Goal: Task Accomplishment & Management: Manage account settings

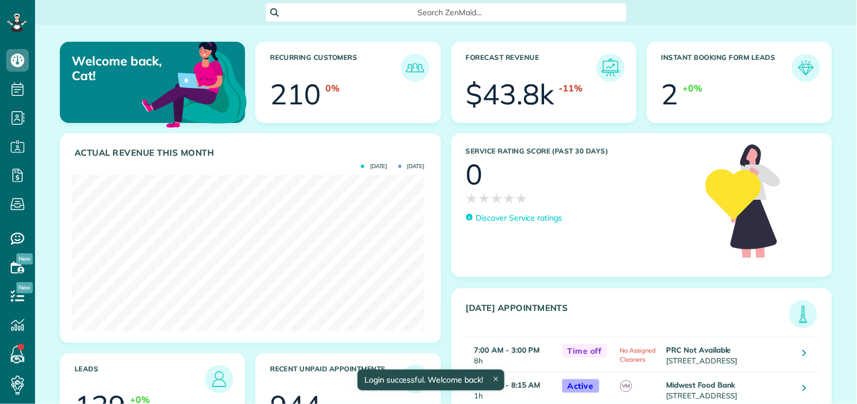
scroll to position [156, 352]
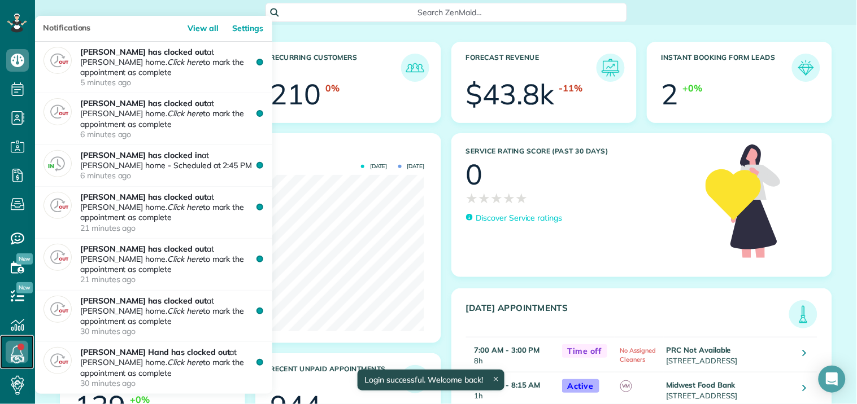
click at [18, 351] on icon at bounding box center [17, 352] width 23 height 23
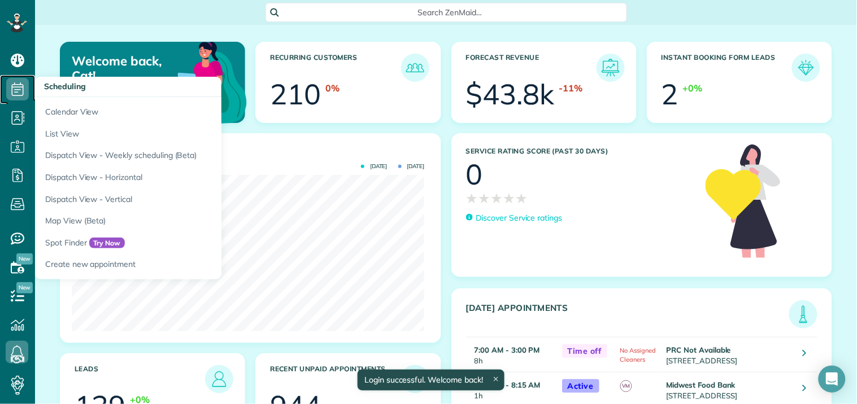
click at [17, 87] on use at bounding box center [18, 89] width 12 height 14
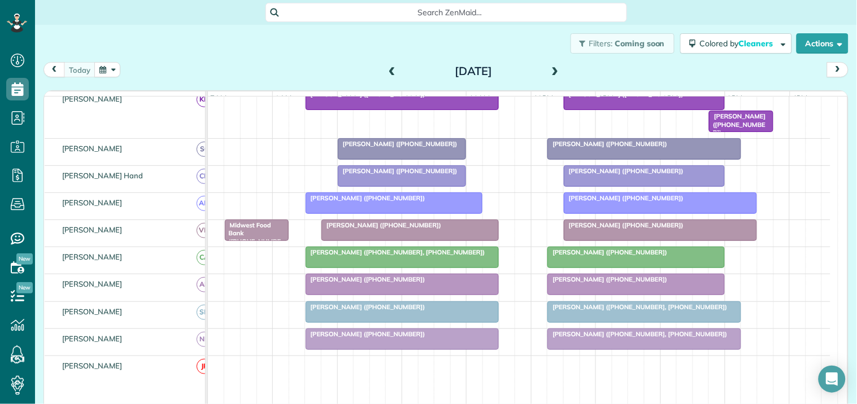
scroll to position [313, 0]
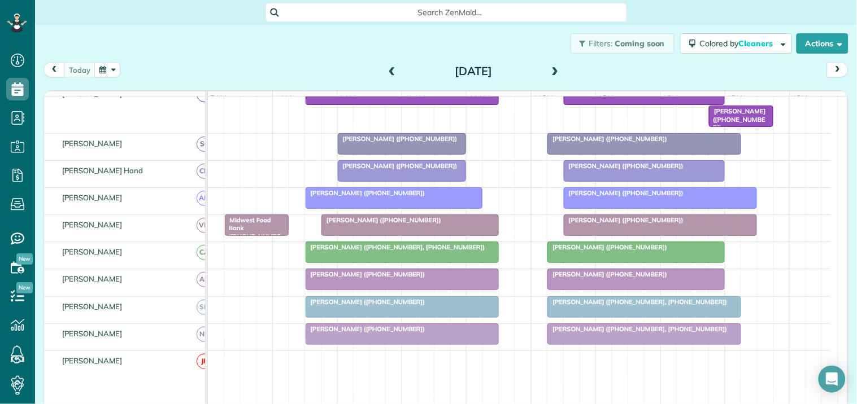
click at [394, 251] on span "Karen Garrett (+14047879599, +17707151805)" at bounding box center [395, 247] width 181 height 8
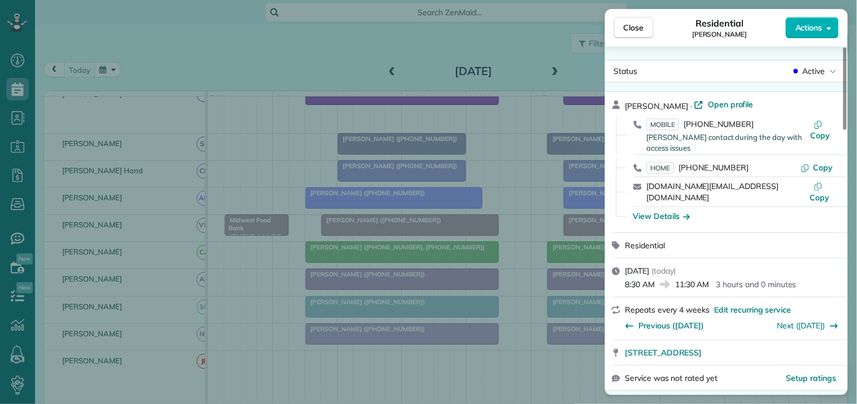
scroll to position [127, 0]
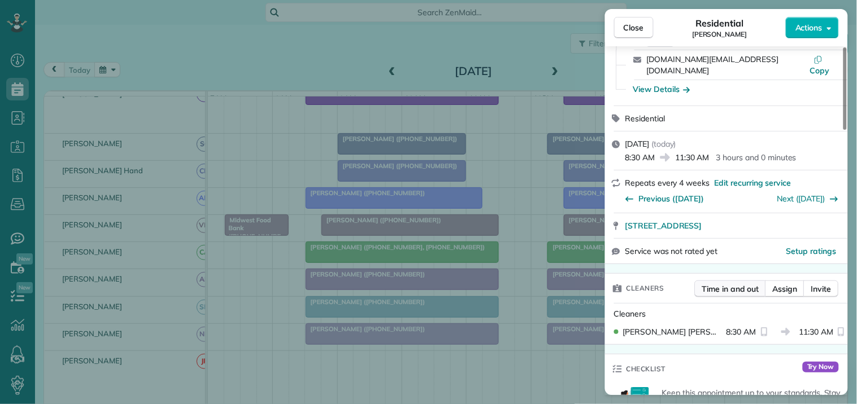
click at [741, 283] on span "Time in and out" at bounding box center [730, 288] width 57 height 11
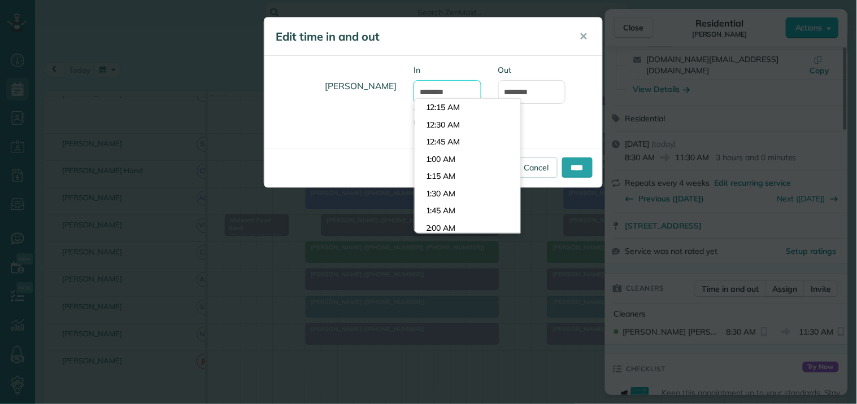
click at [431, 89] on input "*******" at bounding box center [447, 92] width 68 height 24
type input "*******"
click at [446, 128] on body "Dashboard Scheduling Calendar View List View Dispatch View - Weekly scheduling …" at bounding box center [428, 202] width 857 height 404
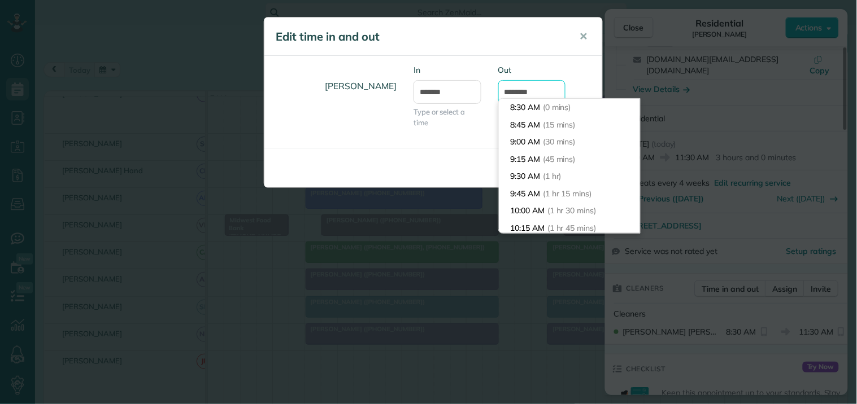
click at [527, 88] on input "********" at bounding box center [532, 92] width 68 height 24
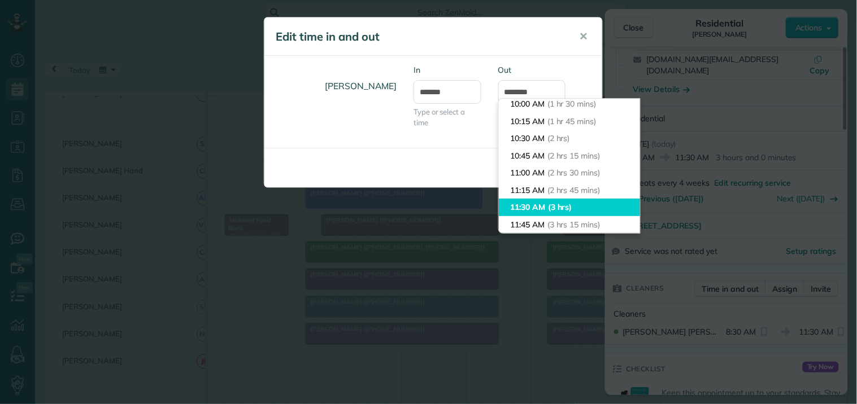
click at [538, 206] on li "11:30 AM (3 hrs)" at bounding box center [569, 208] width 141 height 18
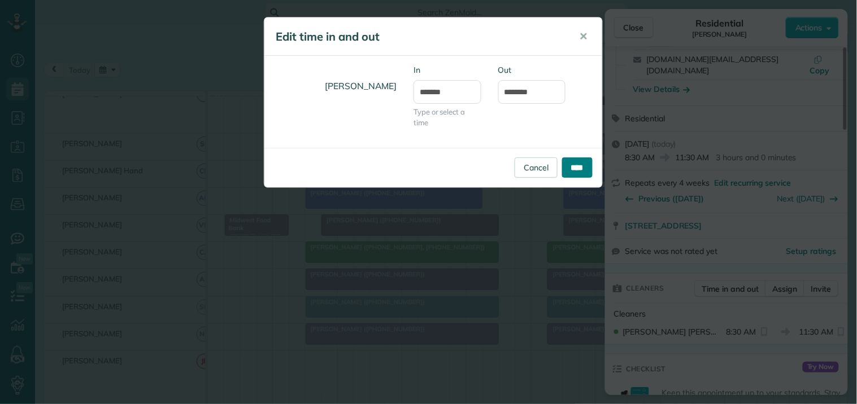
click at [577, 162] on input "****" at bounding box center [577, 168] width 30 height 20
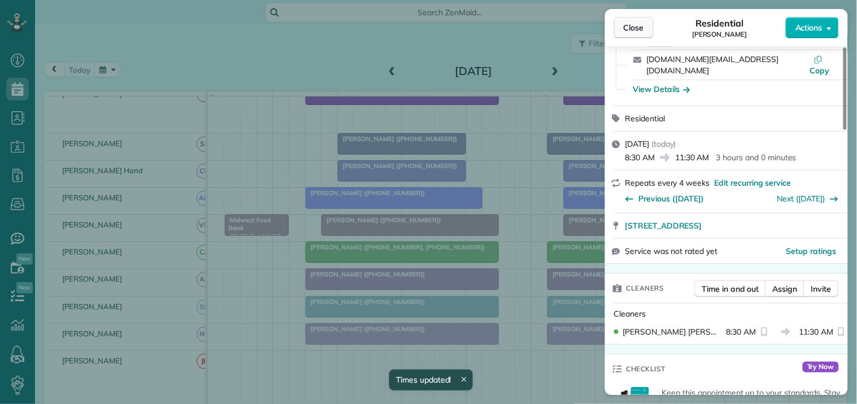
click at [631, 27] on span "Close" at bounding box center [633, 27] width 20 height 11
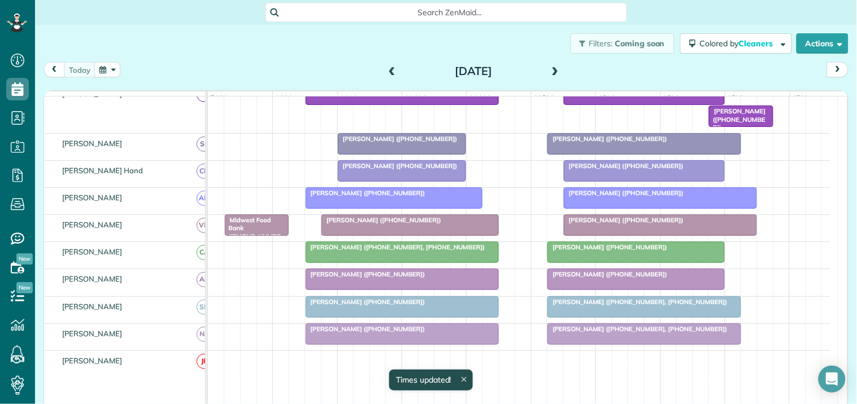
click at [626, 263] on div at bounding box center [636, 252] width 176 height 20
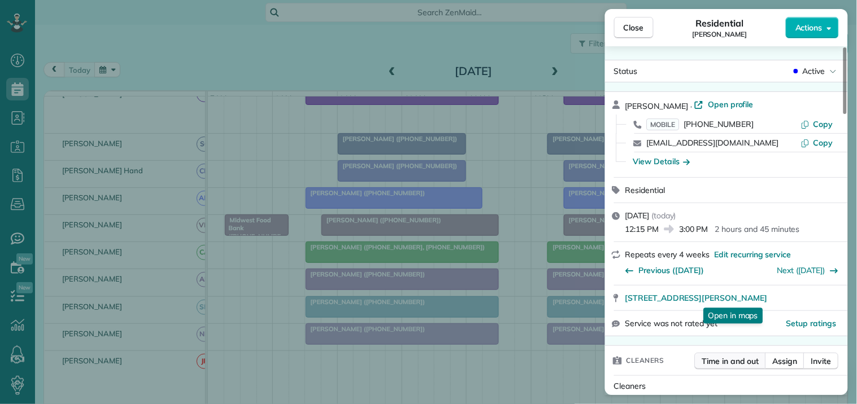
click at [732, 361] on span "Time in and out" at bounding box center [730, 361] width 57 height 11
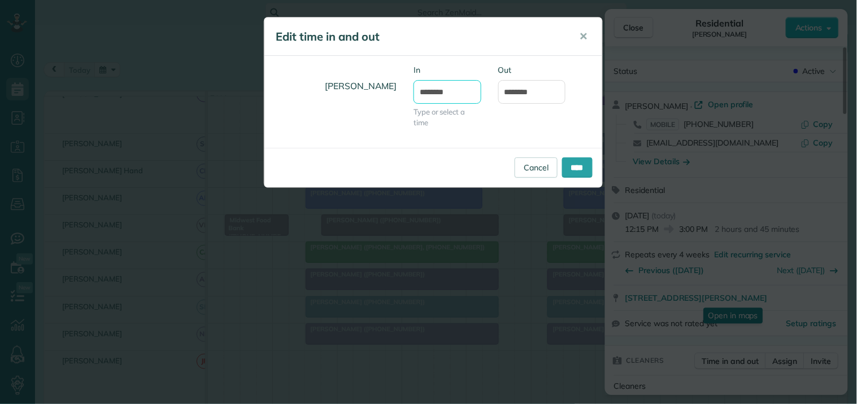
click at [443, 93] on input "********" at bounding box center [447, 92] width 68 height 24
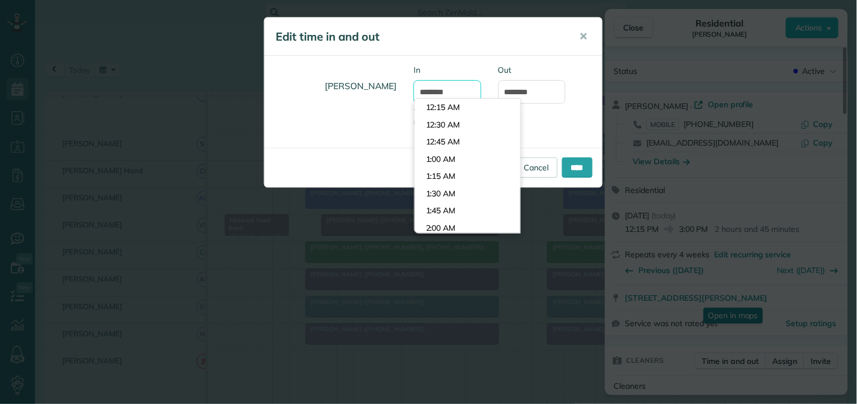
scroll to position [810, 0]
type input "********"
click at [453, 140] on body "Dashboard Scheduling Calendar View List View Dispatch View - Weekly scheduling …" at bounding box center [428, 202] width 857 height 404
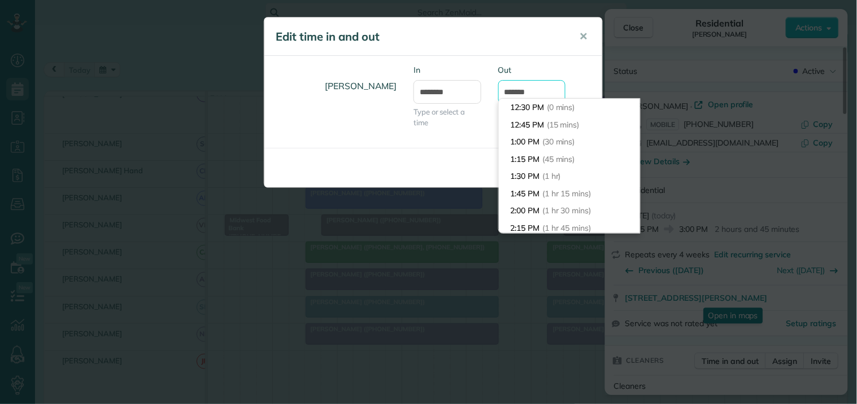
click at [540, 89] on input "*******" at bounding box center [532, 92] width 68 height 24
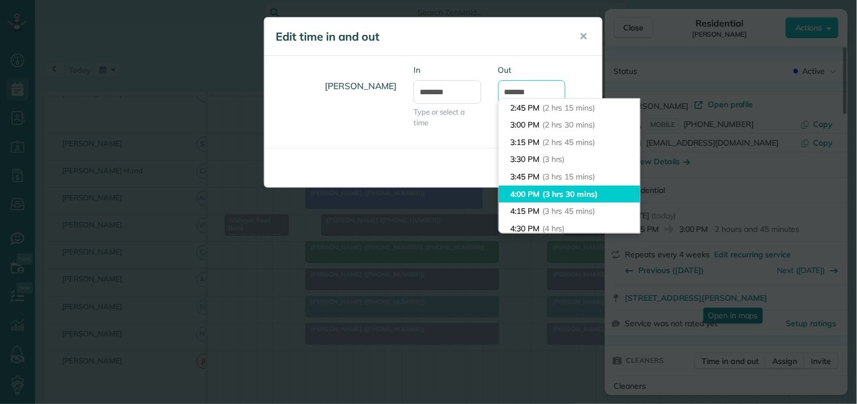
scroll to position [92, 0]
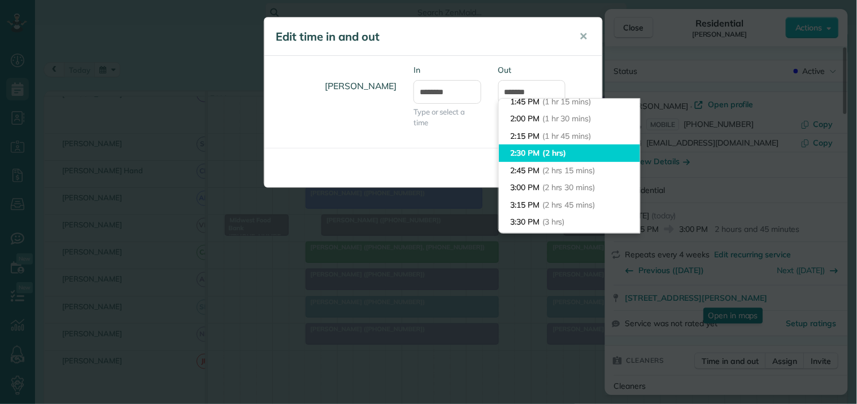
type input "*******"
click at [534, 154] on li "2:30 PM (2 hrs)" at bounding box center [569, 154] width 141 height 18
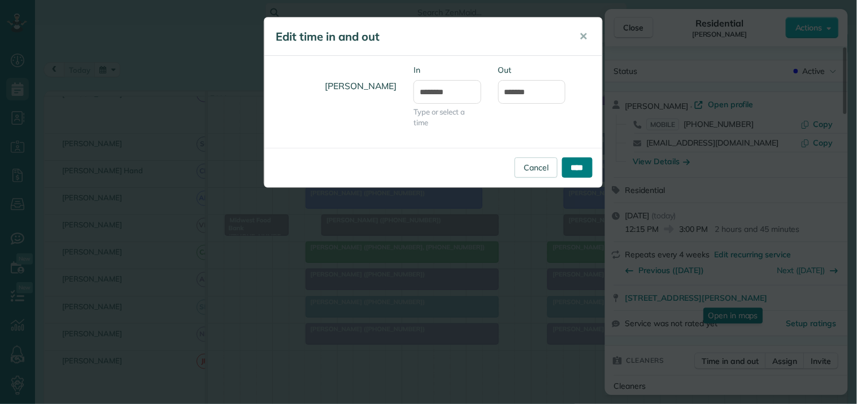
click at [577, 167] on input "****" at bounding box center [577, 168] width 30 height 20
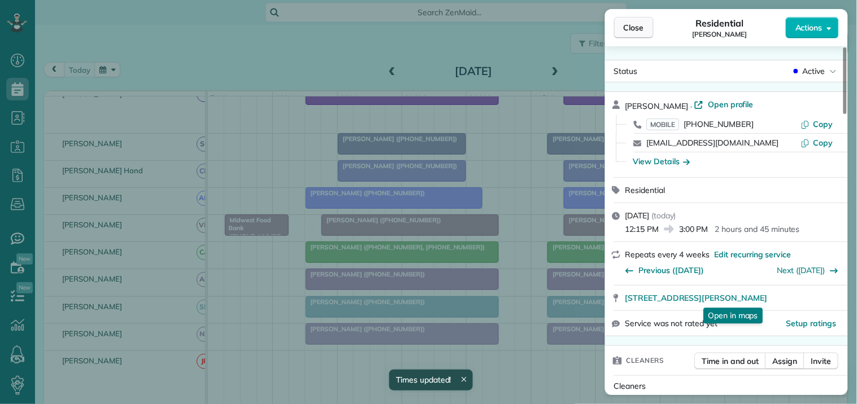
click at [641, 27] on span "Close" at bounding box center [633, 27] width 20 height 11
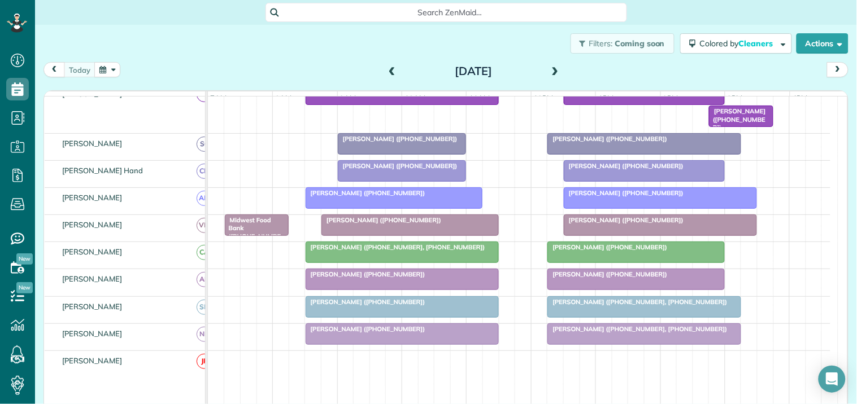
click at [389, 197] on span "Lee Roberson (+17704805140)" at bounding box center [365, 193] width 121 height 8
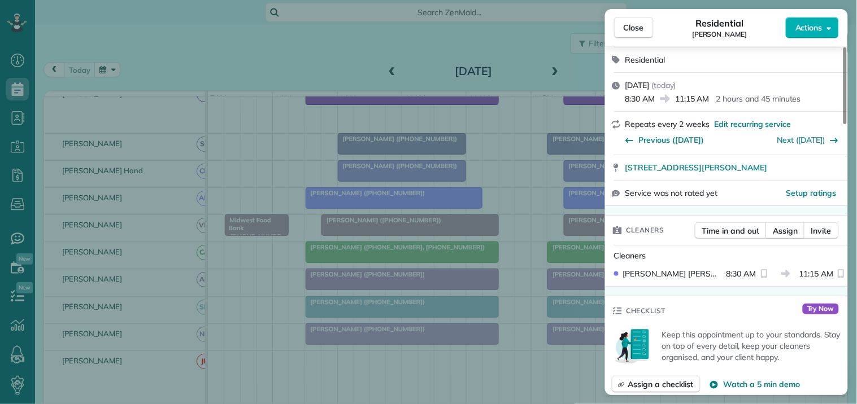
scroll to position [125, 0]
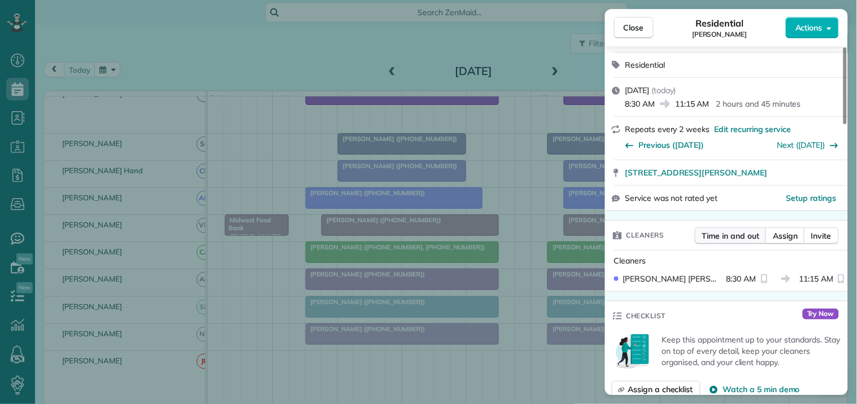
click at [738, 234] on span "Time in and out" at bounding box center [730, 235] width 57 height 11
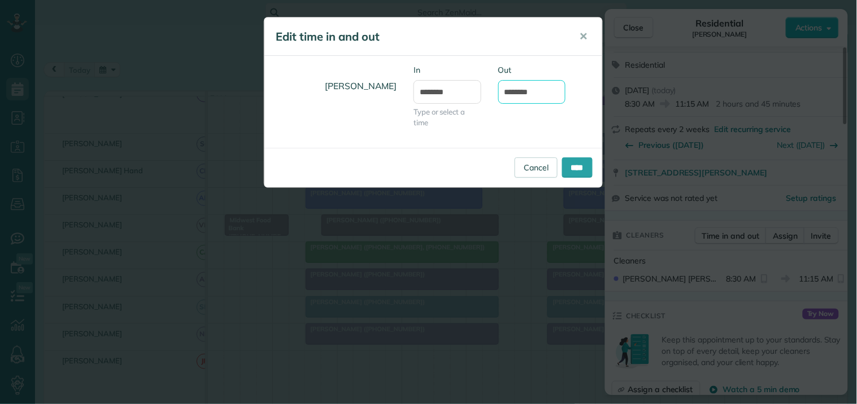
click at [520, 86] on input "********" at bounding box center [532, 92] width 68 height 24
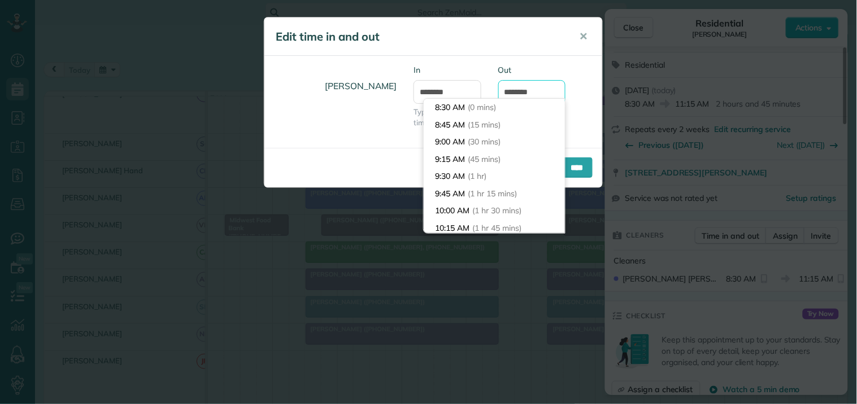
scroll to position [172, 0]
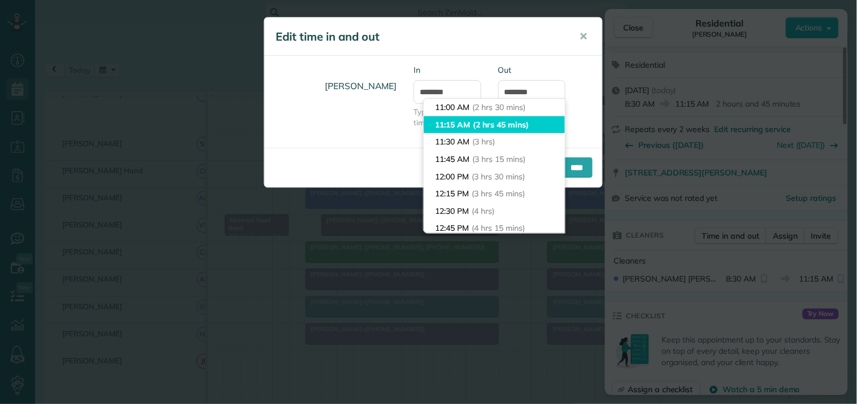
click at [478, 126] on span "(2 hrs 45 mins)" at bounding box center [500, 125] width 55 height 10
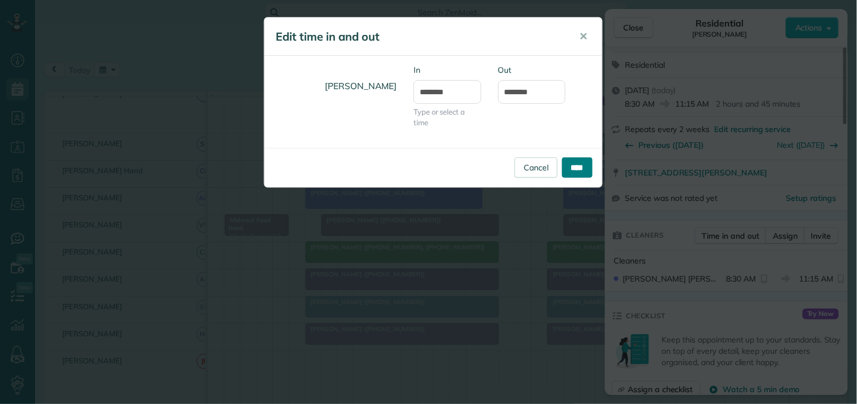
click at [574, 169] on input "****" at bounding box center [577, 168] width 30 height 20
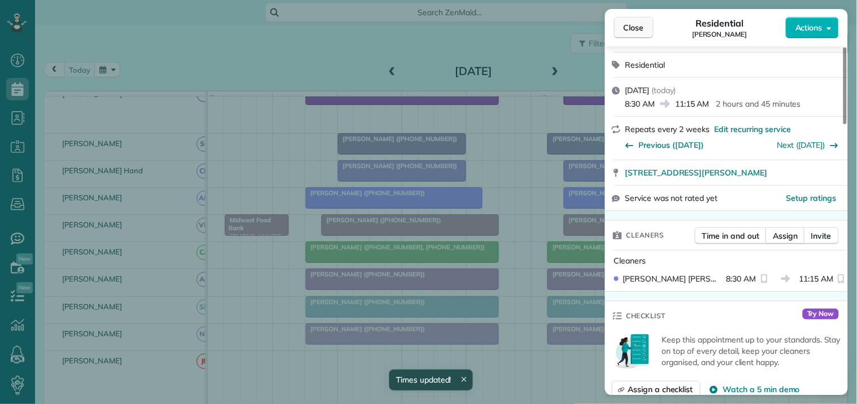
click at [641, 25] on span "Close" at bounding box center [633, 27] width 20 height 11
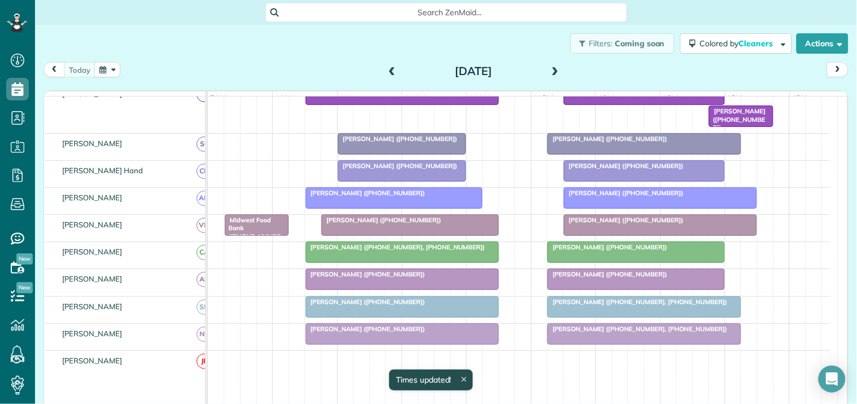
click at [656, 208] on div at bounding box center [660, 198] width 192 height 20
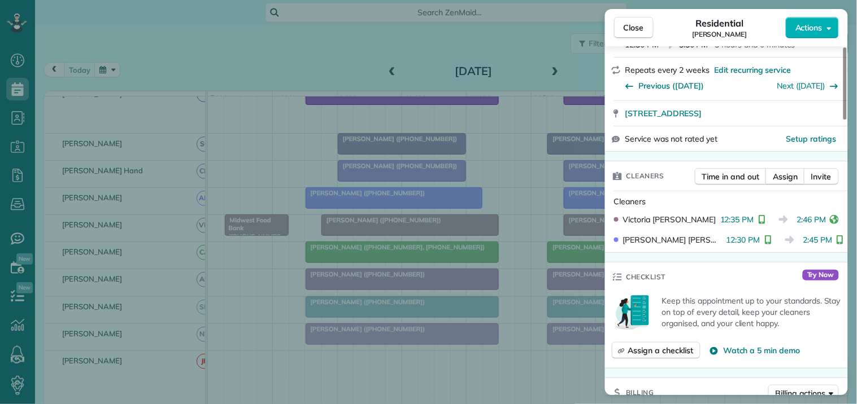
scroll to position [188, 0]
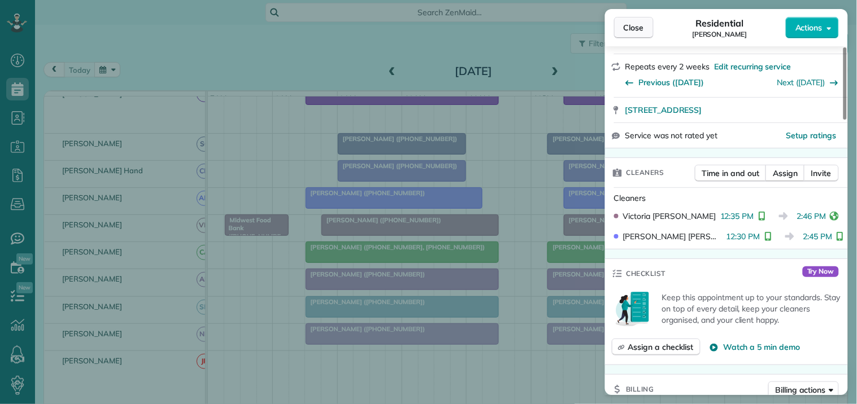
click at [636, 29] on span "Close" at bounding box center [633, 27] width 20 height 11
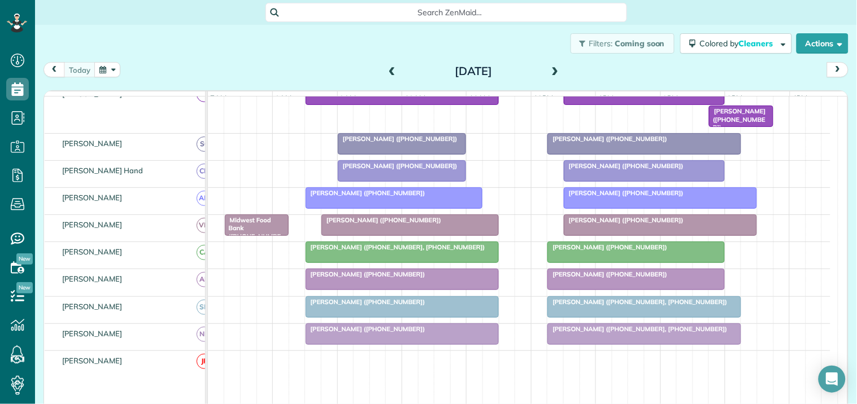
click at [610, 306] on span "Diana Cox (+16783310262, +14089107125)" at bounding box center [637, 302] width 181 height 8
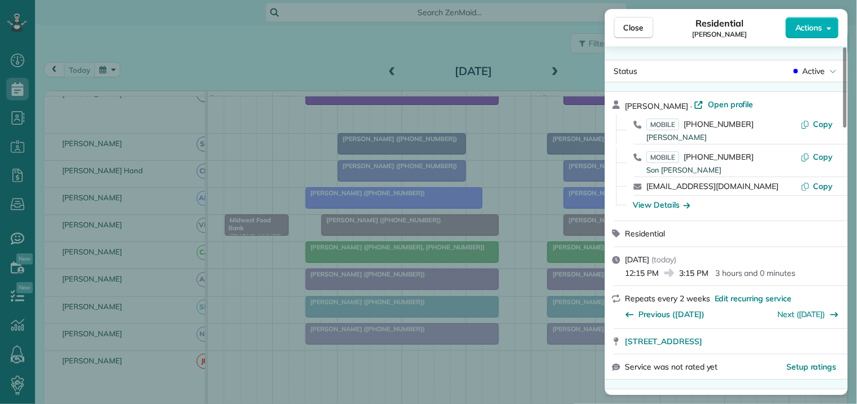
scroll to position [128, 0]
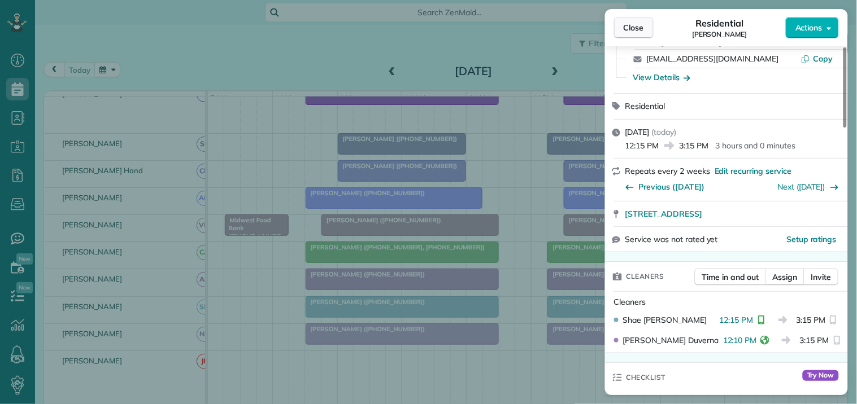
click at [635, 27] on span "Close" at bounding box center [633, 27] width 20 height 11
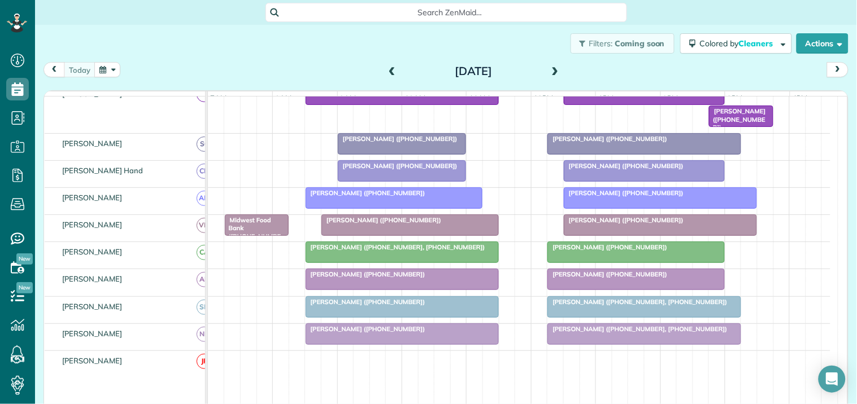
click at [613, 290] on div at bounding box center [636, 279] width 176 height 20
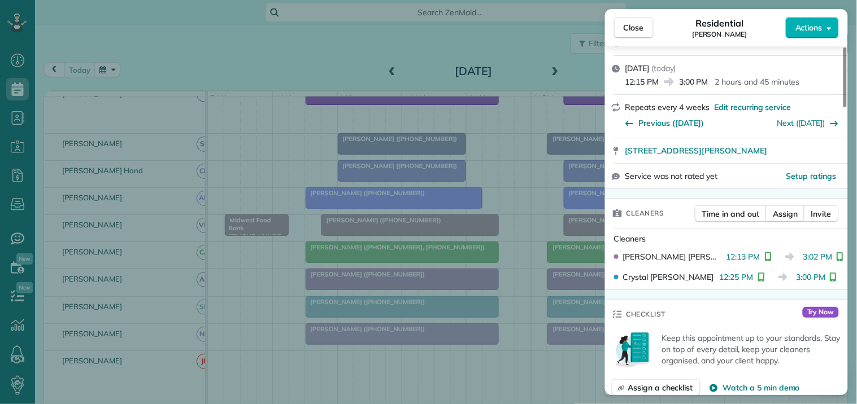
scroll to position [251, 0]
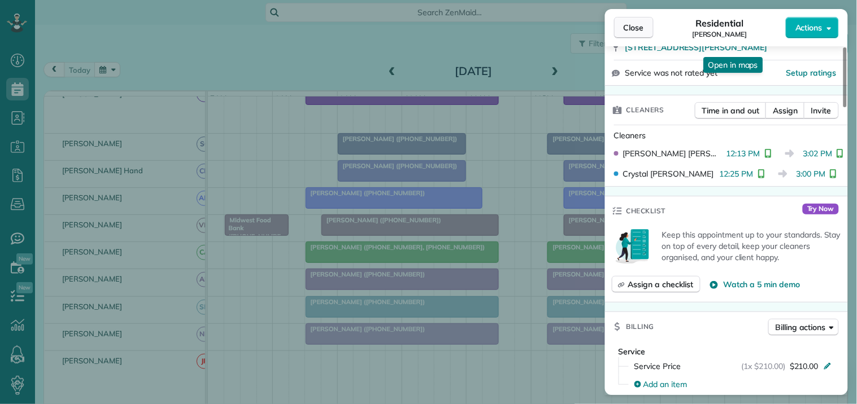
click at [634, 25] on span "Close" at bounding box center [633, 27] width 20 height 11
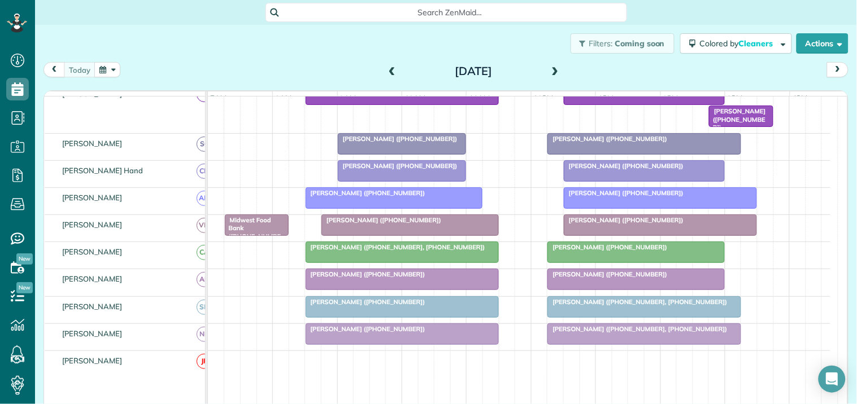
click at [640, 170] on div "Patti Olszowka (+14706354291)" at bounding box center [644, 166] width 154 height 8
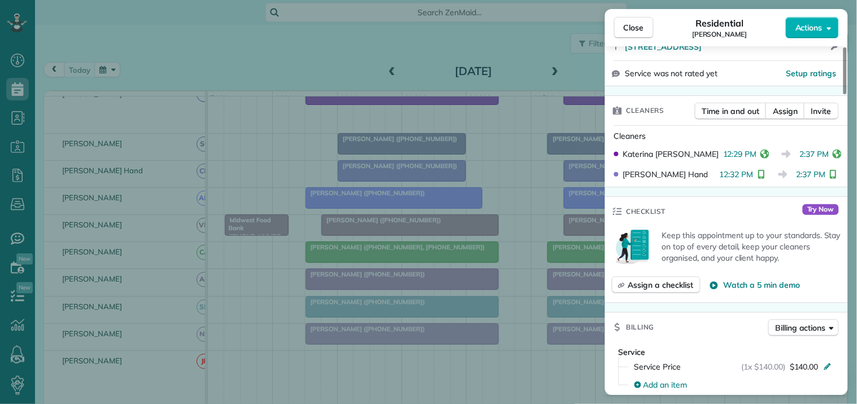
scroll to position [251, 0]
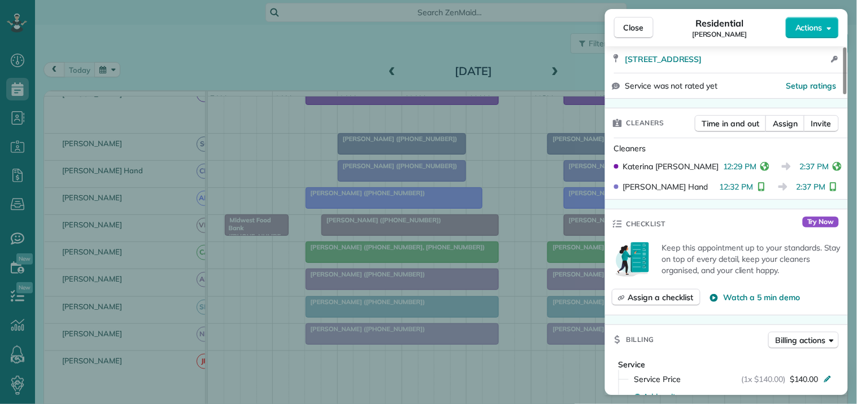
drag, startPoint x: 636, startPoint y: 27, endPoint x: 635, endPoint y: 100, distance: 73.4
click at [637, 27] on span "Close" at bounding box center [633, 27] width 20 height 11
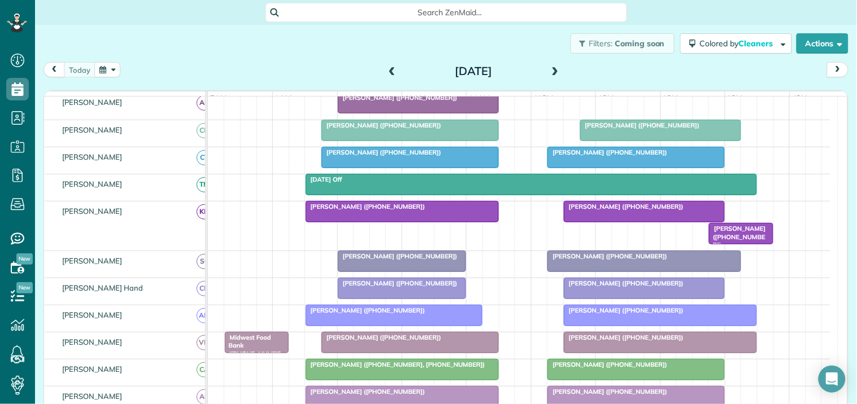
scroll to position [188, 0]
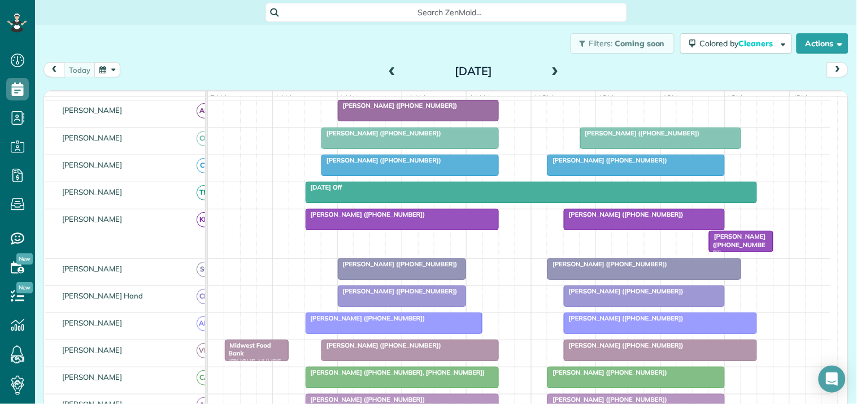
click at [739, 251] on span "Tim Kickham (+17705482254)" at bounding box center [737, 245] width 58 height 24
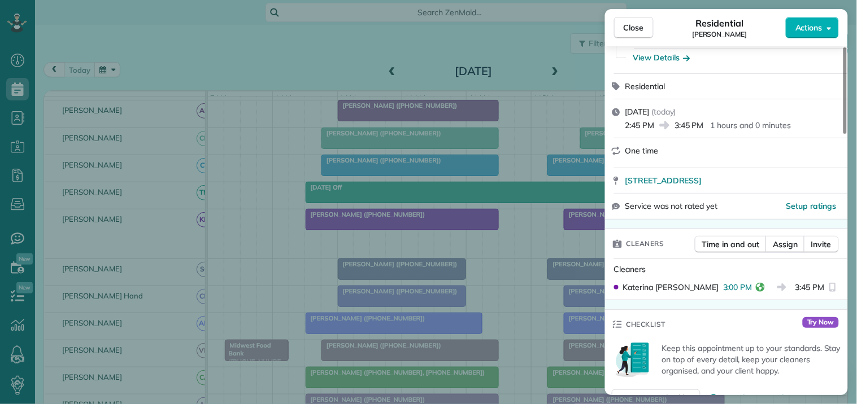
scroll to position [125, 0]
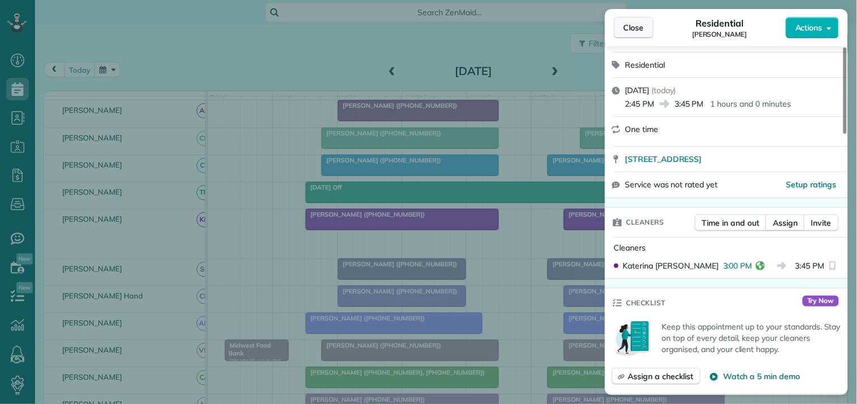
click at [641, 27] on span "Close" at bounding box center [633, 27] width 20 height 11
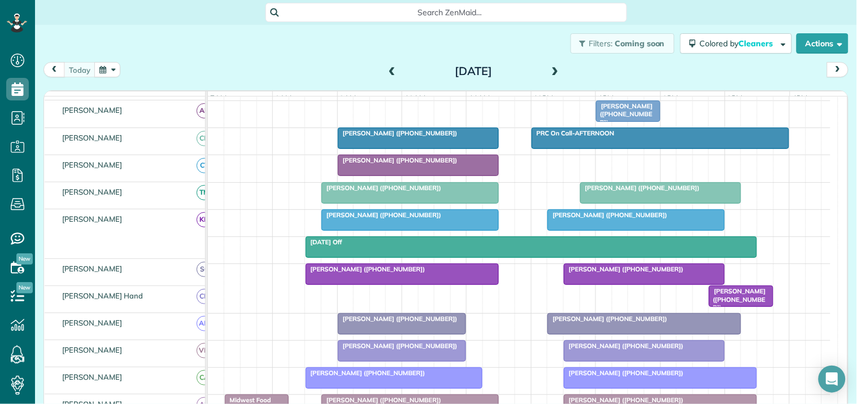
scroll to position [125, 0]
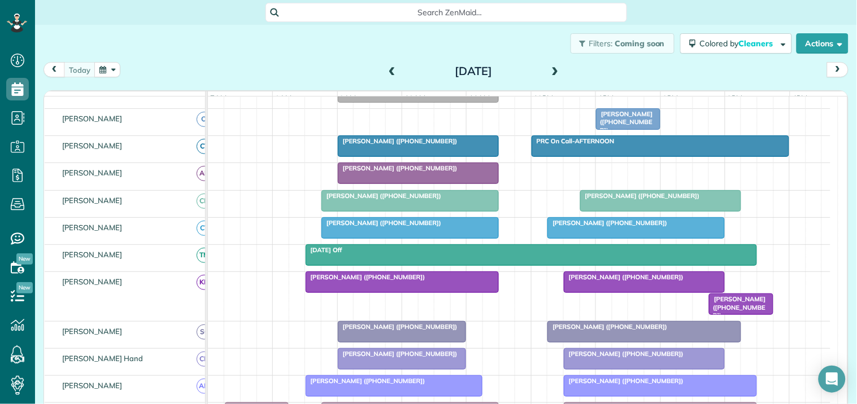
click at [662, 210] on div at bounding box center [661, 201] width 160 height 20
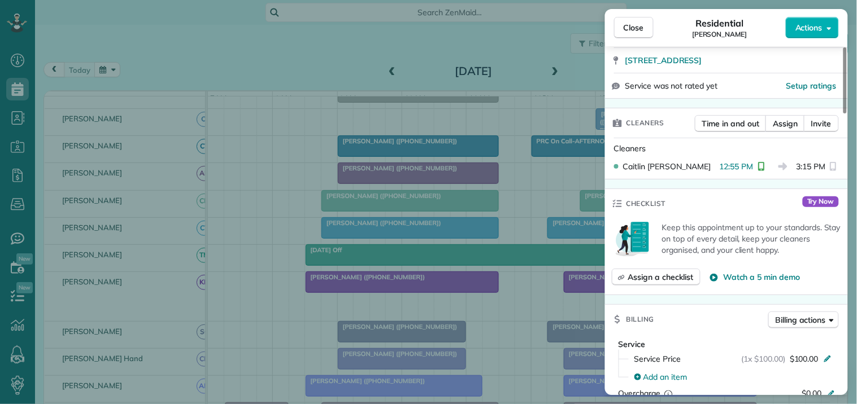
scroll to position [251, 0]
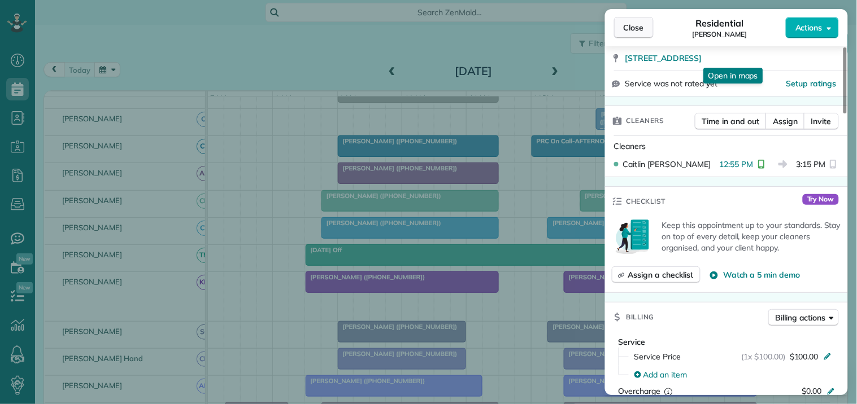
click at [639, 29] on span "Close" at bounding box center [633, 27] width 20 height 11
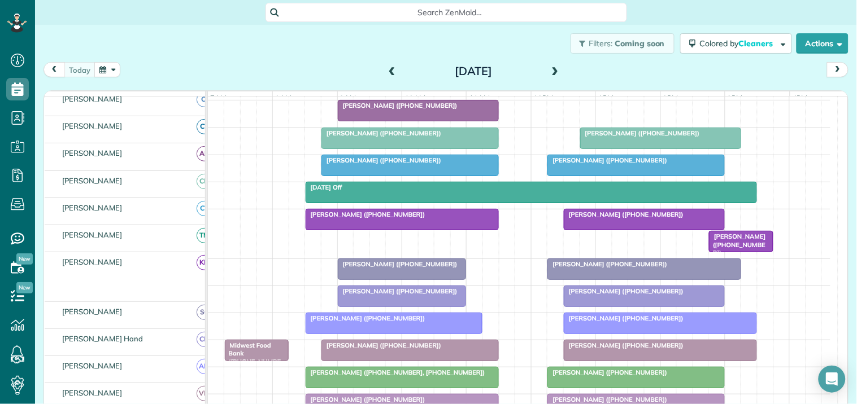
scroll to position [188, 0]
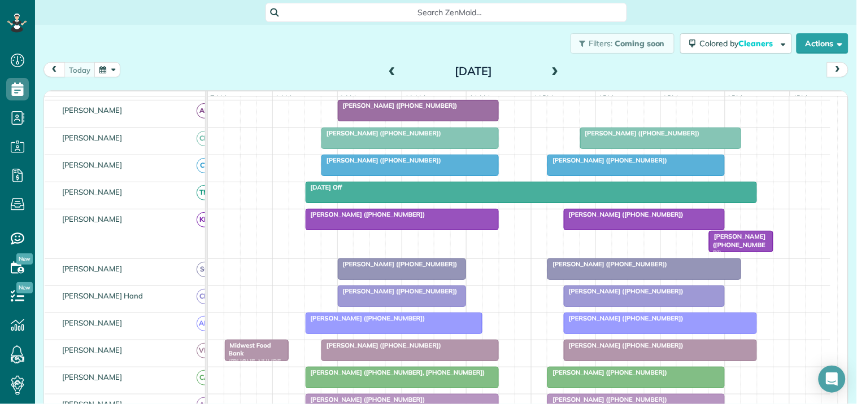
click at [381, 219] on span "Hunter Tatum (+16786870304)" at bounding box center [365, 215] width 121 height 8
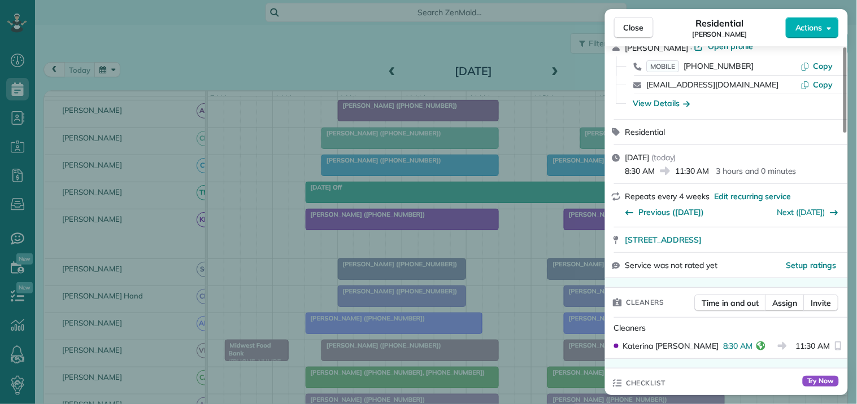
scroll to position [125, 0]
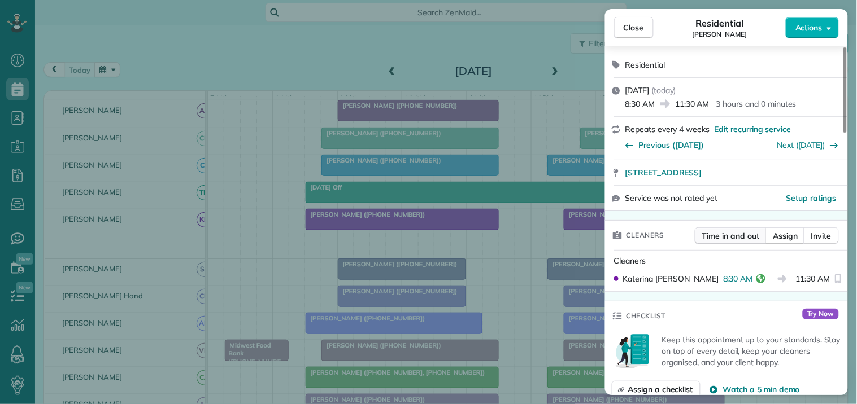
click at [730, 234] on span "Time in and out" at bounding box center [730, 235] width 57 height 11
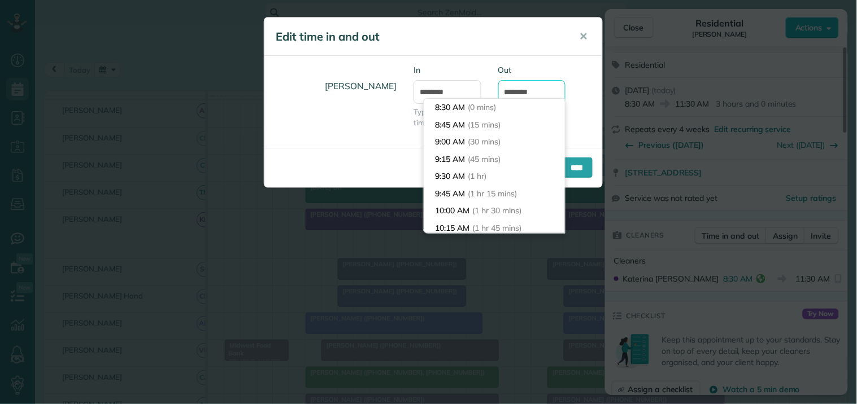
click at [547, 90] on input "********" at bounding box center [532, 92] width 68 height 24
click at [477, 121] on span "(3 hrs)" at bounding box center [483, 125] width 23 height 10
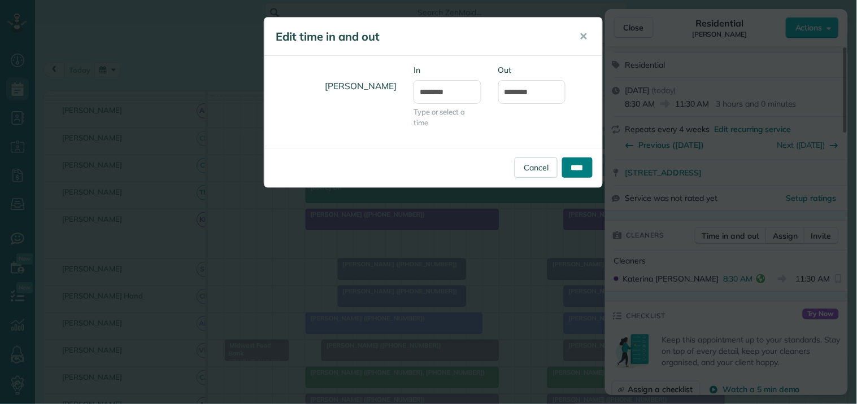
click at [572, 172] on input "****" at bounding box center [577, 168] width 30 height 20
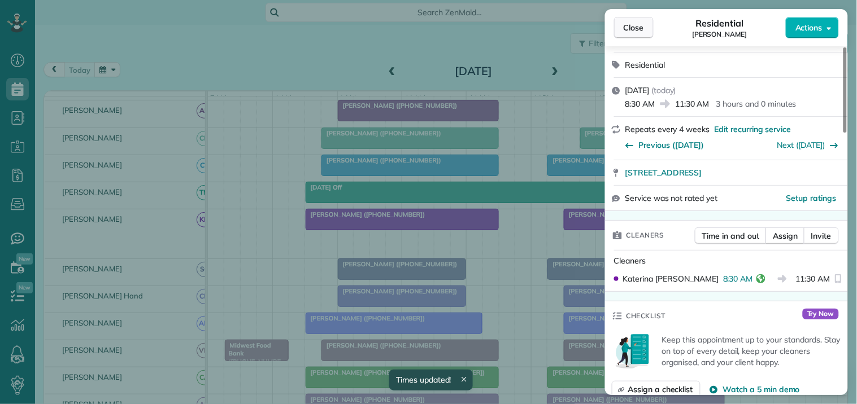
click at [643, 24] on span "Close" at bounding box center [633, 27] width 20 height 11
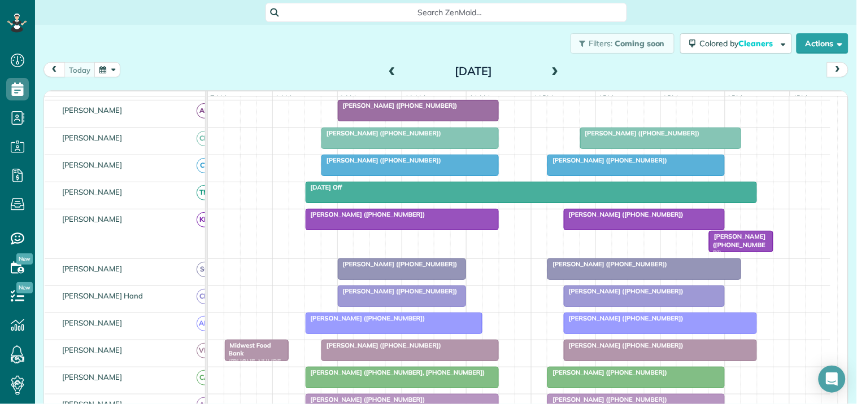
click at [103, 66] on button "button" at bounding box center [107, 69] width 26 height 15
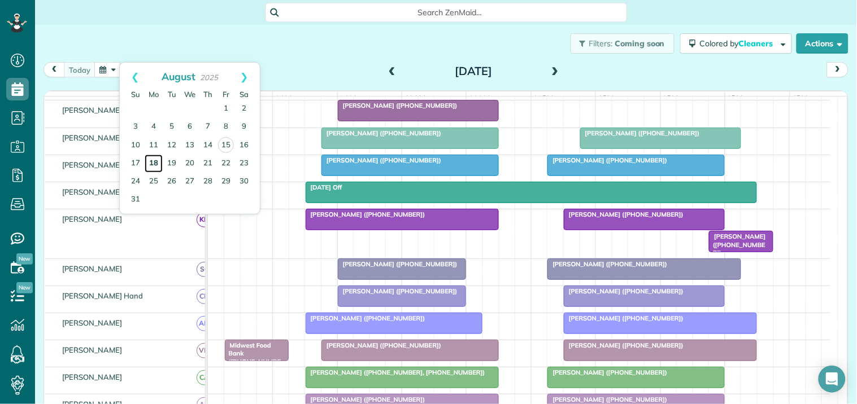
click at [151, 163] on link "18" at bounding box center [154, 164] width 18 height 18
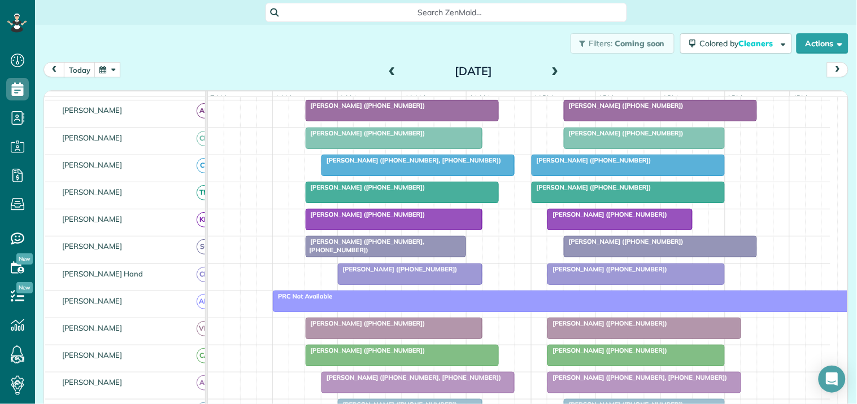
scroll to position [125, 0]
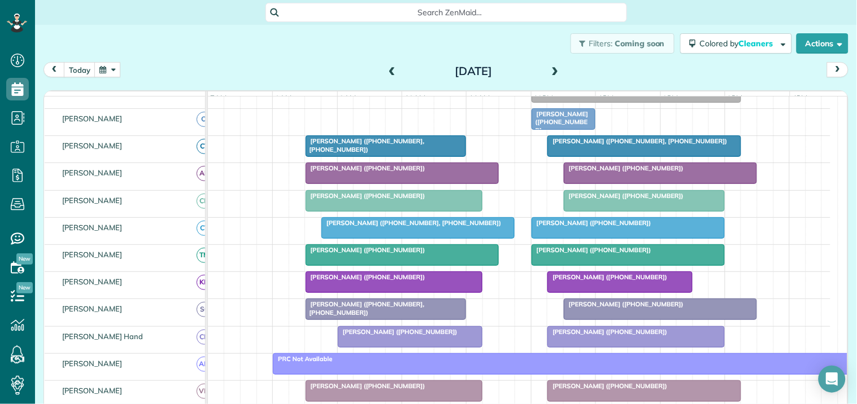
click at [380, 154] on div "Bill Chiles (+14704334565, +18505298402)" at bounding box center [386, 145] width 154 height 16
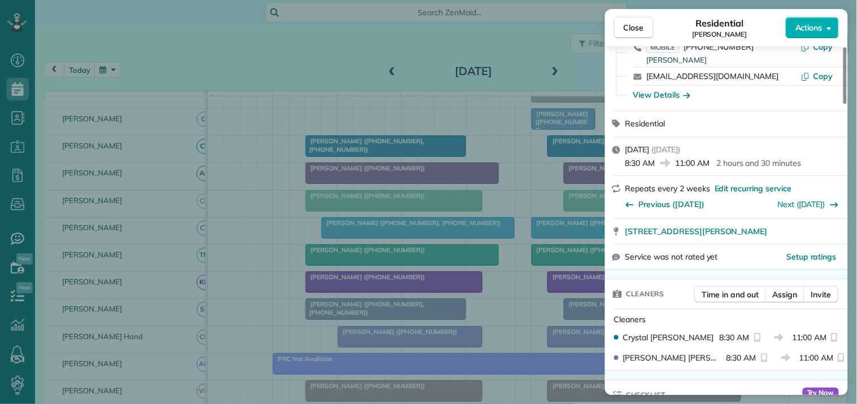
scroll to position [188, 0]
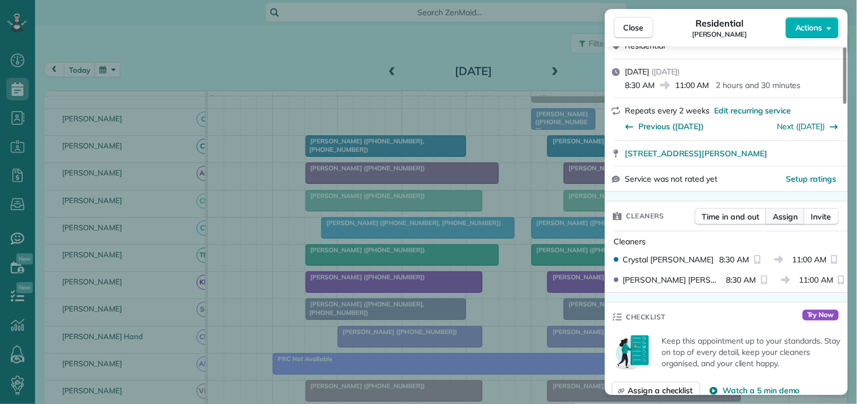
click at [792, 217] on span "Assign" at bounding box center [785, 216] width 25 height 11
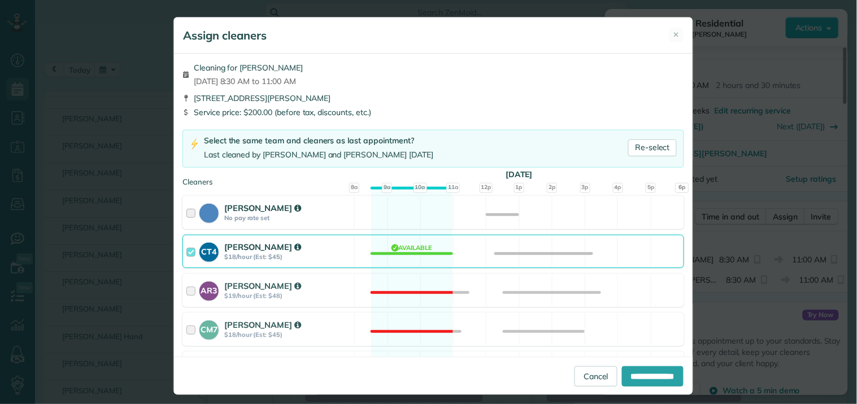
click at [411, 211] on div "Cat Jacobson No pay rate set Available" at bounding box center [432, 212] width 501 height 33
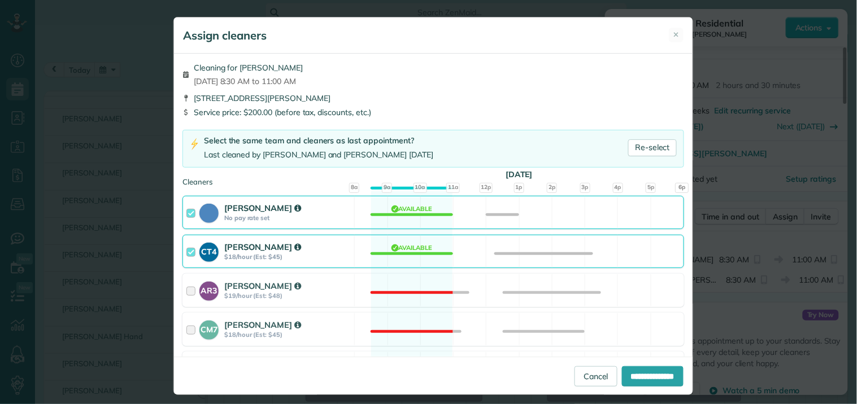
click at [410, 247] on div "CT4 Crystal Treece $18/hour (Est: $45) Available" at bounding box center [432, 251] width 501 height 33
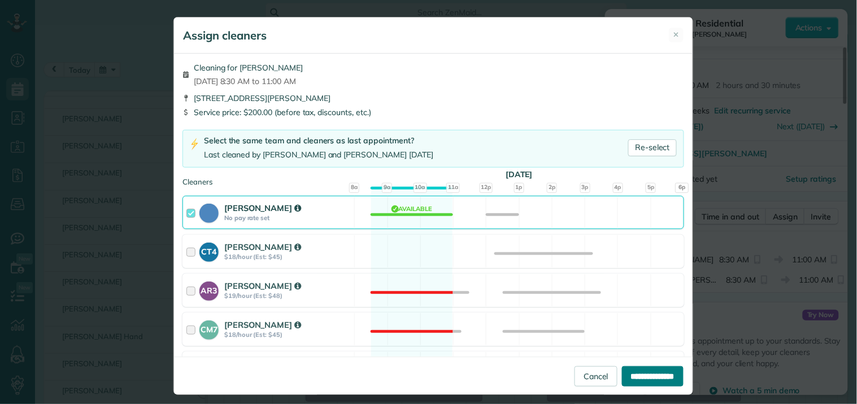
click at [647, 380] on input "**********" at bounding box center [653, 377] width 62 height 20
type input "**********"
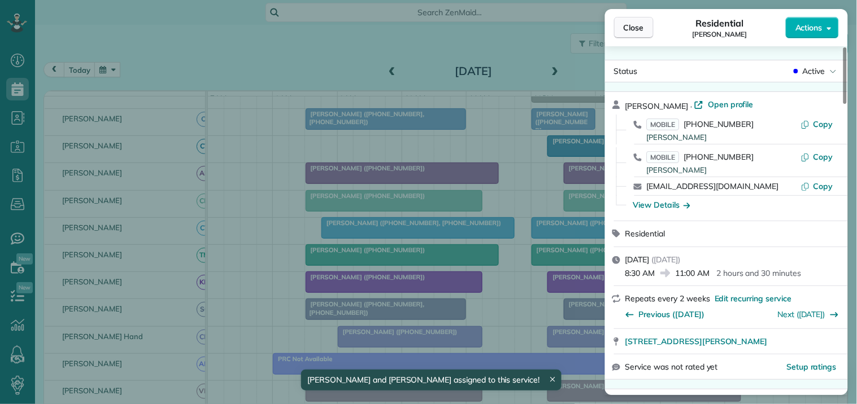
click at [635, 31] on span "Close" at bounding box center [633, 27] width 20 height 11
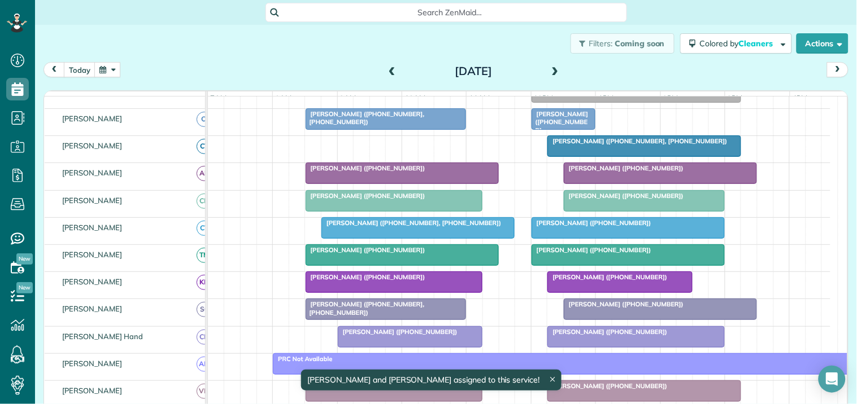
click at [643, 145] on div "Debbie Wrege (+17706326038, +14045023105)" at bounding box center [644, 141] width 186 height 8
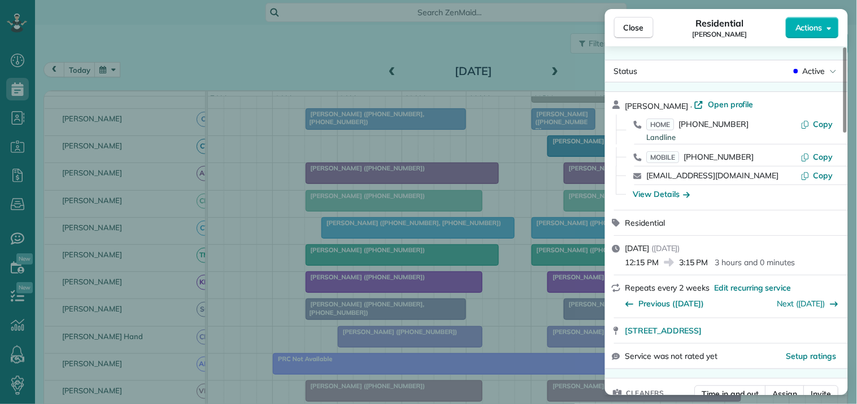
scroll to position [125, 0]
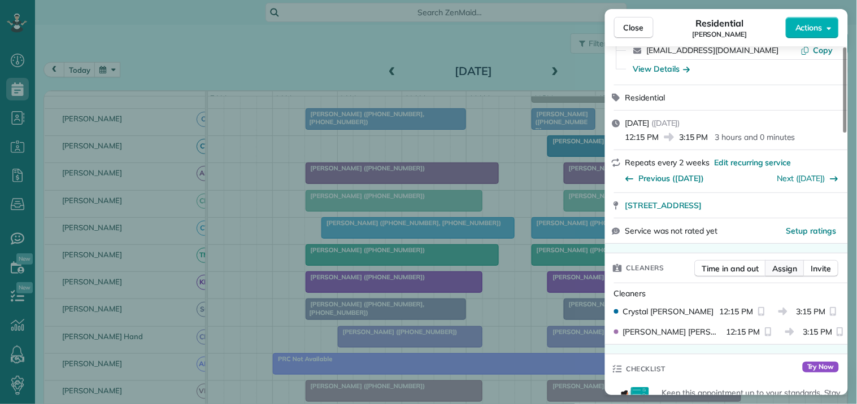
click at [789, 272] on span "Assign" at bounding box center [785, 268] width 25 height 11
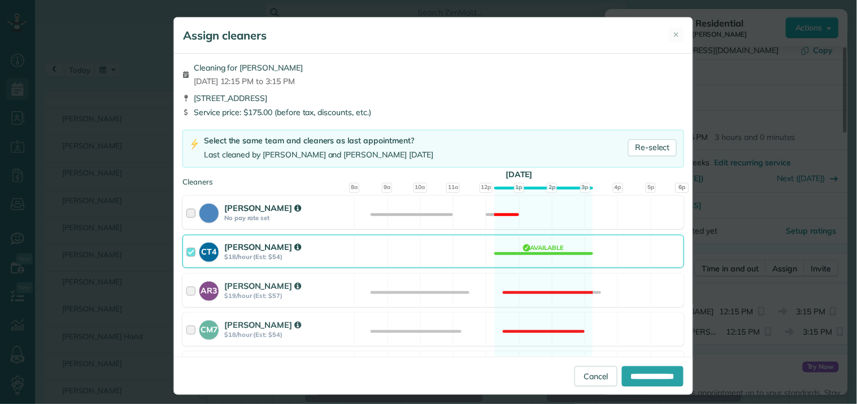
click at [541, 209] on div "Cat Jacobson No pay rate set Not available" at bounding box center [432, 212] width 501 height 33
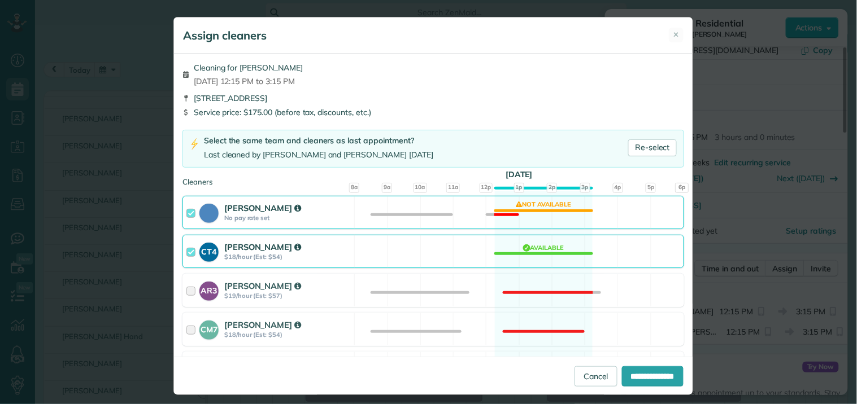
click at [553, 249] on div "CT4 Crystal Treece $18/hour (Est: $54) Available" at bounding box center [432, 251] width 501 height 33
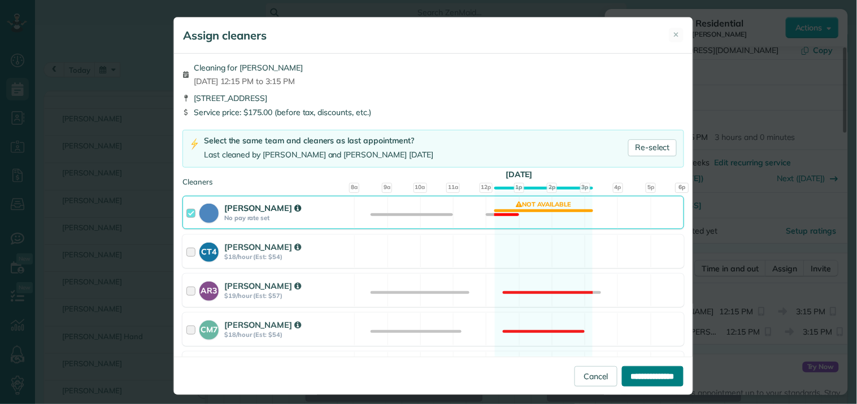
click at [631, 374] on input "**********" at bounding box center [653, 377] width 62 height 20
type input "**********"
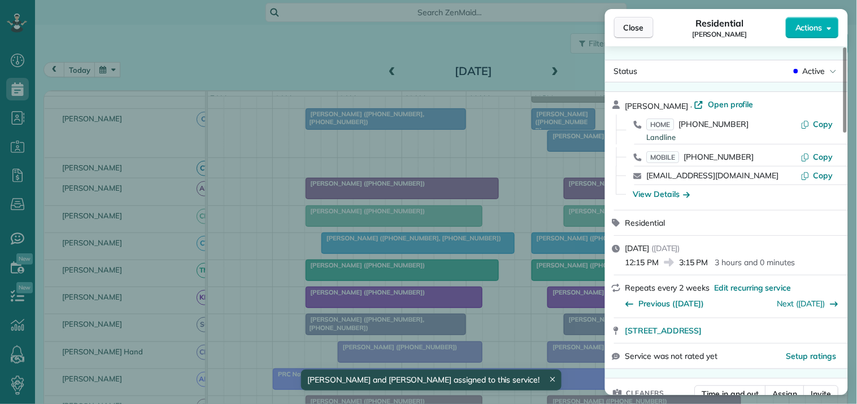
click at [645, 30] on button "Close" at bounding box center [634, 27] width 40 height 21
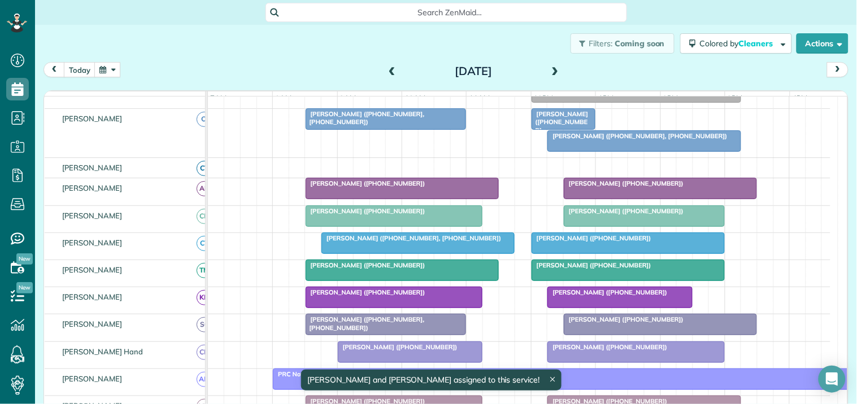
click at [549, 72] on span at bounding box center [555, 72] width 12 height 10
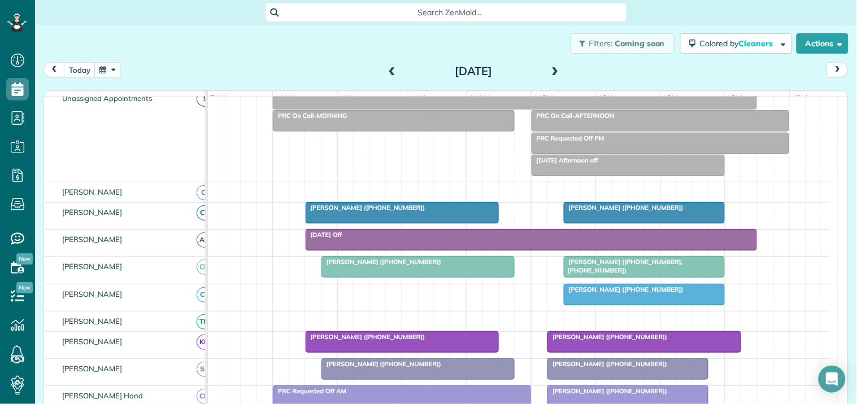
scroll to position [125, 0]
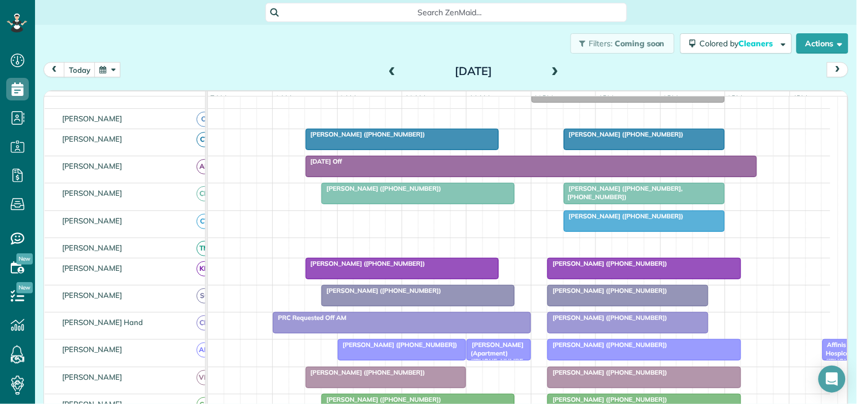
click at [627, 150] on div at bounding box center [644, 139] width 160 height 20
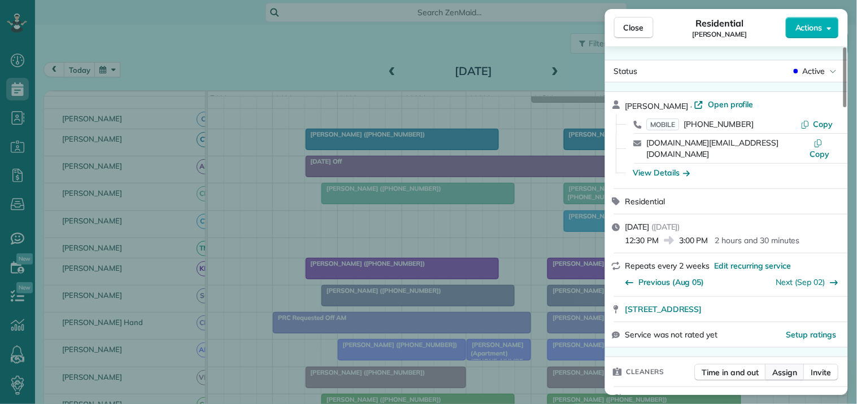
click at [788, 367] on span "Assign" at bounding box center [785, 372] width 25 height 11
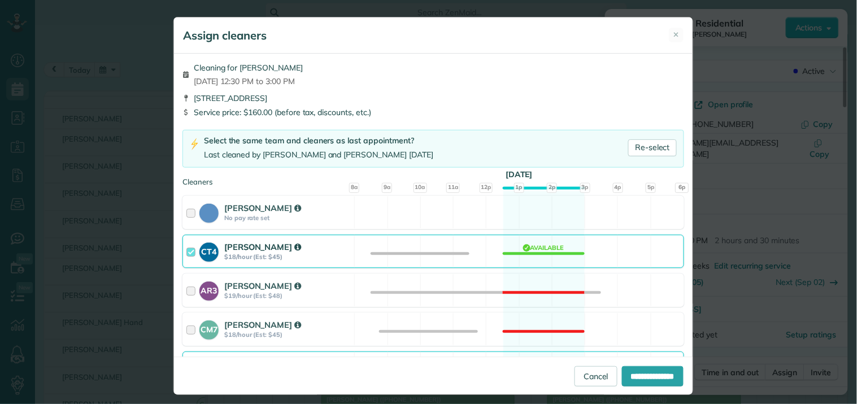
click at [546, 252] on div "CT4 Crystal Treece $18/hour (Est: $45) Available" at bounding box center [432, 251] width 501 height 33
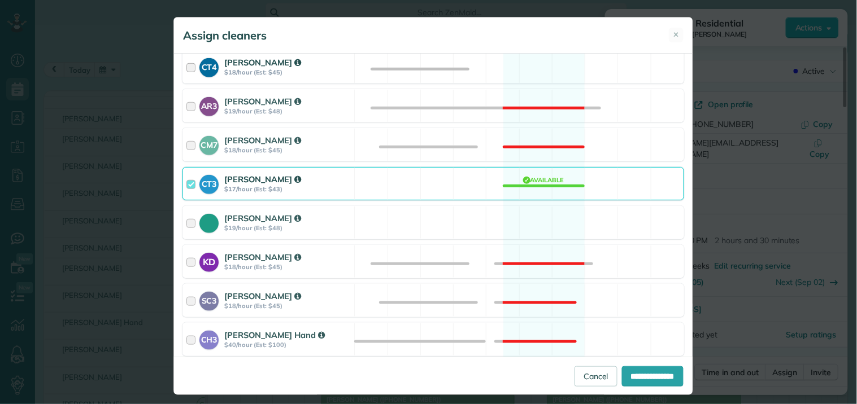
scroll to position [188, 0]
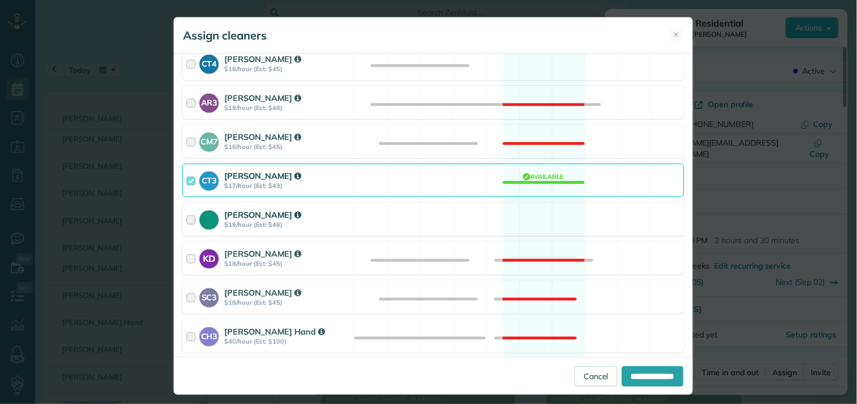
click at [537, 215] on div "Tamara Mitchell $19/hour (Est: $48) Available" at bounding box center [432, 219] width 501 height 33
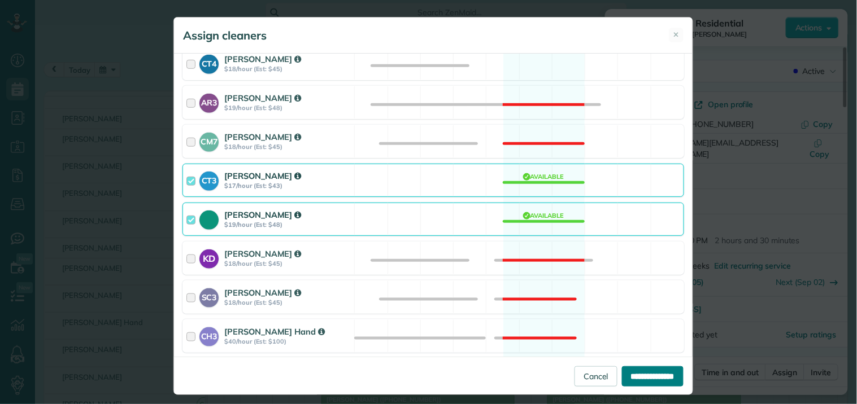
click at [645, 378] on input "**********" at bounding box center [653, 377] width 62 height 20
type input "**********"
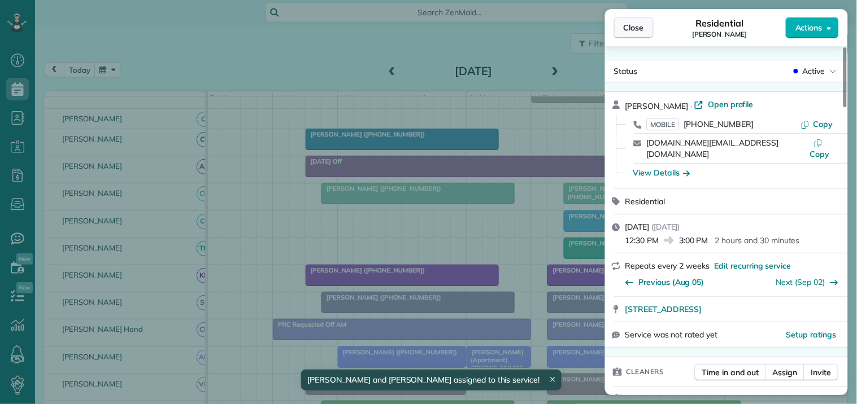
click at [632, 29] on span "Close" at bounding box center [633, 27] width 20 height 11
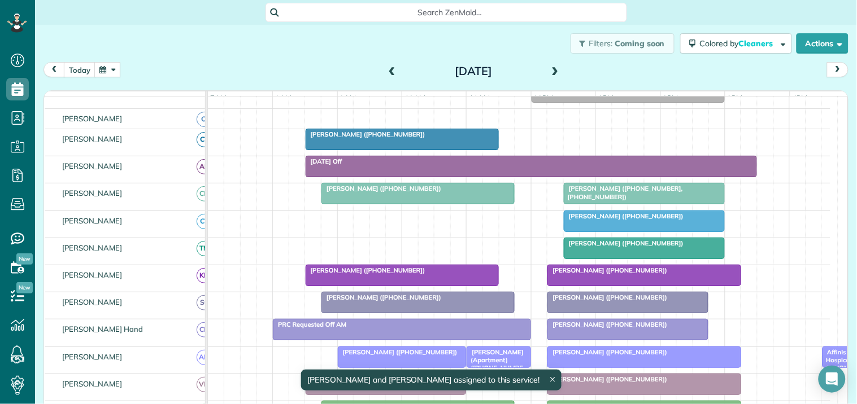
click at [409, 138] on div "Carla McMillan (+16787707308)" at bounding box center [402, 134] width 186 height 8
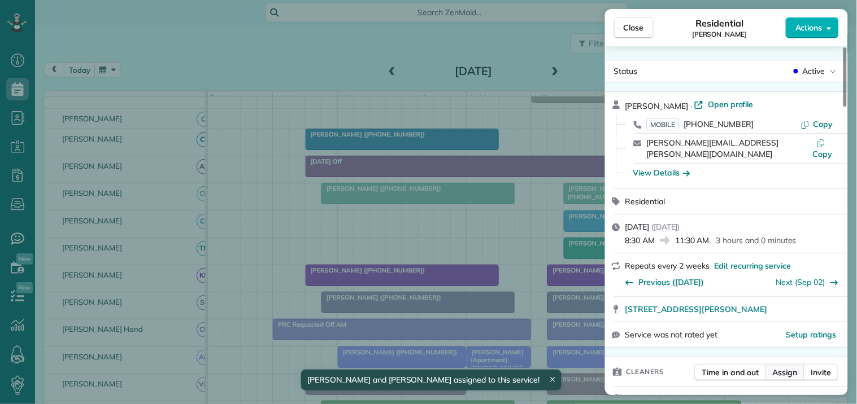
click at [794, 367] on span "Assign" at bounding box center [785, 372] width 25 height 11
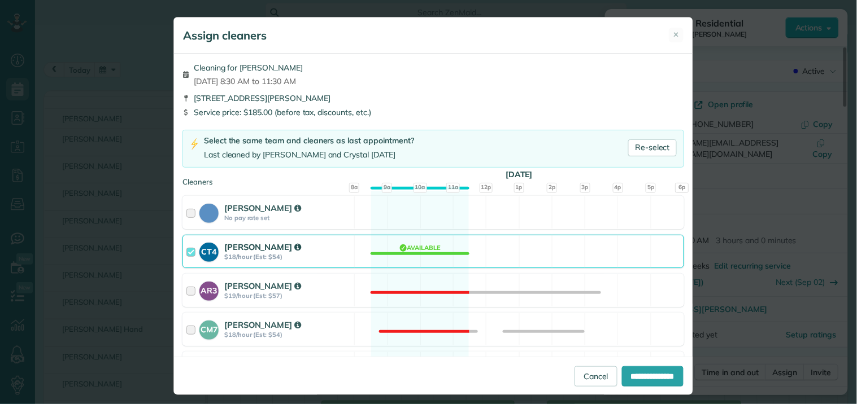
click at [427, 248] on div "CT4 Crystal Treece $18/hour (Est: $54) Available" at bounding box center [432, 251] width 501 height 33
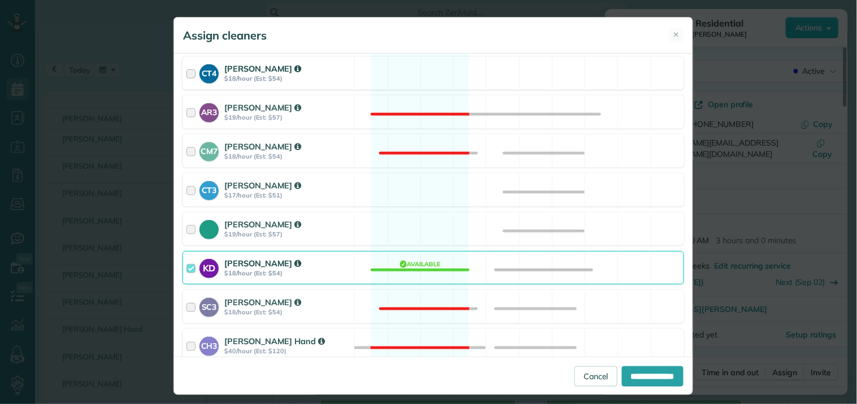
scroll to position [251, 0]
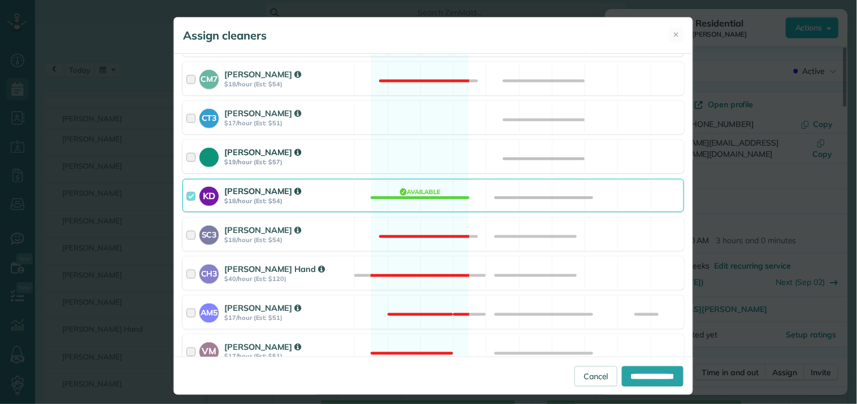
click at [435, 155] on div "Tamara Mitchell $19/hour (Est: $57) Available" at bounding box center [432, 156] width 501 height 33
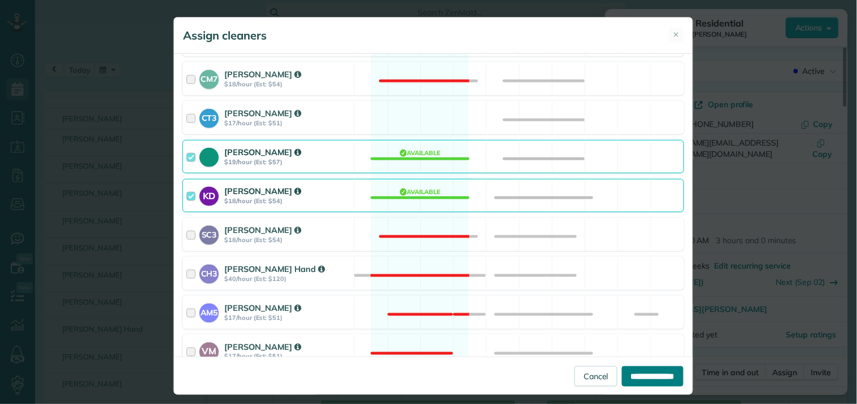
click at [631, 370] on input "**********" at bounding box center [653, 377] width 62 height 20
type input "**********"
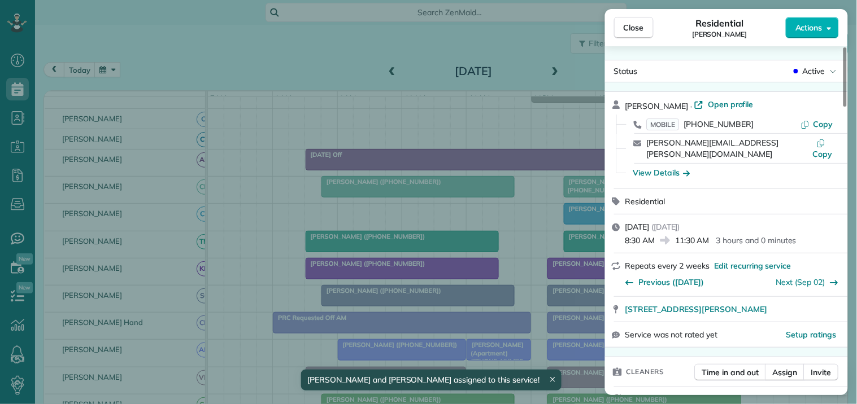
click at [658, 28] on div "Residential Carla McMillan" at bounding box center [719, 27] width 132 height 23
click at [651, 29] on button "Close" at bounding box center [634, 27] width 40 height 21
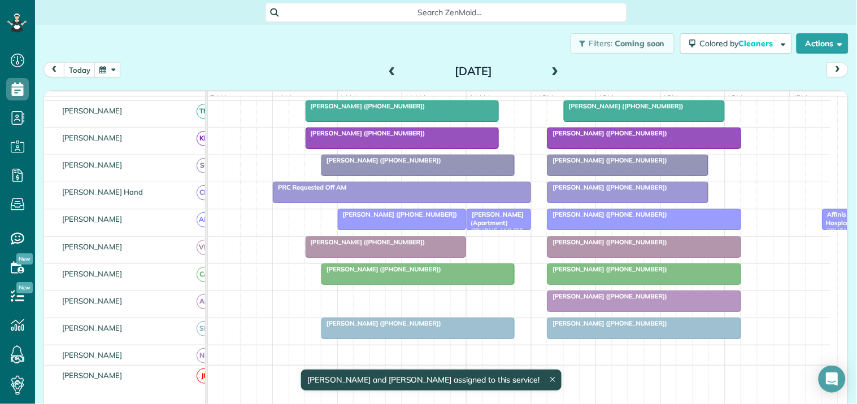
scroll to position [313, 0]
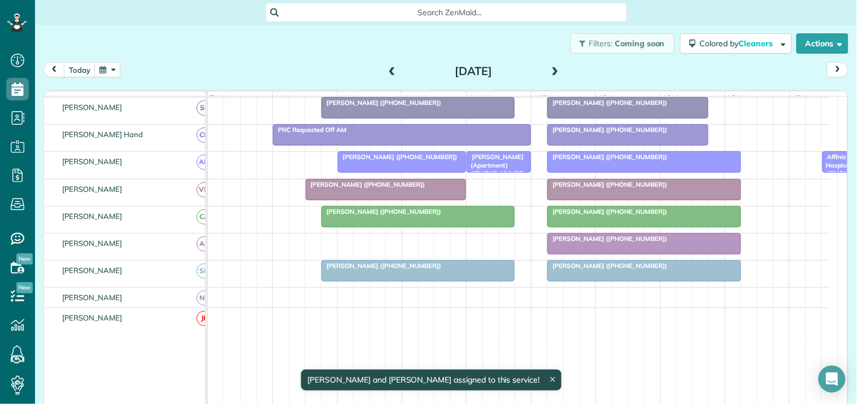
click at [417, 280] on div at bounding box center [418, 271] width 192 height 20
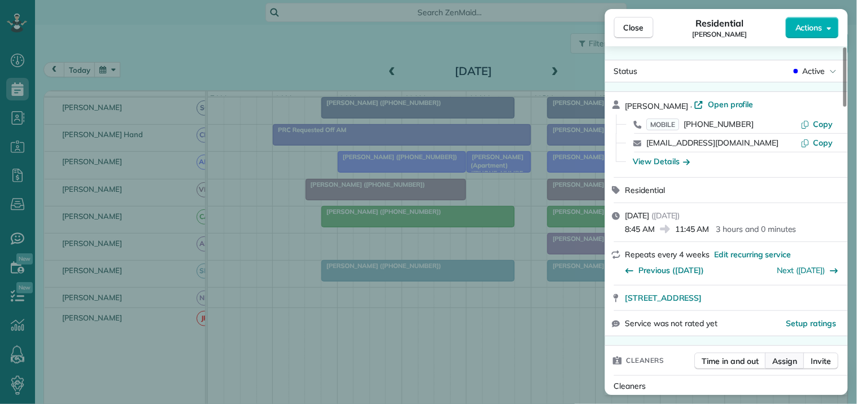
click at [783, 357] on span "Assign" at bounding box center [785, 361] width 25 height 11
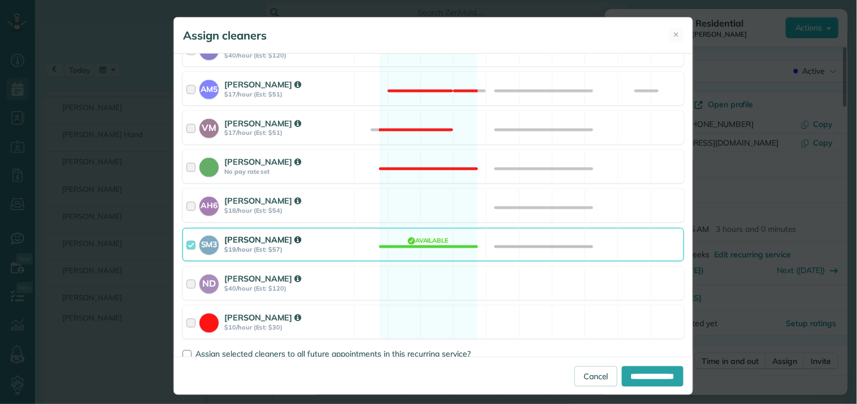
scroll to position [499, 0]
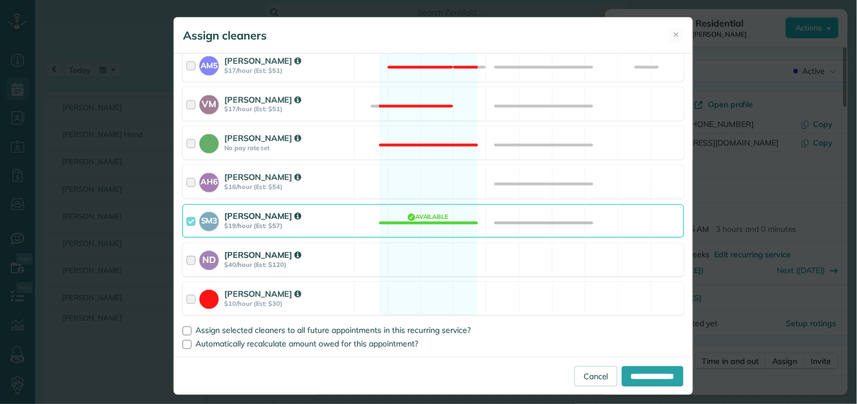
click at [424, 258] on div "ND Nathalie Duverna $40/hour (Est: $120) Available" at bounding box center [432, 259] width 501 height 33
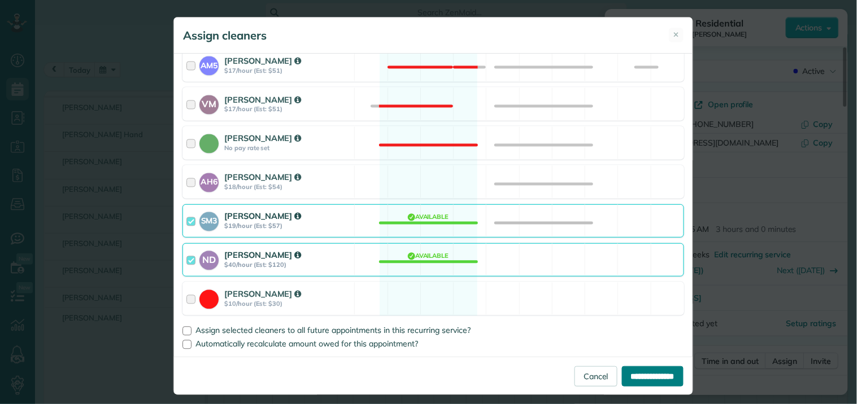
click at [650, 372] on input "**********" at bounding box center [653, 377] width 62 height 20
type input "**********"
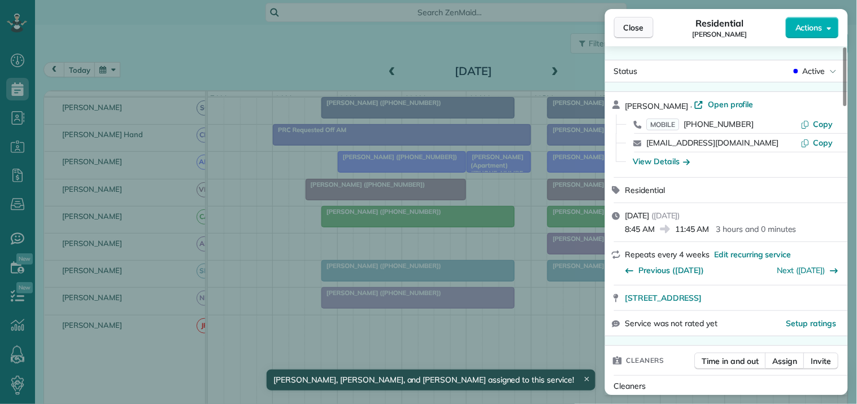
click at [642, 28] on span "Close" at bounding box center [633, 27] width 20 height 11
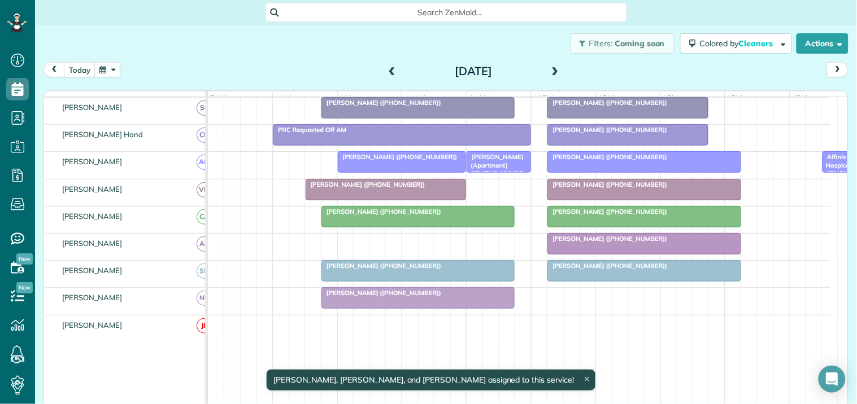
click at [601, 281] on div at bounding box center [644, 271] width 192 height 20
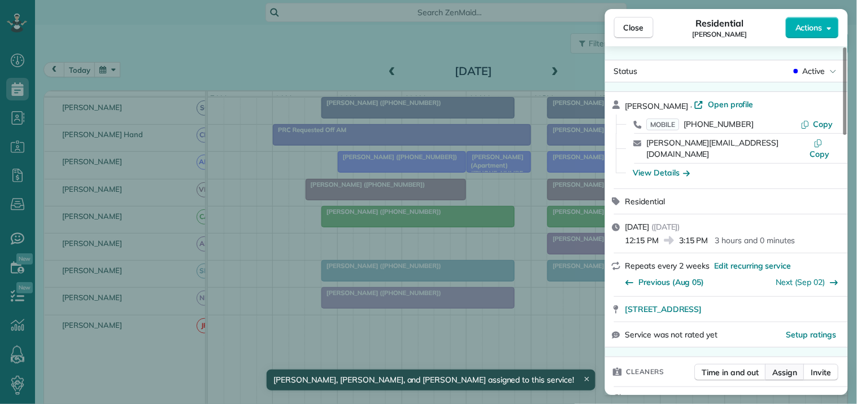
click at [789, 367] on span "Assign" at bounding box center [785, 372] width 25 height 11
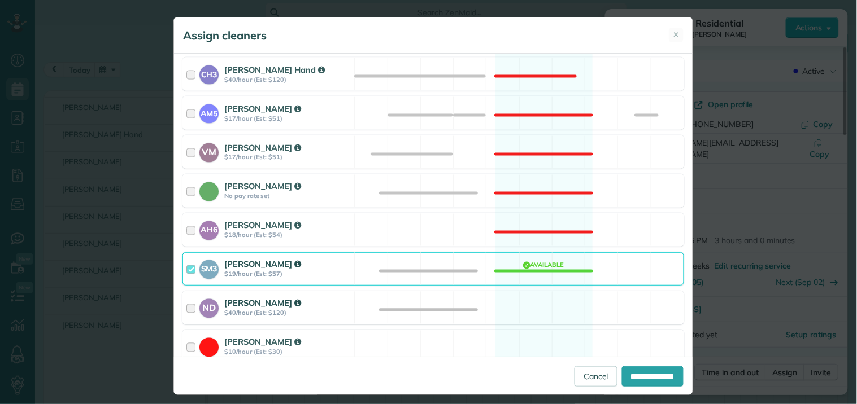
scroll to position [499, 0]
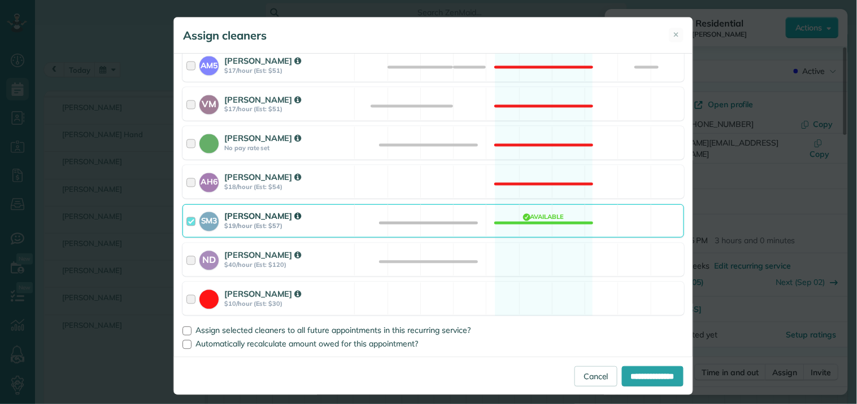
drag, startPoint x: 529, startPoint y: 263, endPoint x: 566, endPoint y: 278, distance: 40.1
click at [530, 263] on div "ND Nathalie Duverna $40/hour (Est: $120) Available" at bounding box center [432, 259] width 501 height 33
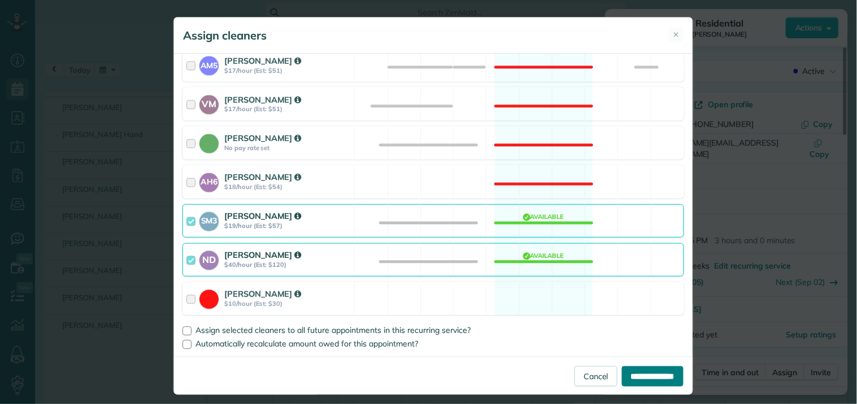
click at [640, 373] on input "**********" at bounding box center [653, 377] width 62 height 20
type input "**********"
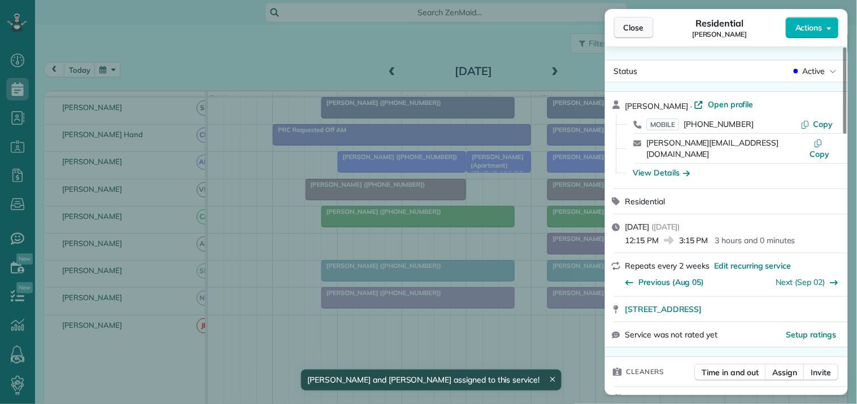
click at [642, 25] on span "Close" at bounding box center [633, 27] width 20 height 11
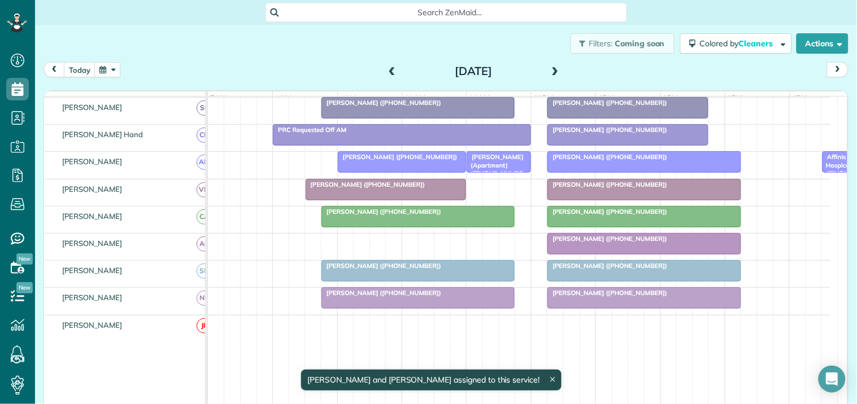
click at [549, 72] on span at bounding box center [555, 72] width 12 height 10
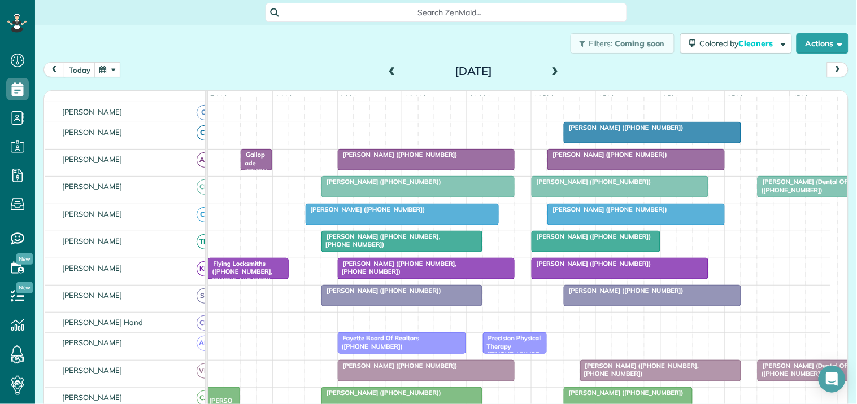
click at [387, 67] on span at bounding box center [392, 72] width 12 height 10
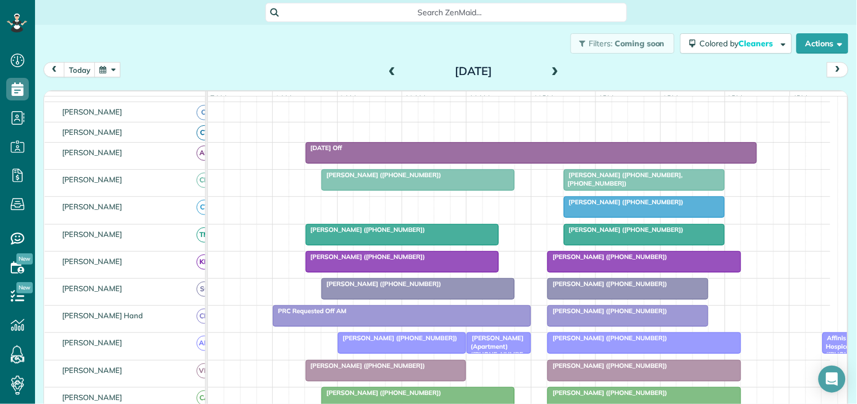
click at [553, 68] on span at bounding box center [555, 72] width 12 height 10
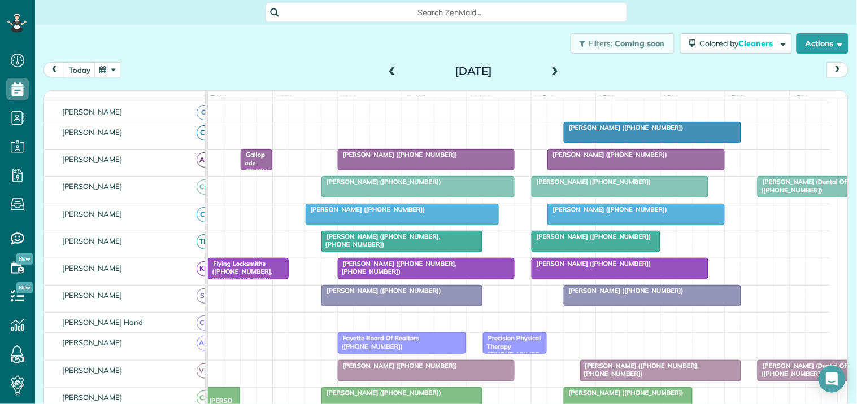
click at [651, 142] on div at bounding box center [652, 133] width 176 height 20
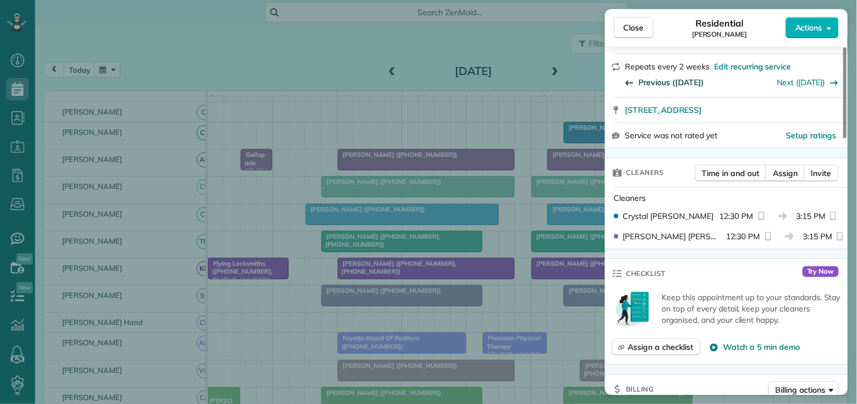
click at [678, 79] on span "Previous (Aug 07)" at bounding box center [672, 82] width 66 height 11
click at [672, 82] on span "Previous (Jul 23)" at bounding box center [672, 82] width 66 height 11
click at [639, 24] on span "Close" at bounding box center [633, 27] width 20 height 11
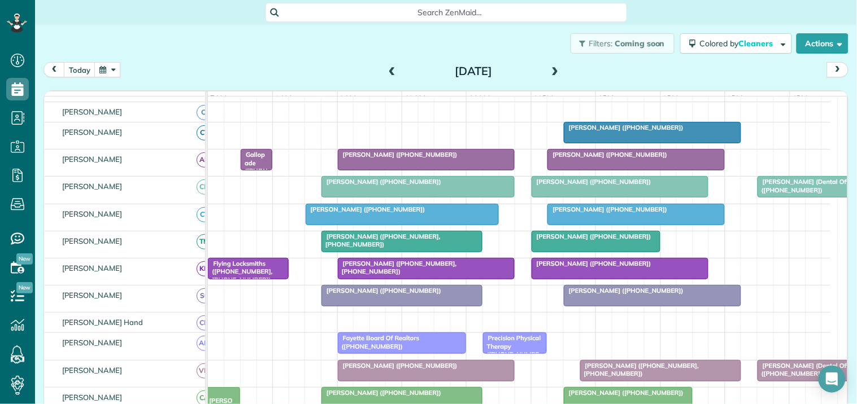
click at [641, 132] on span "Barbee Vosecky (+14043953774)" at bounding box center [623, 128] width 121 height 8
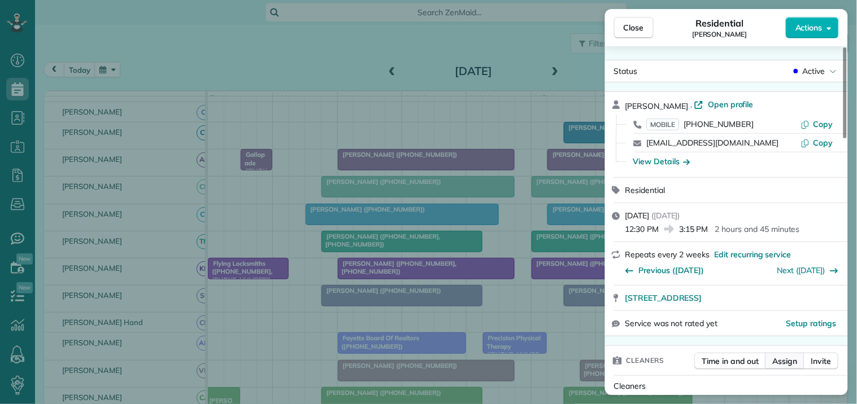
click at [789, 359] on span "Assign" at bounding box center [785, 361] width 25 height 11
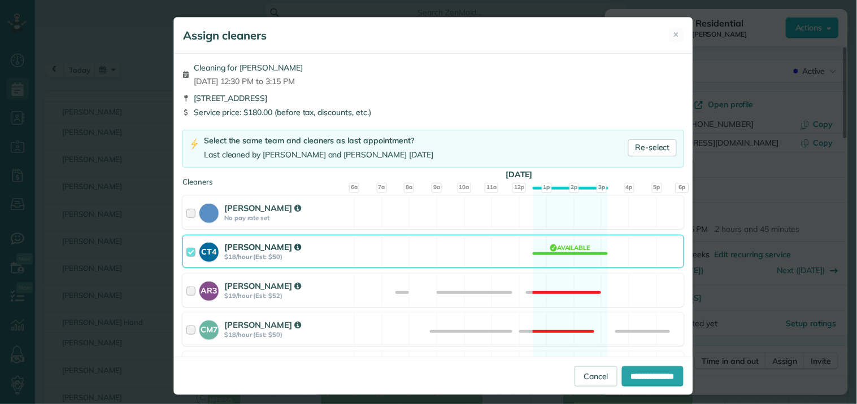
click at [550, 253] on div "CT4 Crystal Treece $18/hour (Est: $50) Available" at bounding box center [432, 251] width 501 height 33
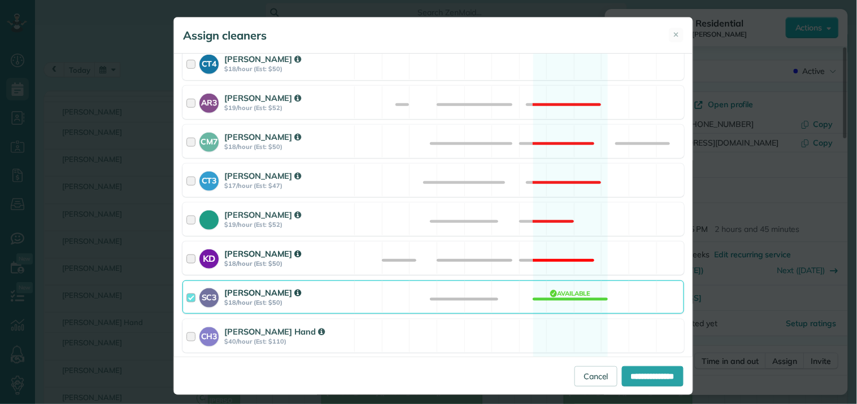
click at [562, 256] on div "KD Katerina Doane $18/hour (Est: $50) Not available" at bounding box center [432, 258] width 501 height 33
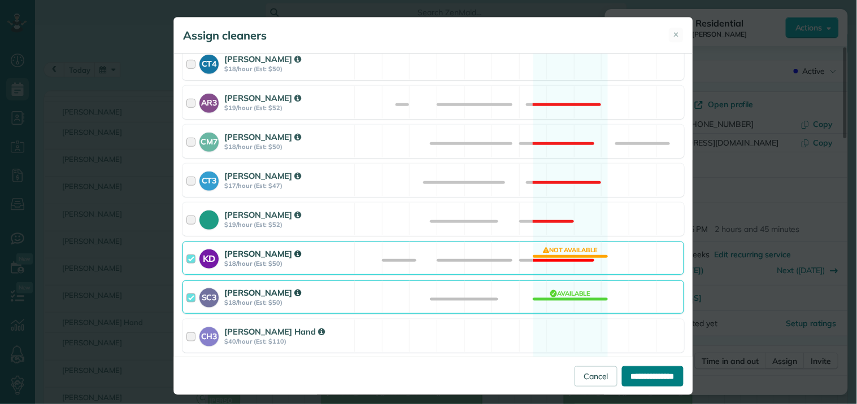
click at [633, 370] on input "**********" at bounding box center [653, 377] width 62 height 20
type input "**********"
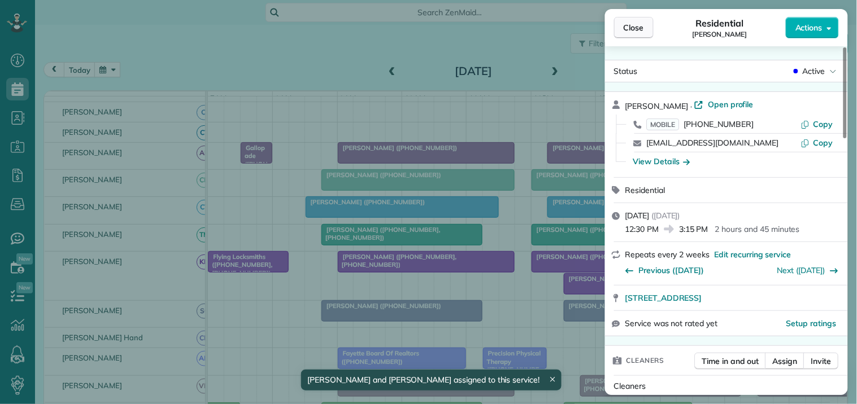
click at [640, 25] on span "Close" at bounding box center [633, 27] width 20 height 11
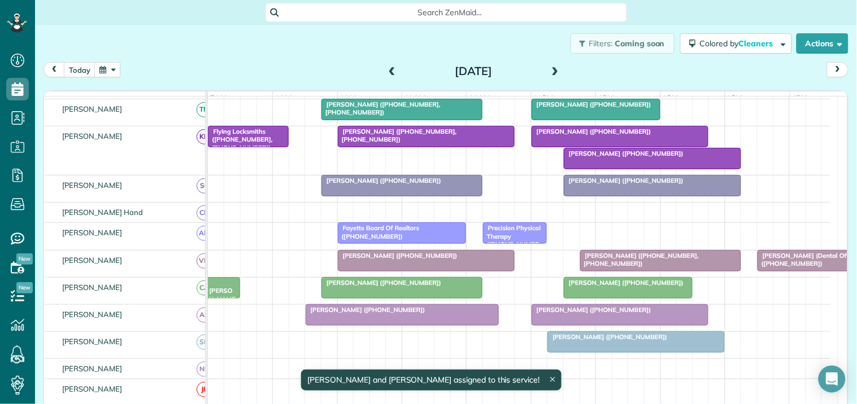
click at [585, 136] on span "Heidi Nichols (+17706308256)" at bounding box center [591, 132] width 121 height 8
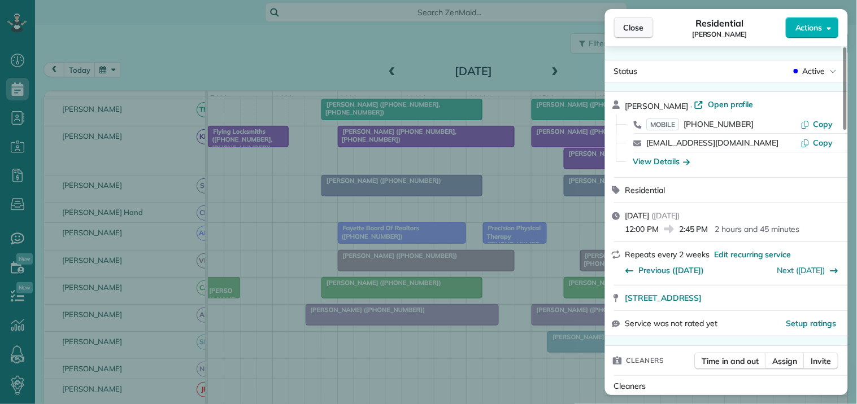
click at [646, 28] on button "Close" at bounding box center [634, 27] width 40 height 21
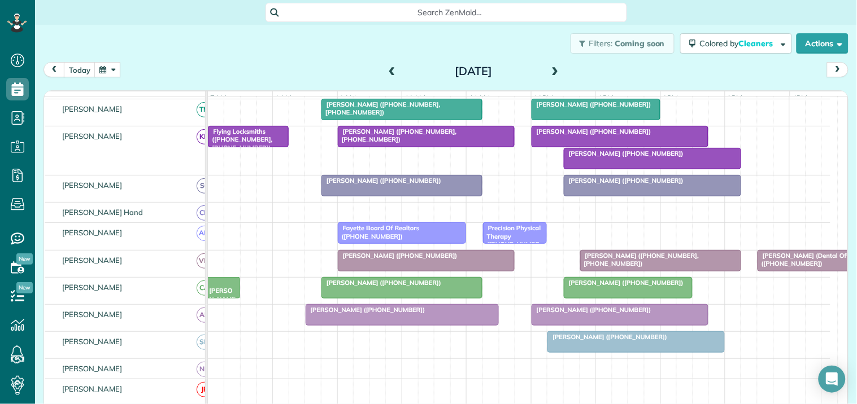
click at [603, 136] on span "Heidi Nichols (+17706308256)" at bounding box center [591, 132] width 121 height 8
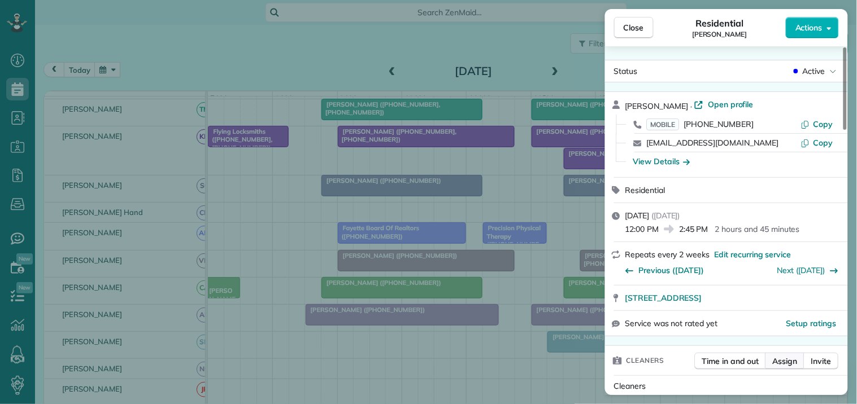
click at [787, 361] on span "Assign" at bounding box center [785, 361] width 25 height 11
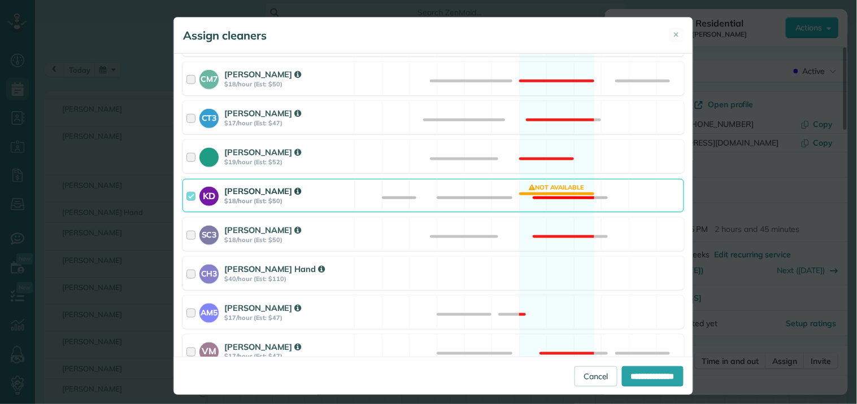
click at [552, 188] on div "KD Katerina Doane $18/hour (Est: $50) Not available" at bounding box center [432, 195] width 501 height 33
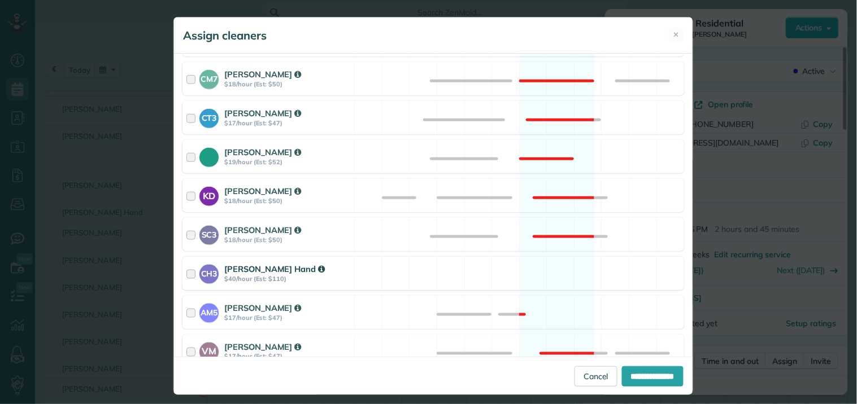
click at [548, 280] on div "CH3 Cortney Hand $40/hour (Est: $110) Available" at bounding box center [432, 273] width 501 height 33
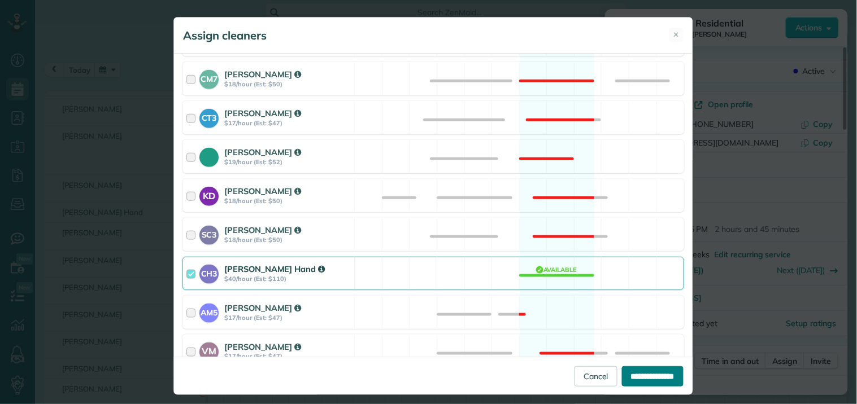
click at [643, 374] on input "**********" at bounding box center [653, 377] width 62 height 20
type input "**********"
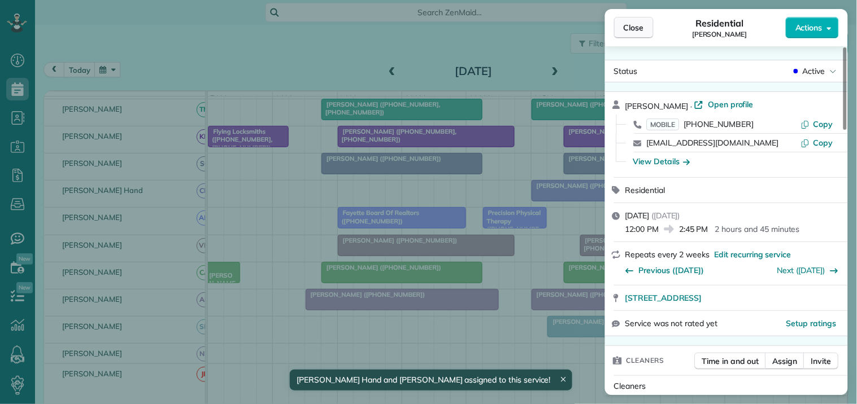
click at [637, 23] on span "Close" at bounding box center [633, 27] width 20 height 11
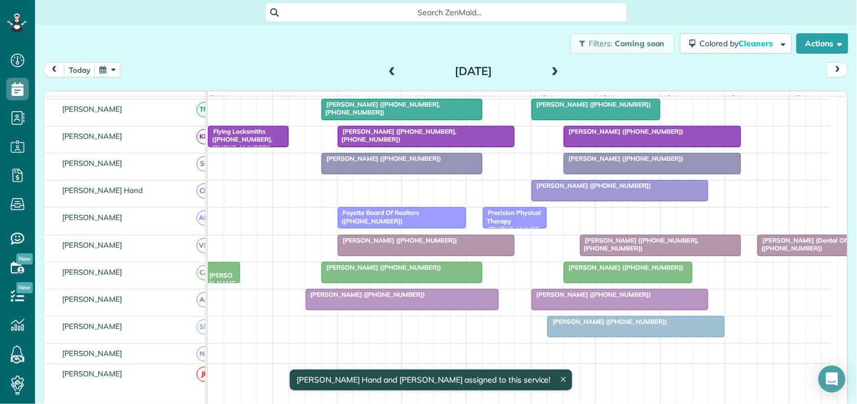
scroll to position [7, 0]
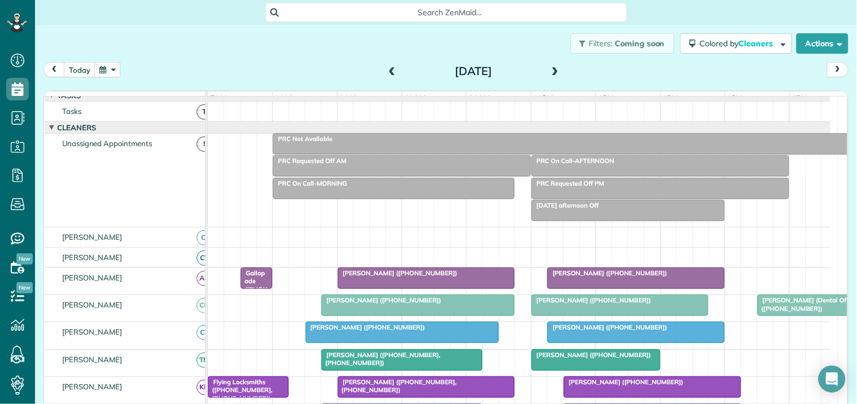
click at [552, 72] on span at bounding box center [555, 72] width 12 height 10
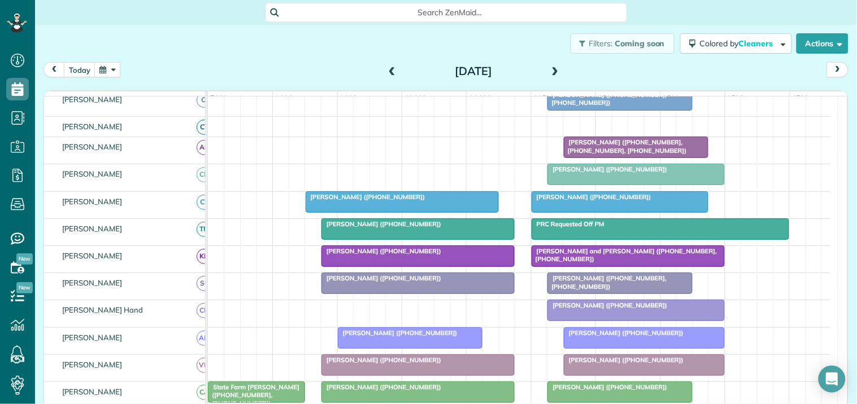
scroll to position [132, 0]
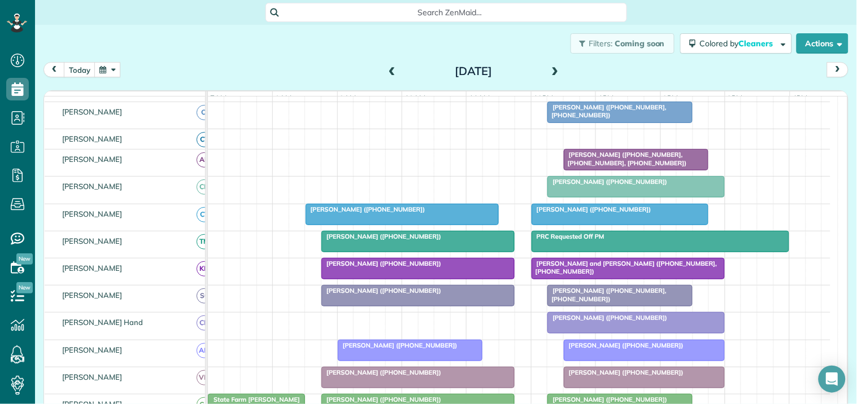
click at [550, 66] on span at bounding box center [555, 71] width 12 height 17
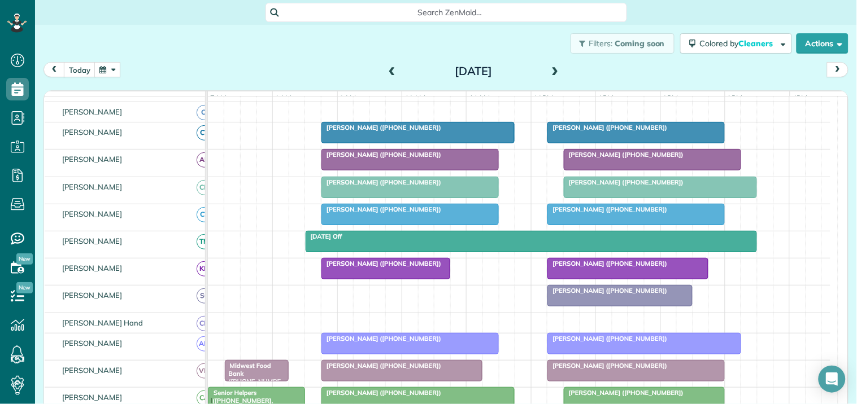
click at [420, 132] on div "Mary Saunders (+17703293805)" at bounding box center [418, 128] width 186 height 8
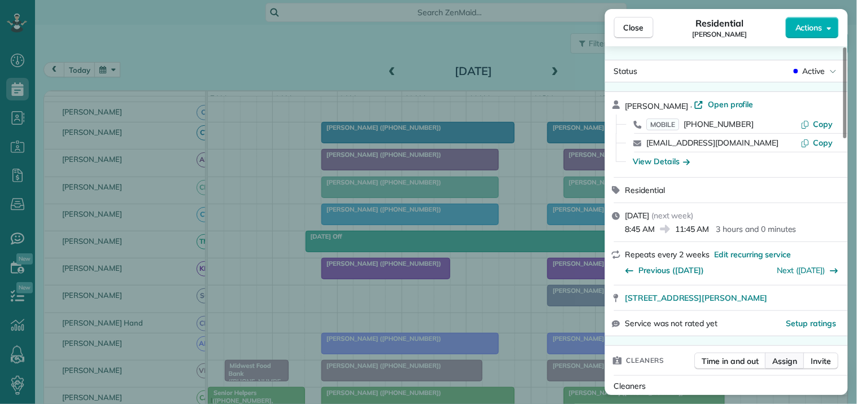
click at [789, 362] on span "Assign" at bounding box center [785, 361] width 25 height 11
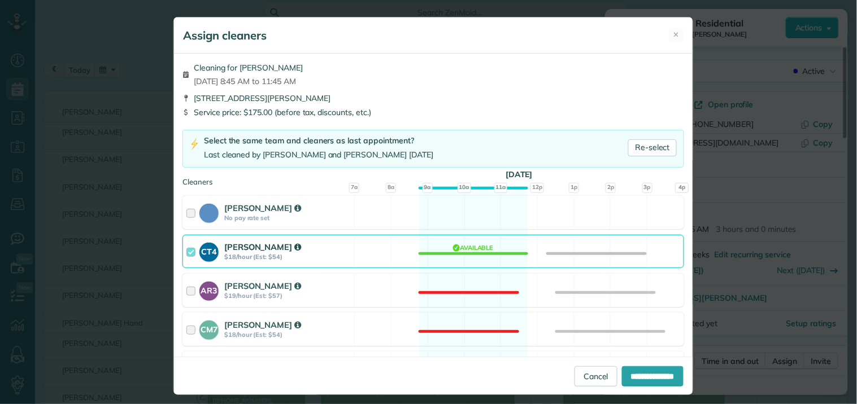
click at [495, 261] on div "CT4 Crystal Treece $18/hour (Est: $54) Available" at bounding box center [432, 251] width 501 height 33
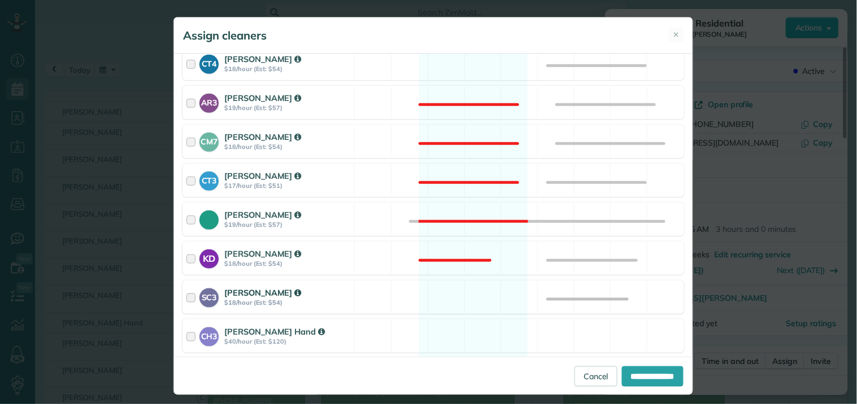
click at [464, 300] on div "SC3 Stephanie Cruz $18/hour (Est: $54) Available" at bounding box center [432, 297] width 501 height 33
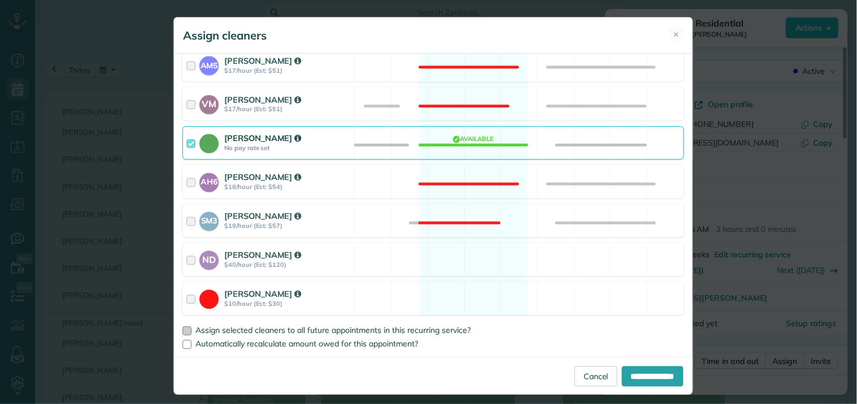
click at [182, 329] on div at bounding box center [186, 331] width 9 height 9
click at [637, 376] on input "**********" at bounding box center [653, 377] width 62 height 20
type input "**********"
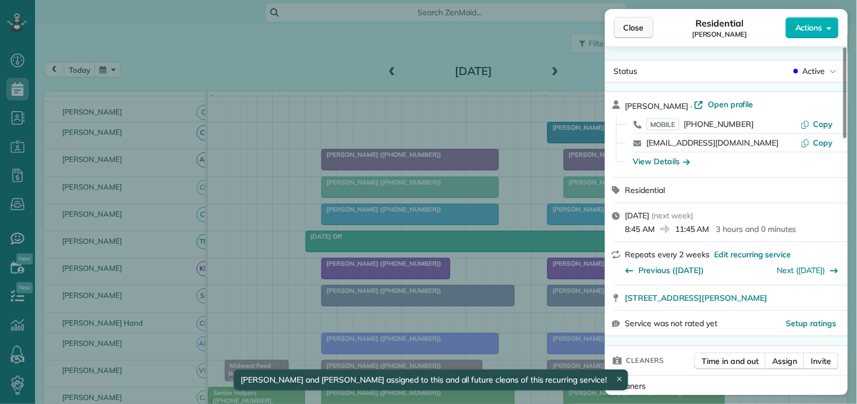
click at [639, 29] on span "Close" at bounding box center [633, 27] width 20 height 11
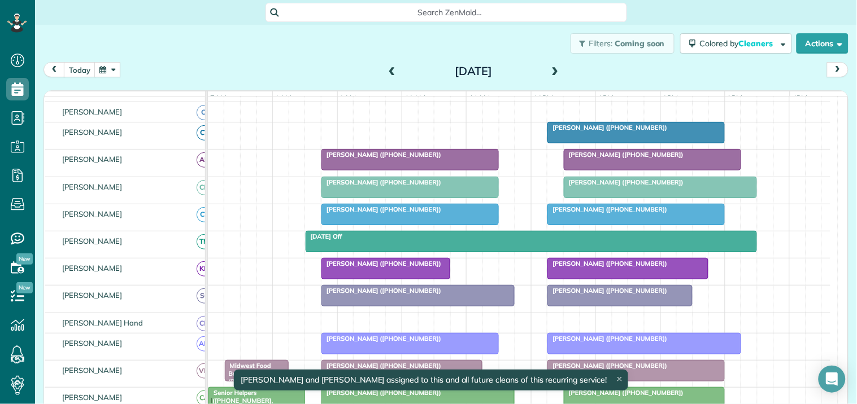
click at [631, 132] on div "Kim Airhart (+14047518434)" at bounding box center [636, 128] width 171 height 8
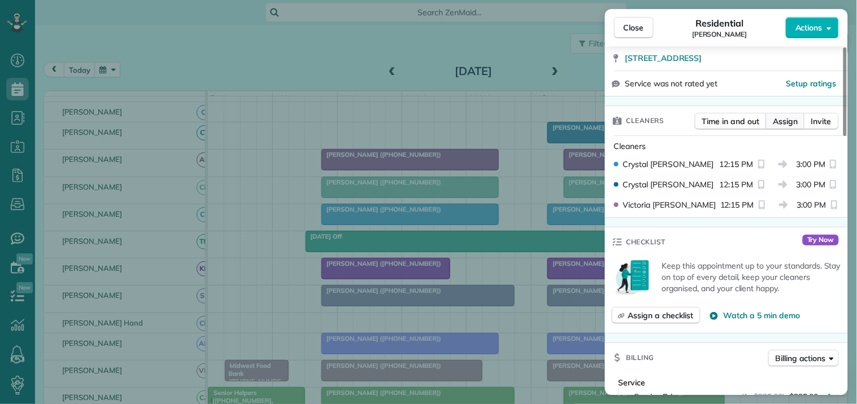
click at [791, 121] on span "Assign" at bounding box center [785, 121] width 25 height 11
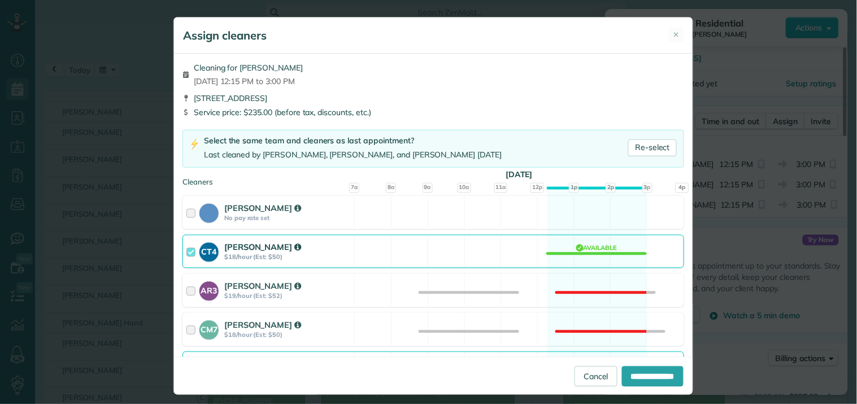
click at [594, 252] on div "CT4 Crystal Treece $18/hour (Est: $50) Available" at bounding box center [432, 251] width 501 height 33
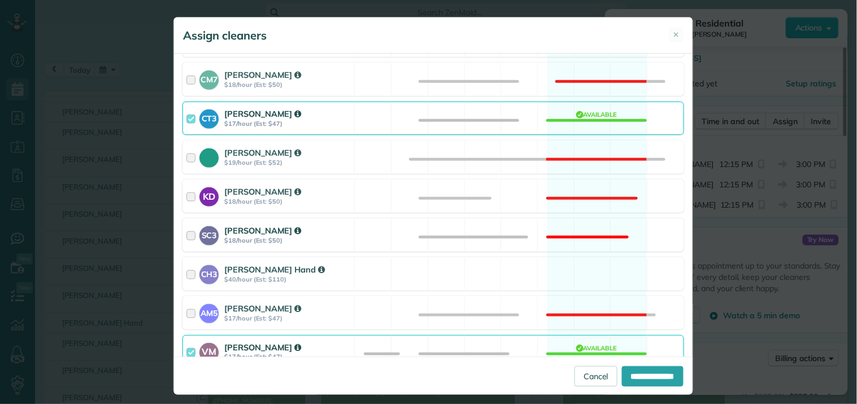
scroll to position [251, 0]
click at [582, 277] on div "CH3 Cortney Hand $40/hour (Est: $110) Available" at bounding box center [432, 273] width 501 height 33
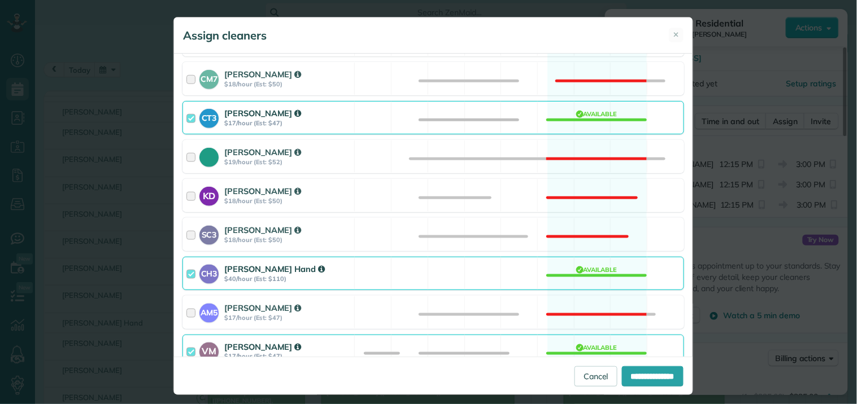
scroll to position [499, 0]
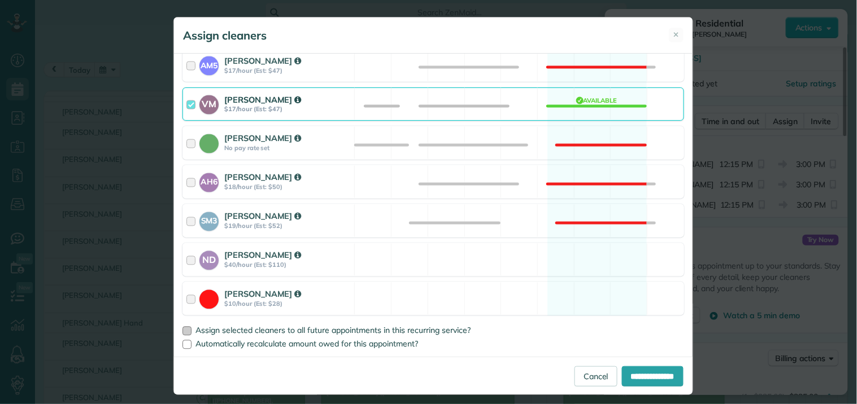
click at [182, 330] on div at bounding box center [186, 331] width 9 height 9
click at [647, 368] on input "**********" at bounding box center [653, 377] width 62 height 20
type input "**********"
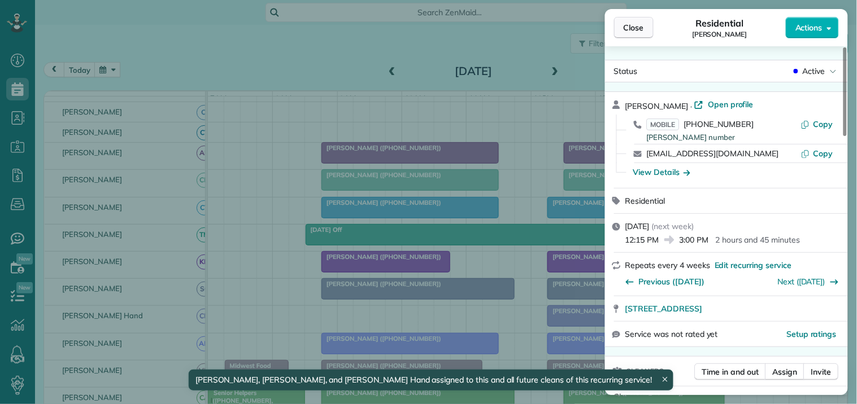
click at [621, 24] on button "Close" at bounding box center [634, 27] width 40 height 21
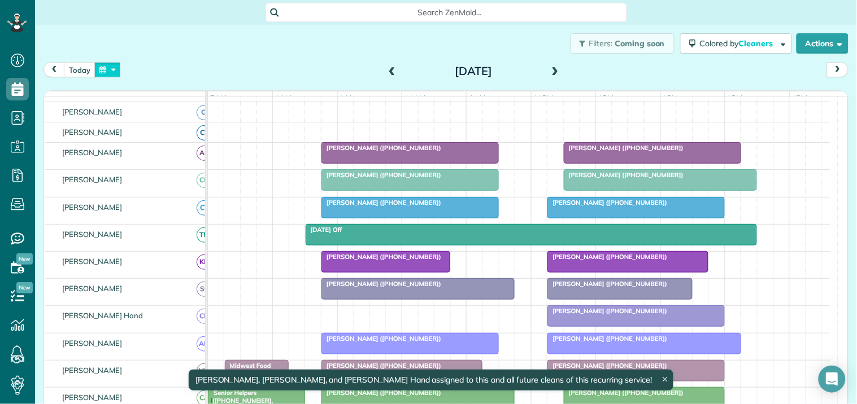
click at [110, 69] on button "button" at bounding box center [107, 69] width 26 height 15
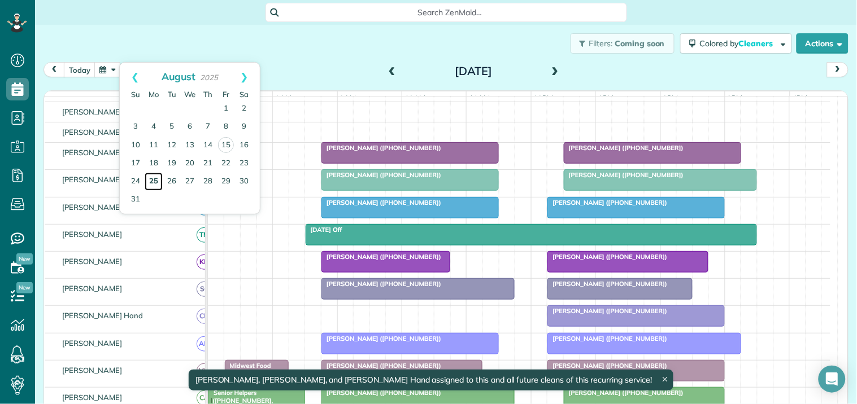
click at [151, 177] on link "25" at bounding box center [154, 182] width 18 height 18
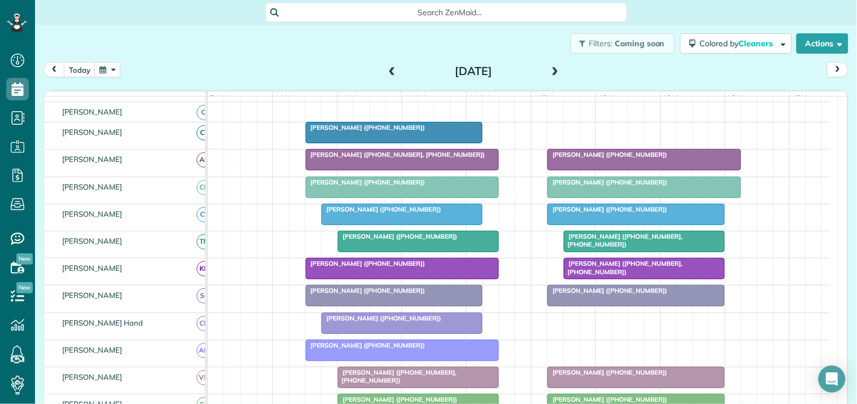
scroll to position [199, 0]
click at [412, 132] on div "Jake Marullo (+19107578319)" at bounding box center [394, 128] width 171 height 8
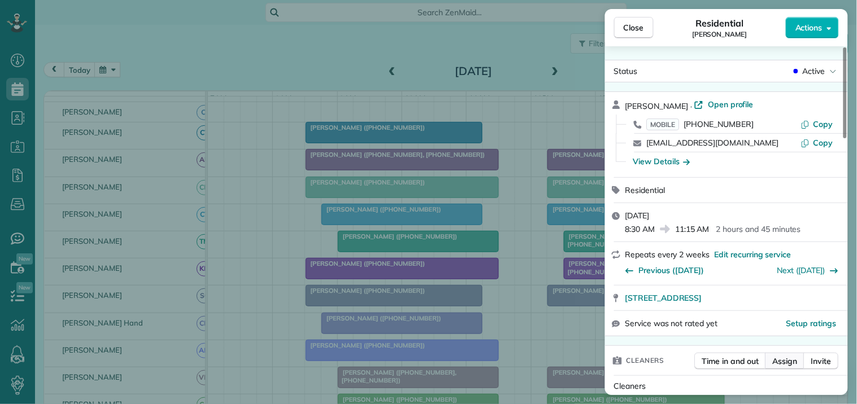
click at [787, 364] on span "Assign" at bounding box center [785, 361] width 25 height 11
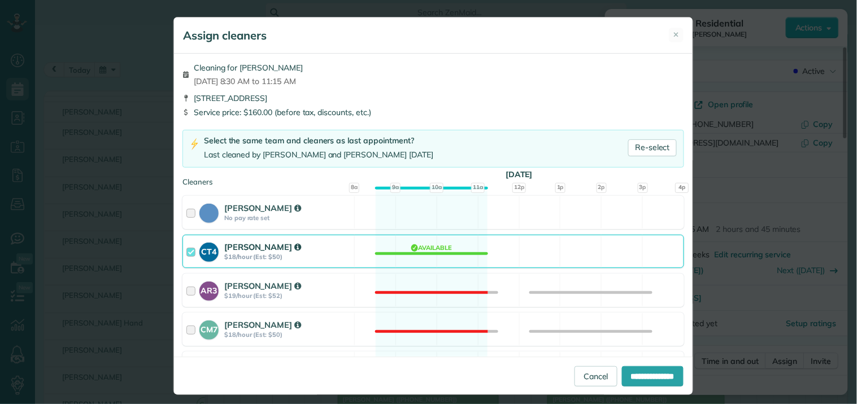
click at [422, 252] on div "CT4 Crystal Treece $18/hour (Est: $50) Available" at bounding box center [432, 251] width 501 height 33
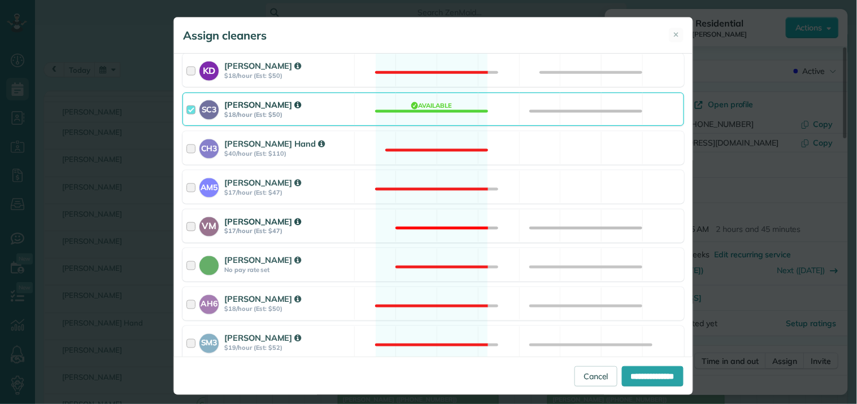
scroll to position [499, 0]
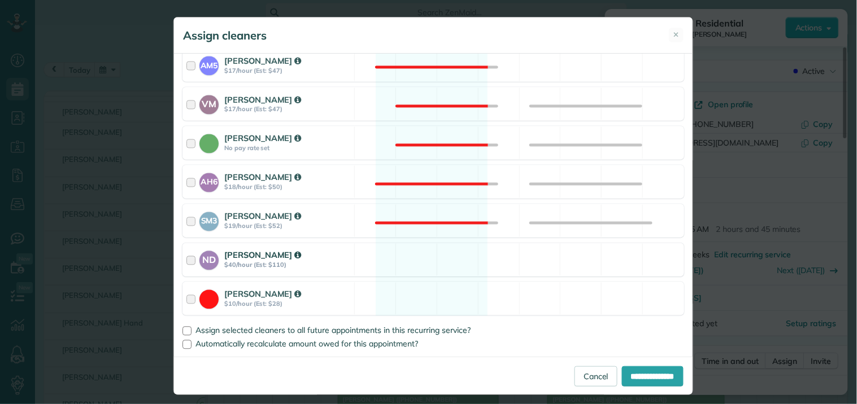
click at [422, 265] on div "ND Nathalie Duverna $40/hour (Est: $110) Available" at bounding box center [432, 259] width 501 height 33
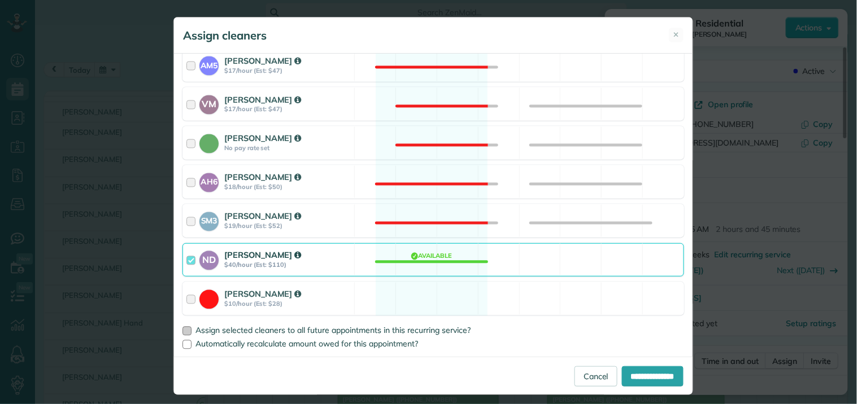
click at [184, 328] on div at bounding box center [186, 331] width 9 height 9
click at [634, 375] on input "**********" at bounding box center [653, 377] width 62 height 20
type input "**********"
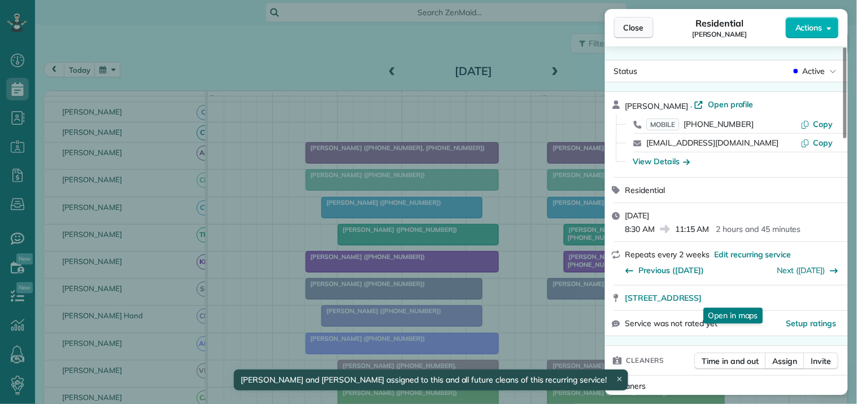
click at [622, 32] on button "Close" at bounding box center [634, 27] width 40 height 21
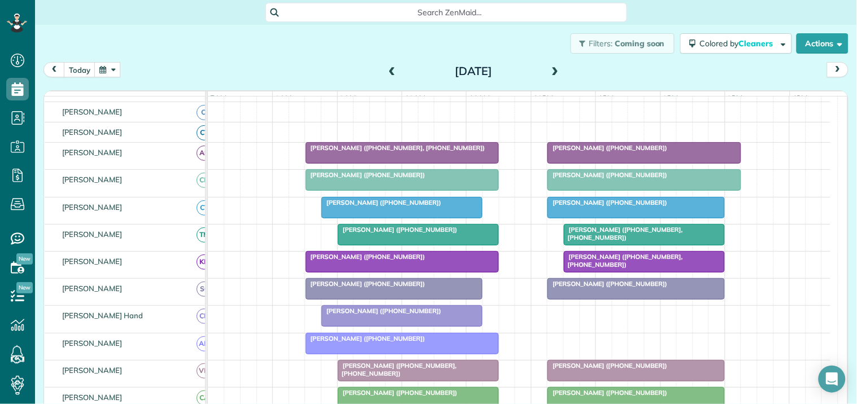
click at [549, 66] on span at bounding box center [555, 71] width 12 height 17
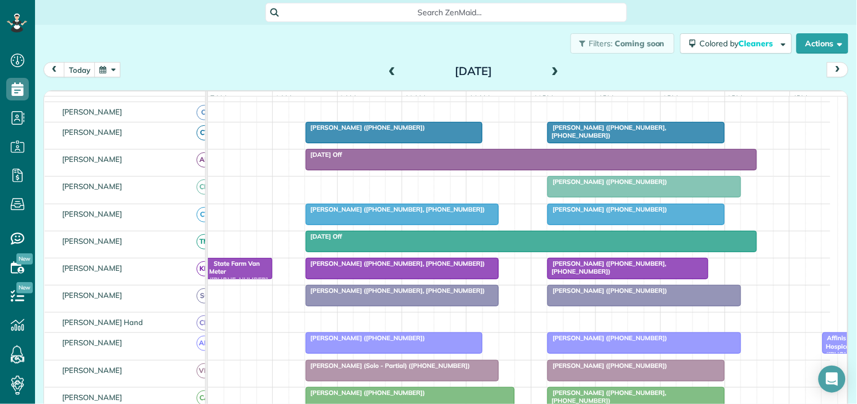
scroll to position [258, 0]
click at [385, 132] on span "Julie Lane (+14173881897)" at bounding box center [365, 128] width 121 height 8
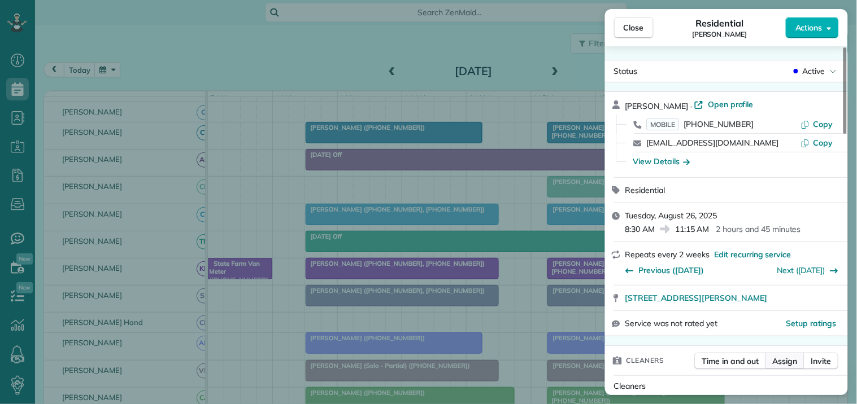
click at [795, 359] on span "Assign" at bounding box center [785, 361] width 25 height 11
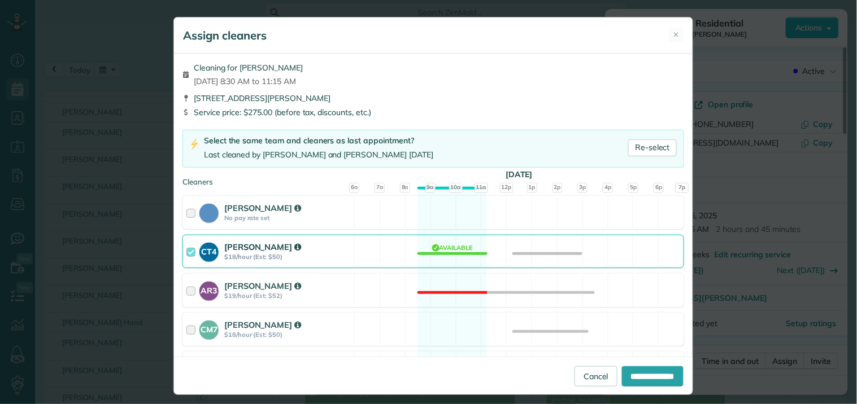
click at [444, 252] on div "CT4 Crystal Treece $18/hour (Est: $50) Available" at bounding box center [432, 251] width 501 height 33
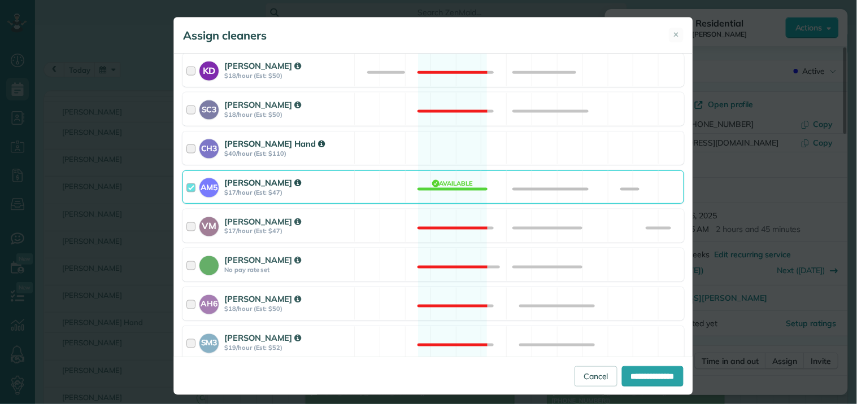
click at [437, 144] on div "CH3 Cortney Hand $40/hour (Est: $110) Available" at bounding box center [432, 148] width 501 height 33
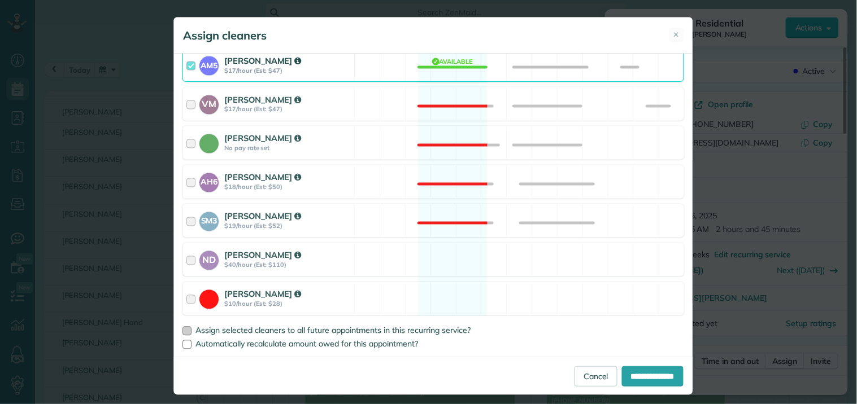
click at [182, 330] on div at bounding box center [186, 331] width 9 height 9
click at [638, 370] on input "**********" at bounding box center [653, 377] width 62 height 20
type input "**********"
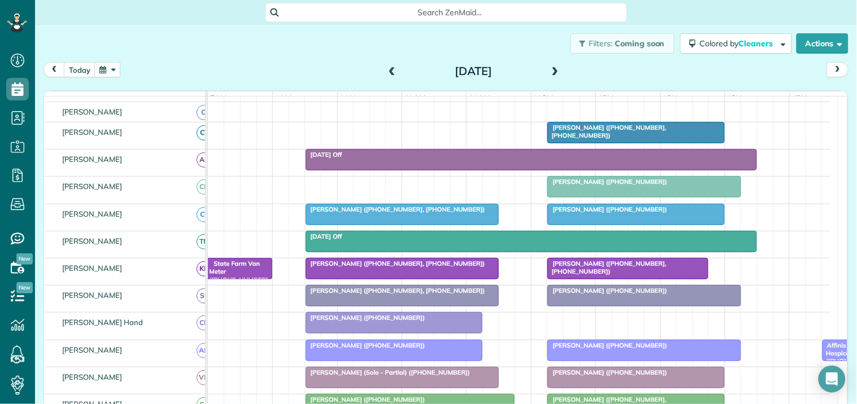
click at [613, 140] on div "Andrea Strain (+17707192926, +16789077805)" at bounding box center [636, 132] width 171 height 16
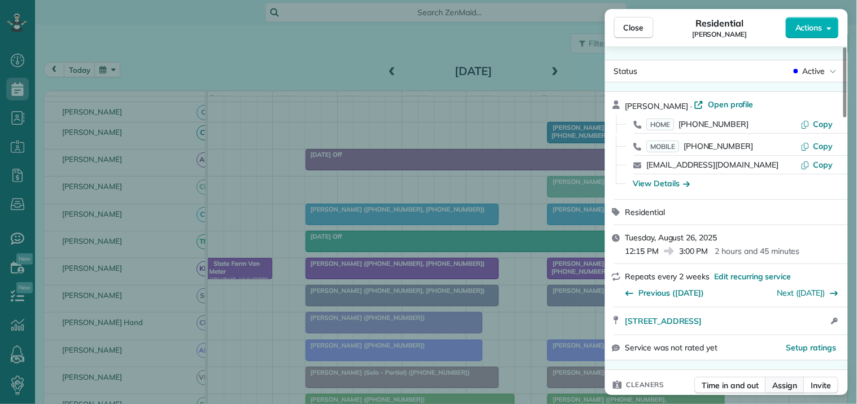
click at [788, 382] on span "Assign" at bounding box center [785, 385] width 25 height 11
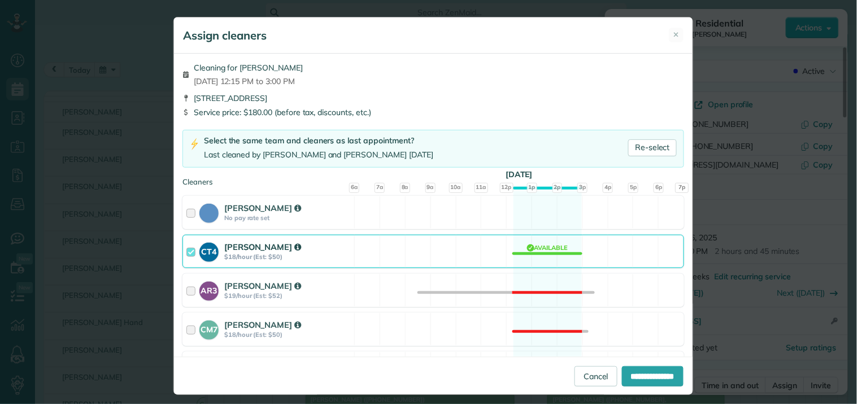
click at [540, 247] on div "CT4 Crystal Treece $18/hour (Est: $50) Available" at bounding box center [432, 251] width 501 height 33
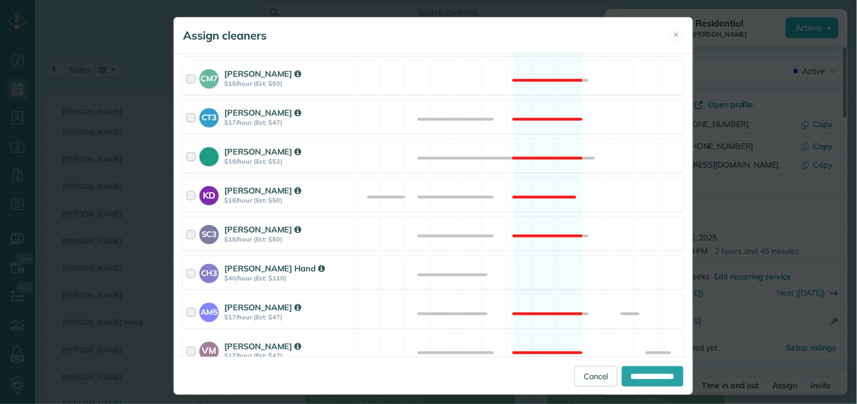
scroll to position [313, 0]
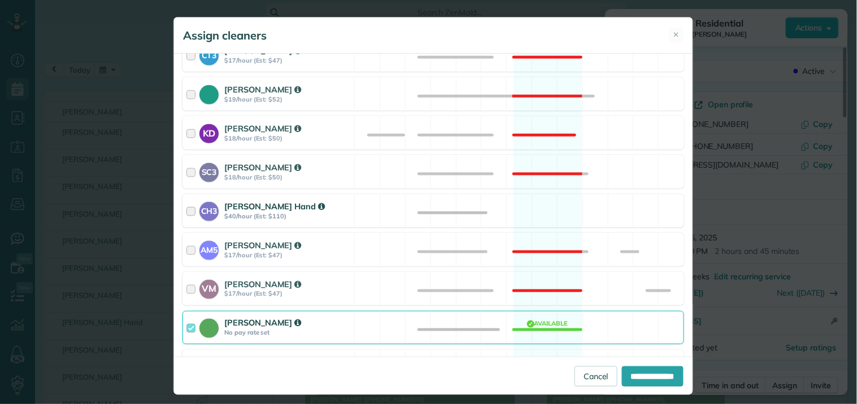
click at [546, 206] on div "CH3 Cortney Hand $40/hour (Est: $110) Available" at bounding box center [432, 210] width 501 height 33
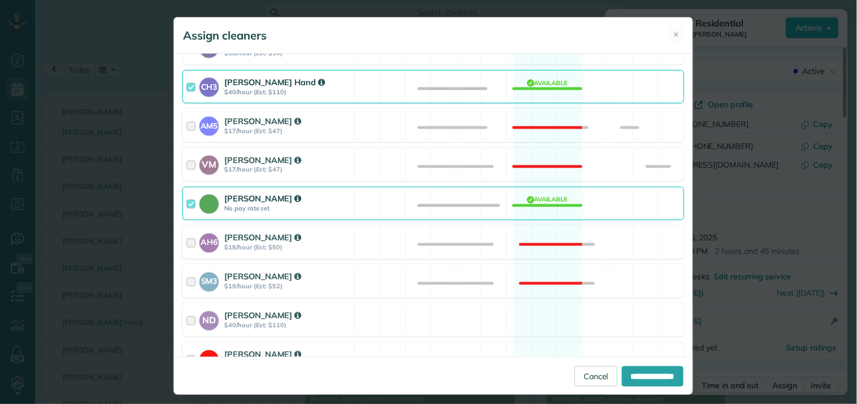
scroll to position [499, 0]
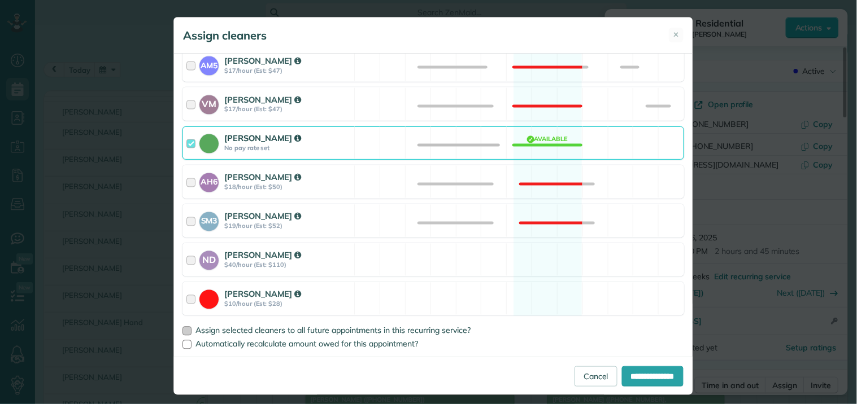
click at [182, 332] on div at bounding box center [186, 331] width 9 height 9
click at [633, 367] on input "**********" at bounding box center [653, 377] width 62 height 20
type input "**********"
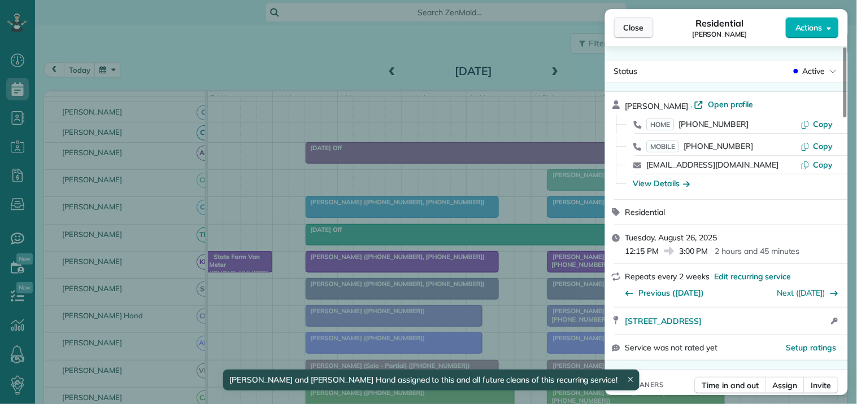
click at [633, 27] on span "Close" at bounding box center [633, 27] width 20 height 11
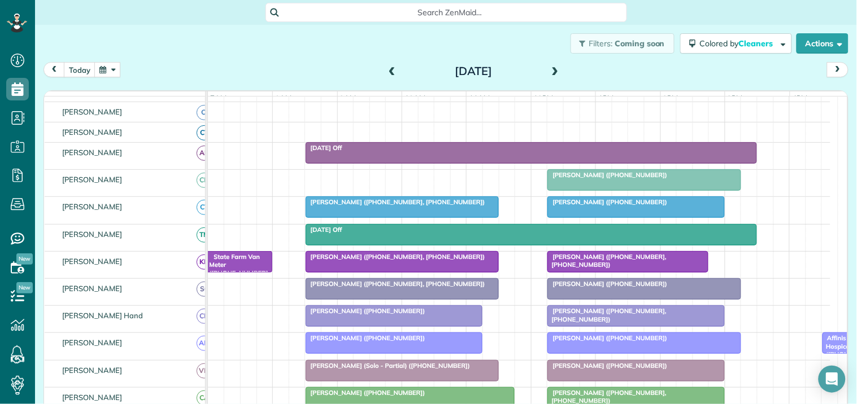
click at [554, 68] on span at bounding box center [555, 72] width 12 height 10
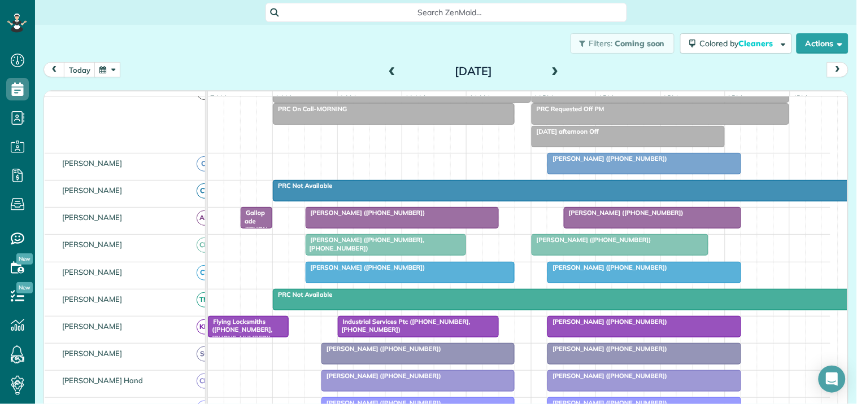
scroll to position [110, 0]
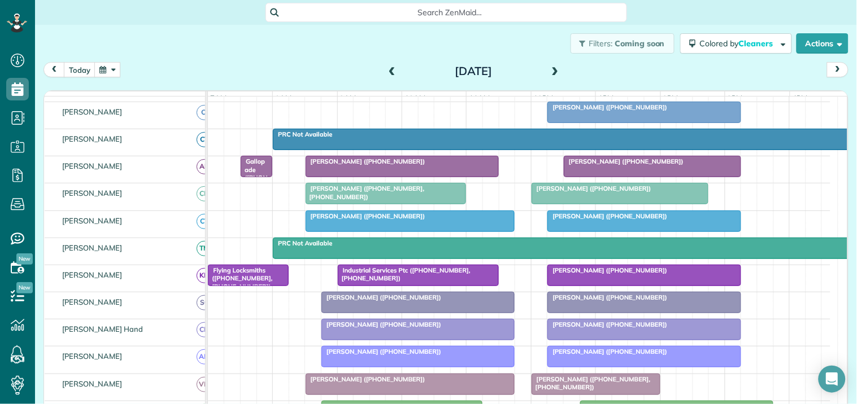
click at [562, 149] on div at bounding box center [562, 139] width 579 height 20
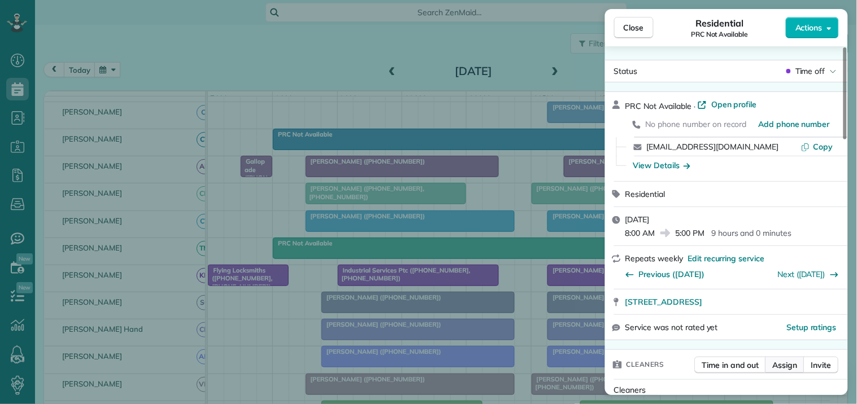
click at [796, 366] on span "Assign" at bounding box center [785, 365] width 25 height 11
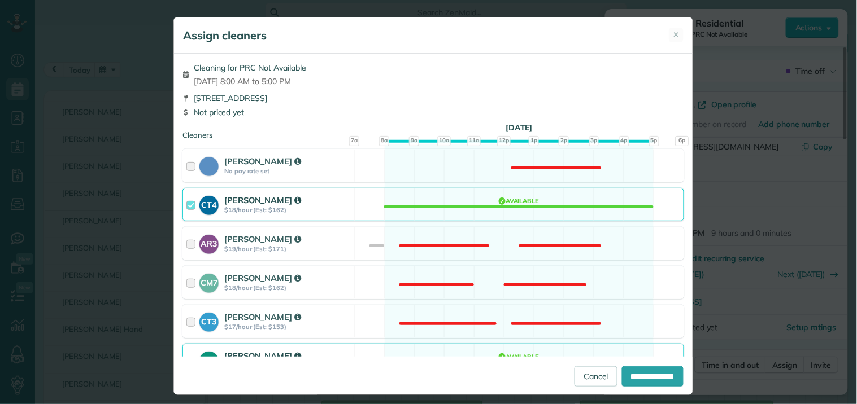
click at [530, 205] on div "CT4 Crystal Treece $18/hour (Est: $162) Available" at bounding box center [432, 204] width 501 height 33
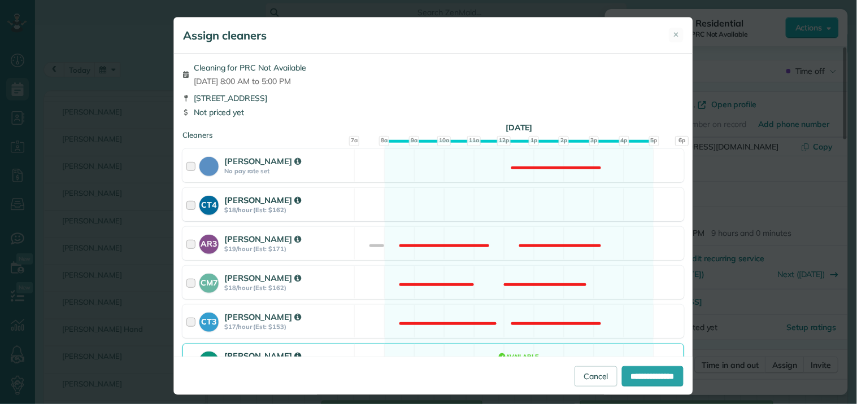
scroll to position [313, 0]
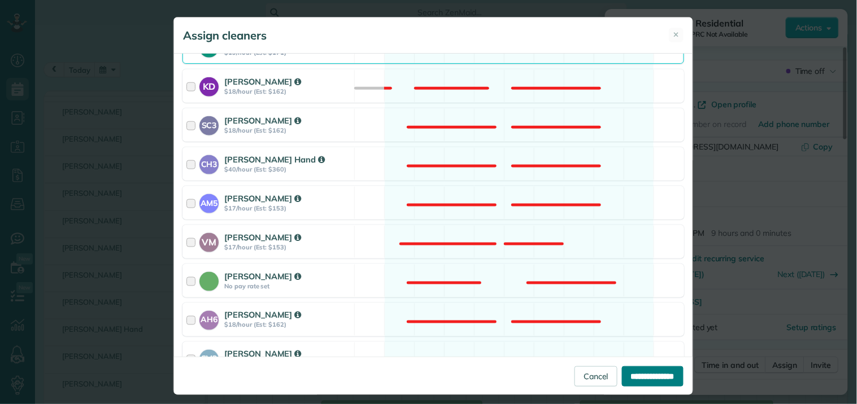
click at [631, 373] on input "**********" at bounding box center [653, 377] width 62 height 20
type input "**********"
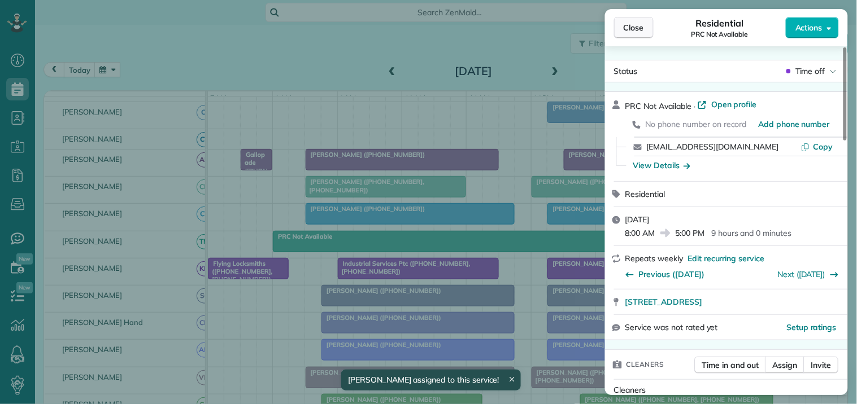
click at [635, 29] on span "Close" at bounding box center [633, 27] width 20 height 11
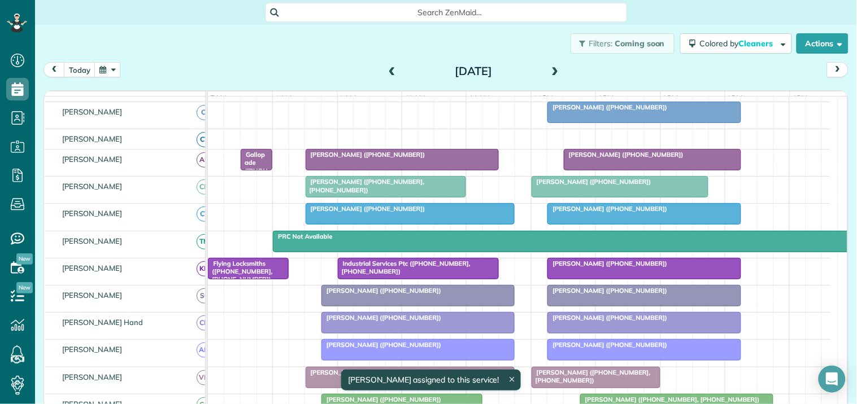
click at [551, 69] on span at bounding box center [555, 72] width 12 height 10
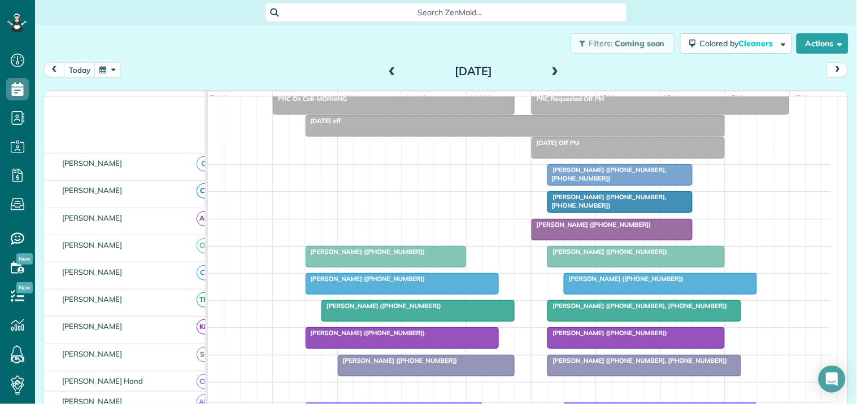
scroll to position [91, 0]
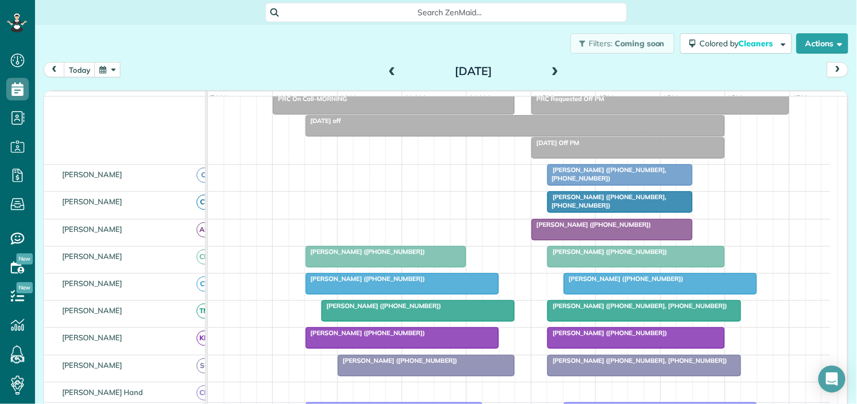
click at [622, 210] on div "Melissa Orme (+14043920319, +16788769253)" at bounding box center [620, 201] width 138 height 16
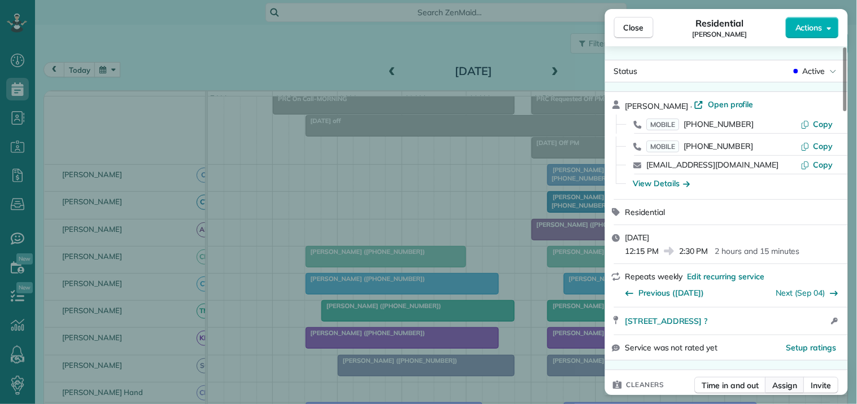
click at [786, 383] on span "Assign" at bounding box center [785, 385] width 25 height 11
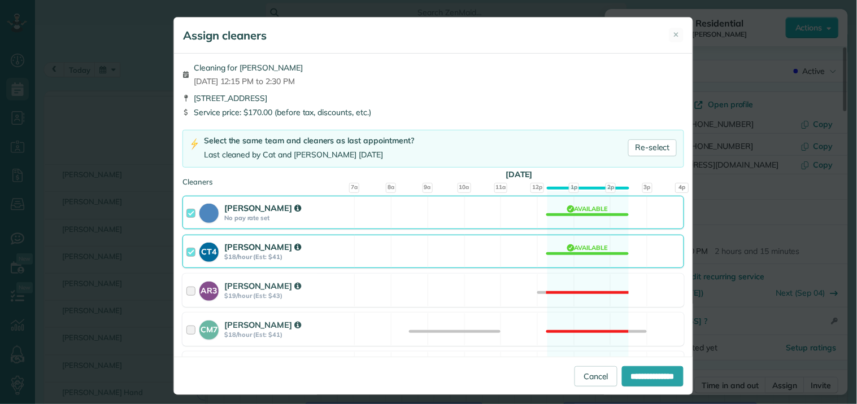
click at [571, 254] on div "CT4 Crystal Treece $18/hour (Est: $41) Available" at bounding box center [432, 251] width 501 height 33
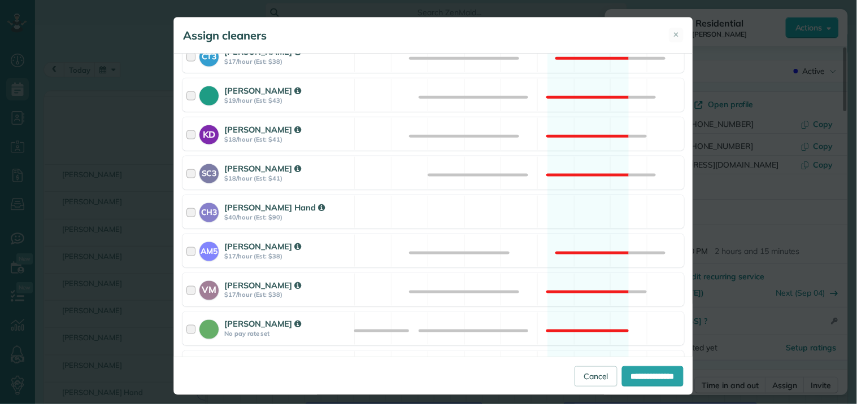
scroll to position [313, 0]
click at [597, 177] on div "SC3 Stephanie Cruz $18/hour (Est: $41) Not available" at bounding box center [432, 171] width 501 height 33
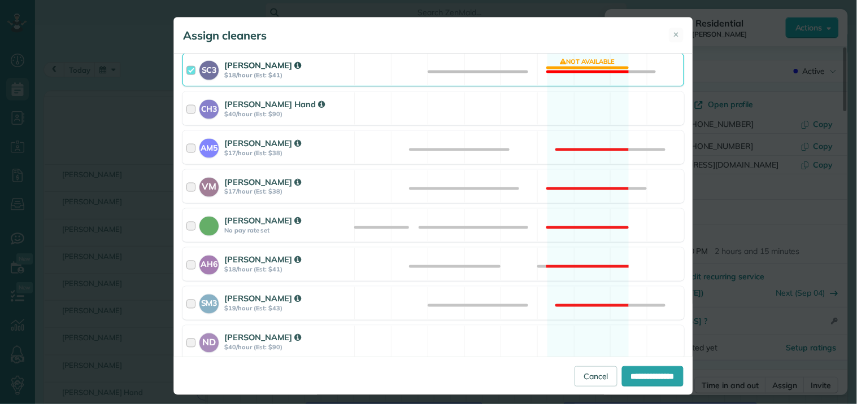
scroll to position [499, 0]
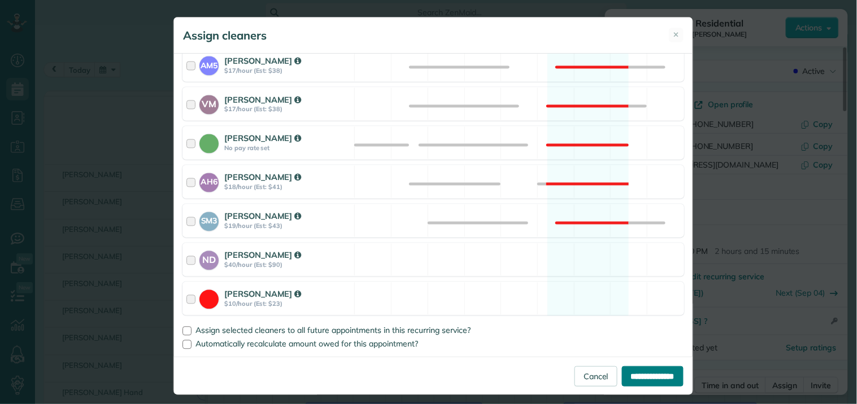
click at [662, 376] on input "**********" at bounding box center [653, 377] width 62 height 20
type input "**********"
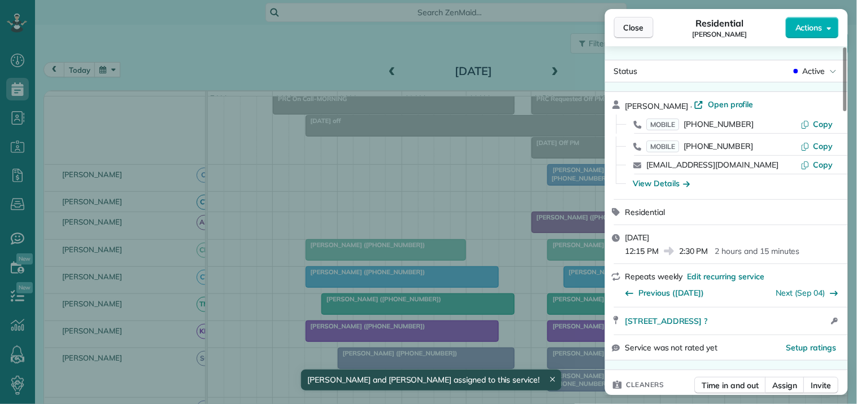
click at [638, 30] on span "Close" at bounding box center [633, 27] width 20 height 11
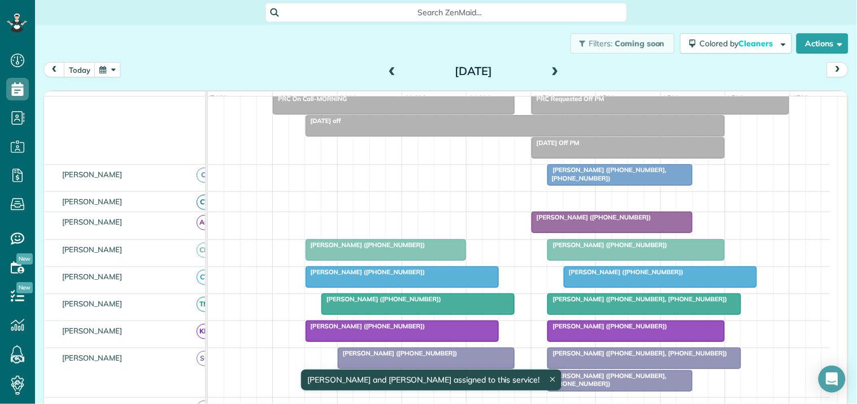
click at [549, 72] on span at bounding box center [555, 72] width 12 height 10
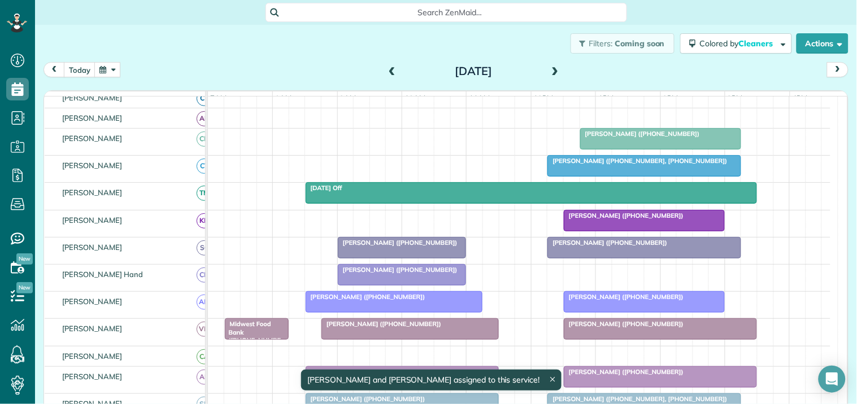
scroll to position [188, 0]
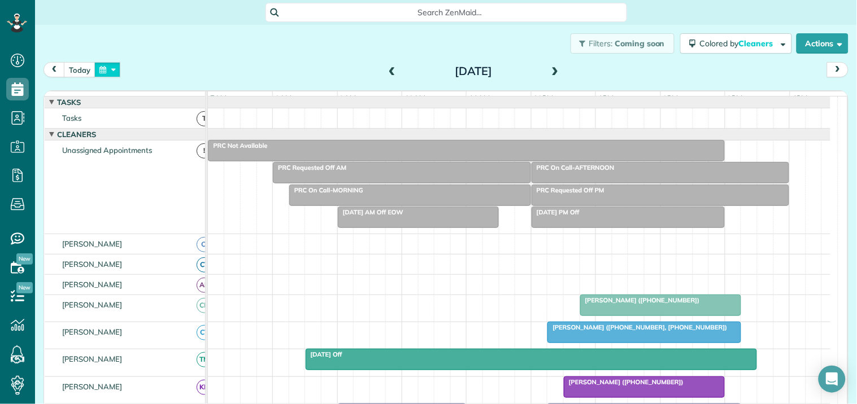
click at [107, 67] on button "button" at bounding box center [107, 69] width 26 height 15
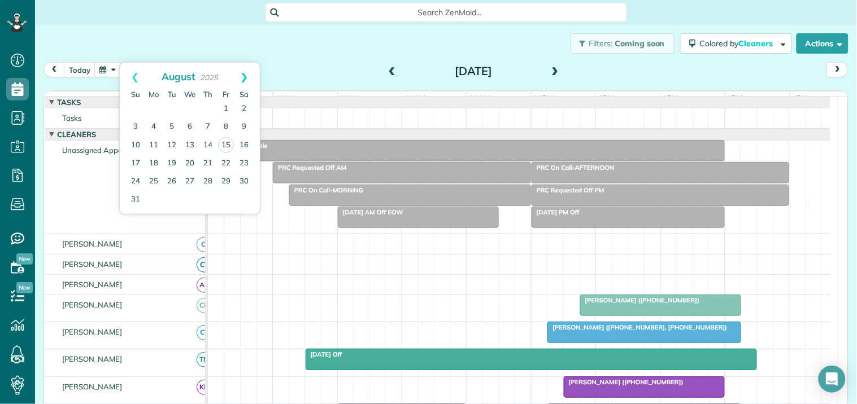
click at [248, 71] on link "Next" at bounding box center [244, 77] width 31 height 28
click at [155, 103] on link "1" at bounding box center [154, 109] width 18 height 18
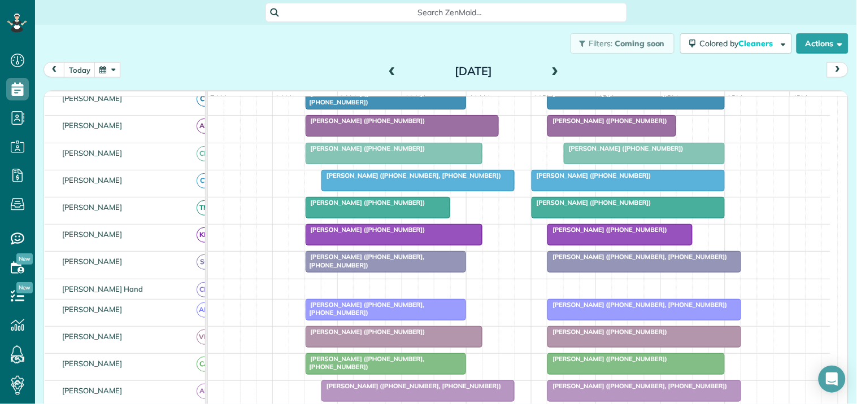
click at [638, 363] on div "Jessica Crowder (+14344267196)" at bounding box center [636, 359] width 171 height 8
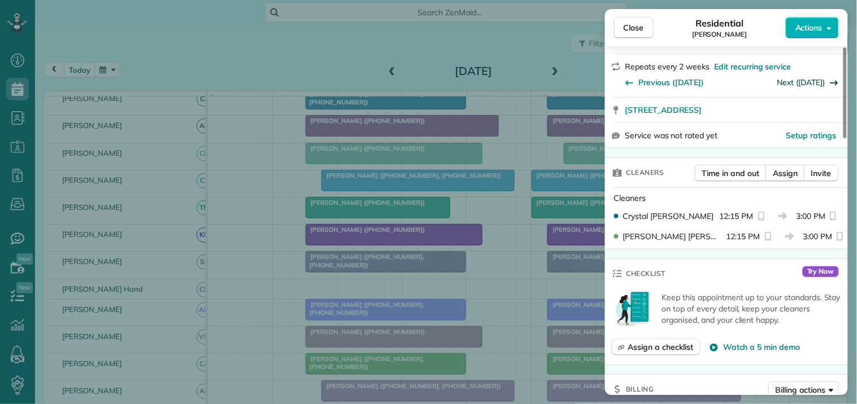
click at [812, 82] on link "Next (Sep 15)" at bounding box center [802, 82] width 48 height 10
click at [629, 23] on span "Close" at bounding box center [633, 27] width 20 height 11
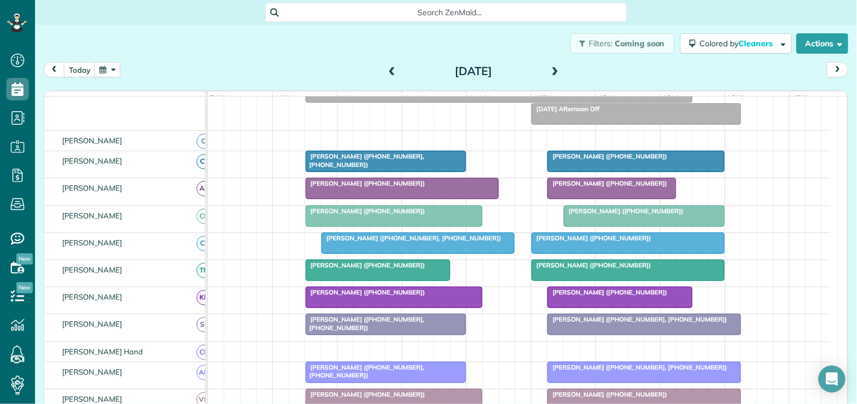
click at [614, 160] on span "Jessica Crowder (+14344267196)" at bounding box center [607, 156] width 121 height 8
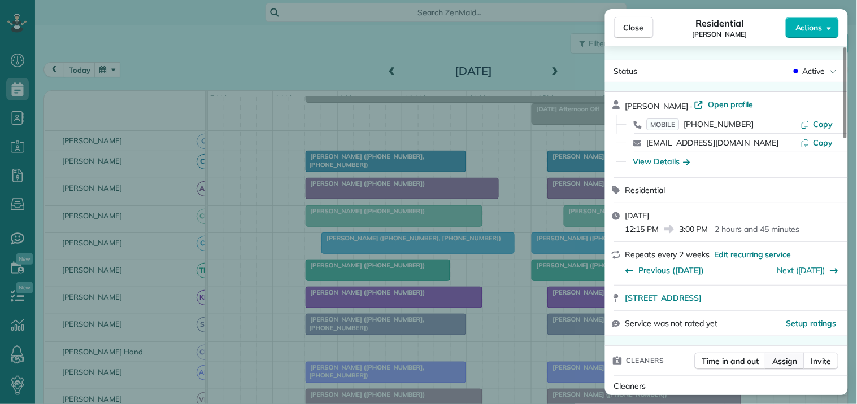
click at [788, 360] on span "Assign" at bounding box center [785, 361] width 25 height 11
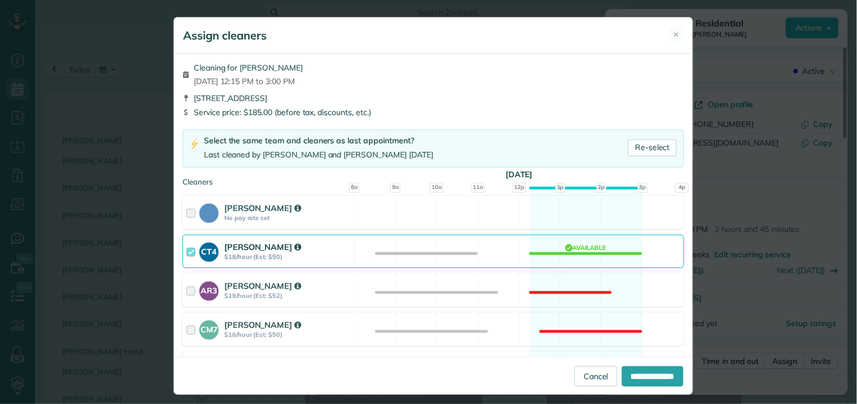
click at [571, 249] on div "CT4 Crystal Treece $18/hour (Est: $50) Available" at bounding box center [432, 251] width 501 height 33
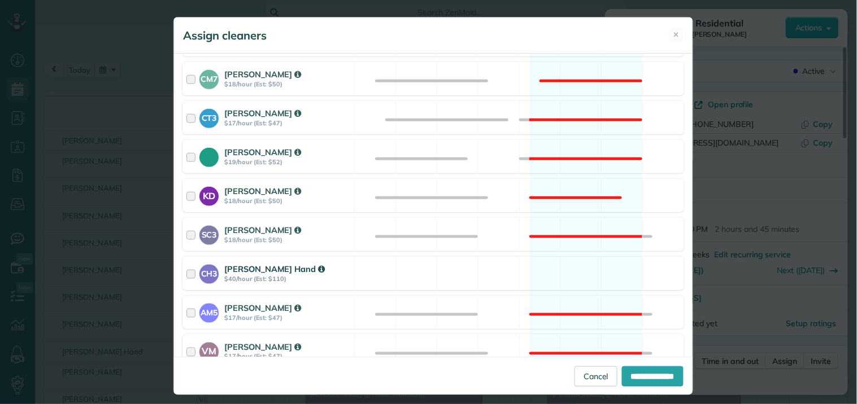
click at [575, 275] on div "CH3 Cortney Hand $40/hour (Est: $110) Available" at bounding box center [432, 273] width 501 height 33
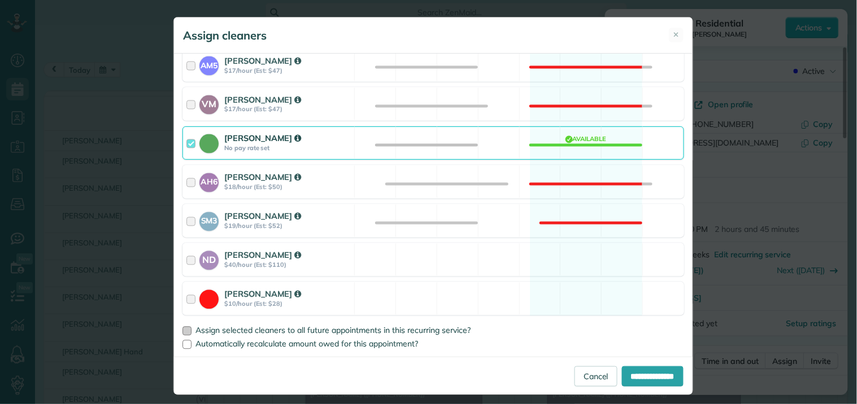
click at [184, 330] on div at bounding box center [186, 331] width 9 height 9
click at [661, 375] on input "**********" at bounding box center [653, 377] width 62 height 20
type input "**********"
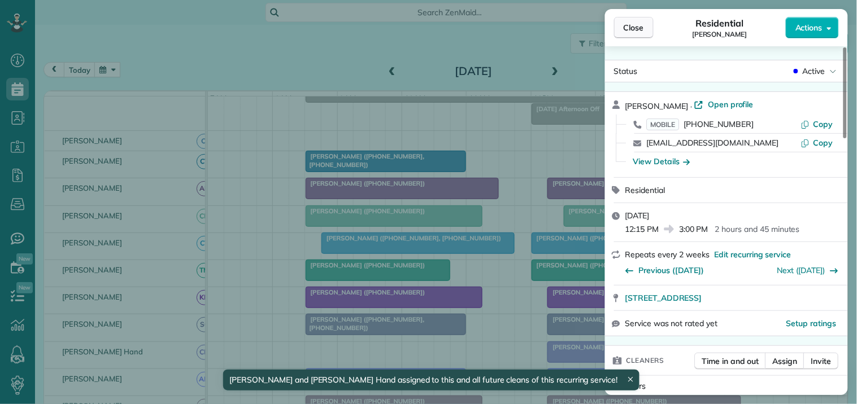
click at [649, 30] on button "Close" at bounding box center [634, 27] width 40 height 21
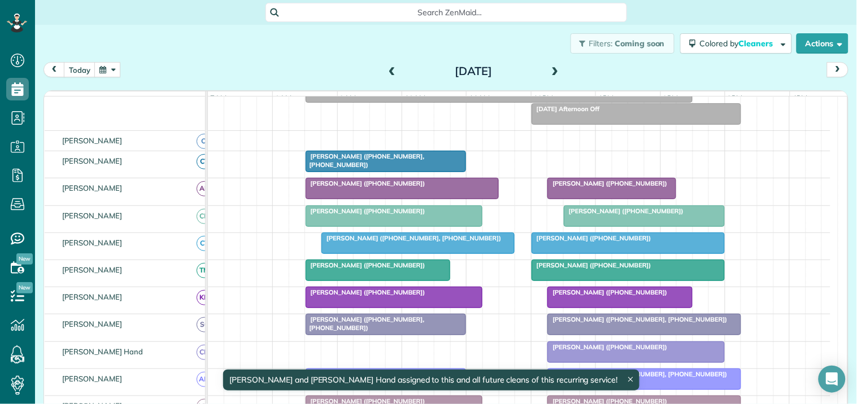
click at [397, 169] on div "Bill Chiles (+14704334565, +18505298402)" at bounding box center [386, 160] width 154 height 16
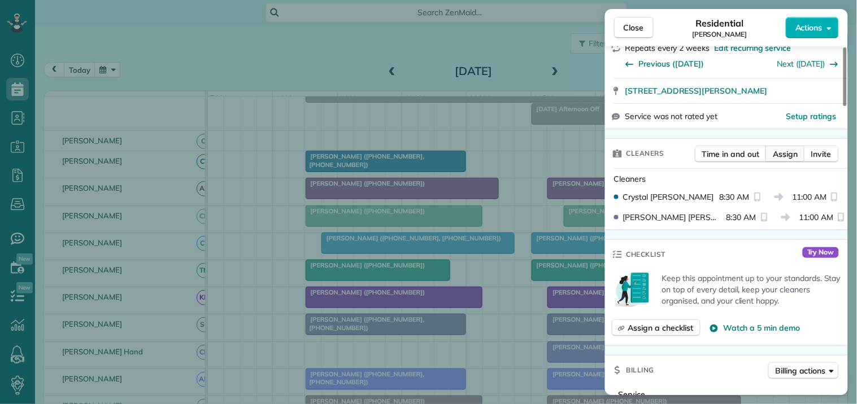
click at [781, 154] on span "Assign" at bounding box center [785, 154] width 25 height 11
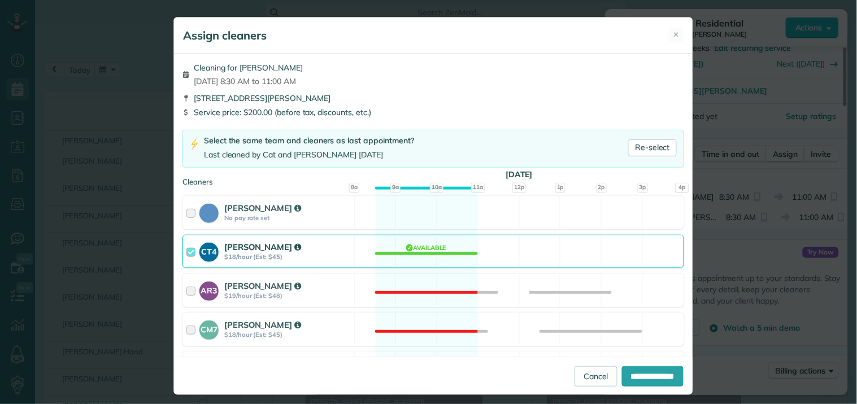
click at [413, 252] on div "CT4 Crystal Treece $18/hour (Est: $45) Available" at bounding box center [432, 251] width 501 height 33
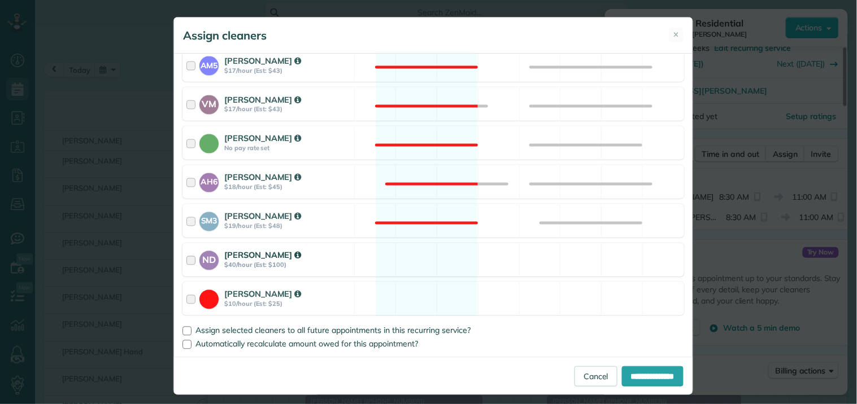
click at [424, 261] on div "ND Nathalie Duverna $40/hour (Est: $100) Available" at bounding box center [432, 259] width 501 height 33
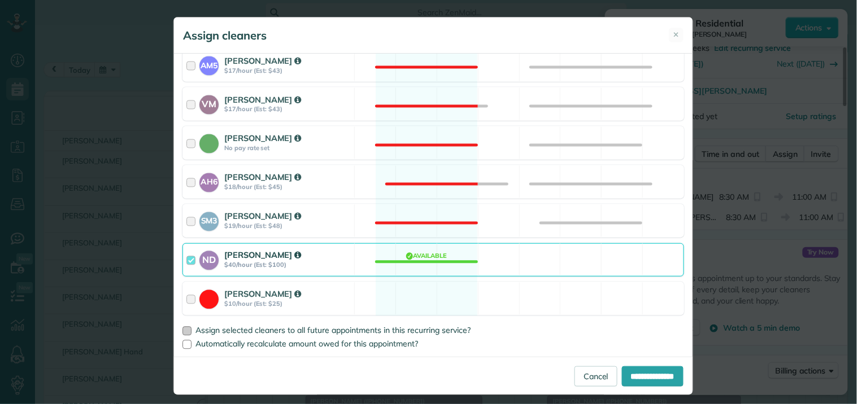
click at [182, 333] on div at bounding box center [186, 331] width 9 height 9
click at [655, 377] on input "**********" at bounding box center [653, 377] width 62 height 20
type input "**********"
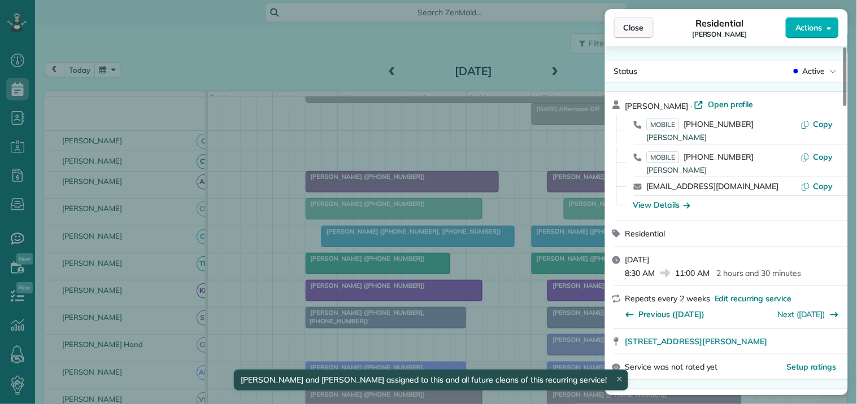
click at [617, 24] on button "Close" at bounding box center [634, 27] width 40 height 21
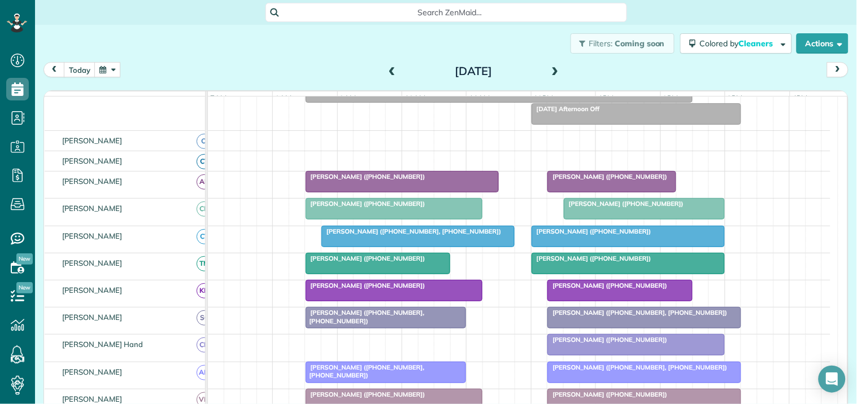
click at [550, 68] on span at bounding box center [555, 72] width 12 height 10
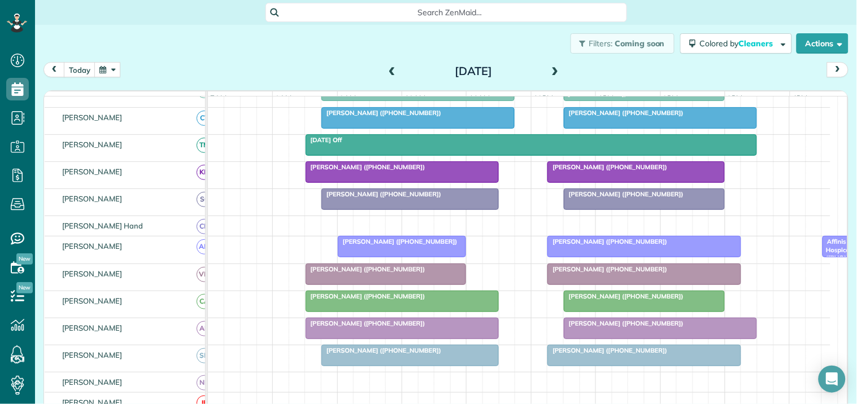
scroll to position [155, 0]
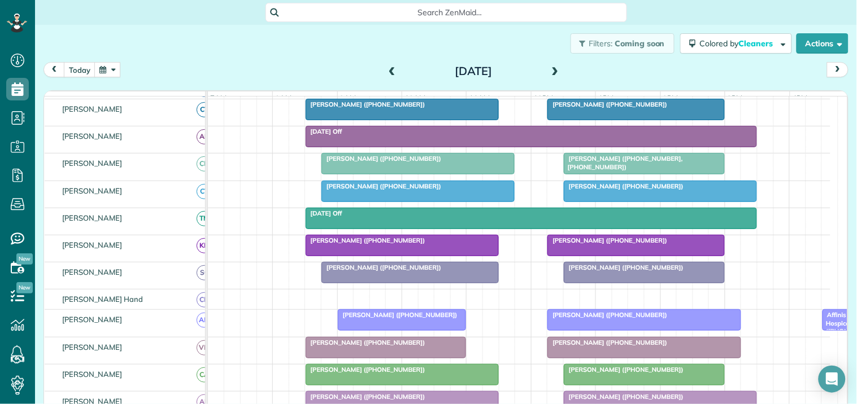
click at [386, 245] on span "Carla McMillan (+16787707308)" at bounding box center [365, 241] width 121 height 8
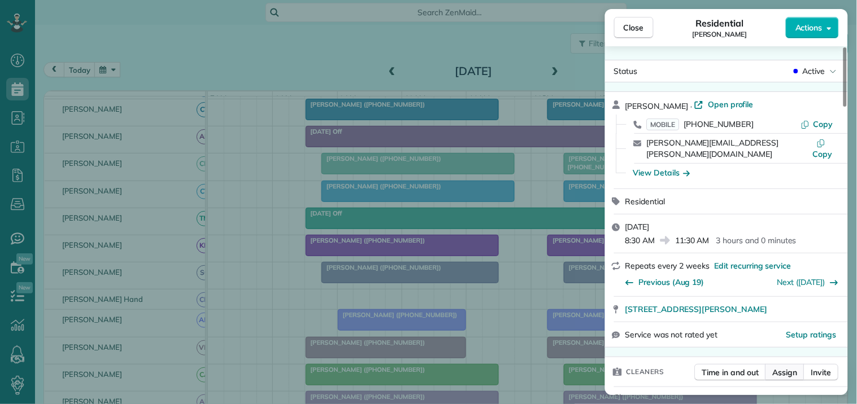
click at [792, 367] on span "Assign" at bounding box center [785, 372] width 25 height 11
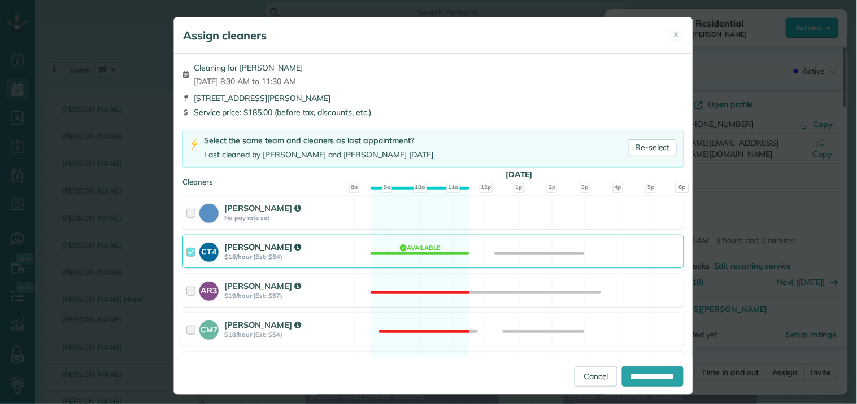
click at [413, 249] on div "CT4 Crystal Treece $18/hour (Est: $54) Available" at bounding box center [432, 251] width 501 height 33
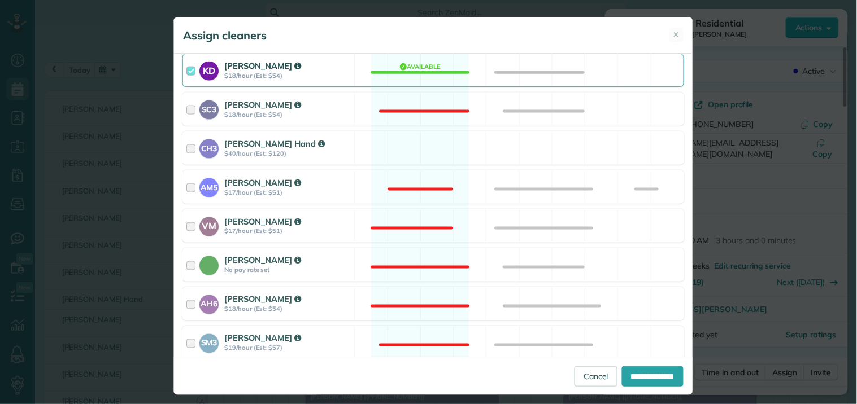
scroll to position [499, 0]
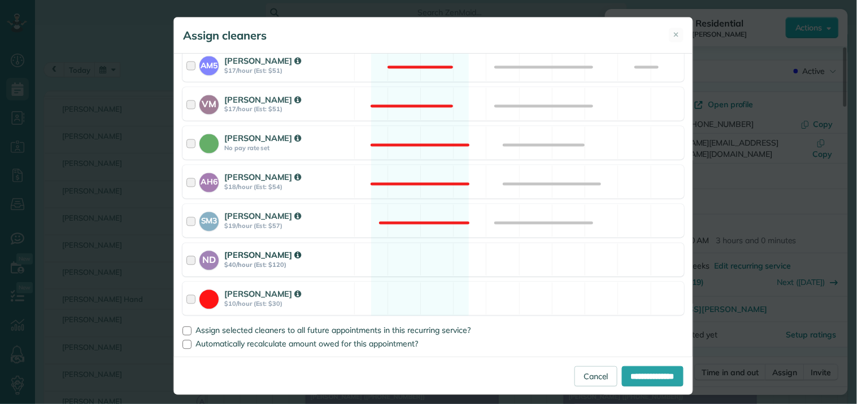
click at [425, 256] on div "ND Nathalie Duverna $40/hour (Est: $120) Available" at bounding box center [432, 259] width 501 height 33
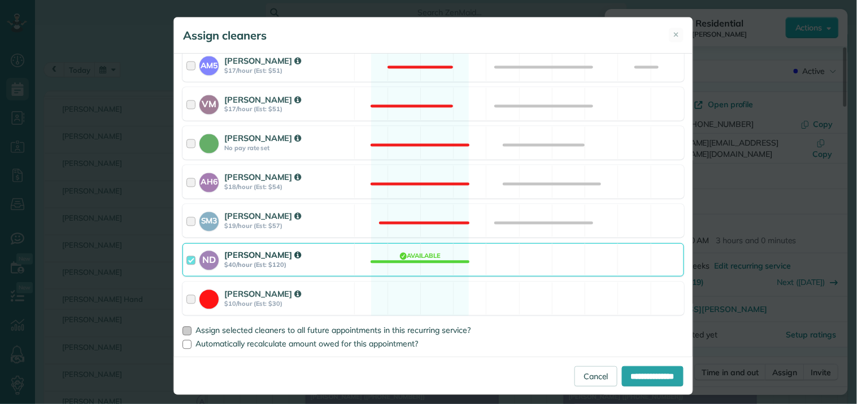
click at [182, 328] on div at bounding box center [186, 331] width 9 height 9
click at [638, 373] on input "**********" at bounding box center [653, 377] width 62 height 20
type input "**********"
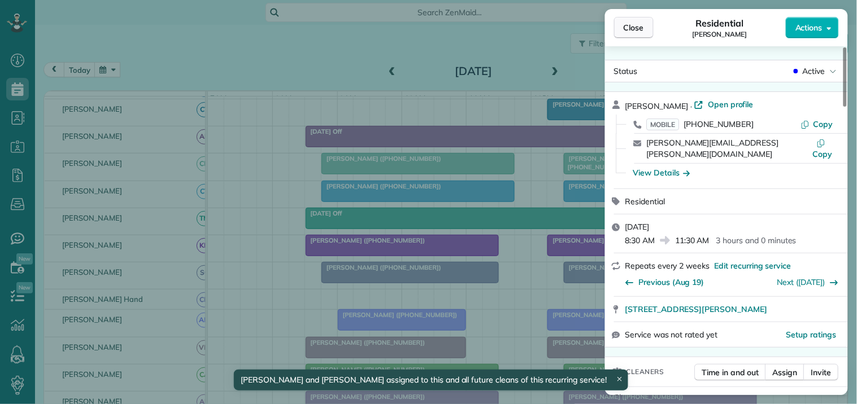
click at [642, 32] on span "Close" at bounding box center [633, 27] width 20 height 11
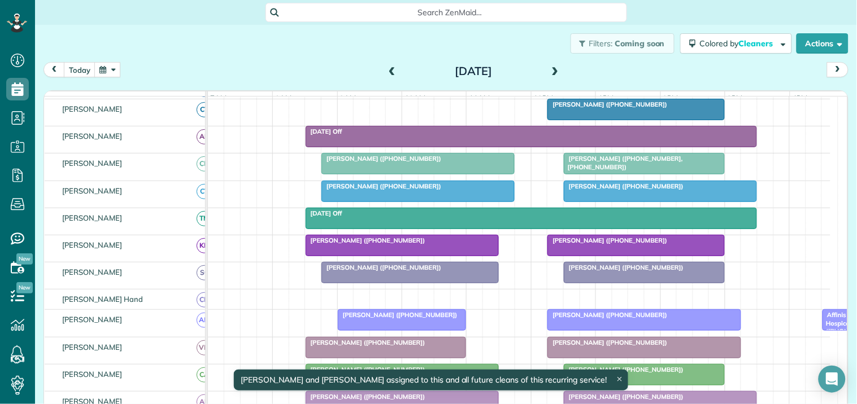
click at [635, 108] on div "Katie Greene (+17038682969)" at bounding box center [636, 105] width 171 height 8
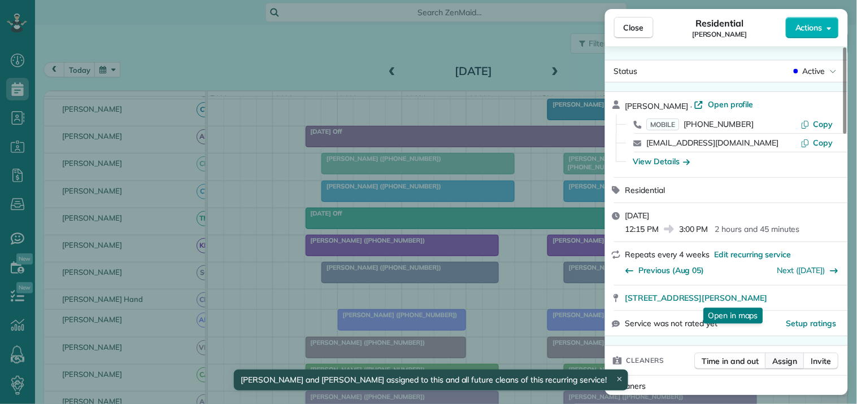
click at [787, 359] on span "Assign" at bounding box center [785, 361] width 25 height 11
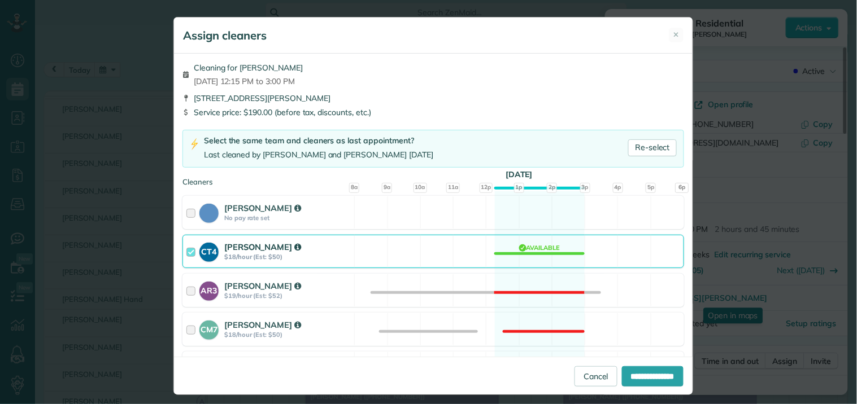
click at [533, 251] on div "CT4 Crystal Treece $18/hour (Est: $50) Available" at bounding box center [432, 251] width 501 height 33
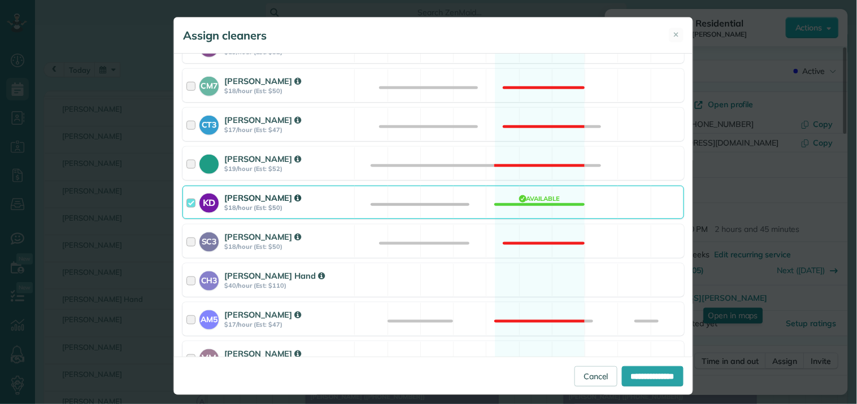
scroll to position [251, 0]
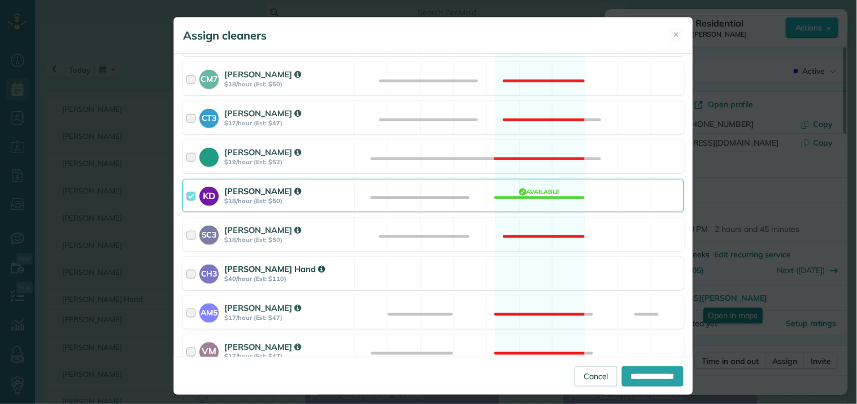
click at [545, 277] on div "CH3 Cortney Hand $40/hour (Est: $110) Available" at bounding box center [432, 273] width 501 height 33
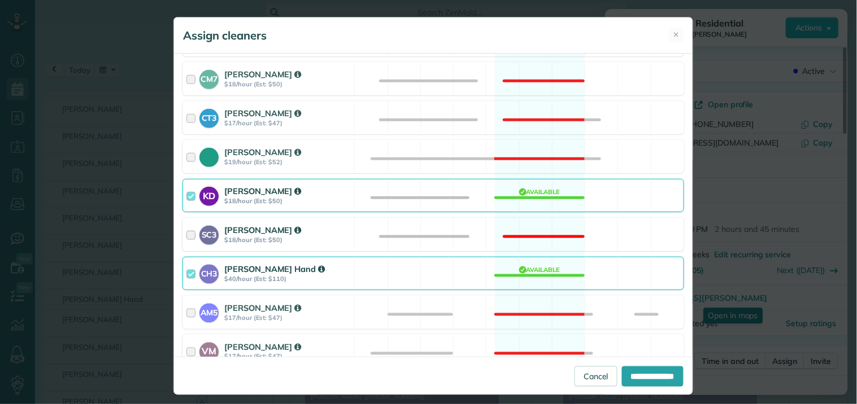
scroll to position [499, 0]
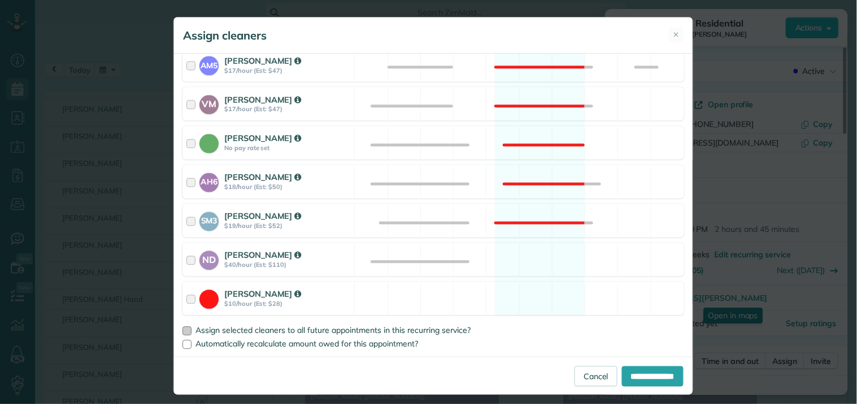
click at [190, 331] on label "Assign selected cleaners to all future appointments in this recurring service?" at bounding box center [432, 331] width 501 height 8
click at [636, 371] on input "**********" at bounding box center [653, 377] width 62 height 20
type input "**********"
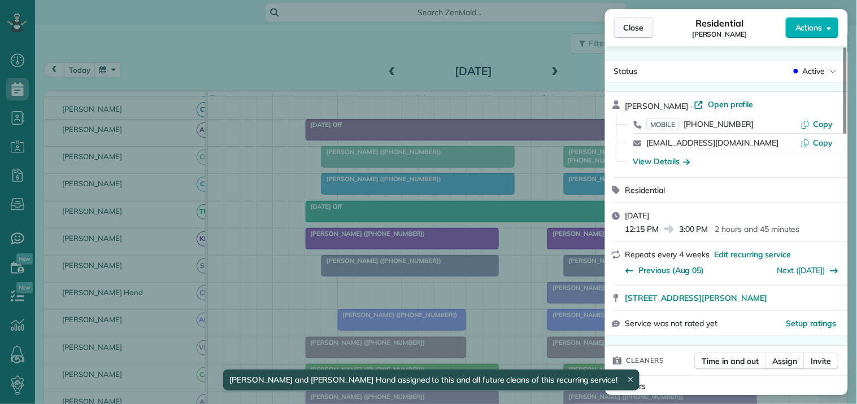
click at [640, 26] on span "Close" at bounding box center [633, 27] width 20 height 11
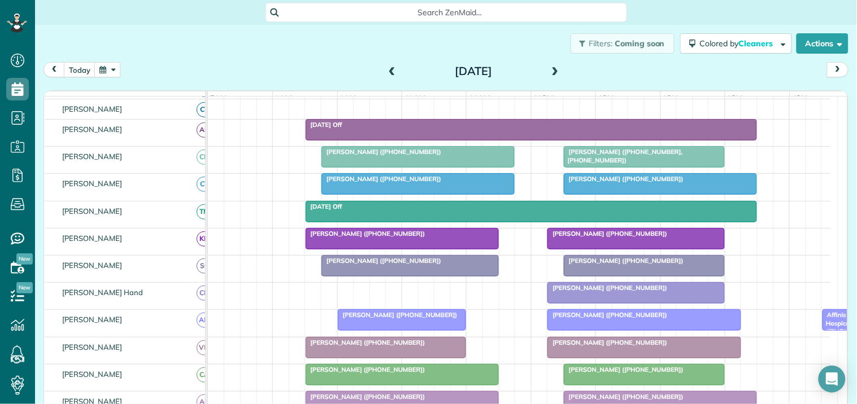
click at [549, 70] on span at bounding box center [555, 72] width 12 height 10
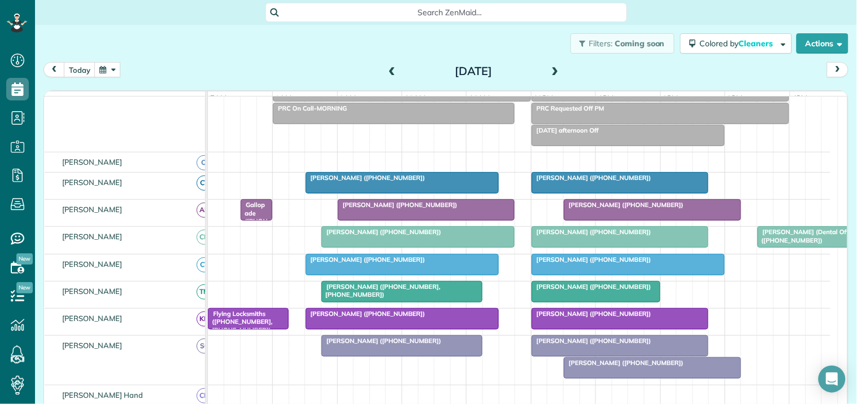
scroll to position [155, 0]
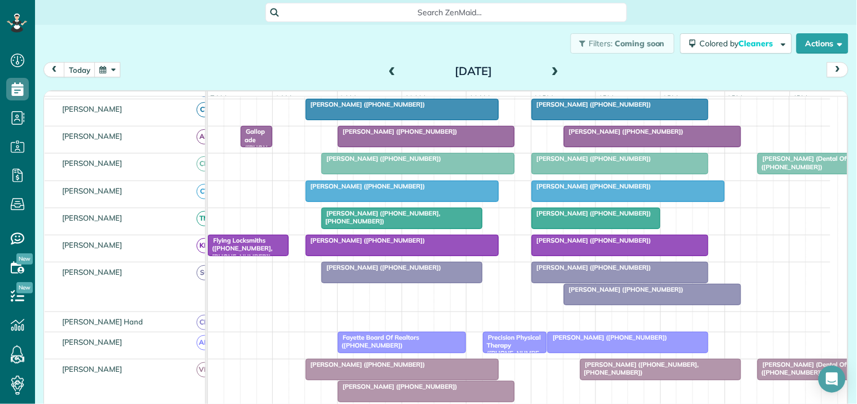
click at [388, 119] on div at bounding box center [402, 109] width 192 height 20
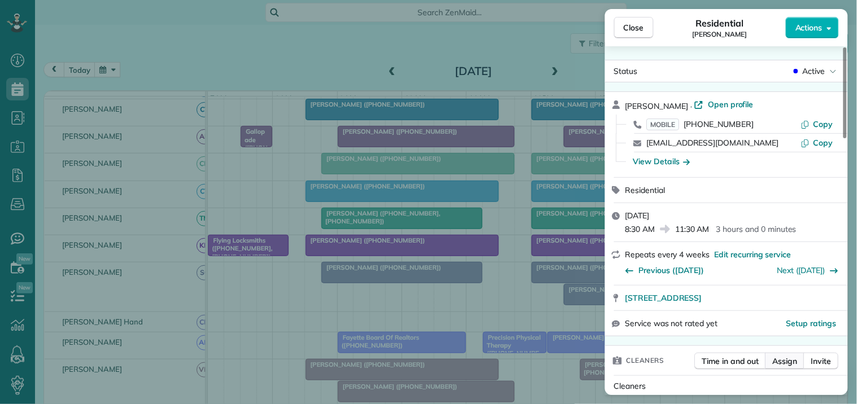
click at [783, 363] on span "Assign" at bounding box center [785, 361] width 25 height 11
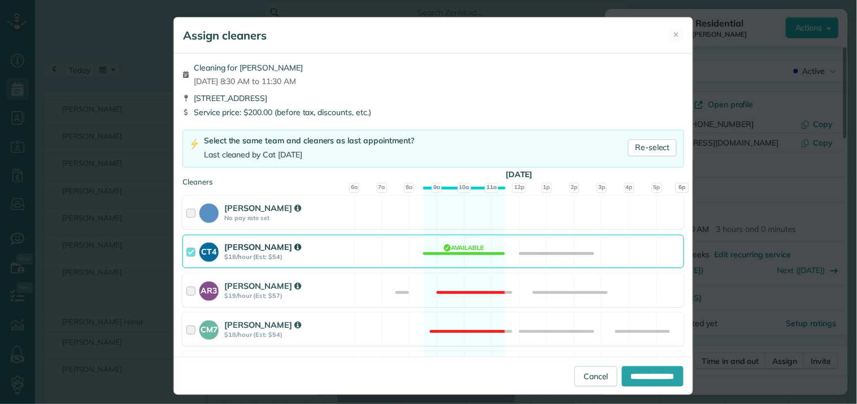
click at [458, 254] on div "CT4 Crystal Treece $18/hour (Est: $54) Available" at bounding box center [432, 251] width 501 height 33
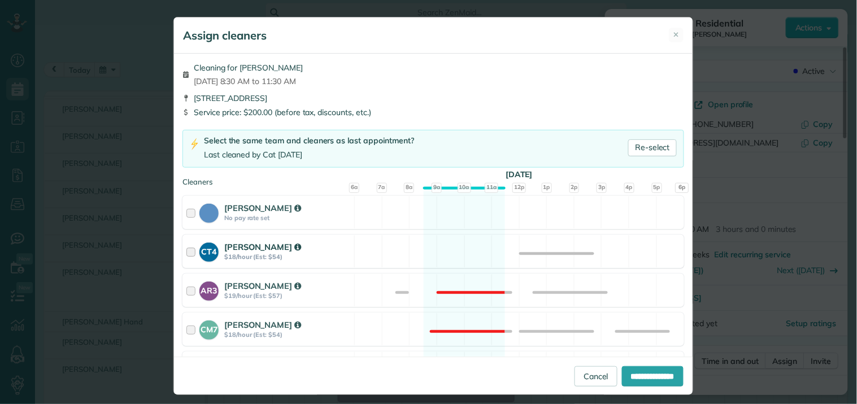
scroll to position [376, 0]
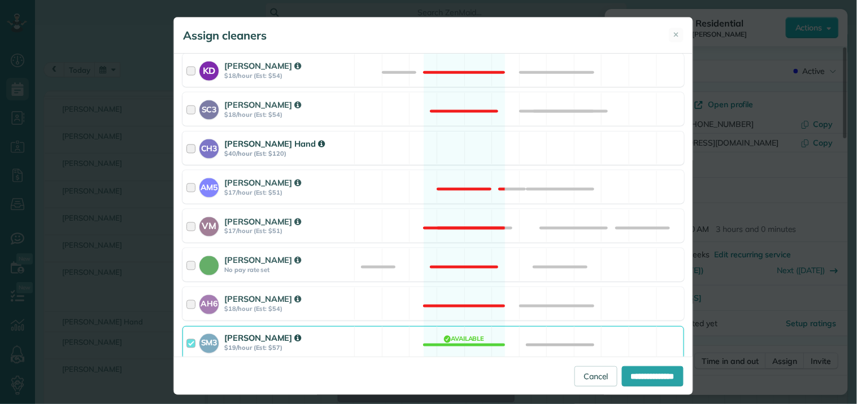
click at [464, 142] on div "CH3 Cortney Hand $40/hour (Est: $120) Available" at bounding box center [432, 148] width 501 height 33
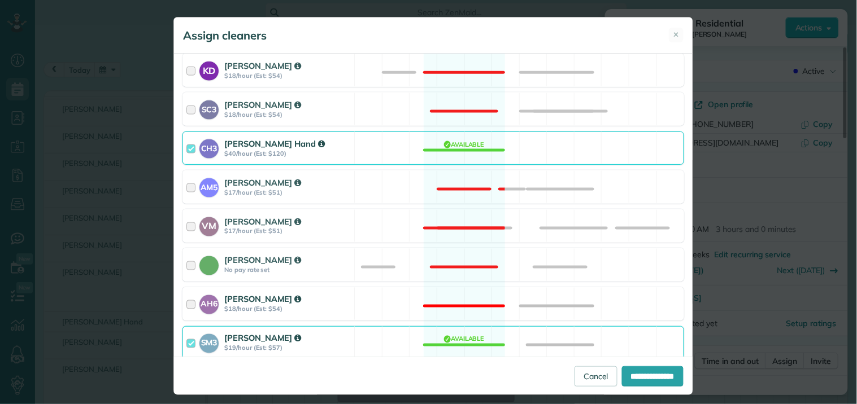
scroll to position [499, 0]
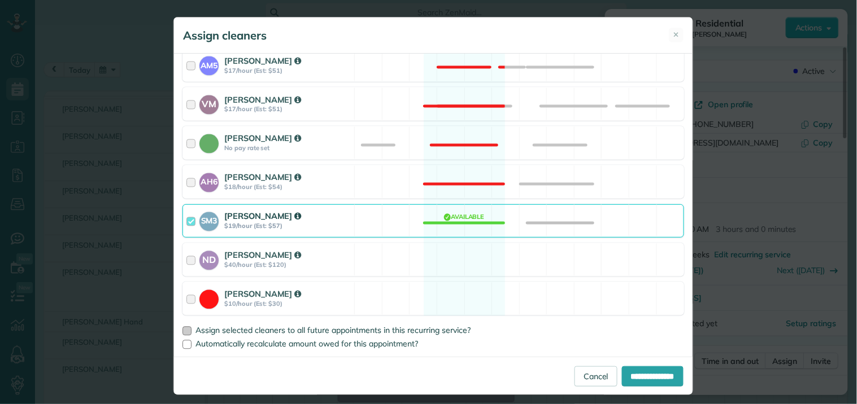
click at [185, 330] on div at bounding box center [186, 331] width 9 height 9
click at [645, 379] on input "**********" at bounding box center [653, 377] width 62 height 20
type input "**********"
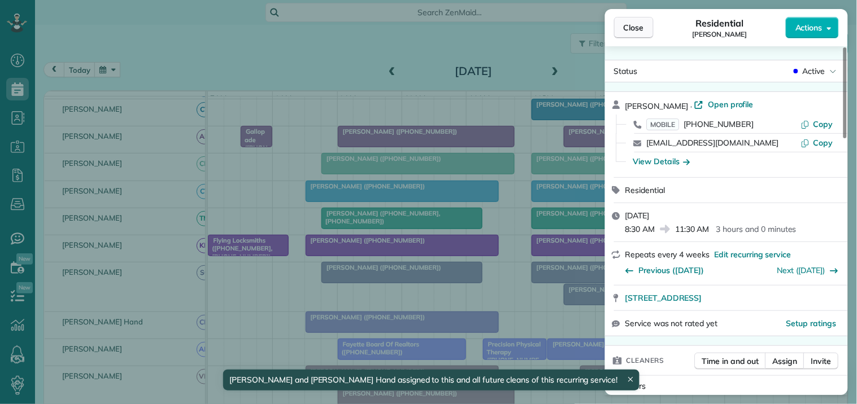
click at [617, 30] on button "Close" at bounding box center [634, 27] width 40 height 21
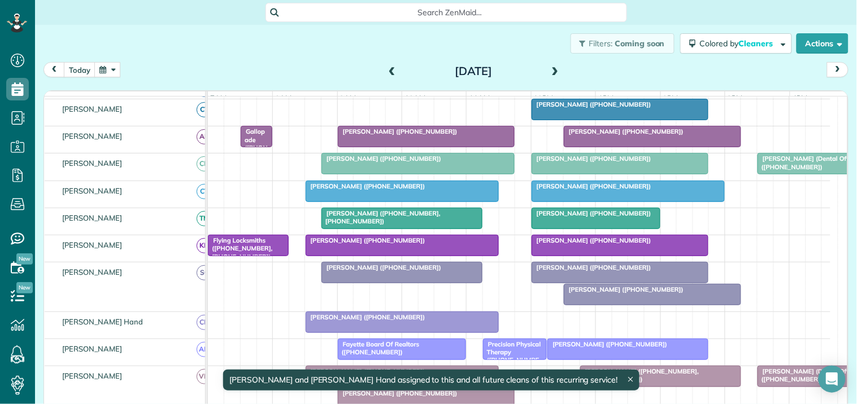
click at [619, 108] on div "Eileen Sastre (+17707225437)" at bounding box center [620, 105] width 171 height 8
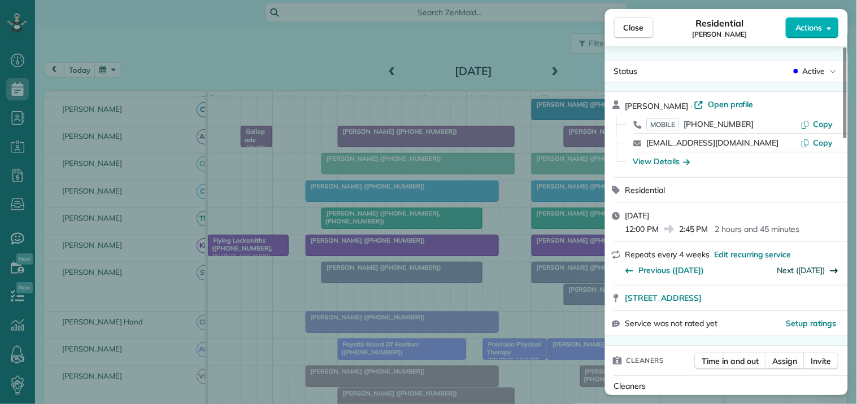
click at [815, 268] on link "Next (Oct 01)" at bounding box center [802, 270] width 48 height 10
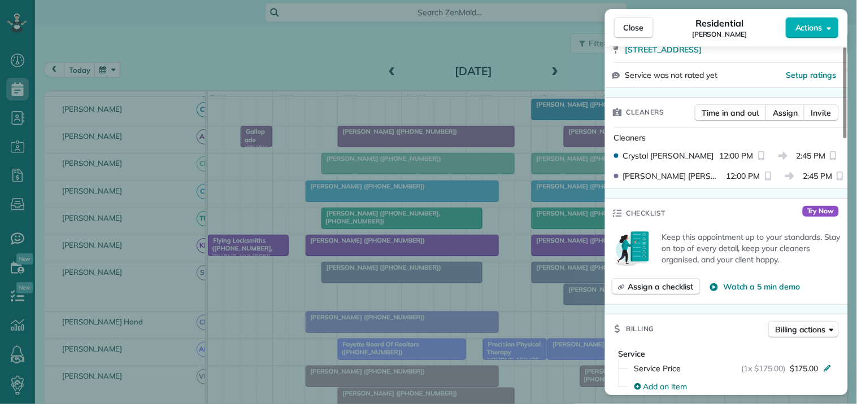
scroll to position [251, 0]
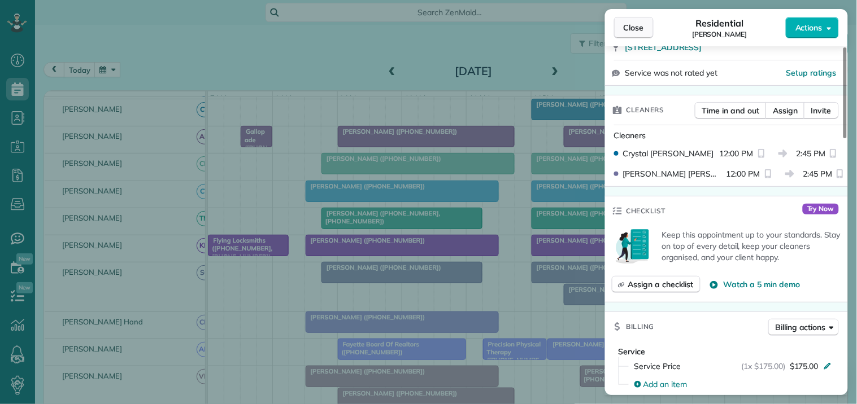
click at [637, 29] on span "Close" at bounding box center [633, 27] width 20 height 11
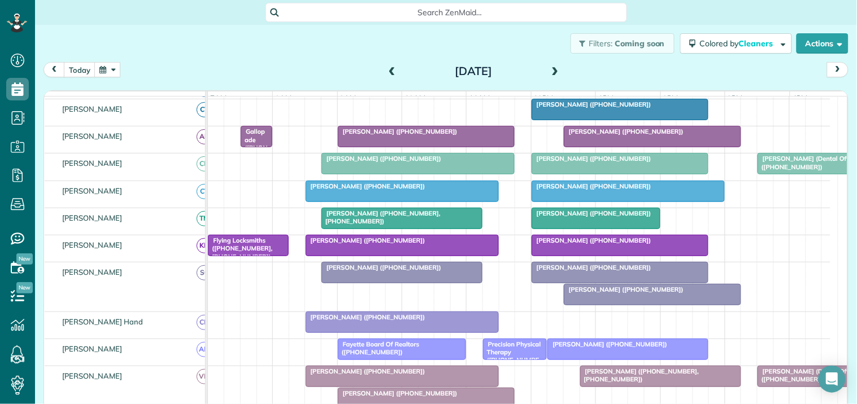
click at [605, 108] on span "Eileen Sastre (+17707225437)" at bounding box center [591, 105] width 121 height 8
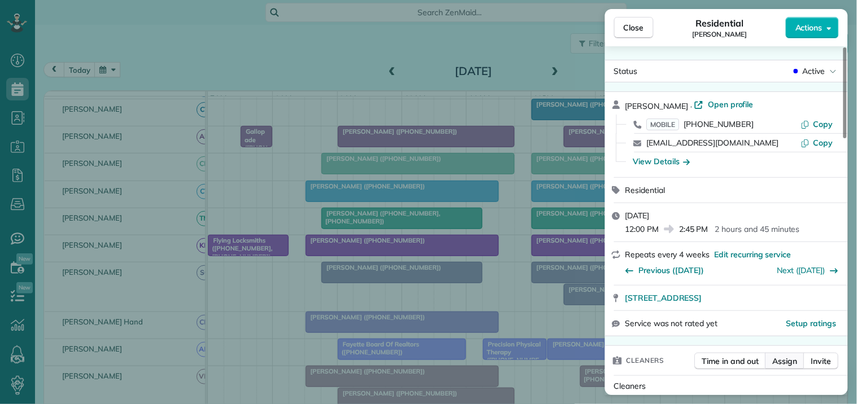
click at [788, 365] on span "Assign" at bounding box center [785, 361] width 25 height 11
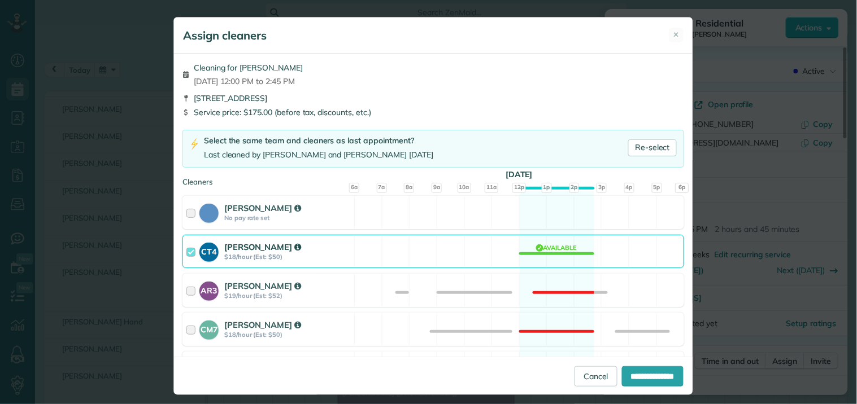
click at [539, 257] on div "CT4 Crystal Treece $18/hour (Est: $50) Available" at bounding box center [432, 251] width 501 height 33
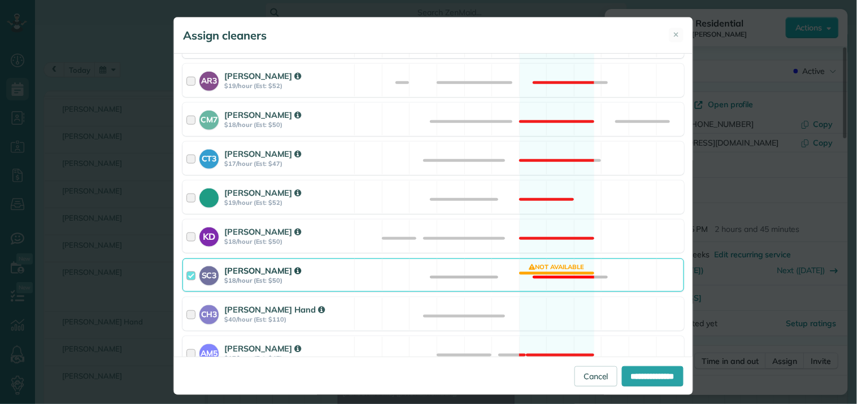
scroll to position [313, 0]
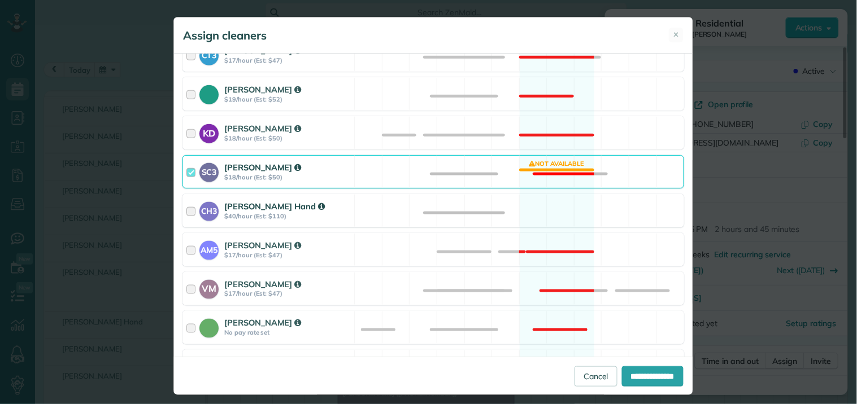
click at [561, 206] on div "CH3 Cortney Hand $40/hour (Est: $110) Available" at bounding box center [432, 210] width 501 height 33
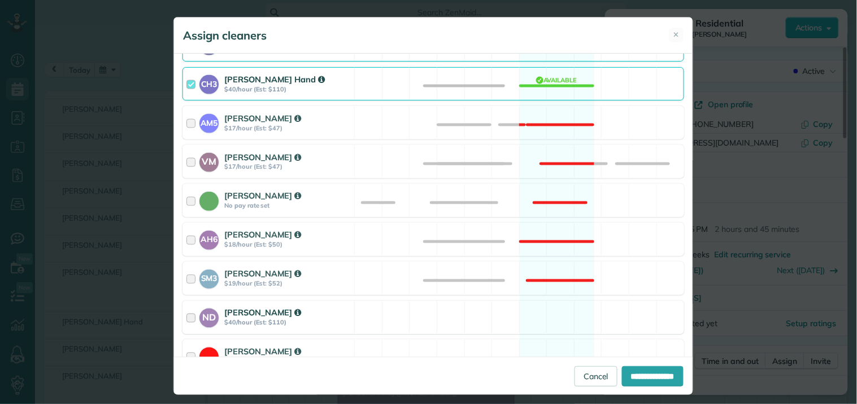
scroll to position [499, 0]
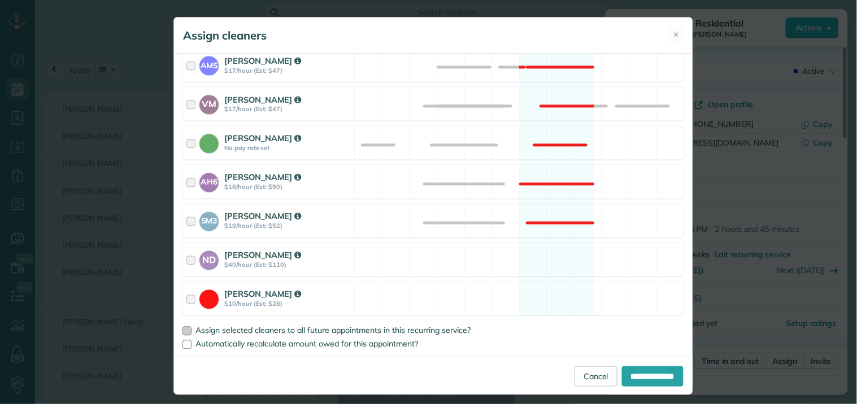
click at [184, 330] on div at bounding box center [186, 331] width 9 height 9
click at [659, 375] on input "**********" at bounding box center [653, 377] width 62 height 20
type input "**********"
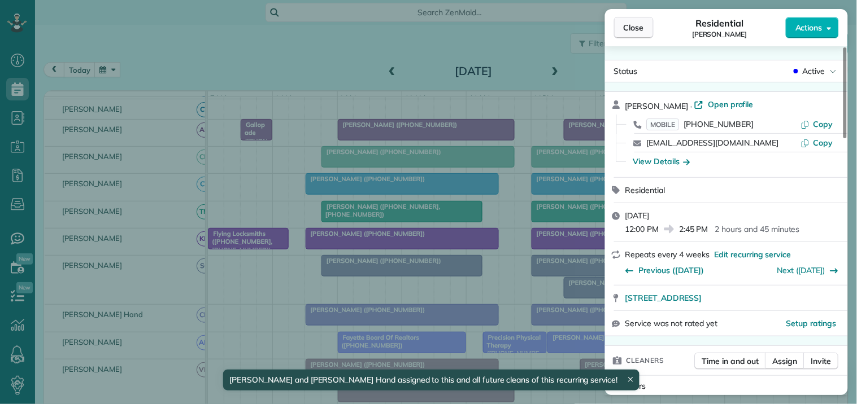
click at [643, 29] on span "Close" at bounding box center [633, 27] width 20 height 11
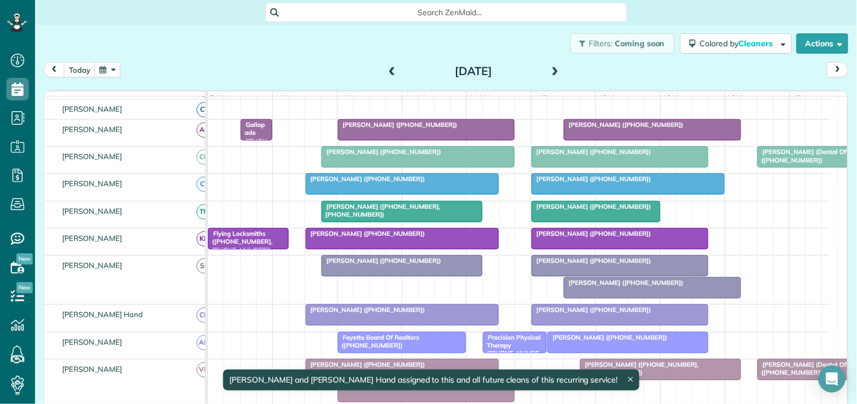
click at [552, 67] on span at bounding box center [555, 72] width 12 height 10
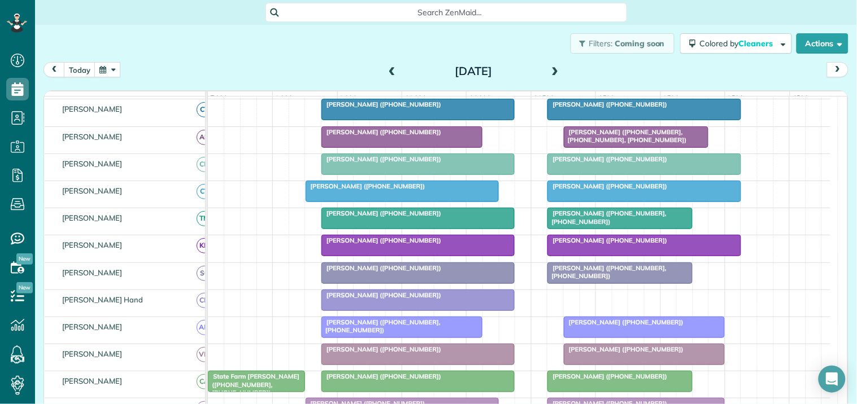
scroll to position [121, 0]
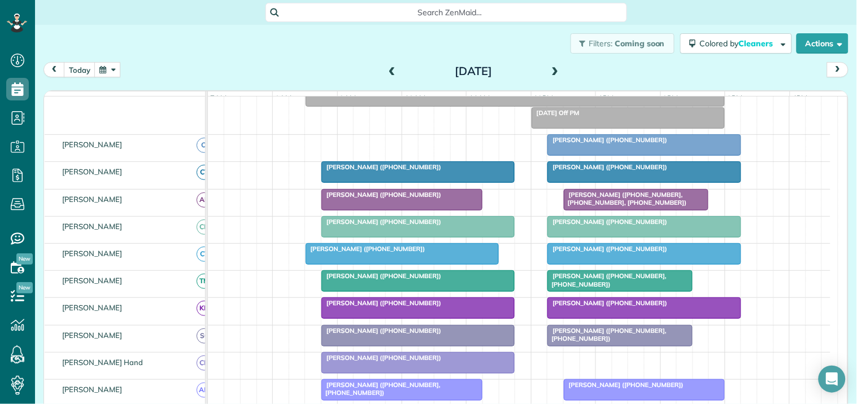
click at [437, 171] on div "Kim Hullett (+14042134464)" at bounding box center [418, 167] width 186 height 8
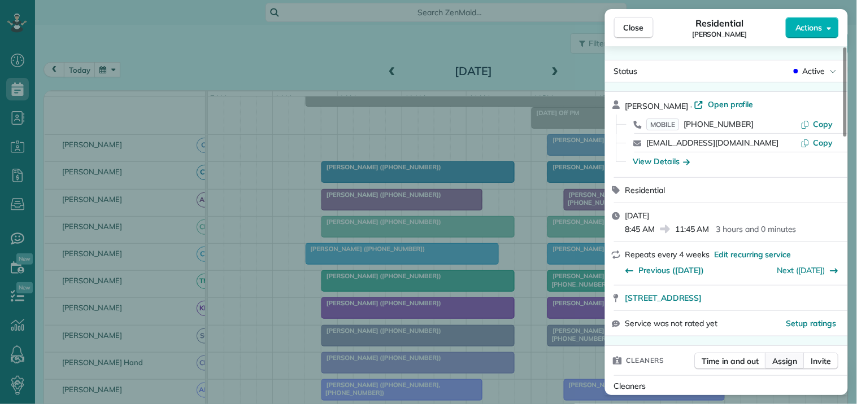
click at [783, 363] on span "Assign" at bounding box center [785, 361] width 25 height 11
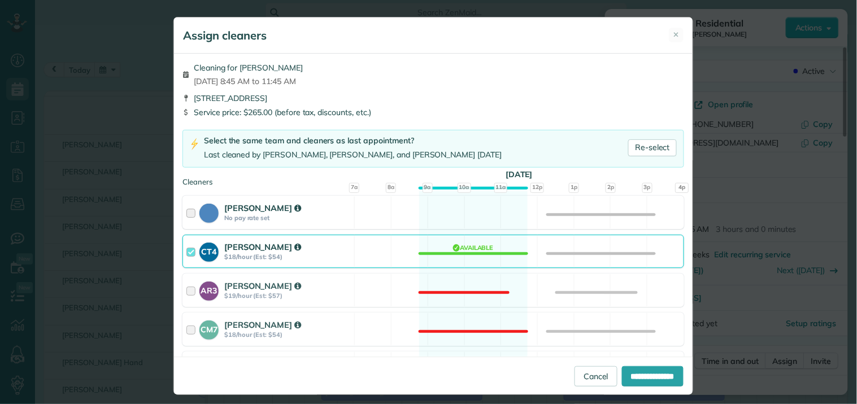
click at [469, 210] on div "Cat Jacobson No pay rate set Available" at bounding box center [432, 212] width 501 height 33
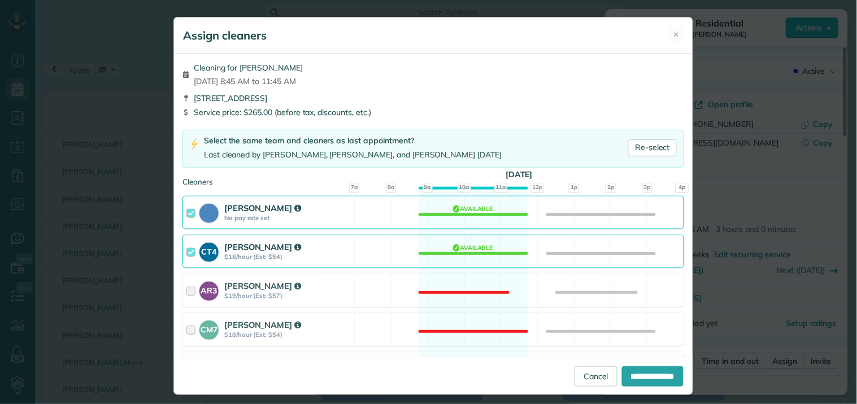
click at [468, 251] on div "CT4 Crystal Treece $18/hour (Est: $54) Available" at bounding box center [432, 251] width 501 height 33
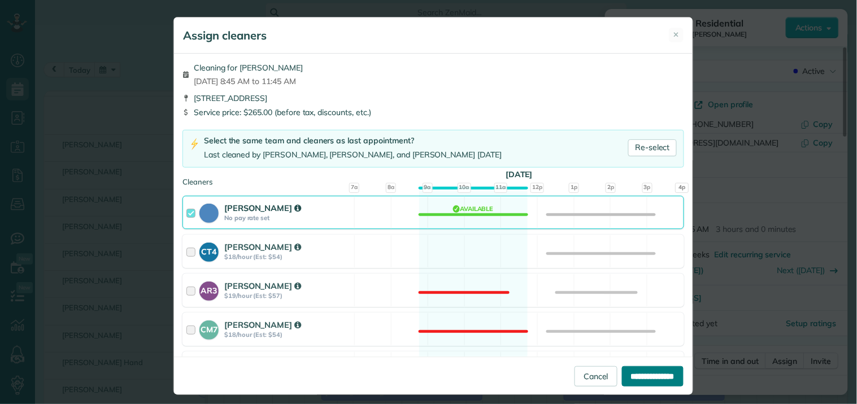
click at [643, 381] on input "**********" at bounding box center [653, 377] width 62 height 20
type input "**********"
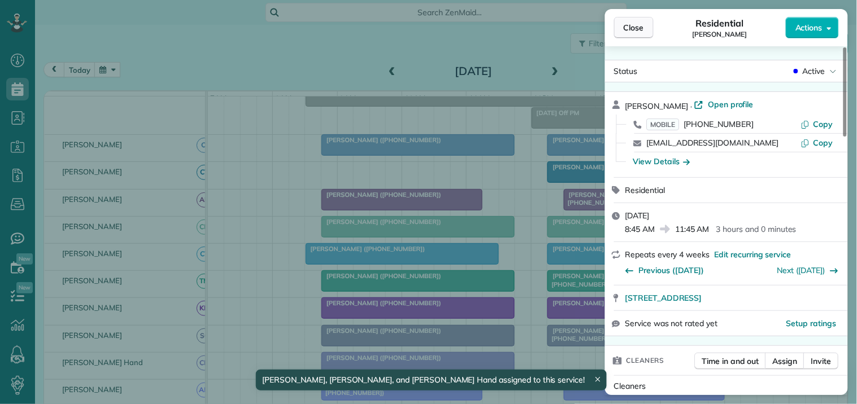
click at [636, 29] on span "Close" at bounding box center [633, 27] width 20 height 11
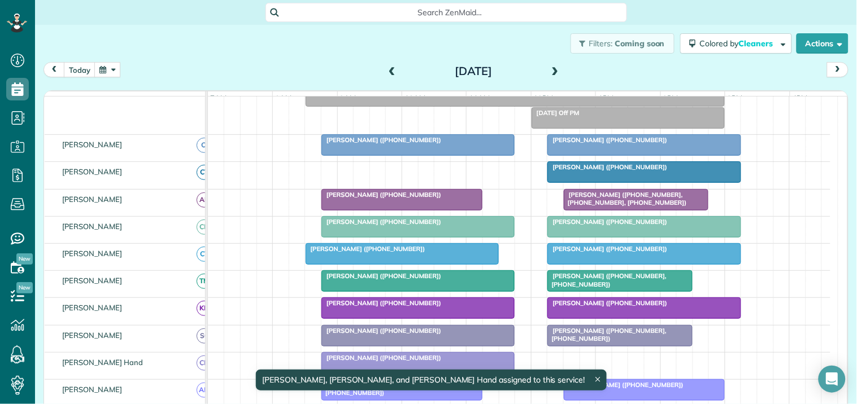
click at [607, 182] on div at bounding box center [644, 172] width 192 height 20
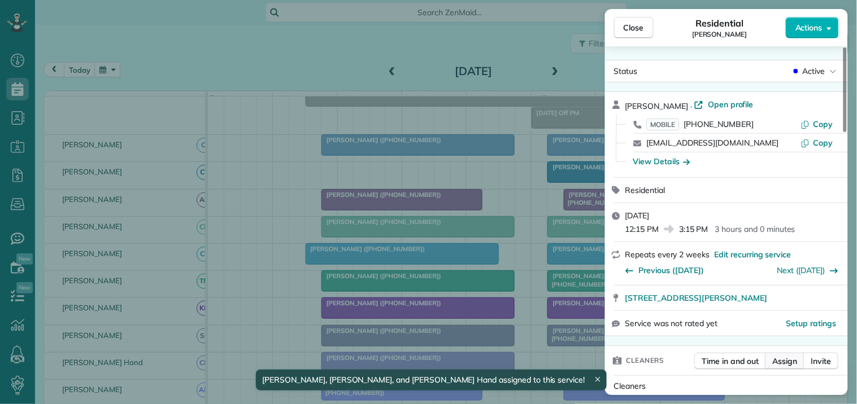
click at [794, 364] on span "Assign" at bounding box center [785, 361] width 25 height 11
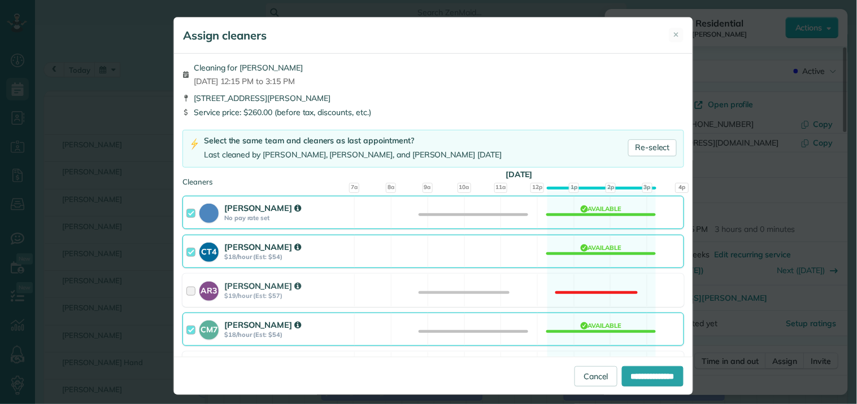
click at [588, 250] on div "CT4 Crystal Treece $18/hour (Est: $54) Available" at bounding box center [432, 251] width 501 height 33
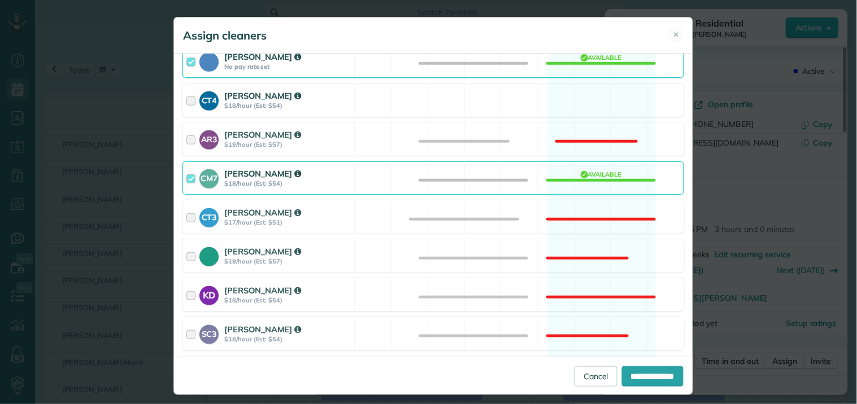
scroll to position [313, 0]
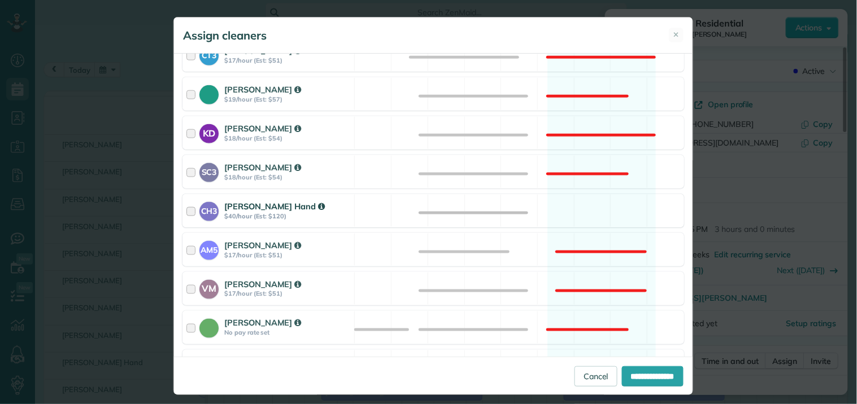
click at [609, 210] on div "CH3 Cortney Hand $40/hour (Est: $120) Available" at bounding box center [432, 210] width 501 height 33
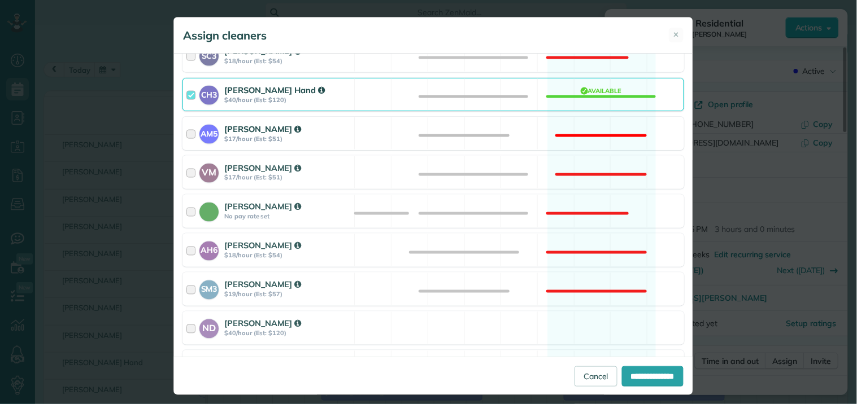
scroll to position [499, 0]
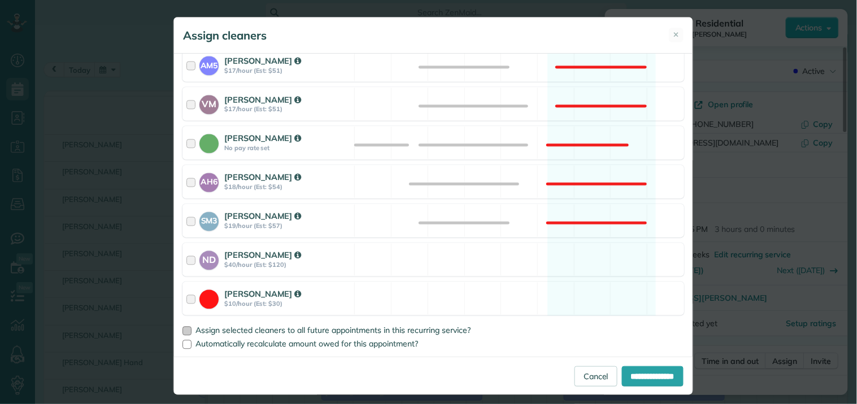
click at [183, 331] on div at bounding box center [186, 331] width 9 height 9
click at [638, 374] on input "**********" at bounding box center [653, 377] width 62 height 20
type input "**********"
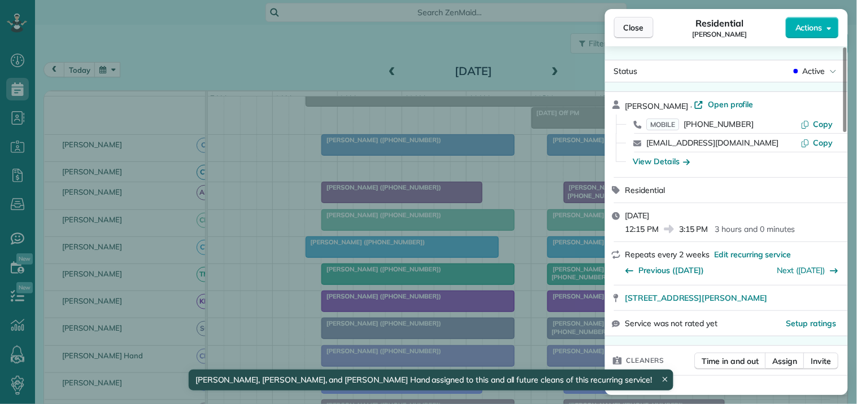
click at [639, 25] on span "Close" at bounding box center [633, 27] width 20 height 11
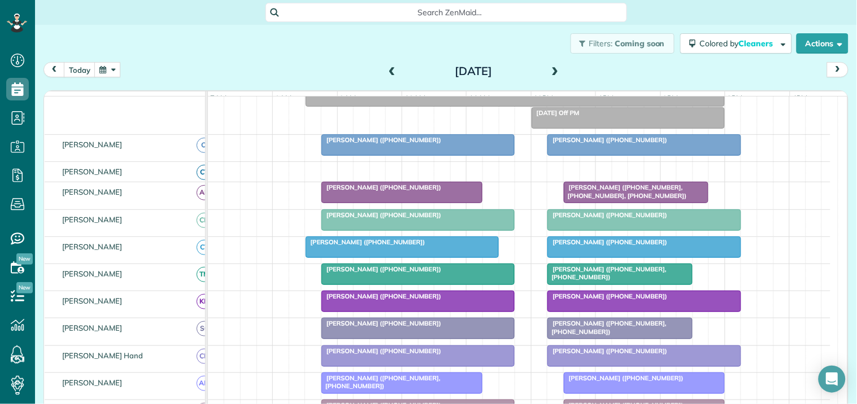
click at [551, 69] on span at bounding box center [555, 72] width 12 height 10
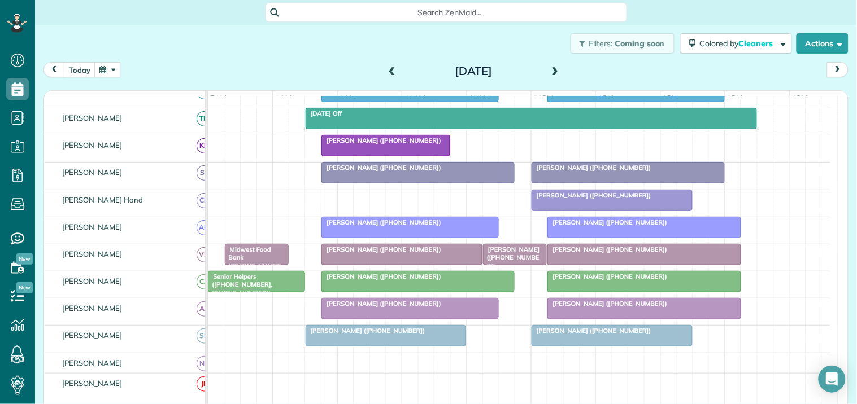
scroll to position [89, 0]
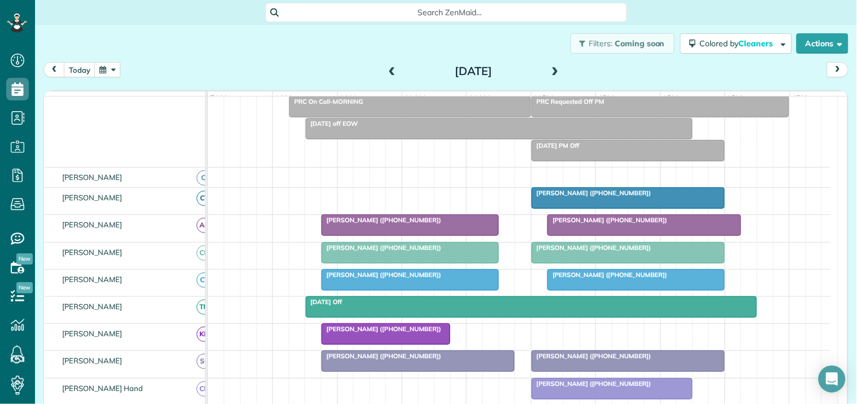
click at [638, 208] on div at bounding box center [628, 198] width 192 height 20
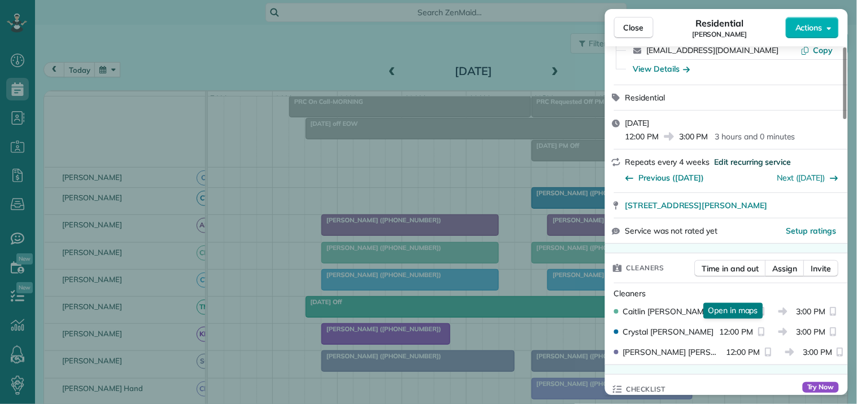
scroll to position [188, 0]
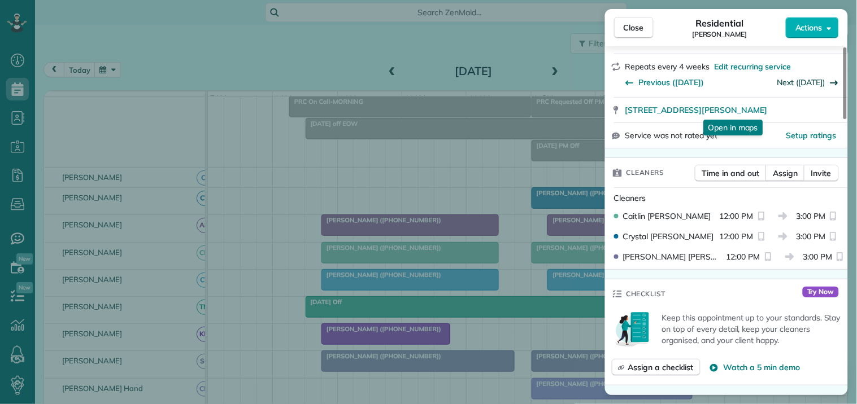
click at [808, 85] on link "Next (Oct 03)" at bounding box center [802, 82] width 48 height 10
click at [650, 85] on span "Previous (Sep 05)" at bounding box center [672, 82] width 66 height 11
click at [816, 80] on link "Next (Oct 03)" at bounding box center [802, 82] width 48 height 10
click at [816, 80] on link "Next (Oct 31)" at bounding box center [802, 82] width 48 height 10
click at [635, 27] on span "Close" at bounding box center [633, 27] width 20 height 11
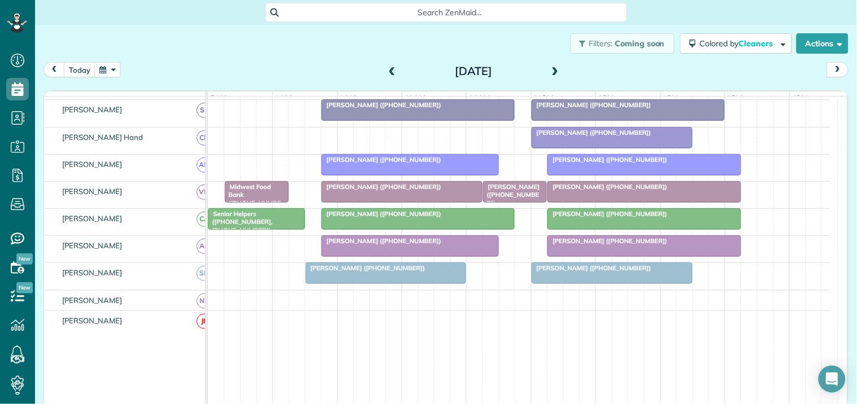
scroll to position [269, 0]
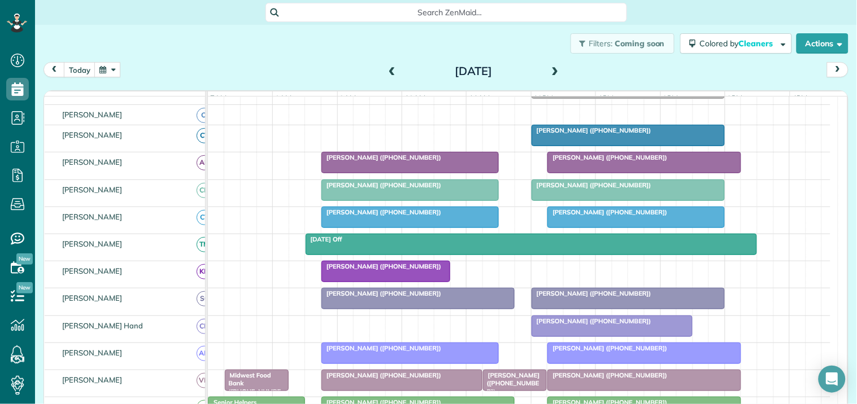
click at [607, 134] on span "Erica Holland (+14104284181)" at bounding box center [591, 130] width 121 height 8
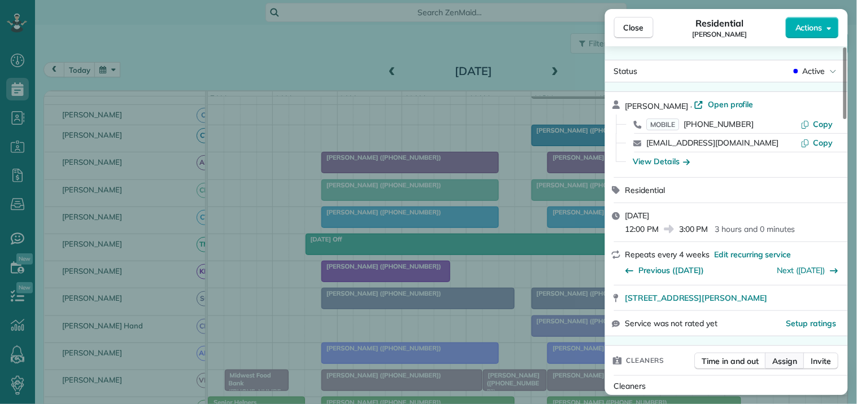
click at [788, 362] on span "Assign" at bounding box center [785, 361] width 25 height 11
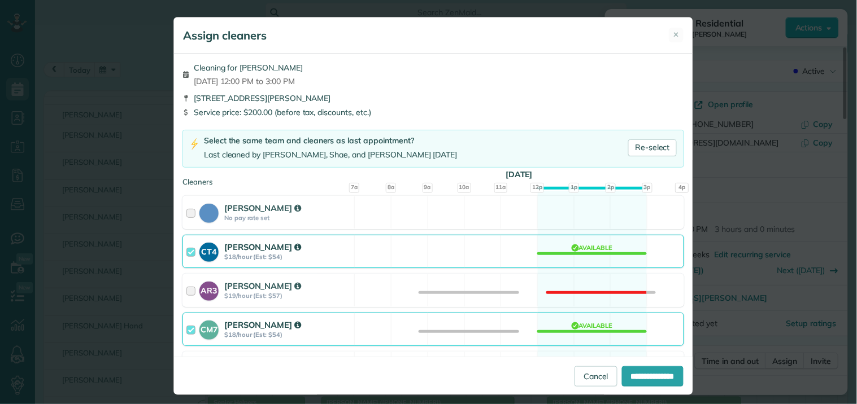
click at [568, 249] on div "CT4 Crystal Treece $18/hour (Est: $54) Available" at bounding box center [432, 251] width 501 height 33
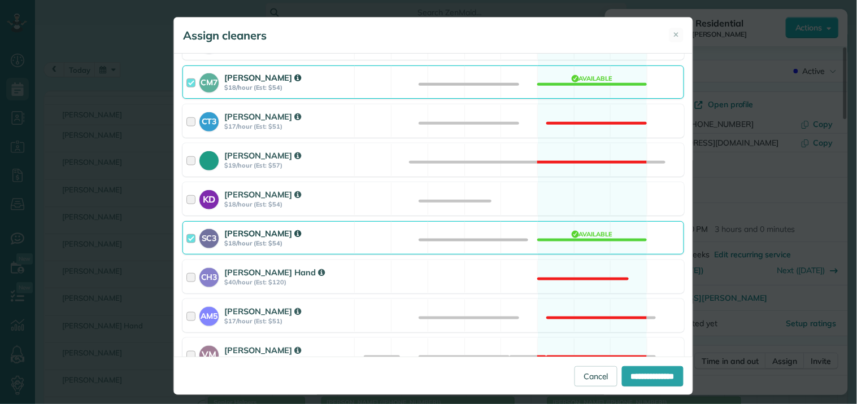
scroll to position [251, 0]
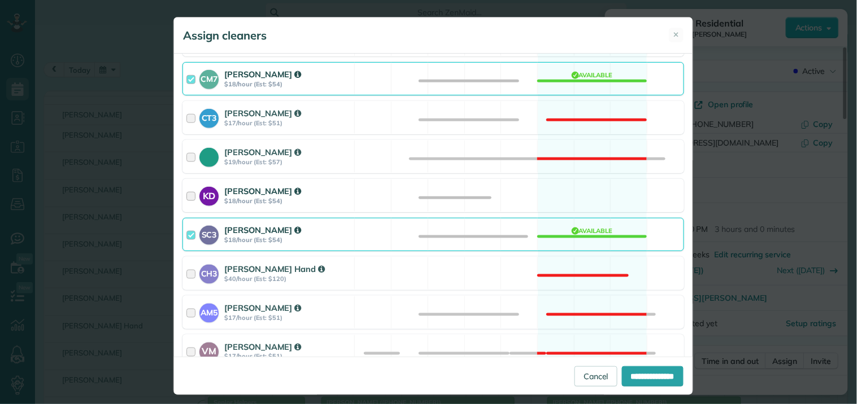
click at [581, 189] on div "KD Katerina Doane $18/hour (Est: $54) Available" at bounding box center [432, 195] width 501 height 33
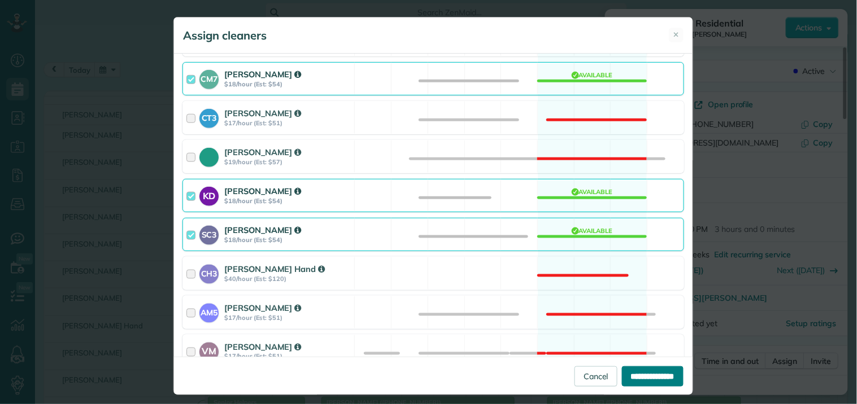
click at [645, 375] on input "**********" at bounding box center [653, 377] width 62 height 20
type input "**********"
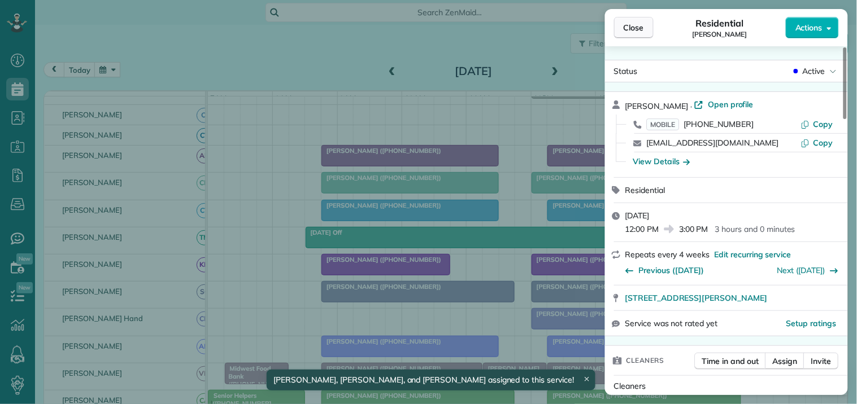
click at [639, 29] on span "Close" at bounding box center [633, 27] width 20 height 11
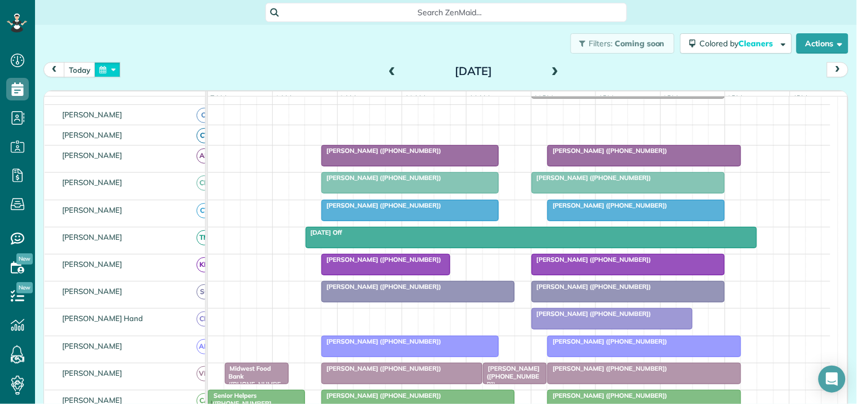
click at [106, 71] on button "button" at bounding box center [107, 69] width 26 height 15
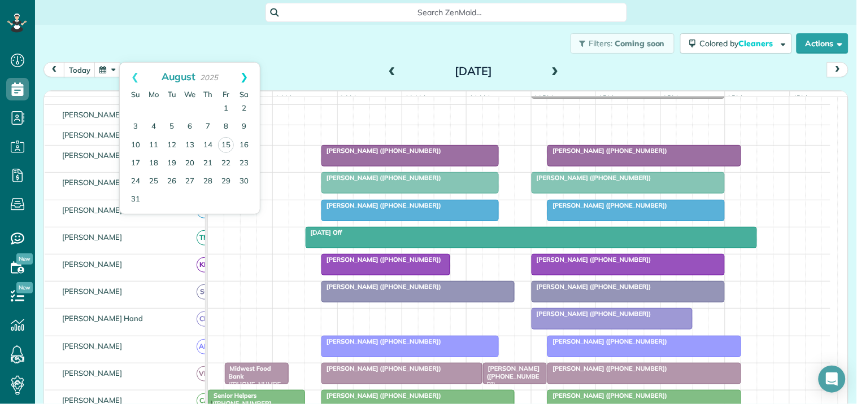
click at [246, 79] on link "Next" at bounding box center [244, 77] width 31 height 28
click at [189, 123] on link "10" at bounding box center [190, 127] width 18 height 18
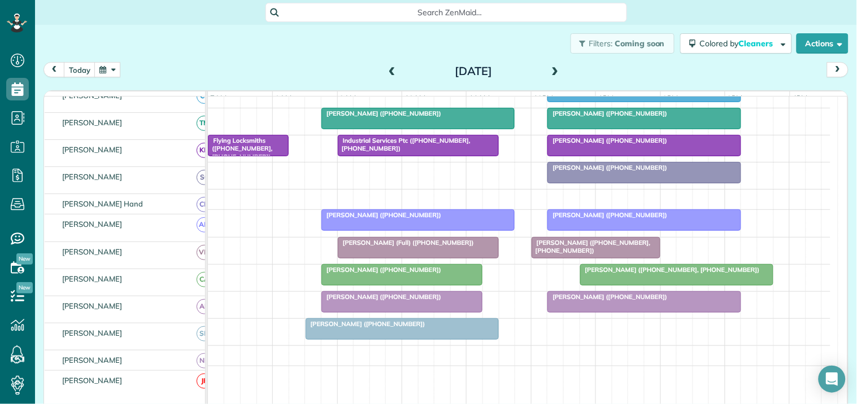
scroll to position [255, 0]
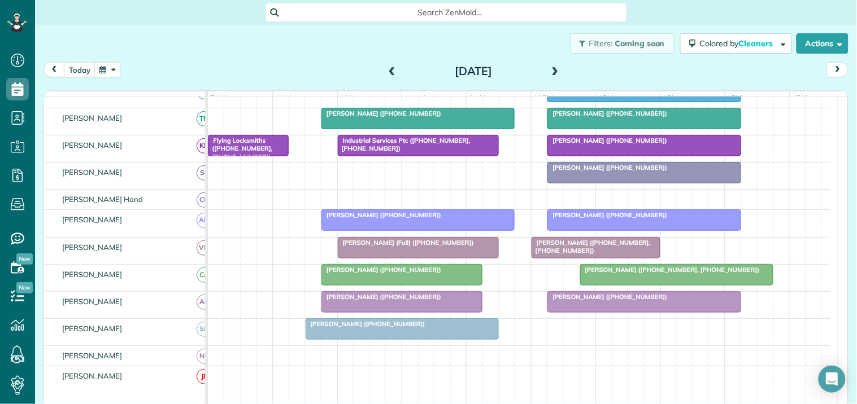
click at [385, 301] on div "Rich Wilckens (+16784781816)" at bounding box center [402, 297] width 154 height 8
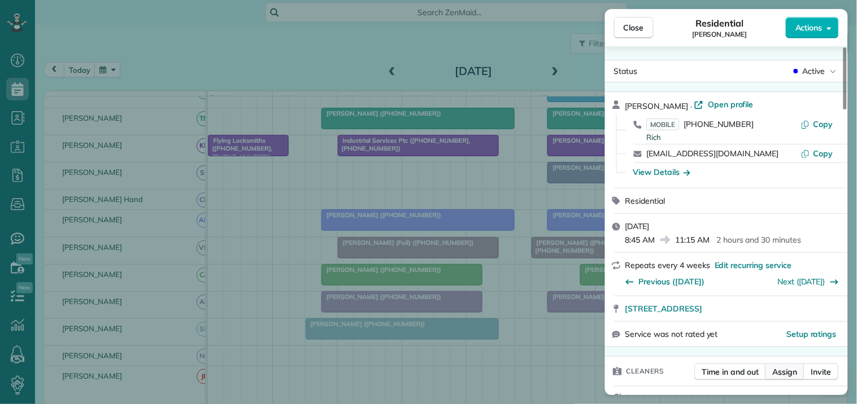
click at [791, 373] on span "Assign" at bounding box center [785, 372] width 25 height 11
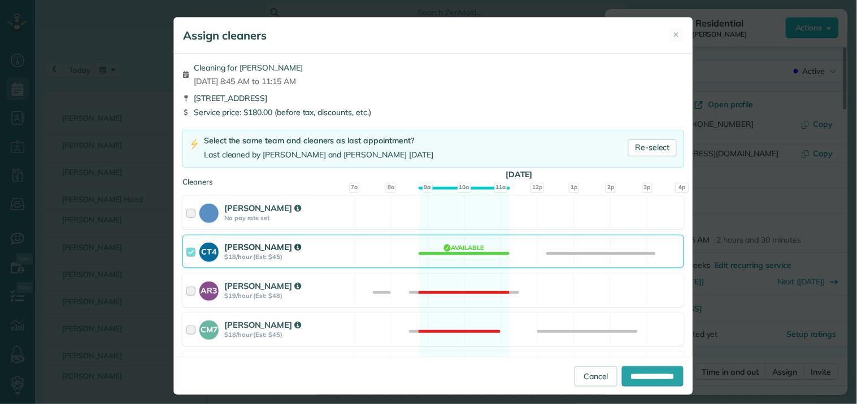
click at [447, 247] on div "CT4 Crystal Treece $18/hour (Est: $45) Available" at bounding box center [432, 251] width 501 height 33
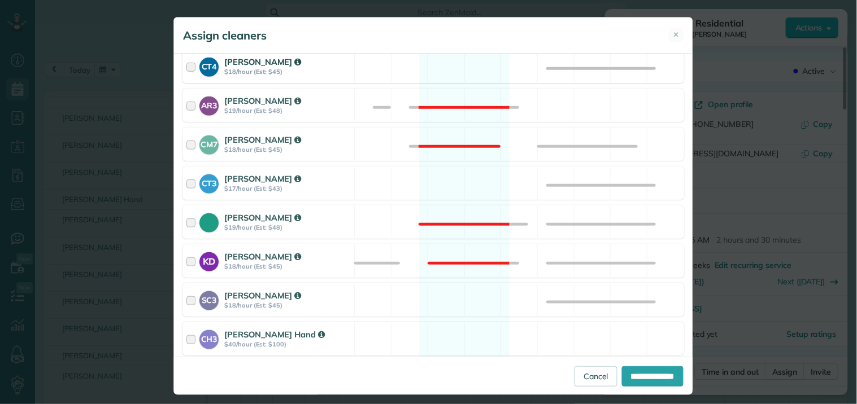
scroll to position [376, 0]
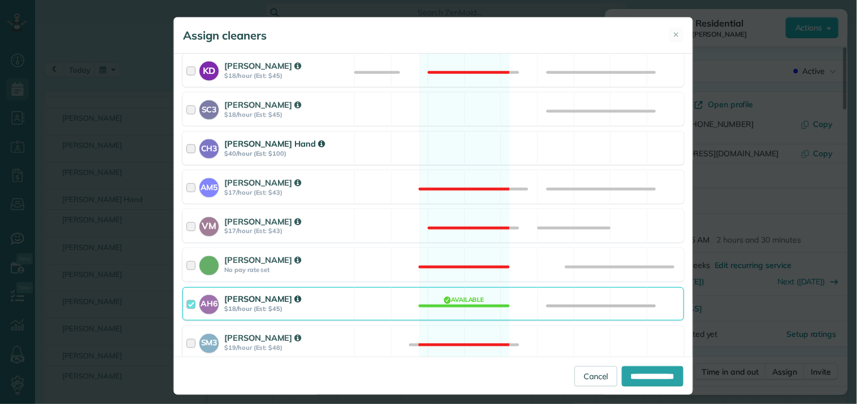
click at [449, 145] on div "CH3 Cortney Hand $40/hour (Est: $100) Available" at bounding box center [432, 148] width 501 height 33
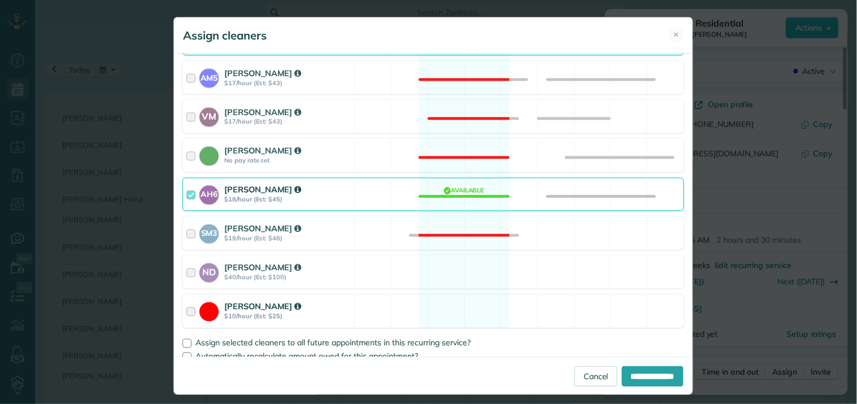
scroll to position [499, 0]
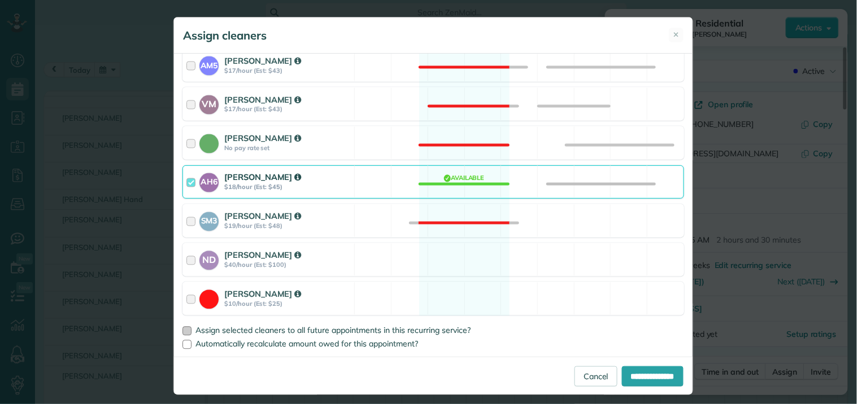
click at [182, 333] on div at bounding box center [186, 331] width 9 height 9
click at [639, 376] on input "**********" at bounding box center [653, 377] width 62 height 20
type input "**********"
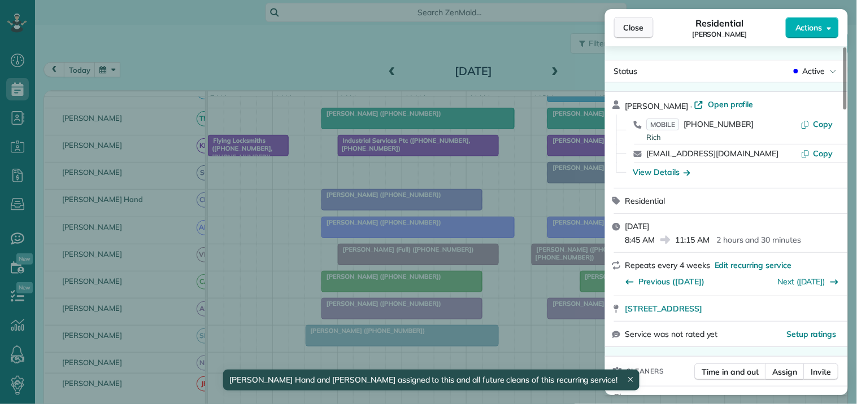
click at [647, 29] on button "Close" at bounding box center [634, 27] width 40 height 21
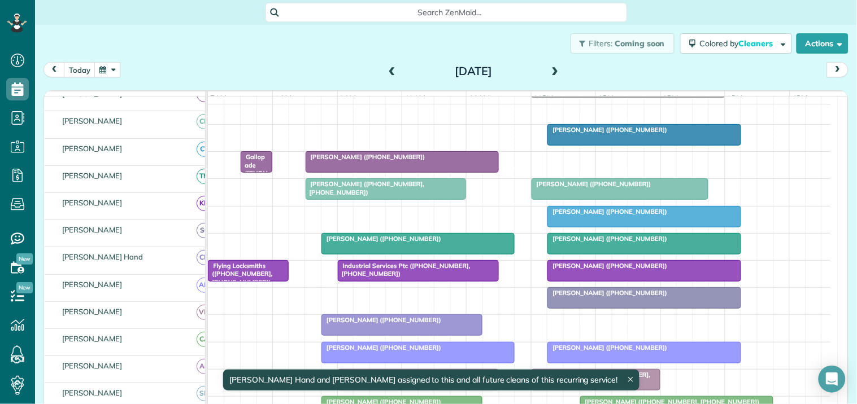
scroll to position [130, 0]
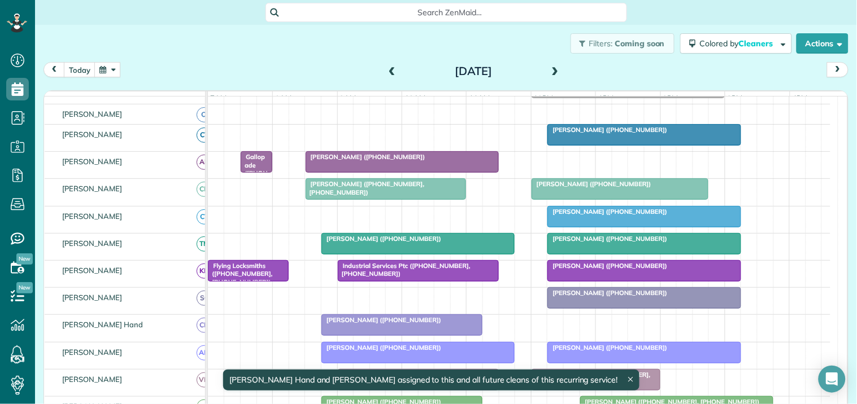
click at [620, 134] on div "Carol Pisarello (+16166333994)" at bounding box center [644, 130] width 186 height 8
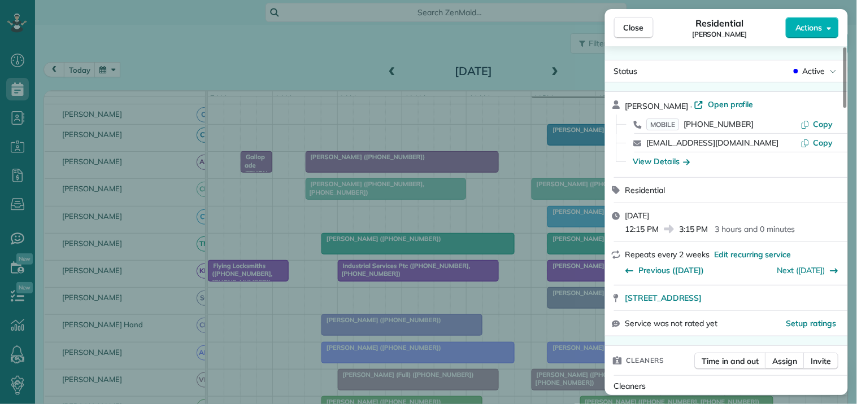
scroll to position [125, 0]
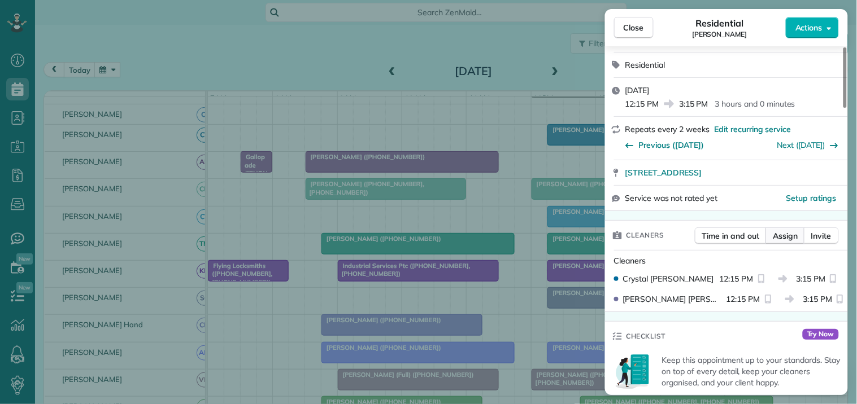
click at [782, 239] on span "Assign" at bounding box center [785, 235] width 25 height 11
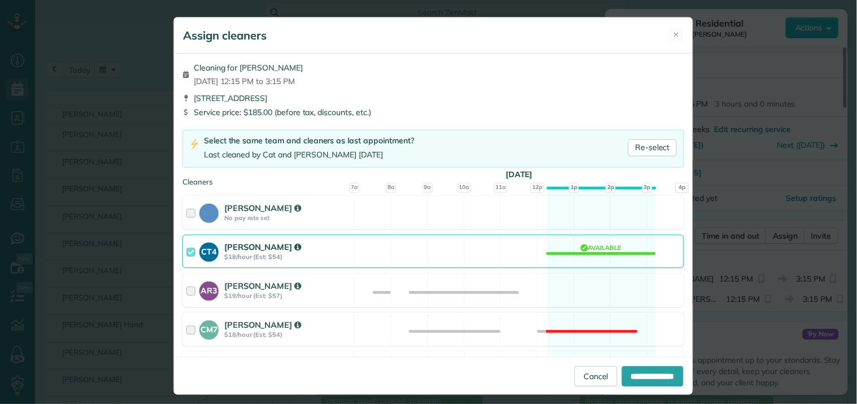
click at [586, 249] on div "CT4 Crystal Treece $18/hour (Est: $54) Available" at bounding box center [432, 251] width 501 height 33
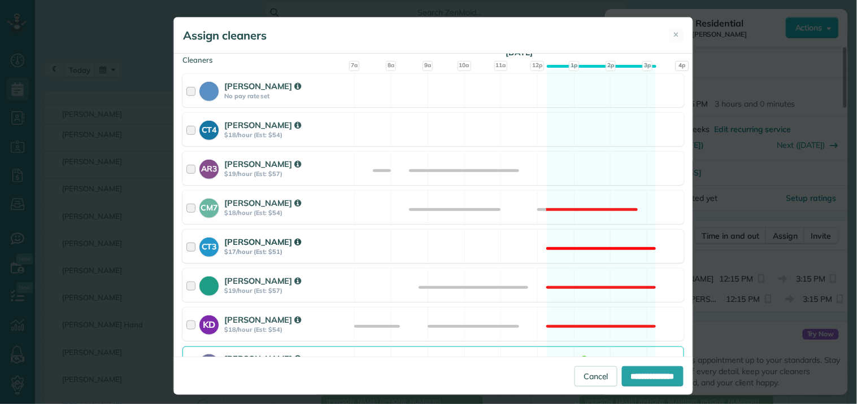
scroll to position [251, 0]
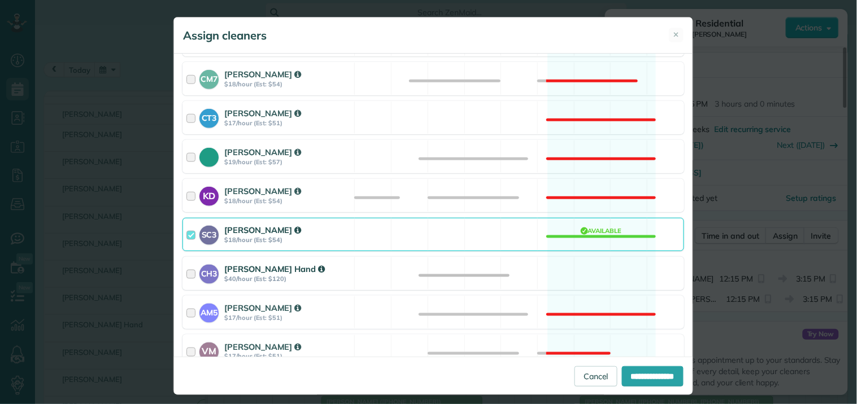
click at [589, 271] on div "CH3 Cortney Hand $40/hour (Est: $120) Available" at bounding box center [432, 273] width 501 height 33
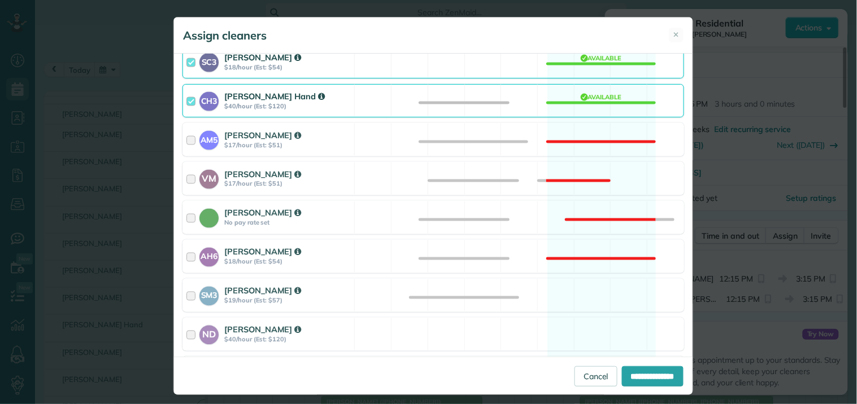
scroll to position [499, 0]
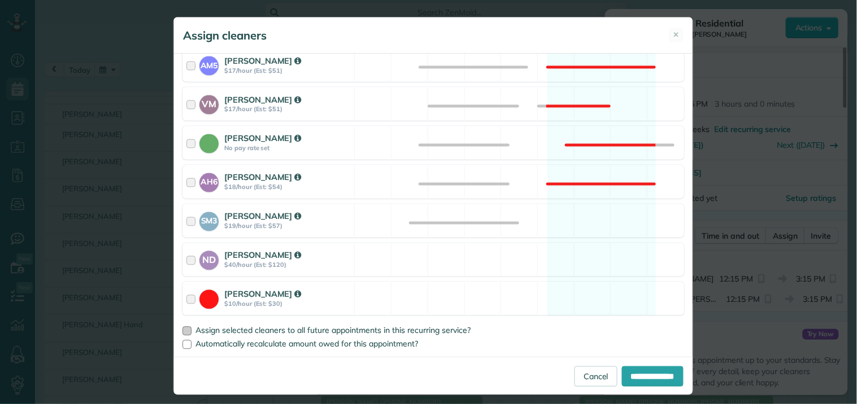
click at [182, 329] on div at bounding box center [186, 331] width 9 height 9
click at [656, 382] on input "**********" at bounding box center [653, 377] width 62 height 20
type input "**********"
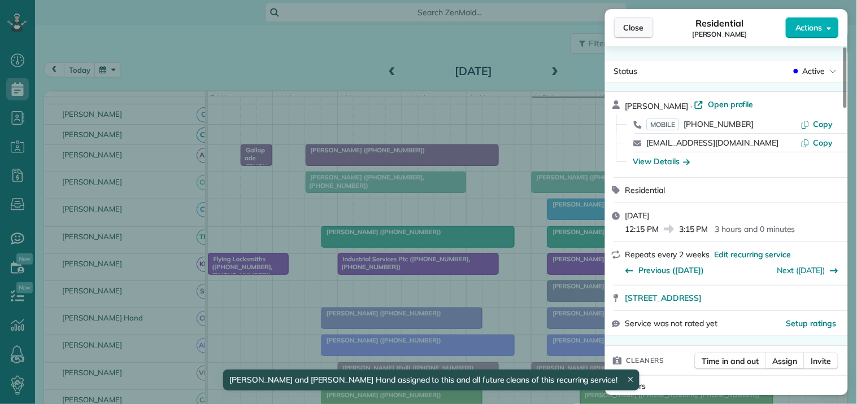
click at [639, 27] on span "Close" at bounding box center [633, 27] width 20 height 11
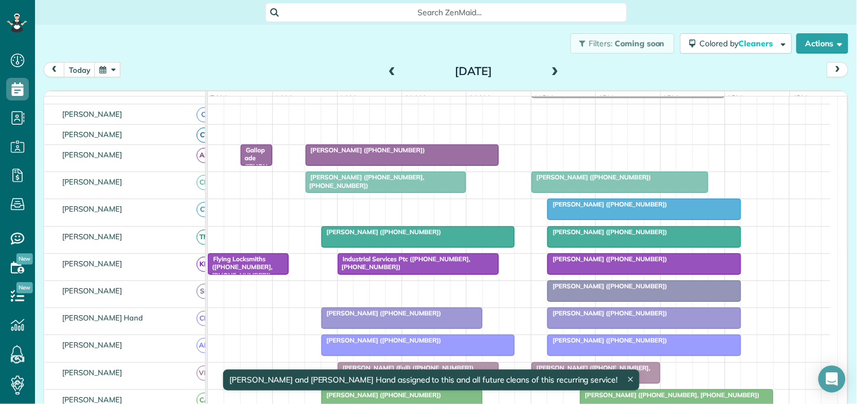
click at [549, 70] on span at bounding box center [555, 72] width 12 height 10
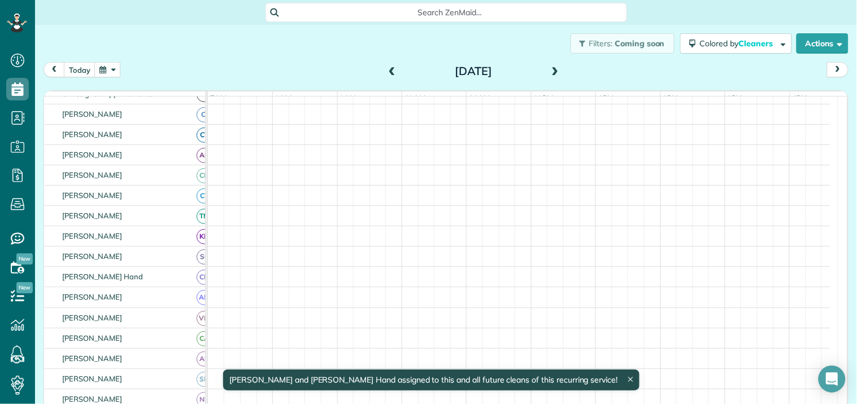
scroll to position [130, 0]
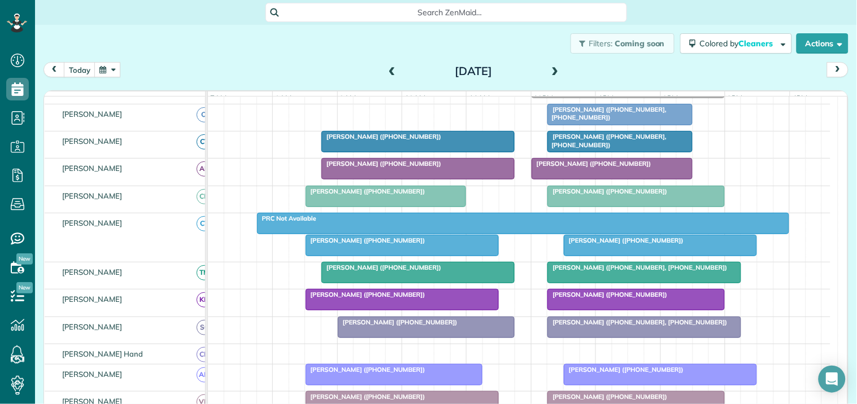
click at [424, 152] on div at bounding box center [418, 142] width 192 height 20
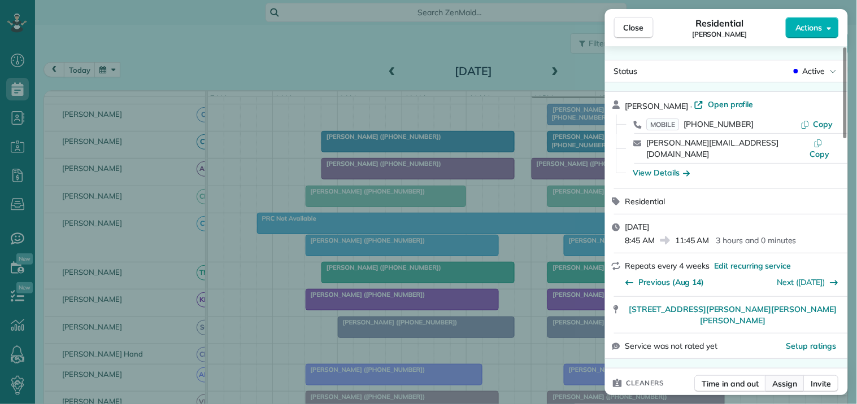
click at [786, 378] on span "Assign" at bounding box center [785, 383] width 25 height 11
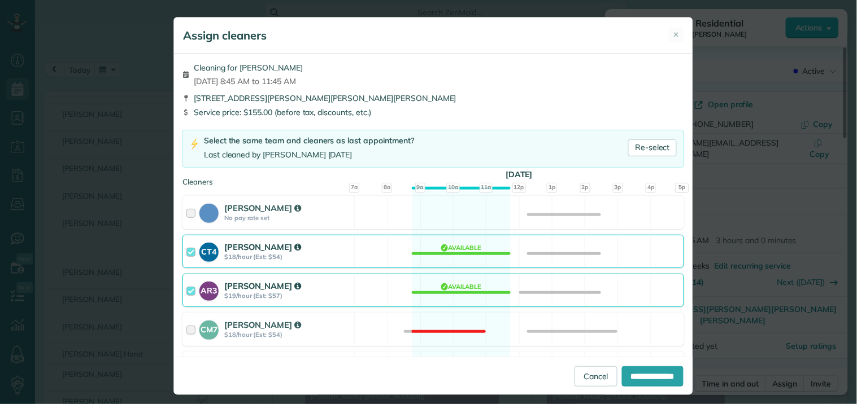
click at [456, 252] on div "CT4 Crystal Treece $18/hour (Est: $54) Available" at bounding box center [432, 251] width 501 height 33
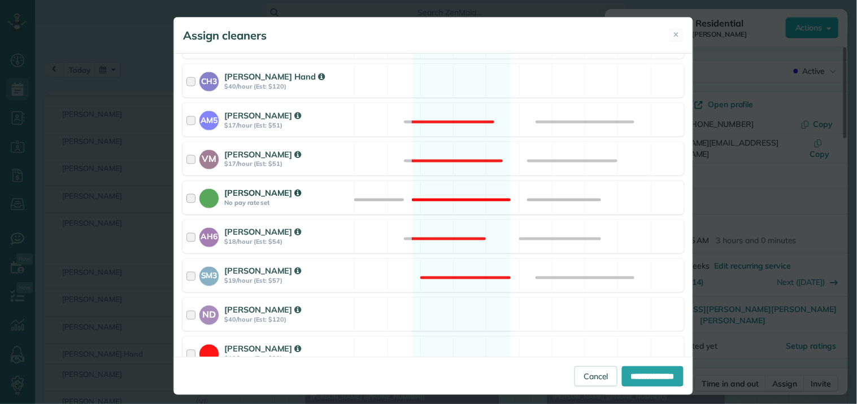
scroll to position [499, 0]
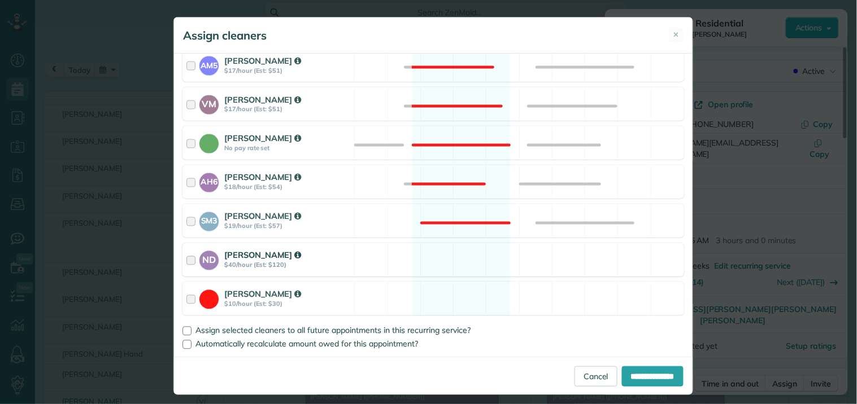
click at [459, 253] on div "ND Nathalie Duverna $40/hour (Est: $120) Available" at bounding box center [432, 259] width 501 height 33
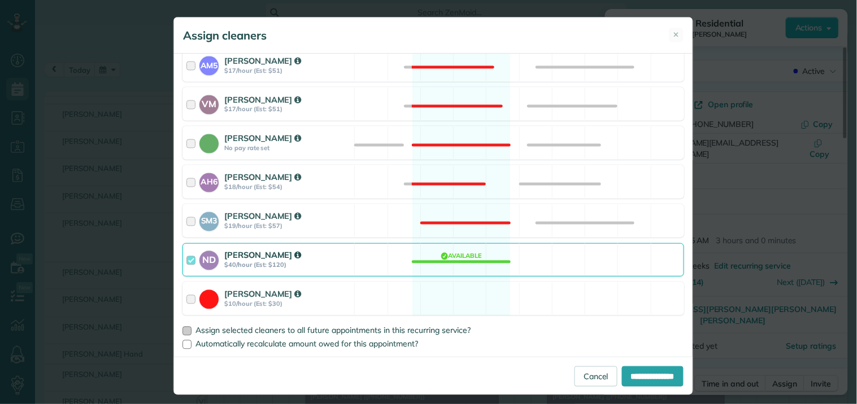
click at [182, 331] on div at bounding box center [186, 331] width 9 height 9
click at [639, 376] on input "**********" at bounding box center [653, 377] width 62 height 20
type input "**********"
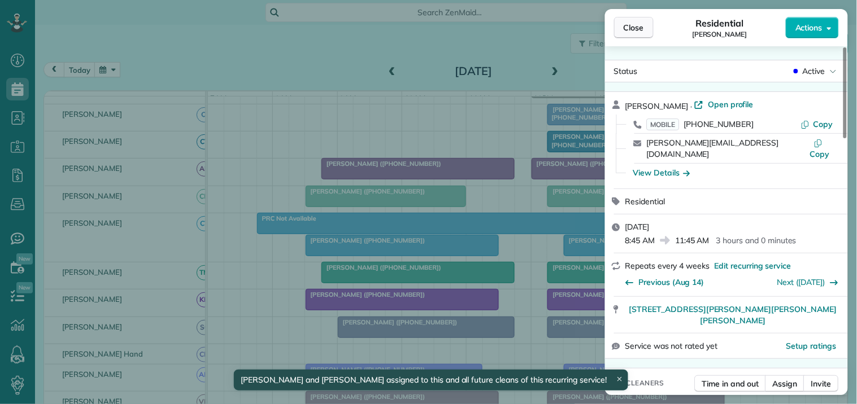
click at [642, 26] on span "Close" at bounding box center [633, 27] width 20 height 11
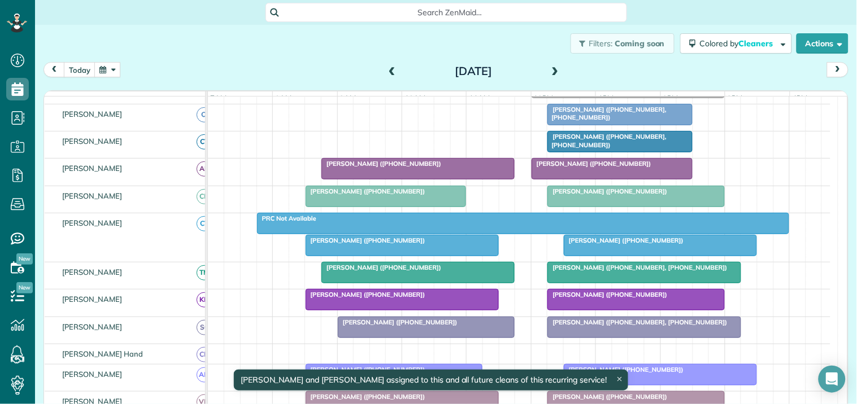
click at [599, 122] on div "Melissa Orme (+14043920319, +16788769253)" at bounding box center [620, 114] width 138 height 16
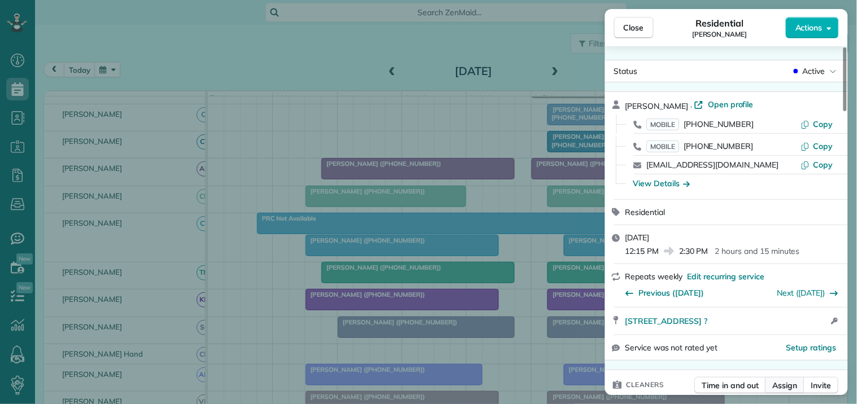
click at [786, 386] on span "Assign" at bounding box center [785, 385] width 25 height 11
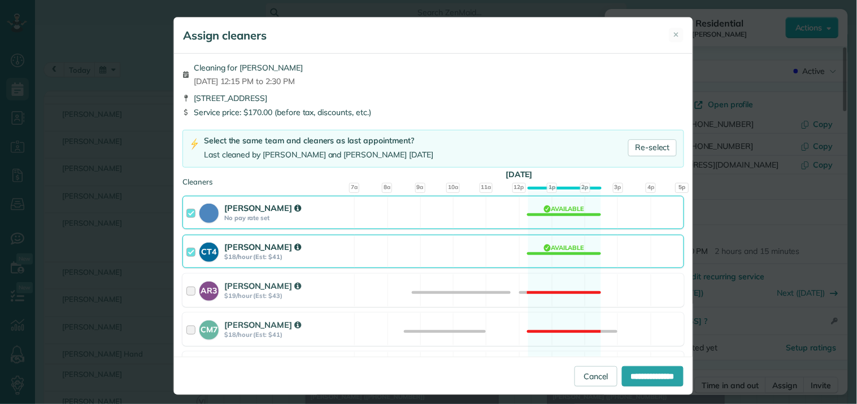
click at [548, 250] on div "CT4 Crystal Treece $18/hour (Est: $41) Available" at bounding box center [432, 251] width 501 height 33
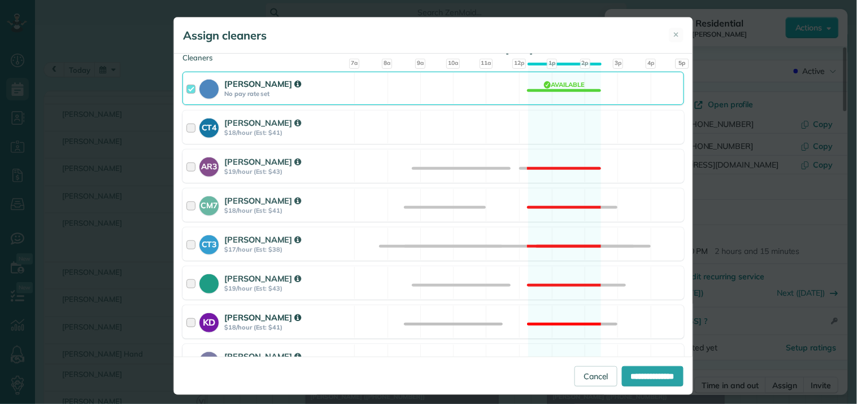
scroll to position [188, 0]
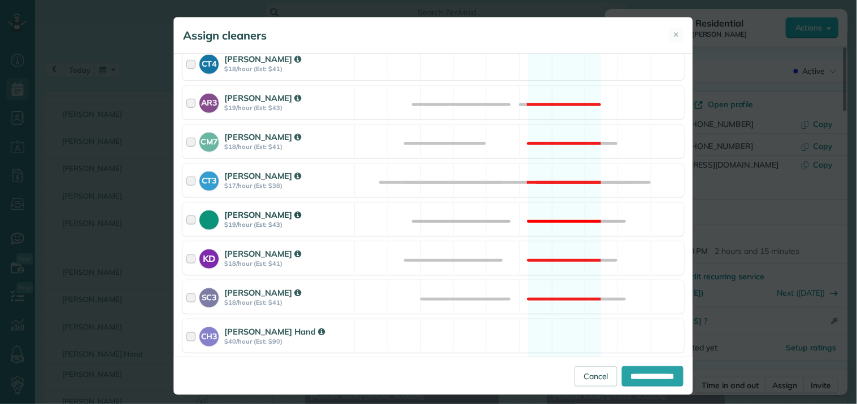
click at [557, 213] on div "Tamara Mitchell $19/hour (Est: $43) Not available" at bounding box center [432, 219] width 501 height 33
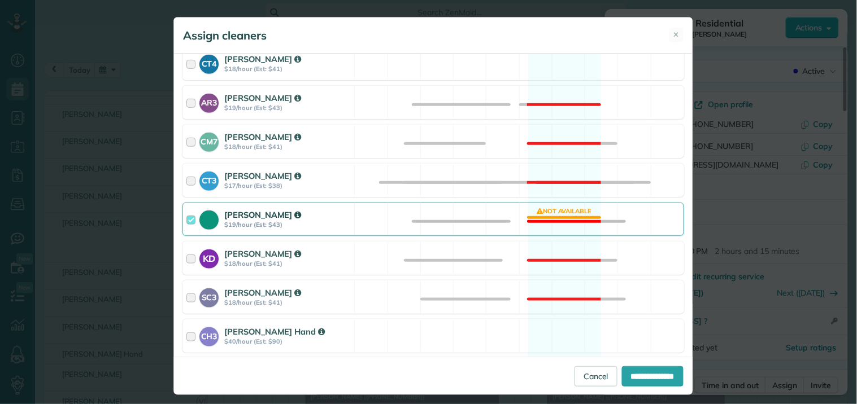
scroll to position [499, 0]
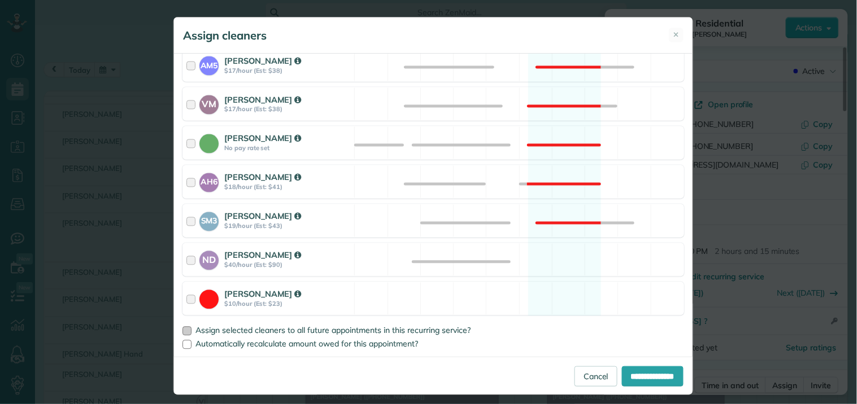
click at [182, 330] on div at bounding box center [186, 331] width 9 height 9
click at [650, 375] on input "**********" at bounding box center [653, 377] width 62 height 20
type input "**********"
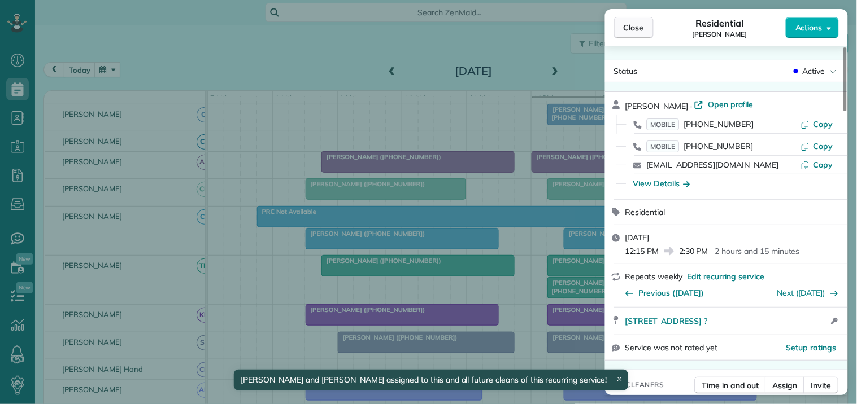
click at [639, 28] on span "Close" at bounding box center [633, 27] width 20 height 11
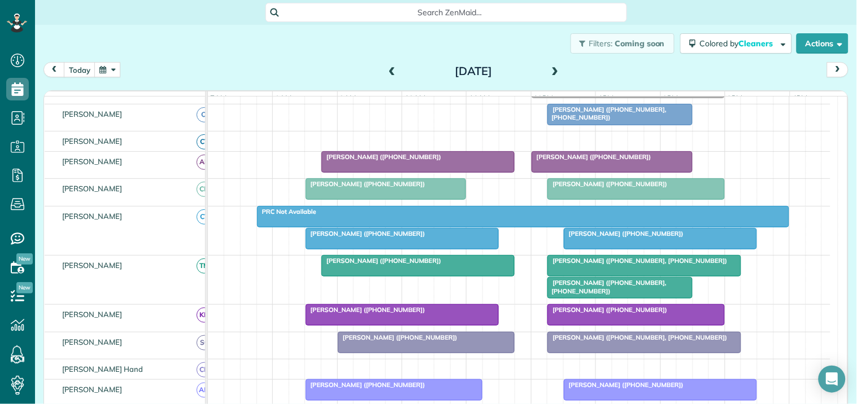
click at [116, 68] on button "button" at bounding box center [107, 69] width 26 height 15
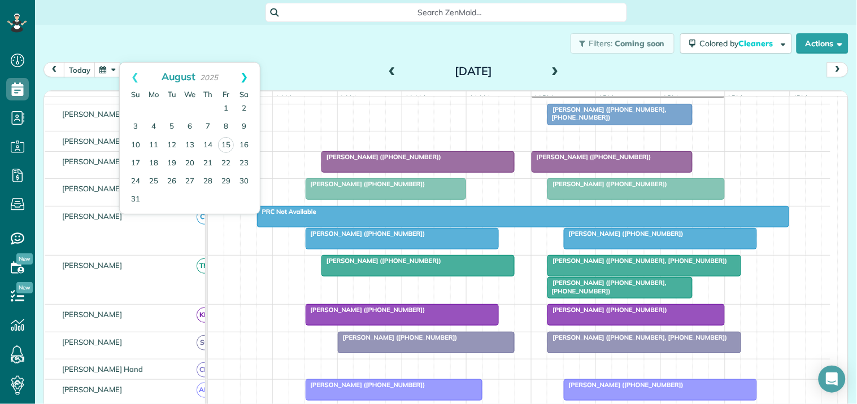
click at [245, 71] on link "Next" at bounding box center [244, 77] width 31 height 28
click at [210, 142] on link "18" at bounding box center [208, 145] width 18 height 18
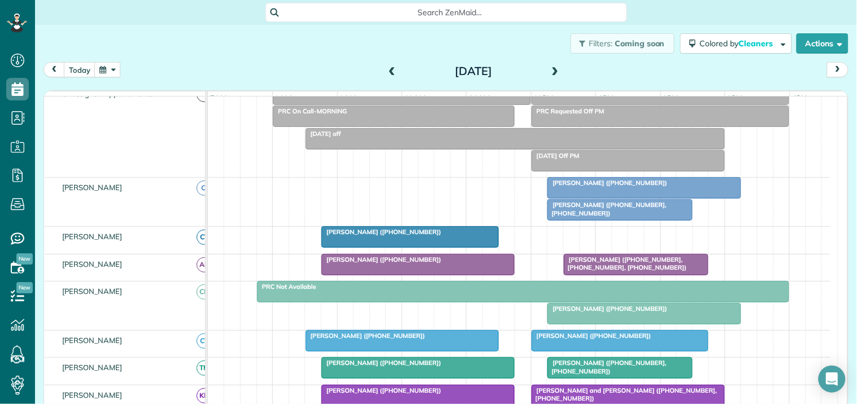
scroll to position [130, 0]
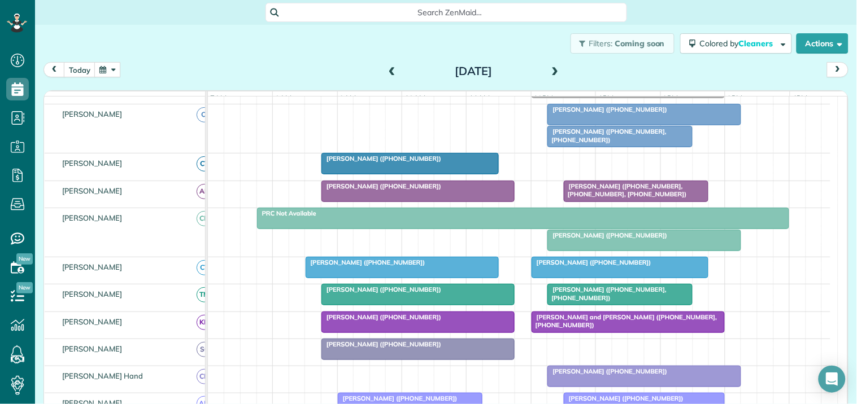
click at [430, 163] on div "Rebecca Simpson (+12293764642)" at bounding box center [410, 159] width 171 height 8
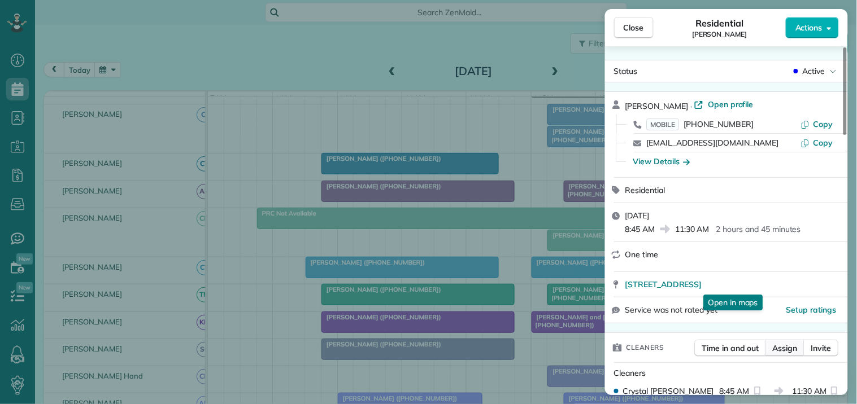
click at [787, 347] on span "Assign" at bounding box center [785, 348] width 25 height 11
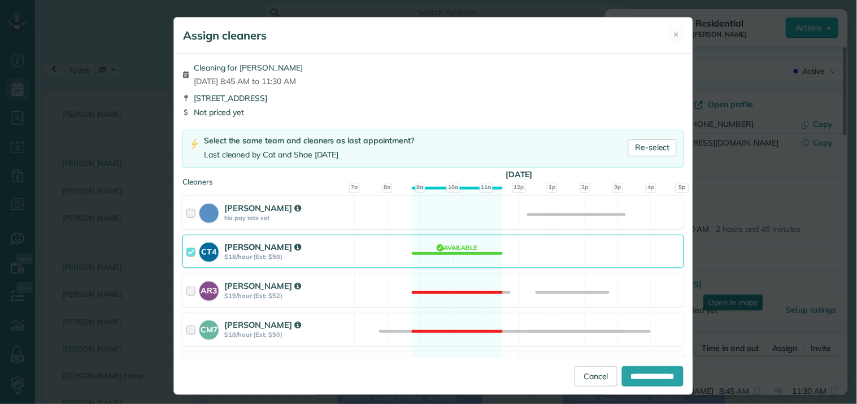
click at [454, 254] on div "CT4 Crystal Treece $18/hour (Est: $50) Available" at bounding box center [432, 251] width 501 height 33
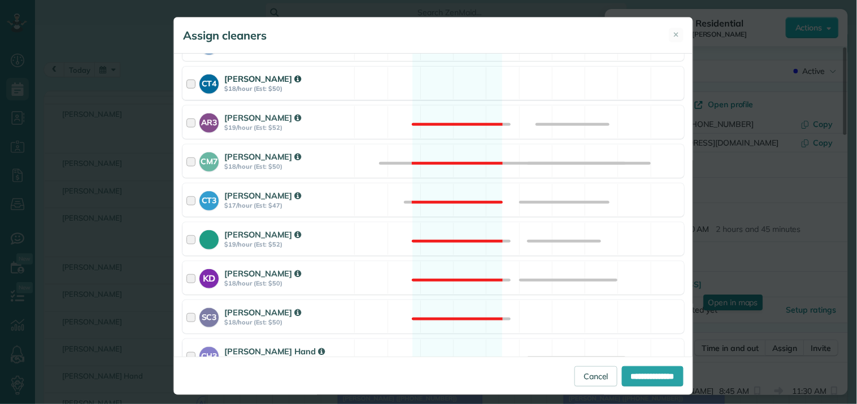
scroll to position [313, 0]
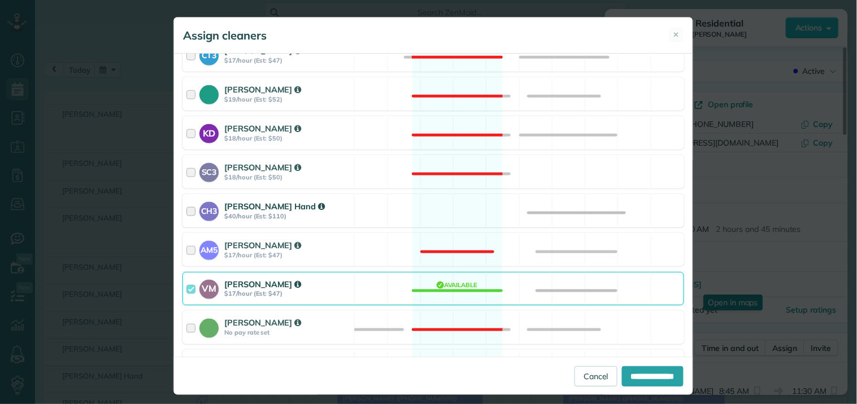
click at [459, 209] on div "CH3 Cortney Hand $40/hour (Est: $110) Available" at bounding box center [432, 210] width 501 height 33
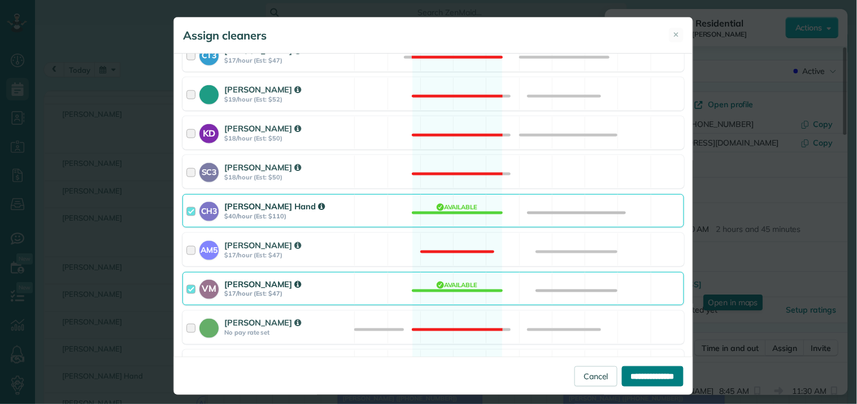
click at [641, 376] on input "**********" at bounding box center [653, 377] width 62 height 20
type input "**********"
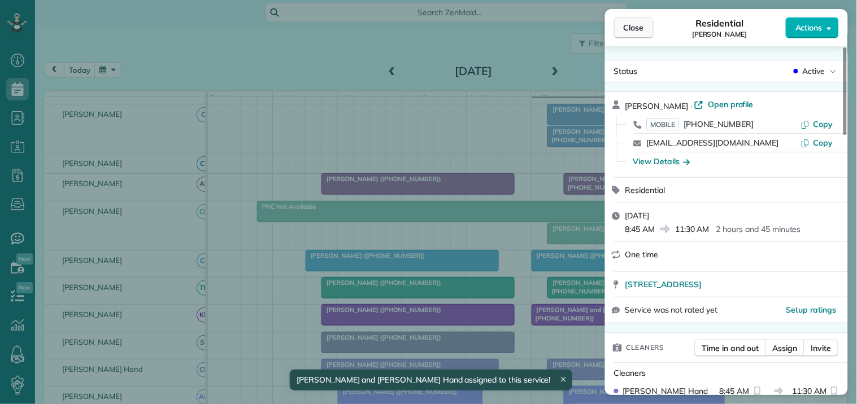
click at [635, 33] on span "Close" at bounding box center [633, 27] width 20 height 11
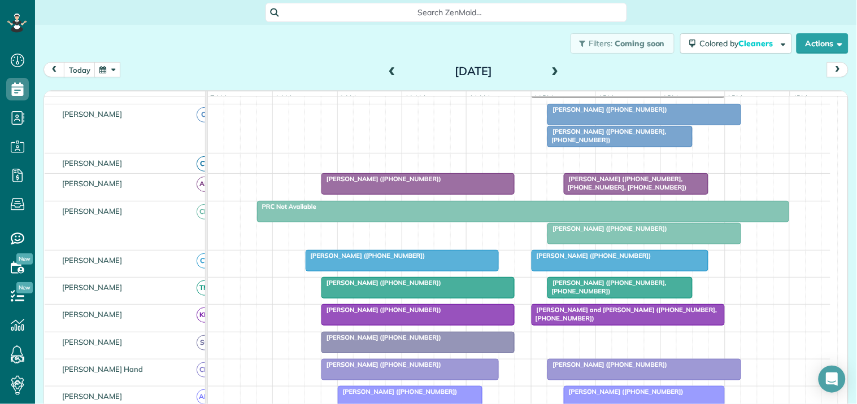
click at [111, 72] on button "button" at bounding box center [107, 69] width 26 height 15
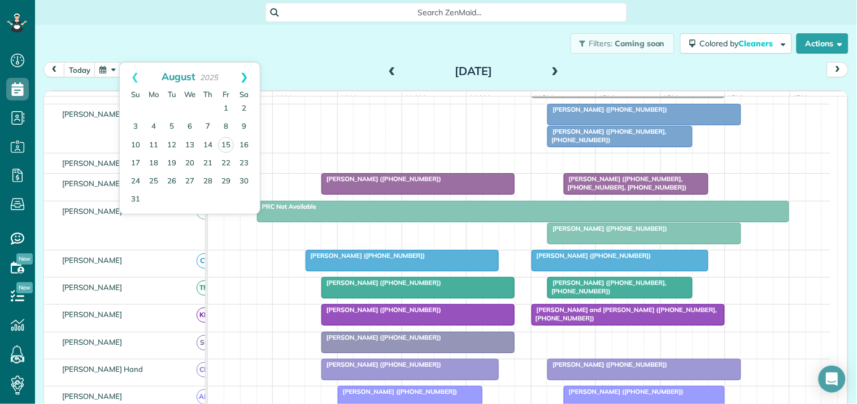
click at [245, 73] on link "Next" at bounding box center [244, 77] width 31 height 28
click at [225, 162] on link "26" at bounding box center [226, 163] width 18 height 18
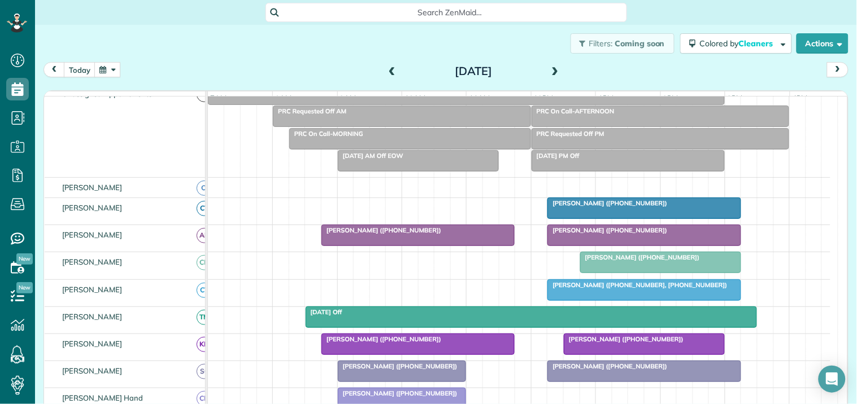
scroll to position [130, 0]
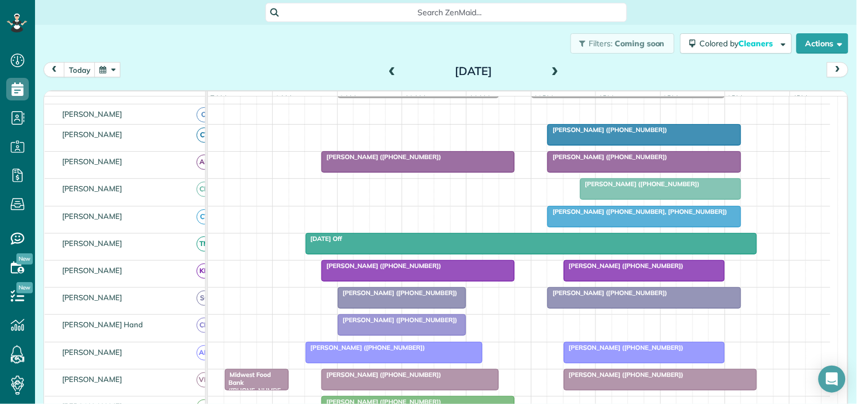
click at [623, 145] on div at bounding box center [644, 135] width 192 height 20
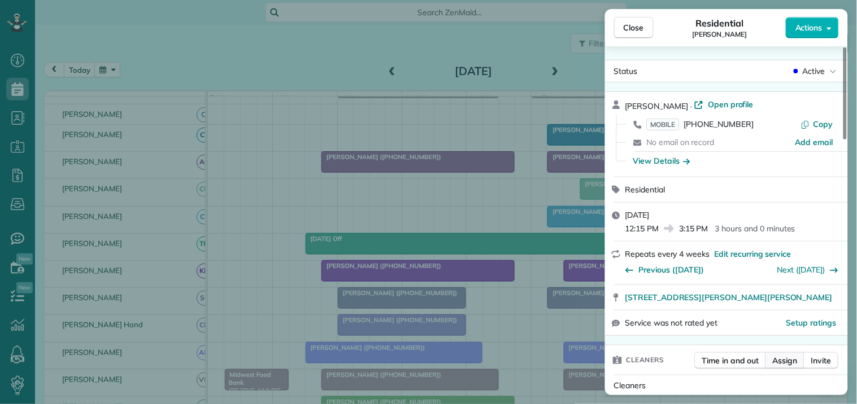
click at [793, 363] on span "Assign" at bounding box center [785, 360] width 25 height 11
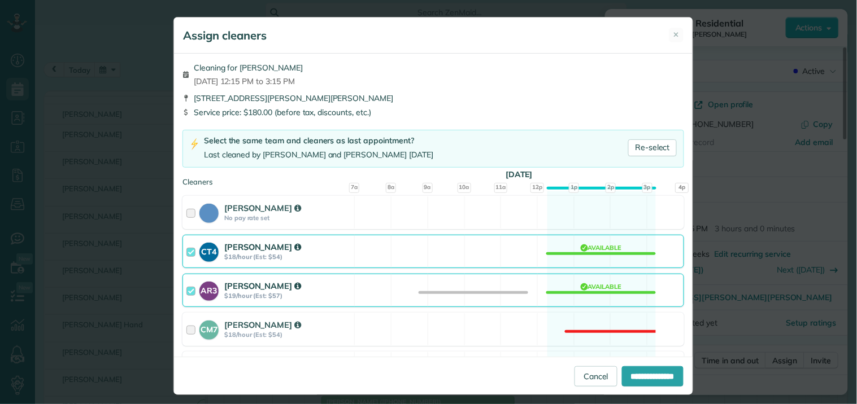
click at [585, 250] on div "CT4 Crystal Treece $18/hour (Est: $54) Available" at bounding box center [432, 251] width 501 height 33
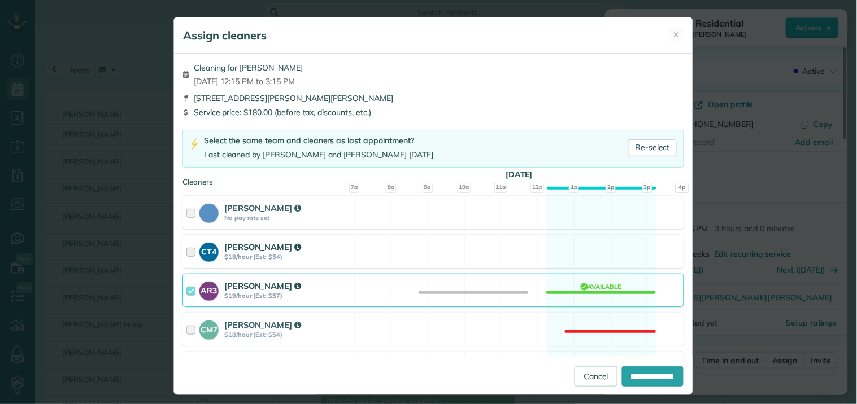
scroll to position [439, 0]
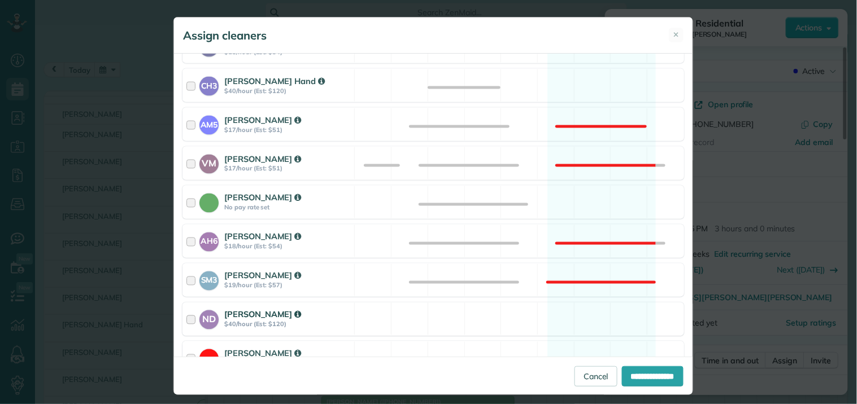
click at [591, 308] on div "ND Nathalie Duverna $40/hour (Est: $120) Available" at bounding box center [432, 319] width 501 height 33
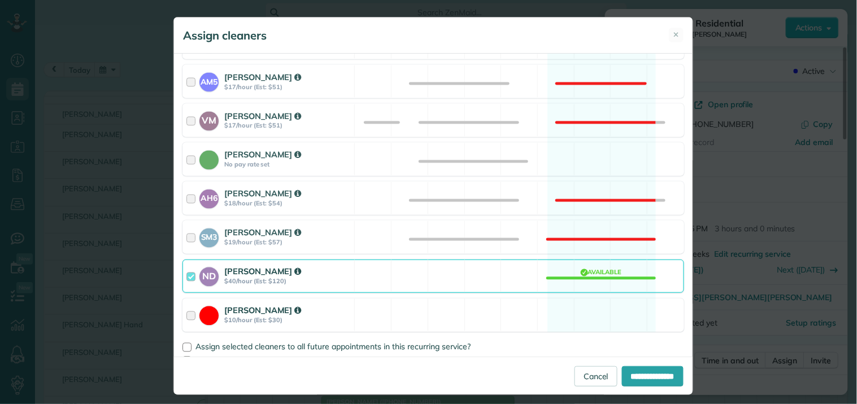
scroll to position [499, 0]
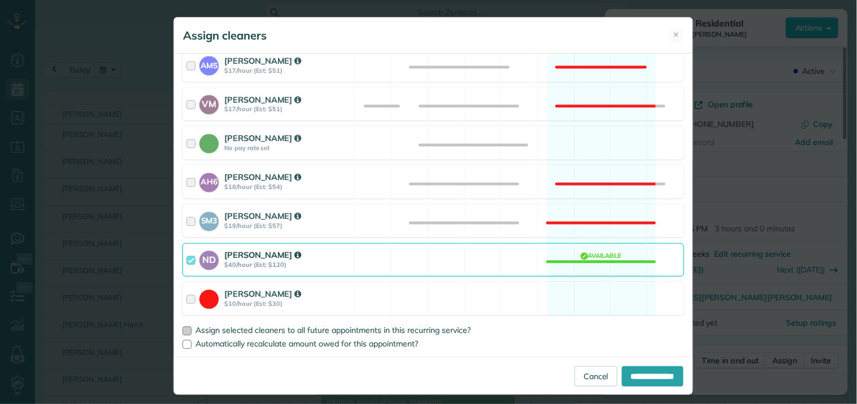
click at [182, 328] on div at bounding box center [186, 331] width 9 height 9
click at [622, 369] on input "**********" at bounding box center [653, 377] width 62 height 20
type input "**********"
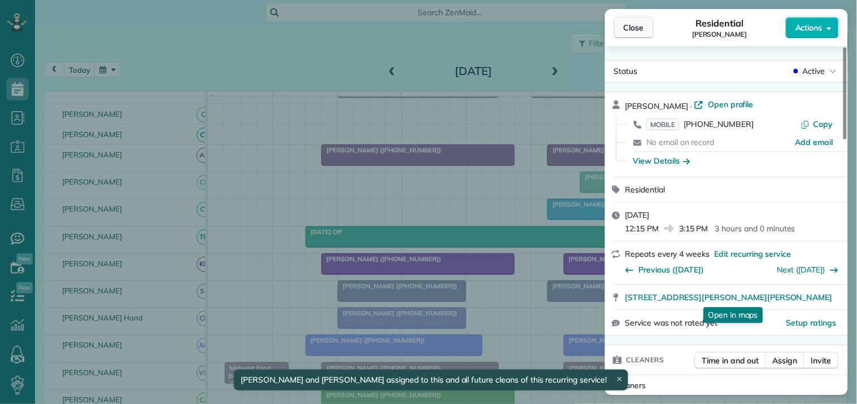
click at [636, 27] on span "Close" at bounding box center [633, 27] width 20 height 11
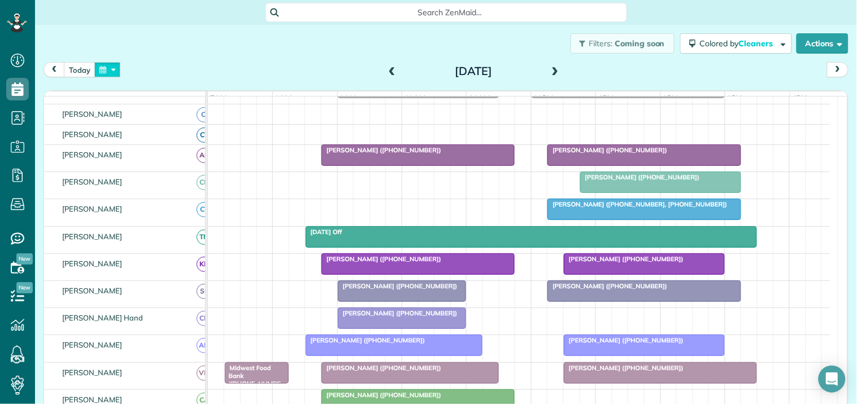
click at [117, 67] on button "button" at bounding box center [107, 69] width 26 height 15
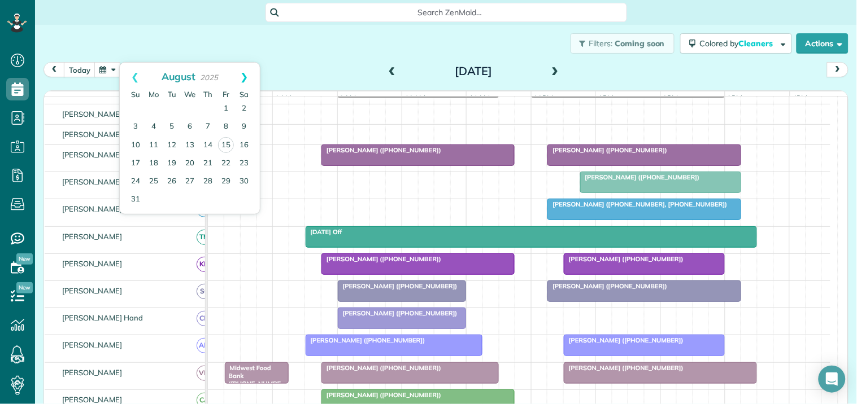
click at [246, 72] on link "Next" at bounding box center [244, 77] width 31 height 28
click at [226, 108] on link "3" at bounding box center [226, 109] width 18 height 18
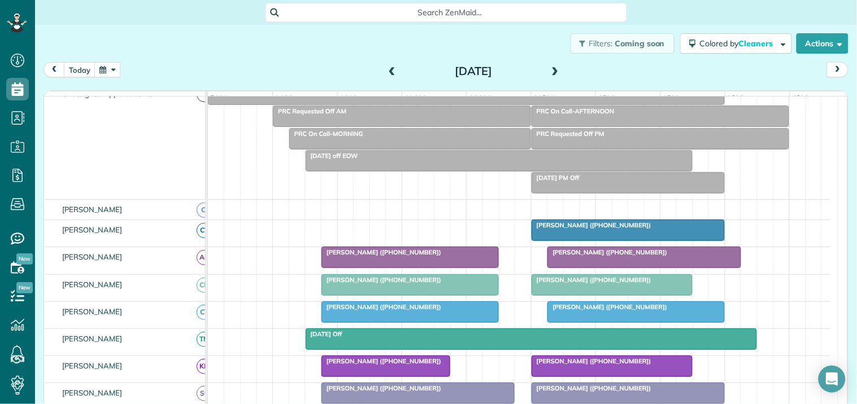
scroll to position [151, 0]
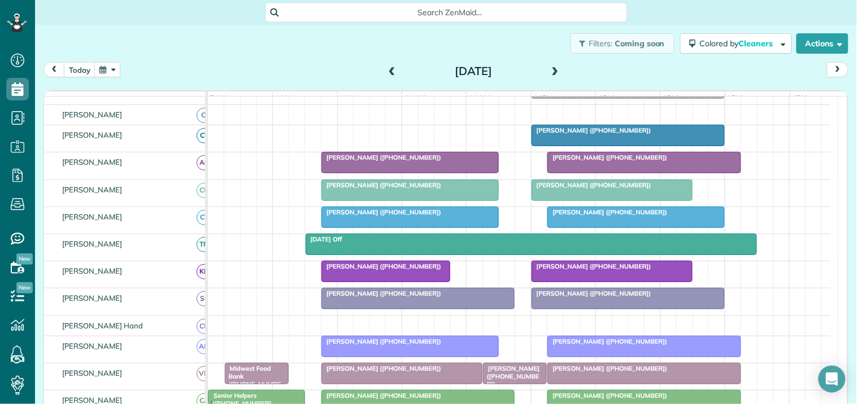
click at [585, 145] on div at bounding box center [628, 135] width 192 height 20
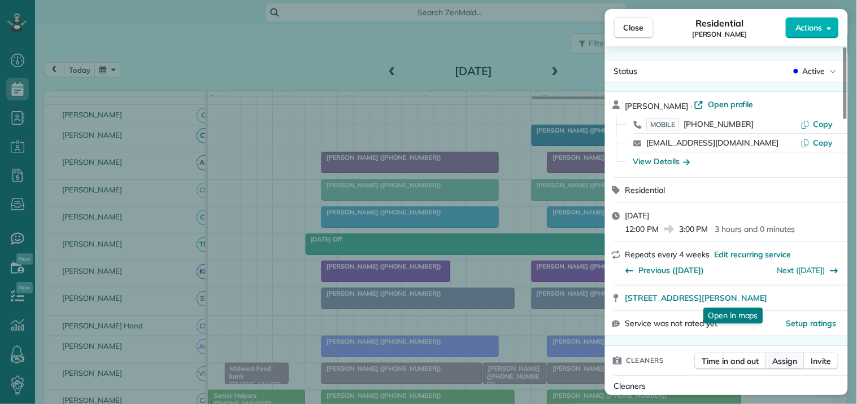
click at [786, 360] on span "Assign" at bounding box center [785, 361] width 25 height 11
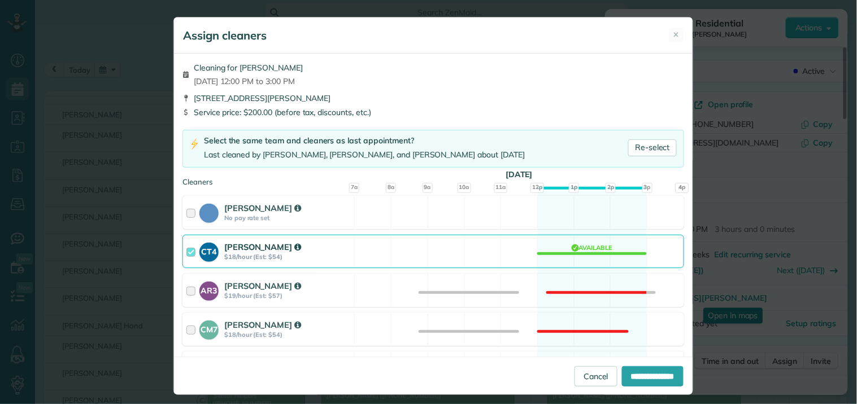
click at [581, 251] on div "CT4 Crystal Treece $18/hour (Est: $54) Available" at bounding box center [432, 251] width 501 height 33
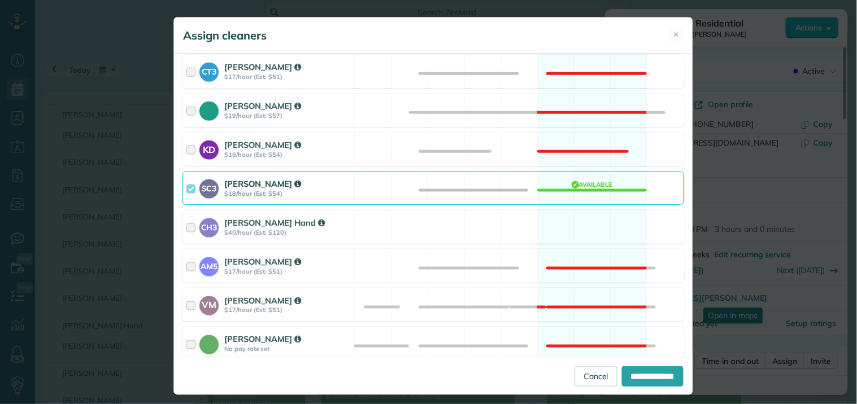
scroll to position [313, 0]
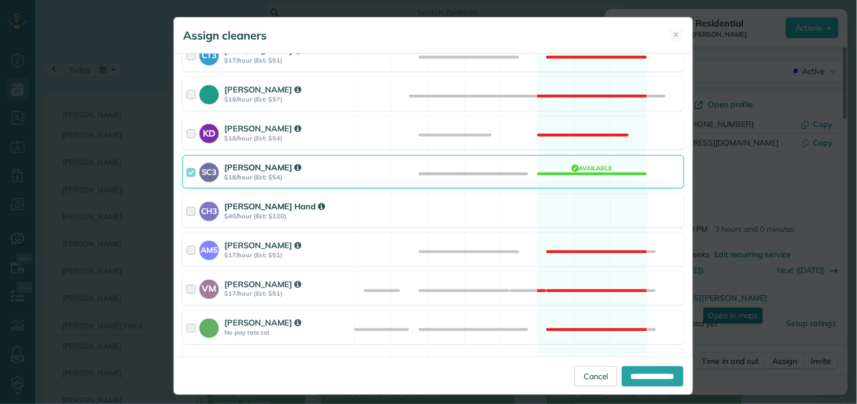
click at [588, 211] on div "CH3 Cortney Hand $40/hour (Est: $120) Available" at bounding box center [432, 210] width 501 height 33
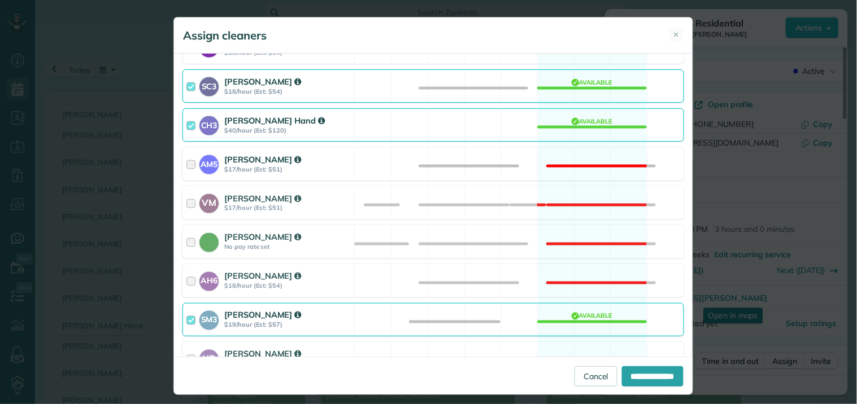
scroll to position [499, 0]
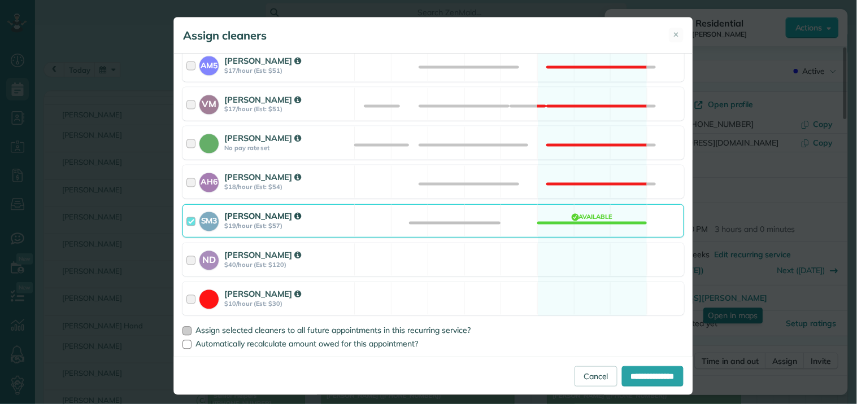
click at [185, 331] on div at bounding box center [186, 331] width 9 height 9
click at [651, 372] on input "**********" at bounding box center [653, 377] width 62 height 20
type input "**********"
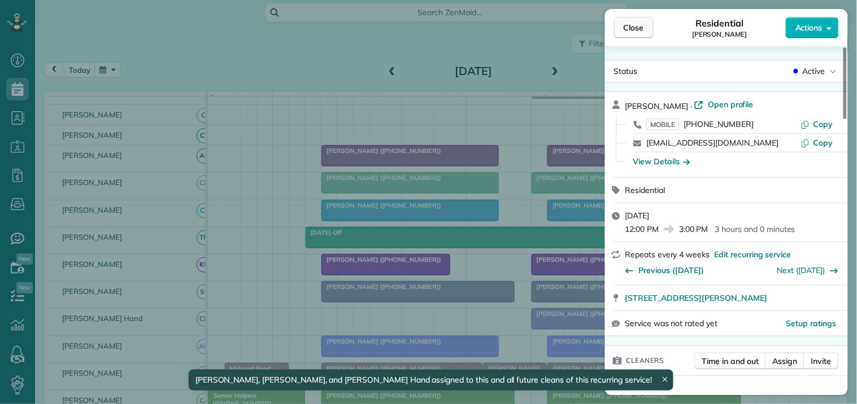
click at [640, 28] on span "Close" at bounding box center [633, 27] width 20 height 11
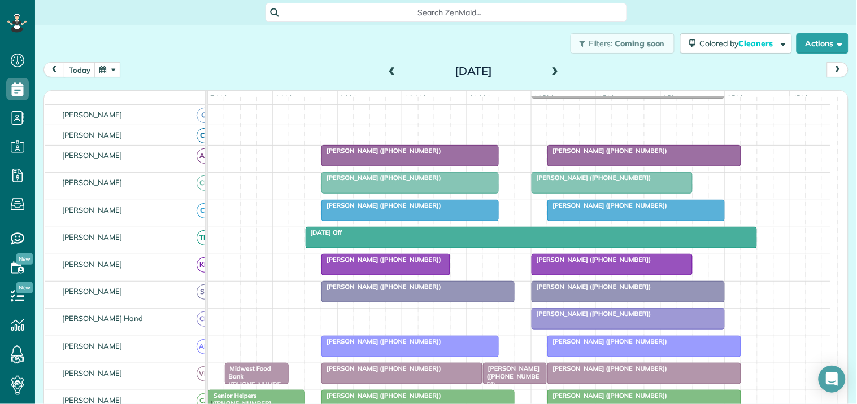
click at [109, 71] on button "button" at bounding box center [107, 69] width 26 height 15
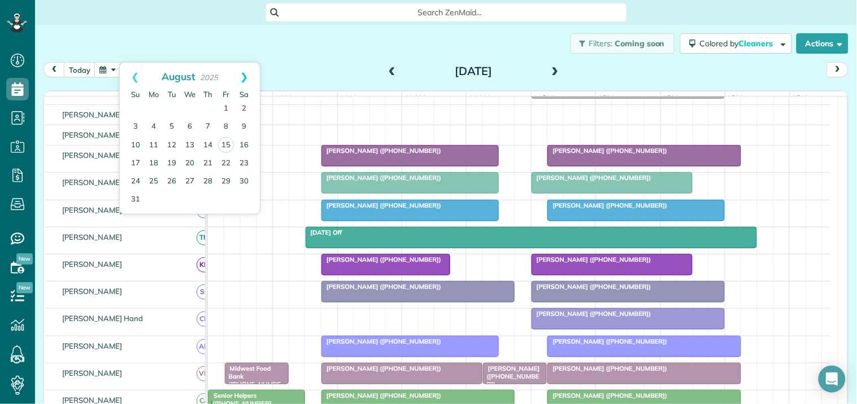
click at [248, 71] on link "Next" at bounding box center [244, 77] width 31 height 28
click at [242, 73] on link "Next" at bounding box center [244, 77] width 31 height 28
click at [189, 142] on link "15" at bounding box center [190, 145] width 18 height 18
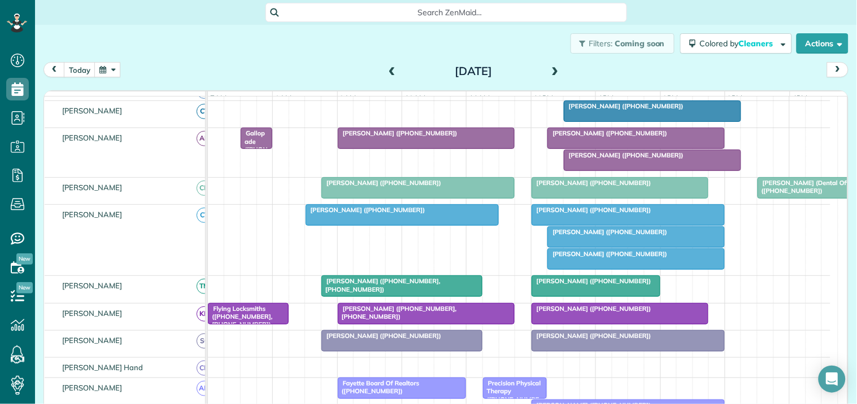
scroll to position [130, 0]
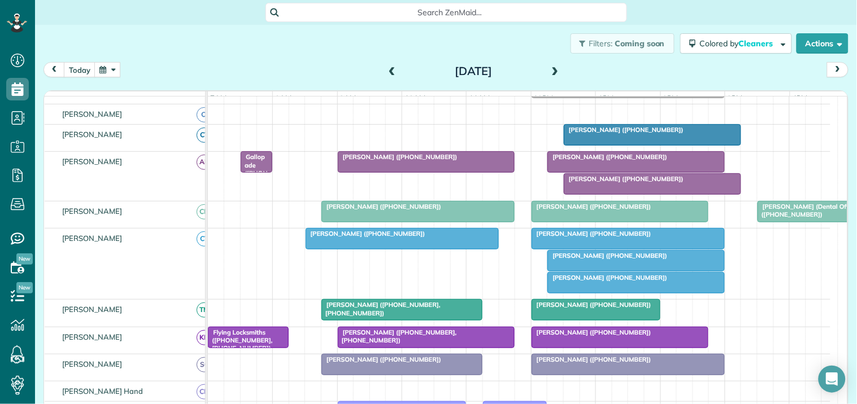
click at [642, 134] on span "Barbee Vosecky (+14043953774)" at bounding box center [623, 130] width 121 height 8
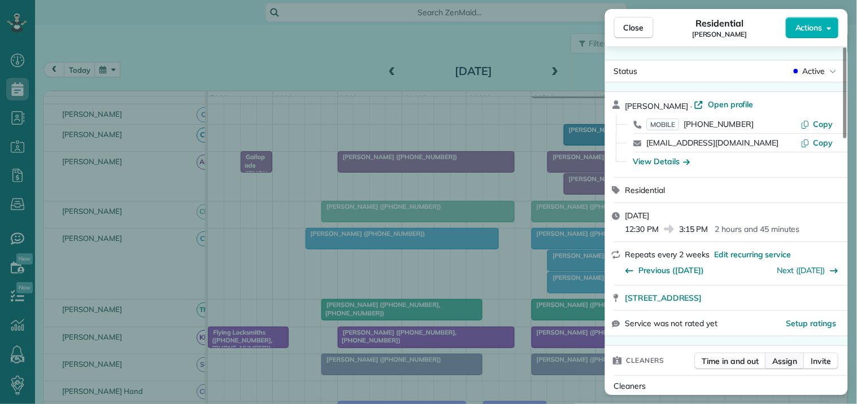
click at [793, 363] on span "Assign" at bounding box center [785, 361] width 25 height 11
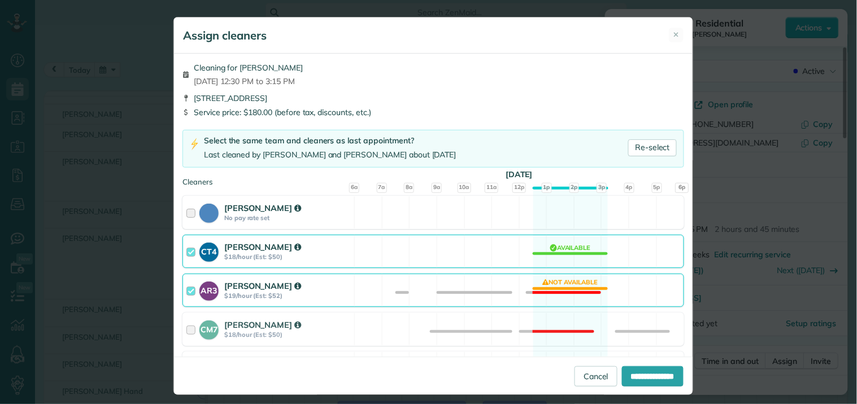
click at [557, 215] on div "Cat Jacobson No pay rate set Available" at bounding box center [432, 212] width 501 height 33
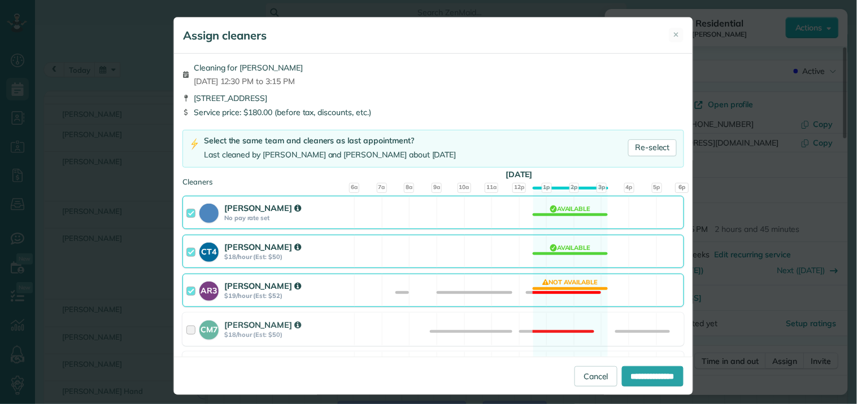
click at [562, 250] on div "CT4 Crystal Treece $18/hour (Est: $50) Available" at bounding box center [432, 251] width 501 height 33
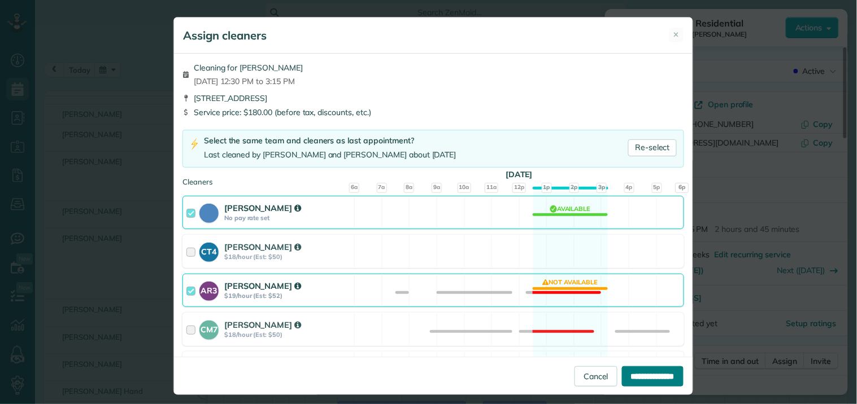
click at [639, 376] on input "**********" at bounding box center [653, 377] width 62 height 20
type input "**********"
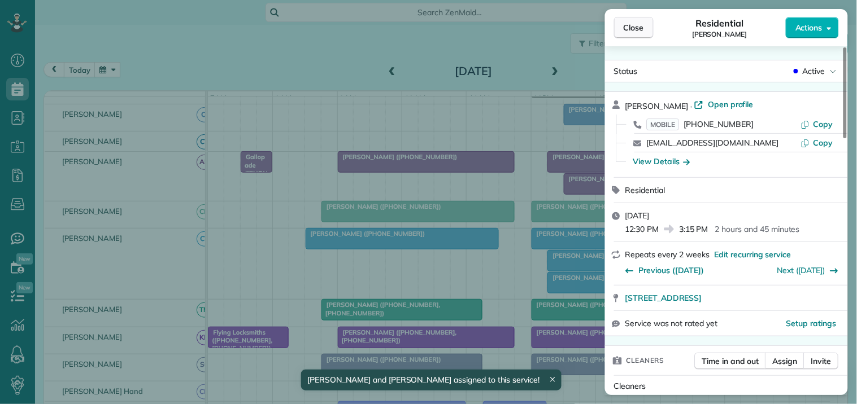
click at [633, 32] on span "Close" at bounding box center [633, 27] width 20 height 11
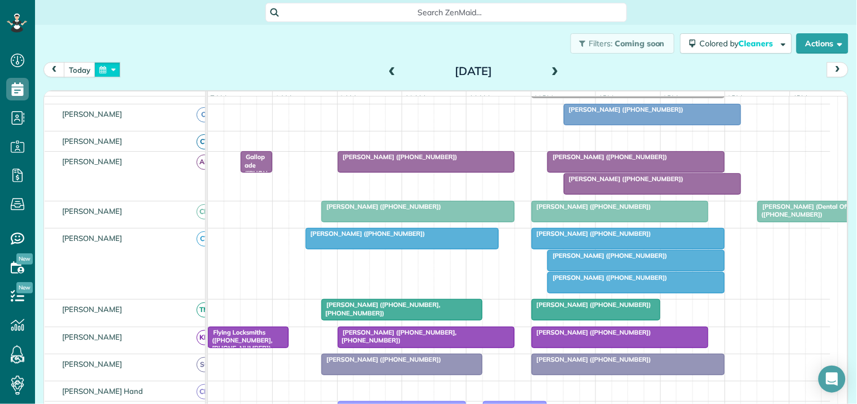
click at [104, 64] on button "button" at bounding box center [107, 69] width 26 height 15
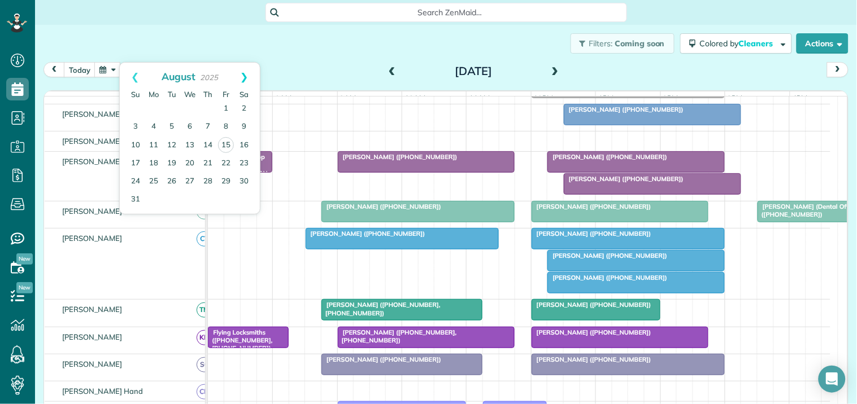
click at [248, 72] on link "Next" at bounding box center [244, 77] width 31 height 28
click at [191, 142] on link "12" at bounding box center [190, 145] width 18 height 18
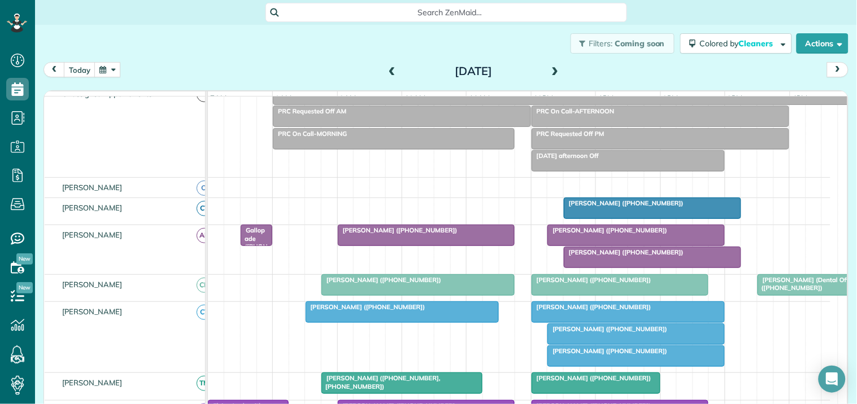
scroll to position [130, 0]
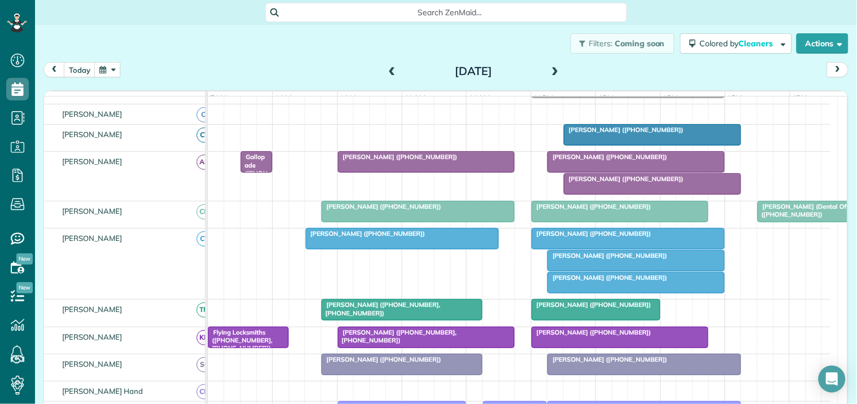
click at [652, 145] on div at bounding box center [652, 135] width 176 height 20
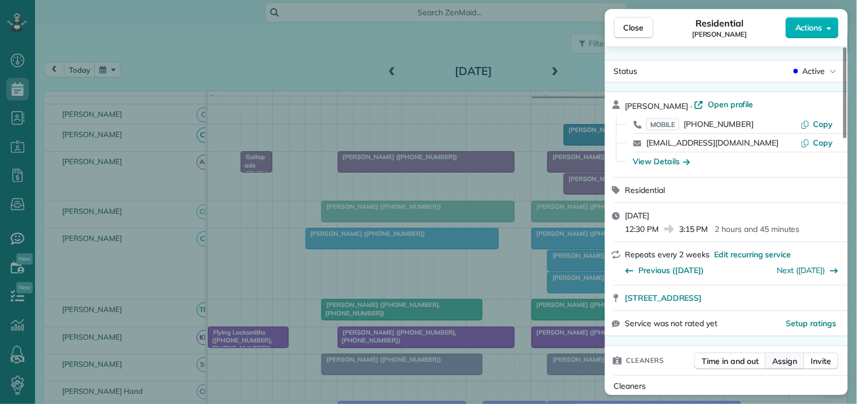
click at [782, 358] on span "Assign" at bounding box center [785, 361] width 25 height 11
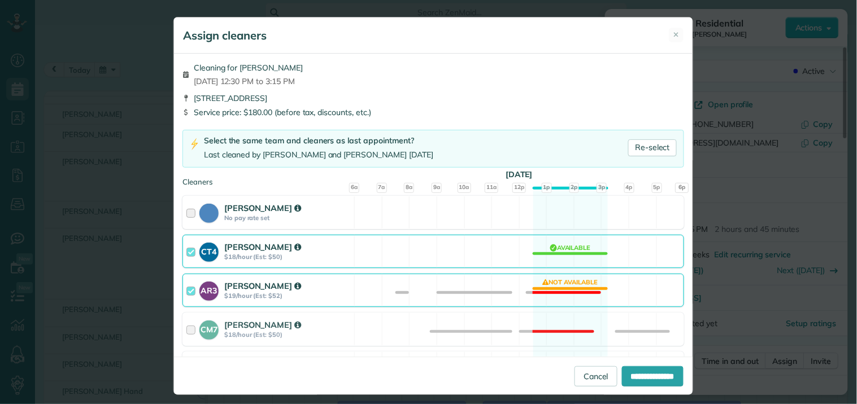
click at [562, 217] on div "Cat Jacobson No pay rate set Available" at bounding box center [432, 212] width 501 height 33
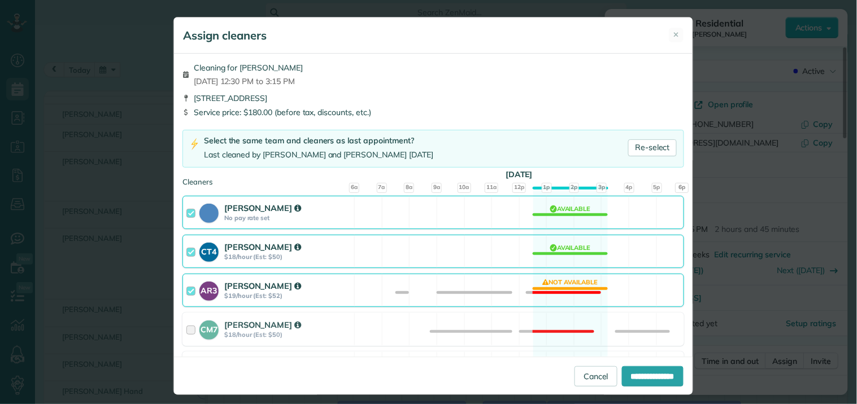
click at [557, 291] on div "AR3 Amy Reid $19/hour (Est: $52) Not available" at bounding box center [432, 290] width 501 height 33
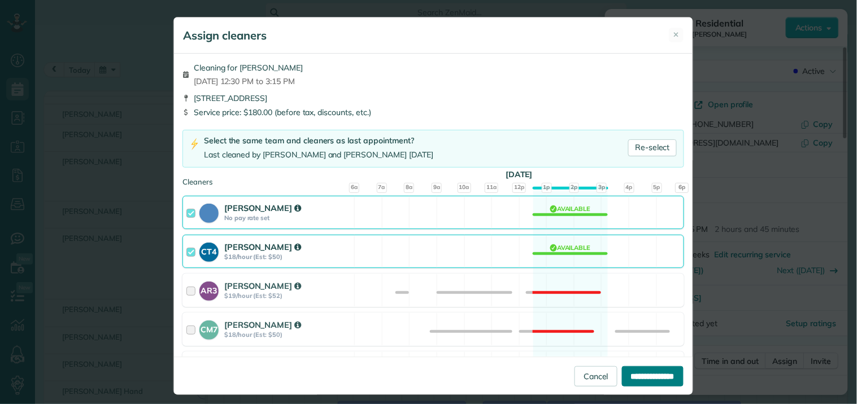
click at [640, 374] on input "**********" at bounding box center [653, 377] width 62 height 20
type input "**********"
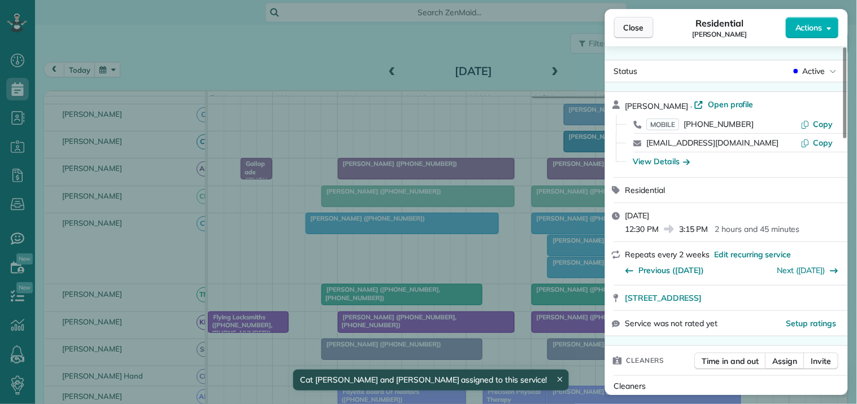
click at [644, 26] on button "Close" at bounding box center [634, 27] width 40 height 21
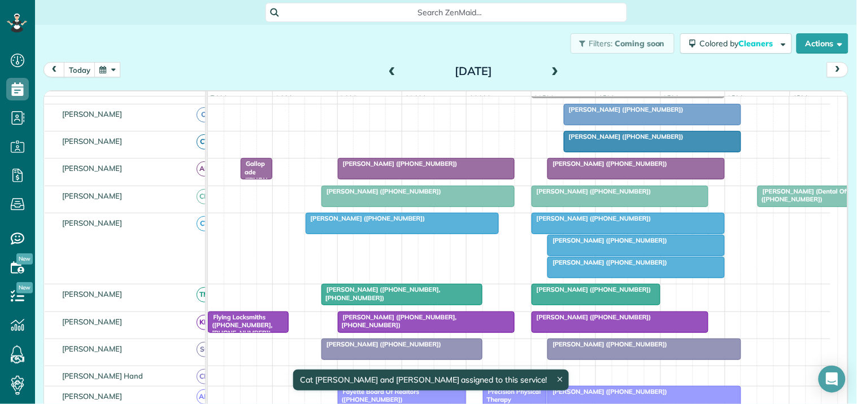
click at [616, 278] on div at bounding box center [636, 268] width 176 height 20
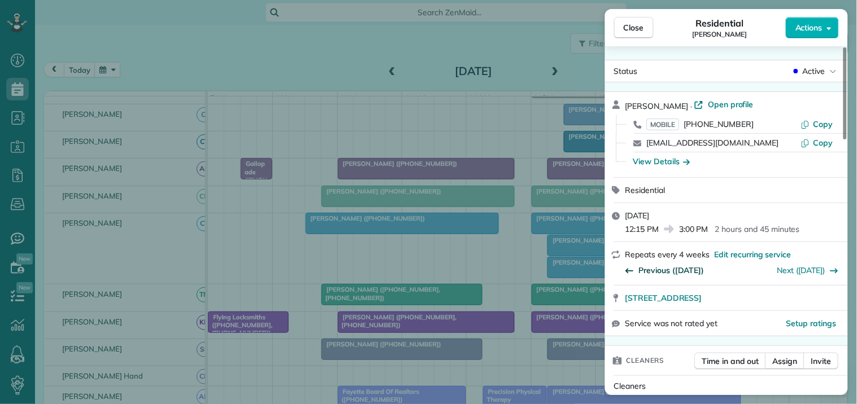
click at [680, 269] on span "Previous (Oct 15)" at bounding box center [672, 270] width 66 height 11
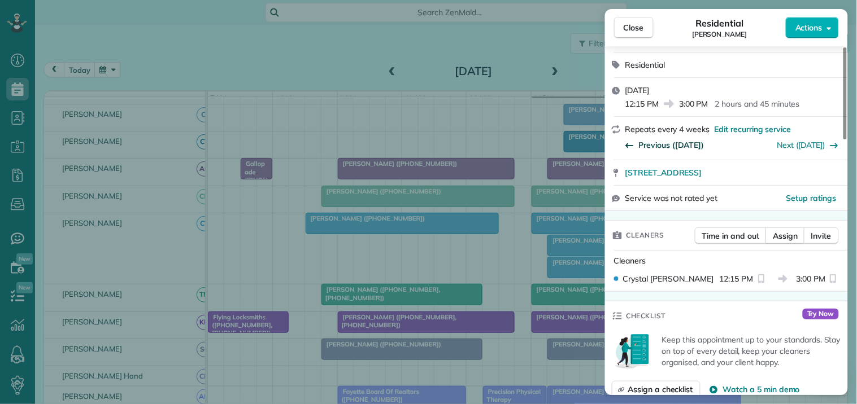
click at [680, 146] on span "Previous (Sep 17)" at bounding box center [672, 144] width 66 height 11
click at [678, 147] on span "Previous (Aug 20)" at bounding box center [672, 144] width 66 height 11
click at [643, 26] on span "Close" at bounding box center [633, 27] width 20 height 11
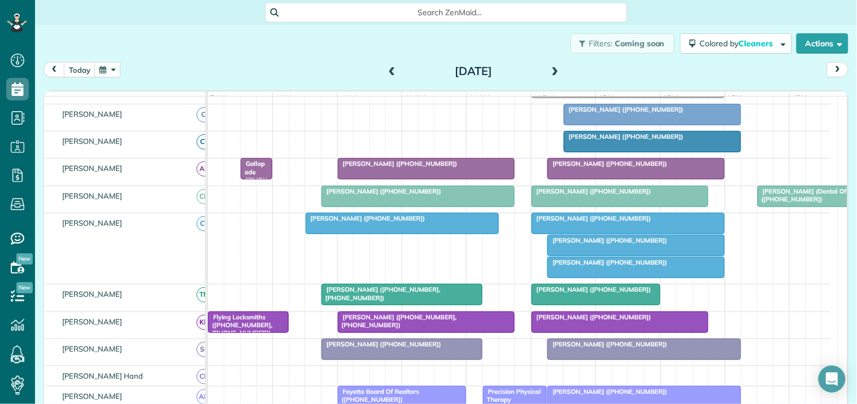
click at [108, 72] on button "button" at bounding box center [107, 69] width 26 height 15
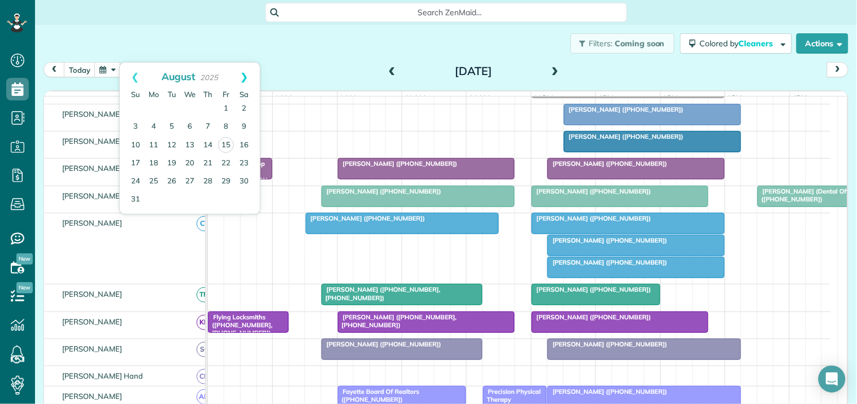
click at [247, 81] on link "Next" at bounding box center [244, 77] width 31 height 28
click at [133, 76] on link "Prev" at bounding box center [135, 77] width 31 height 28
click at [187, 161] on link "20" at bounding box center [190, 164] width 18 height 18
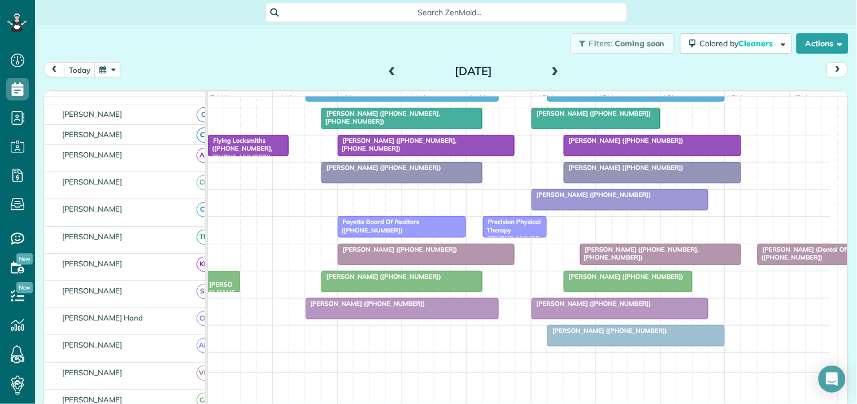
scroll to position [381, 0]
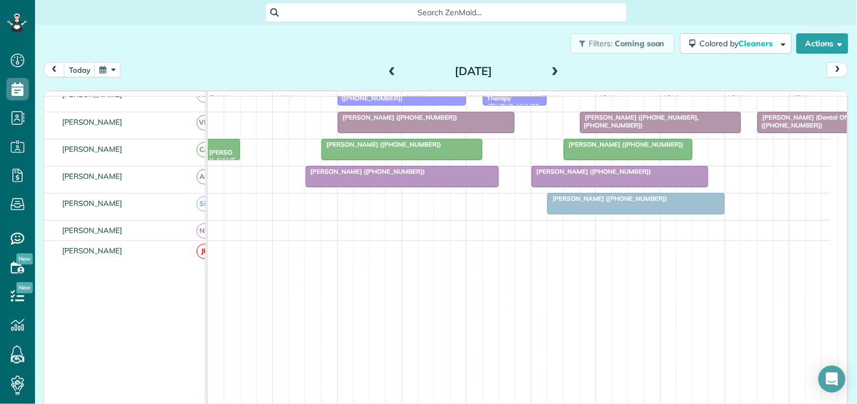
click at [611, 214] on div at bounding box center [636, 204] width 176 height 20
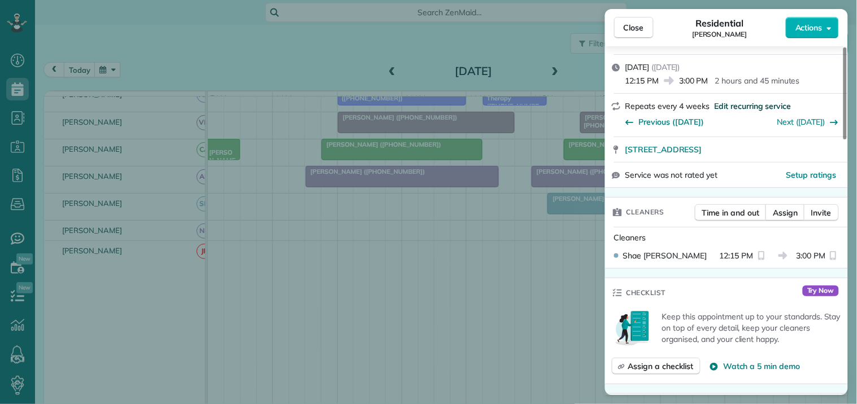
scroll to position [251, 0]
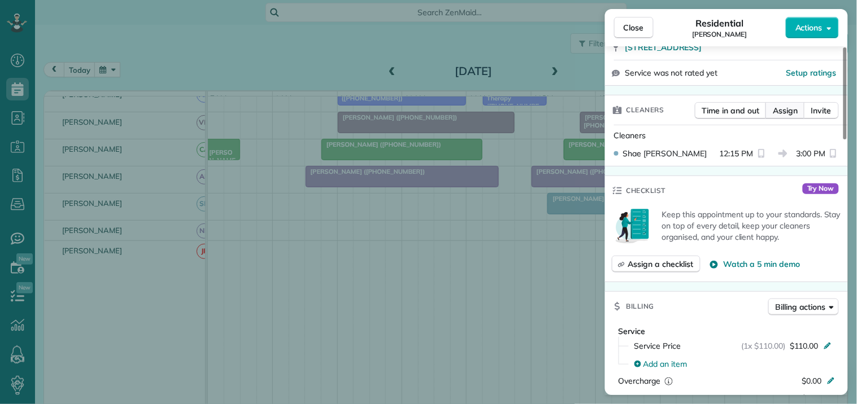
click at [789, 109] on span "Assign" at bounding box center [785, 110] width 25 height 11
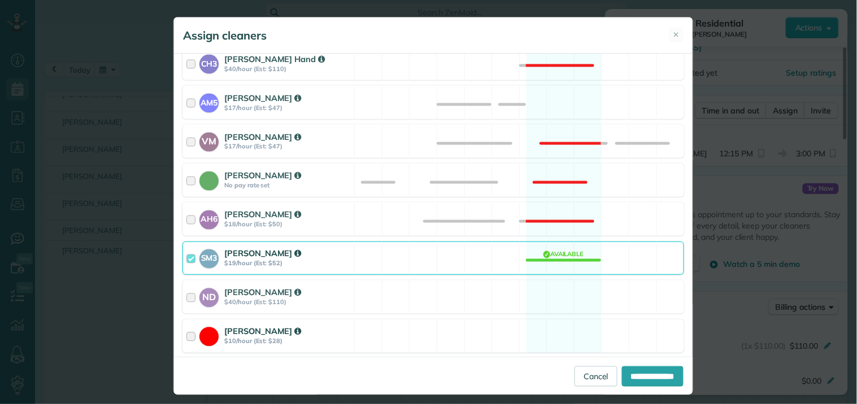
scroll to position [499, 0]
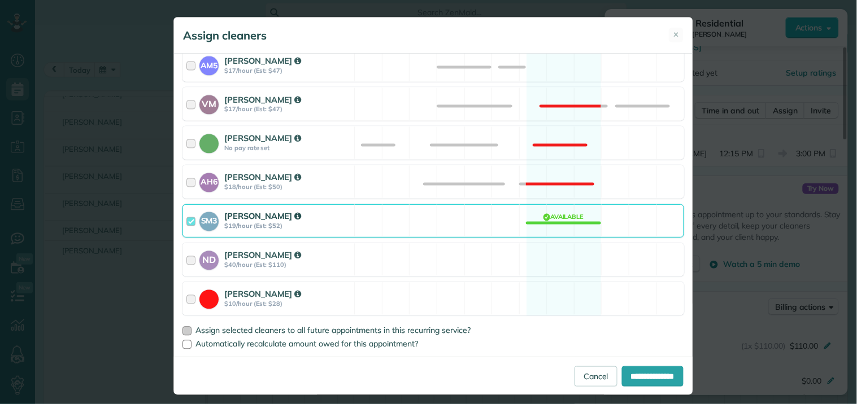
click at [182, 329] on div at bounding box center [186, 331] width 9 height 9
click at [653, 376] on input "**********" at bounding box center [653, 377] width 62 height 20
type input "**********"
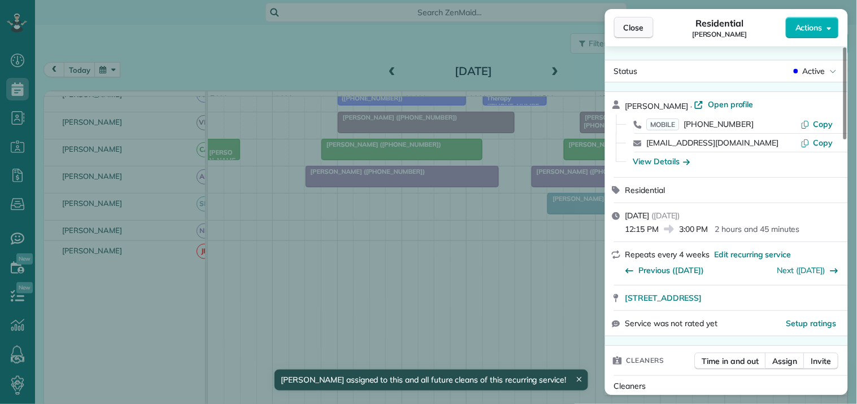
click at [635, 26] on span "Close" at bounding box center [633, 27] width 20 height 11
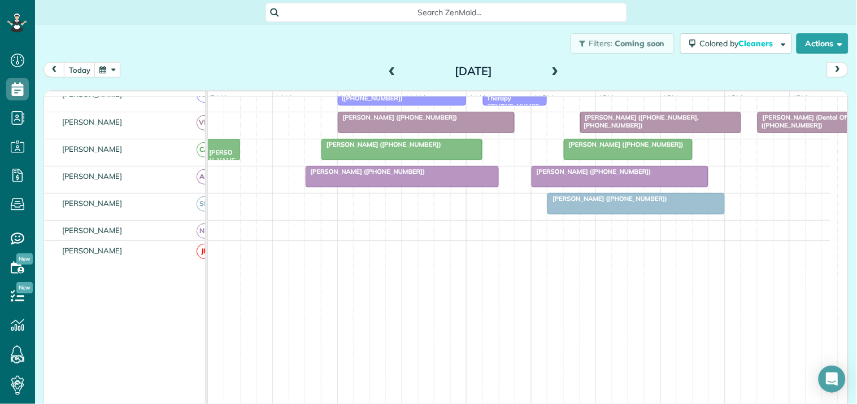
click at [110, 66] on button "button" at bounding box center [107, 69] width 26 height 15
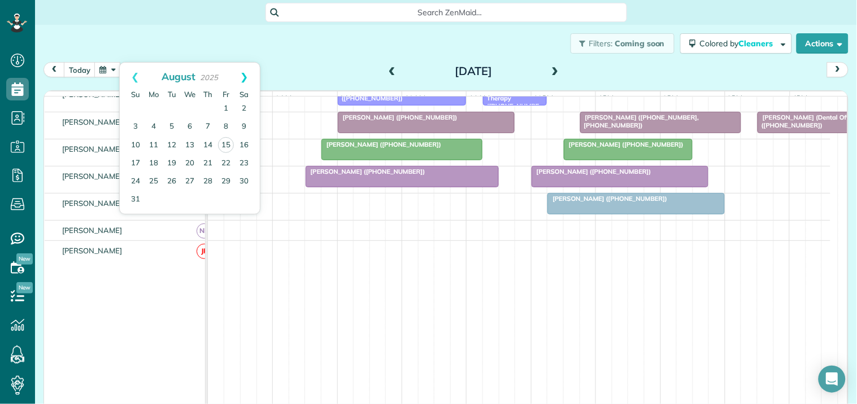
click at [250, 72] on link "Next" at bounding box center [244, 77] width 31 height 28
click at [191, 141] on link "12" at bounding box center [190, 145] width 18 height 18
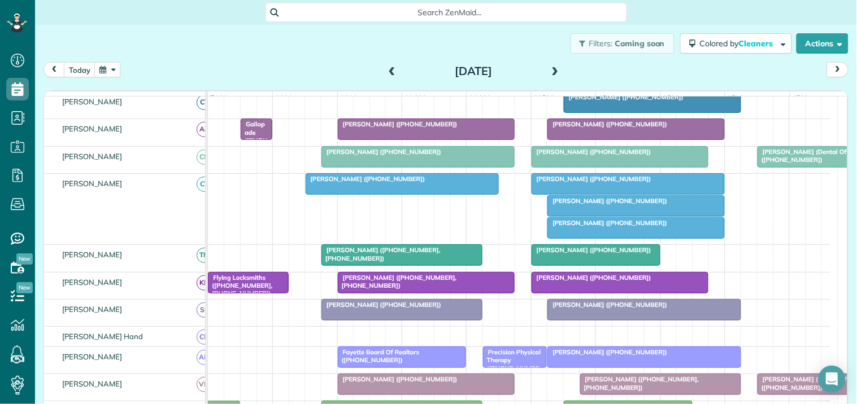
scroll to position [106, 0]
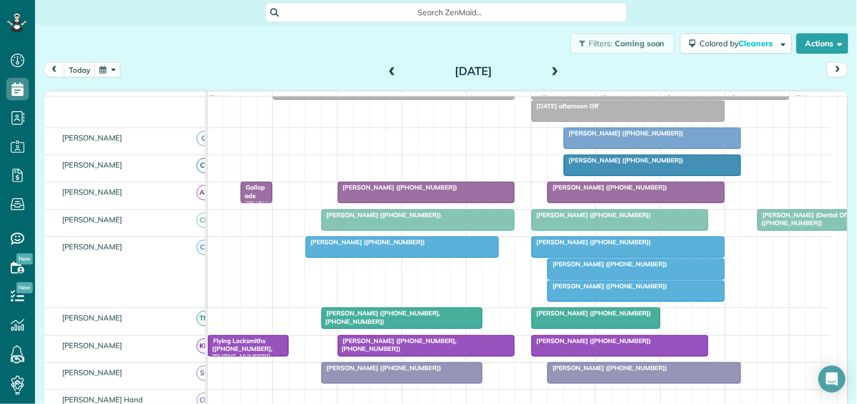
click at [636, 164] on span "Barbee Vosecky (+14043953774)" at bounding box center [623, 160] width 121 height 8
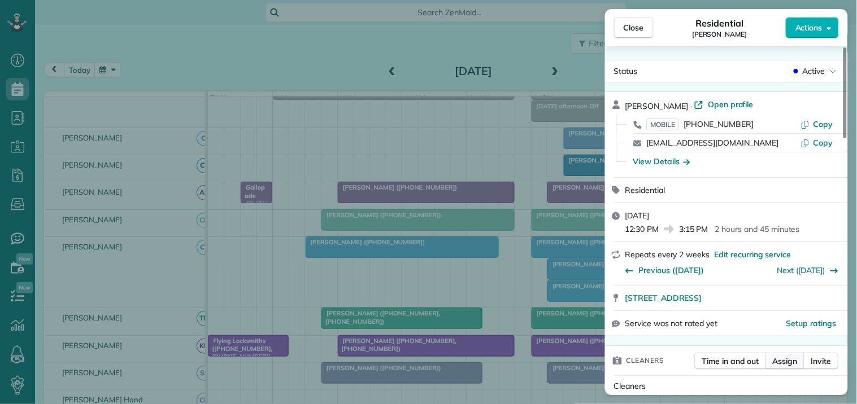
click at [783, 360] on span "Assign" at bounding box center [785, 361] width 25 height 11
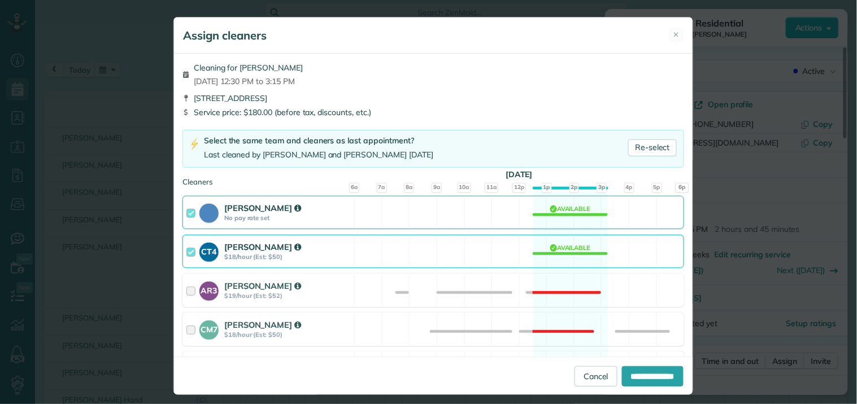
click at [567, 247] on div "CT4 Crystal Treece $18/hour (Est: $50) Available" at bounding box center [432, 251] width 501 height 33
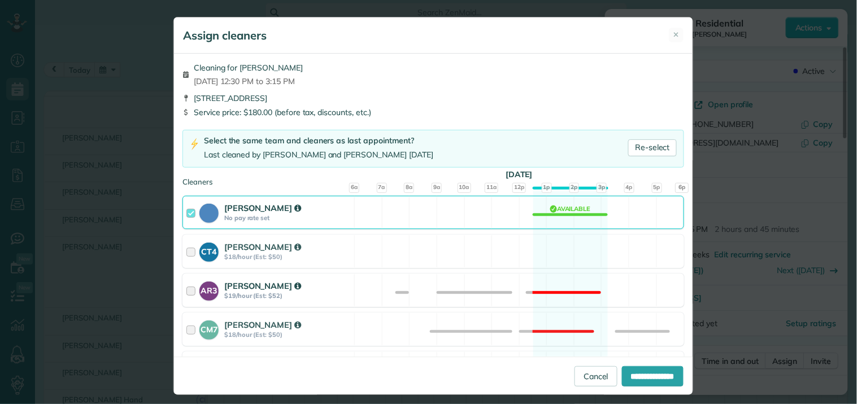
click at [561, 283] on div "AR3 Amy Reid $19/hour (Est: $52) Not available" at bounding box center [432, 290] width 501 height 33
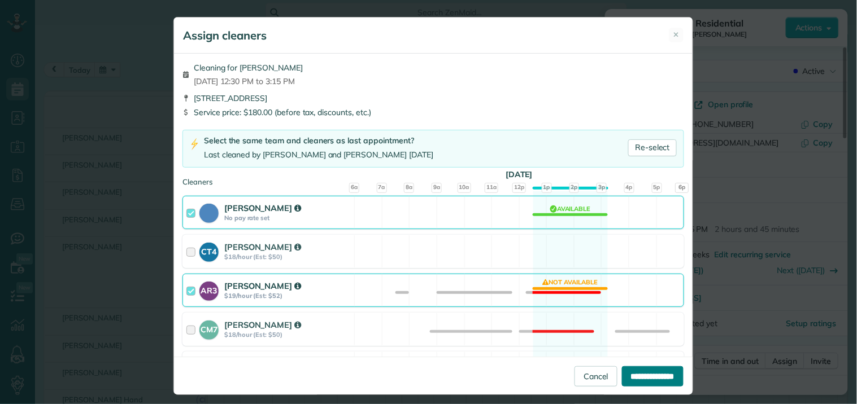
click at [641, 376] on input "**********" at bounding box center [653, 377] width 62 height 20
type input "**********"
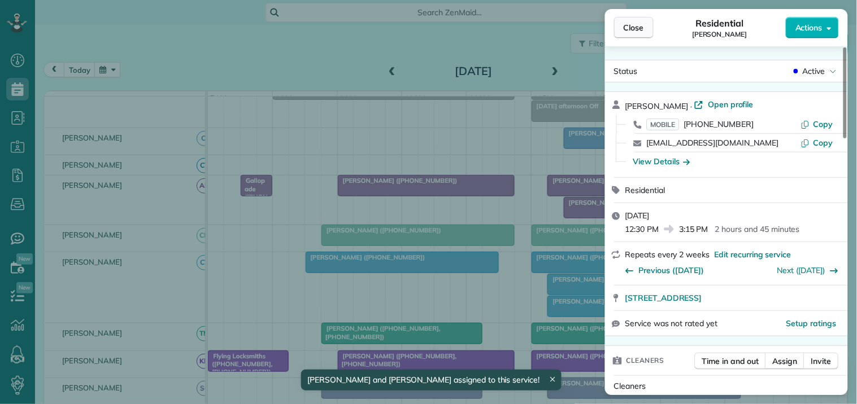
click at [644, 29] on span "Close" at bounding box center [633, 27] width 20 height 11
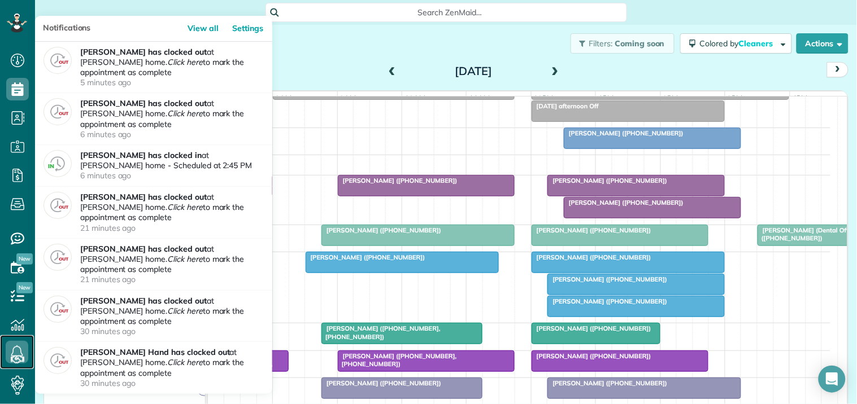
click at [18, 347] on use at bounding box center [17, 353] width 12 height 14
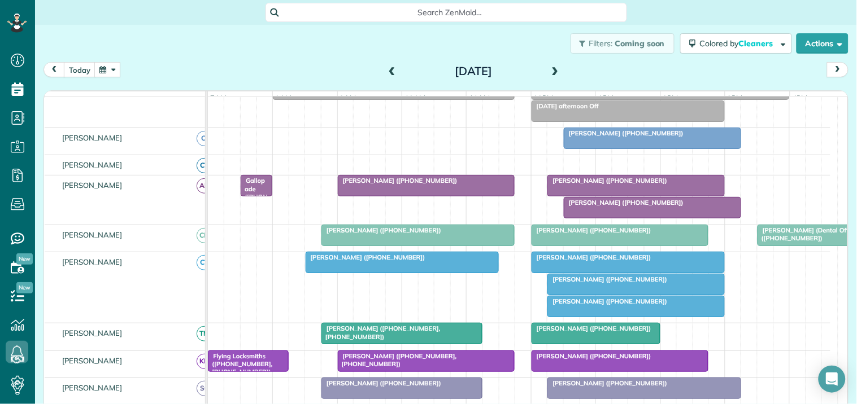
click at [324, 51] on div "Filters: Coming soon Colored by Cleaners Color by Cleaner Color by Team Color b…" at bounding box center [446, 43] width 822 height 37
click at [67, 63] on button "today" at bounding box center [80, 69] width 32 height 15
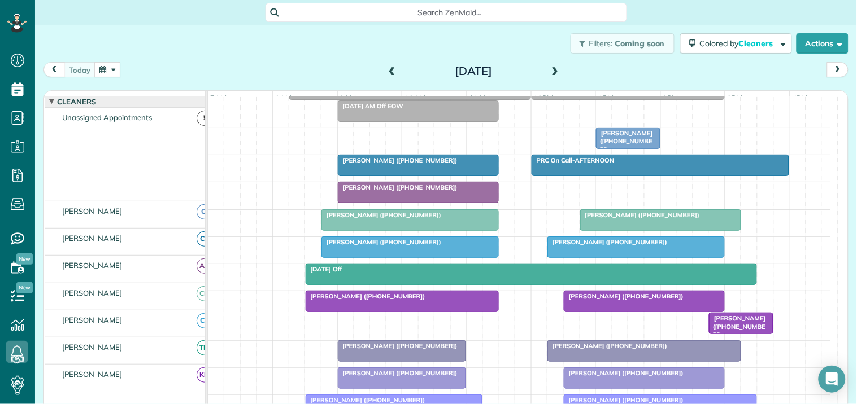
scroll to position [106, 0]
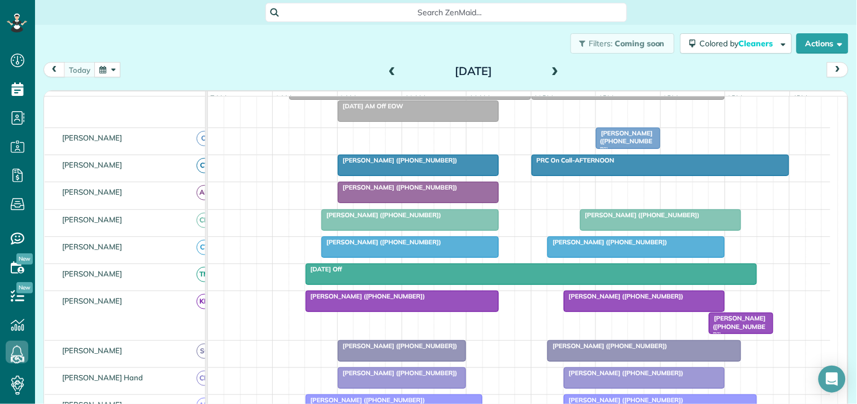
click at [749, 335] on span "Tim Kickham (+17705482254)" at bounding box center [737, 327] width 58 height 24
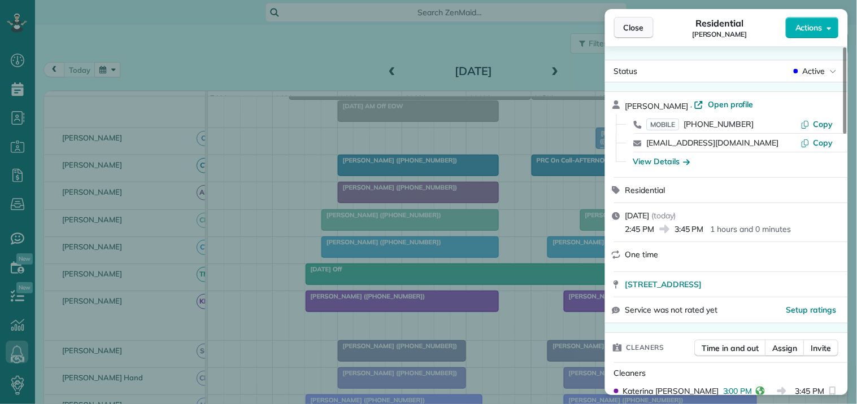
click at [647, 32] on button "Close" at bounding box center [634, 27] width 40 height 21
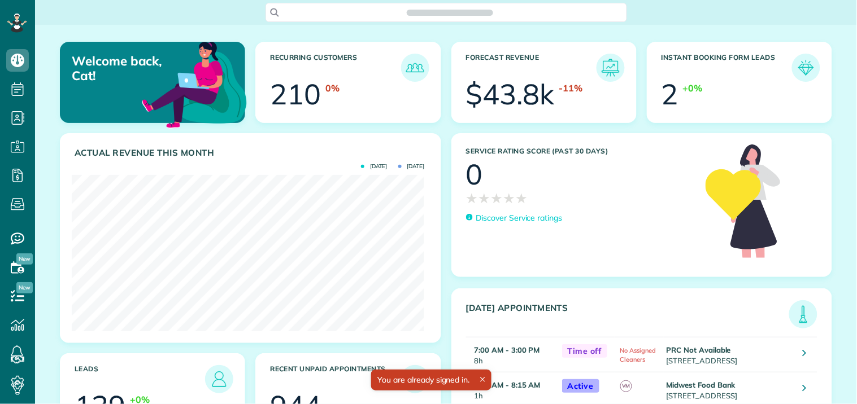
scroll to position [156, 352]
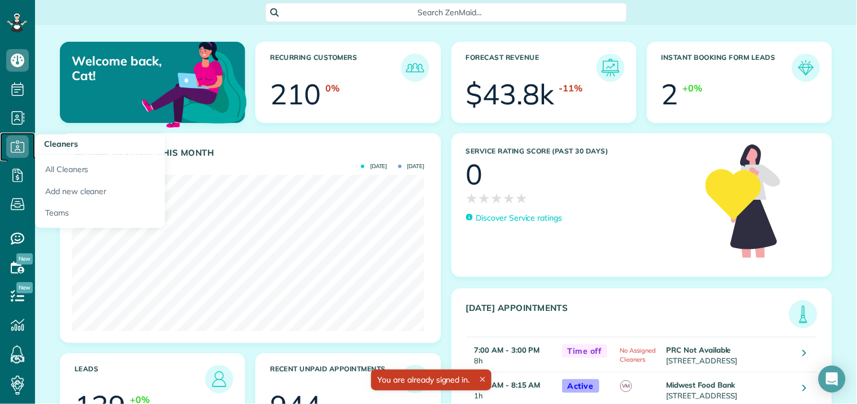
click at [19, 143] on icon at bounding box center [17, 147] width 23 height 23
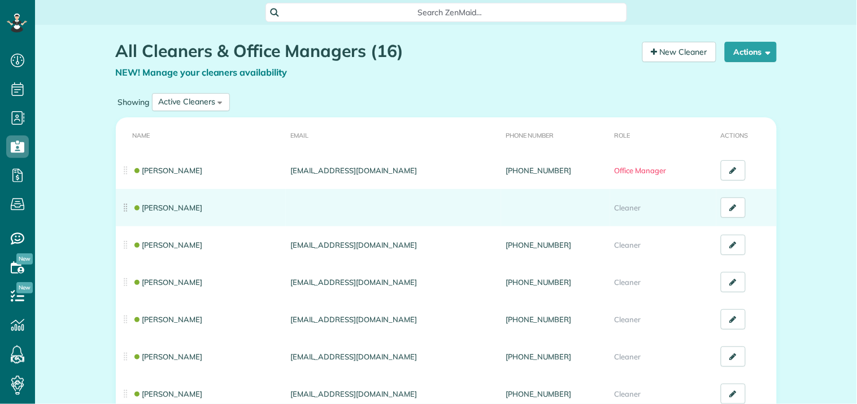
scroll to position [5, 5]
click at [160, 205] on link "[PERSON_NAME]" at bounding box center [168, 207] width 70 height 9
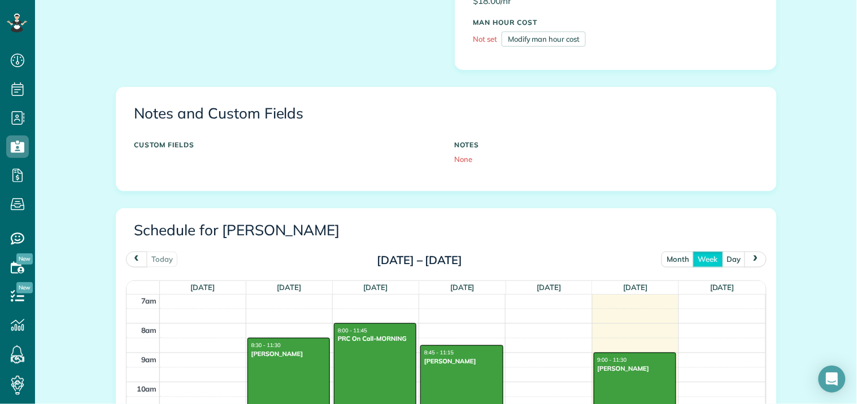
scroll to position [439, 0]
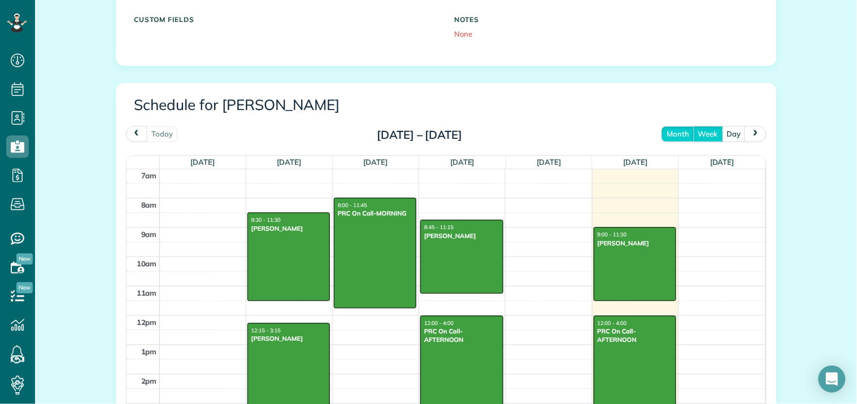
click at [669, 140] on button "month" at bounding box center [677, 133] width 33 height 15
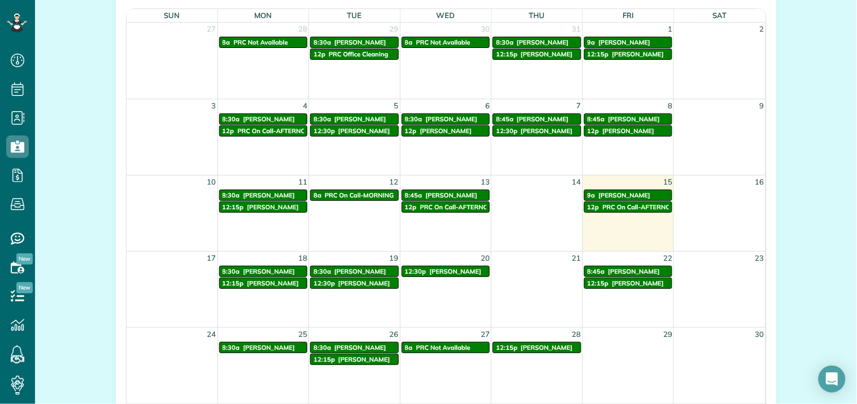
scroll to position [565, 0]
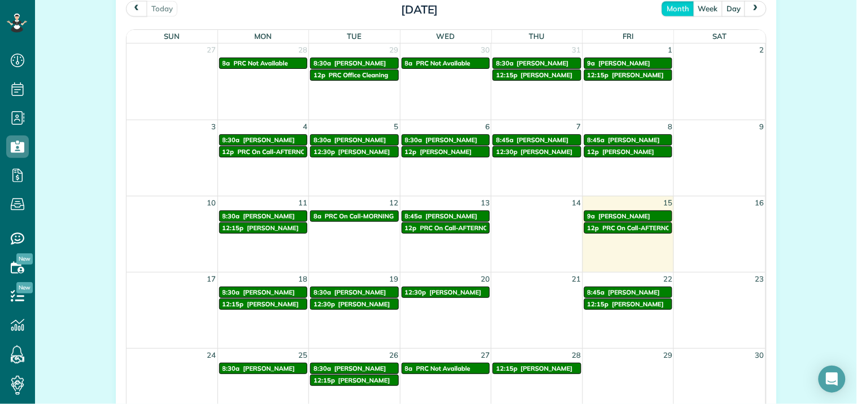
click at [753, 7] on span "next" at bounding box center [755, 8] width 9 height 7
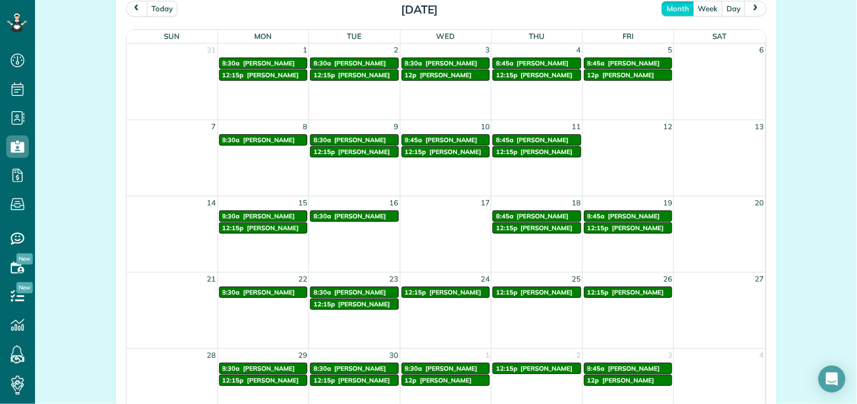
click at [132, 8] on span "prev" at bounding box center [136, 8] width 9 height 7
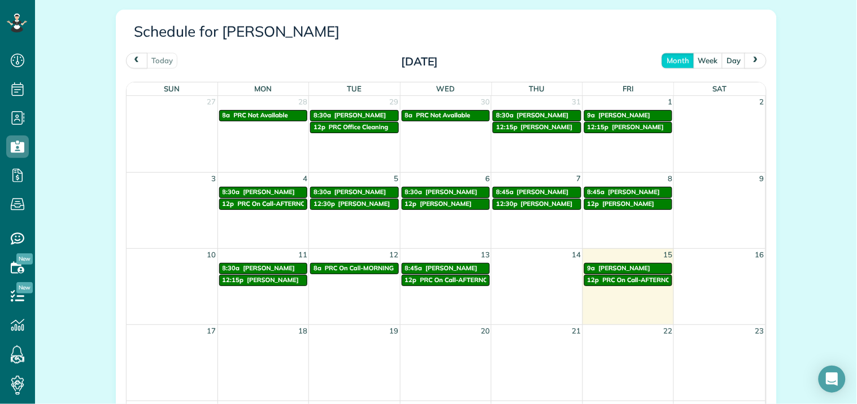
scroll to position [501, 0]
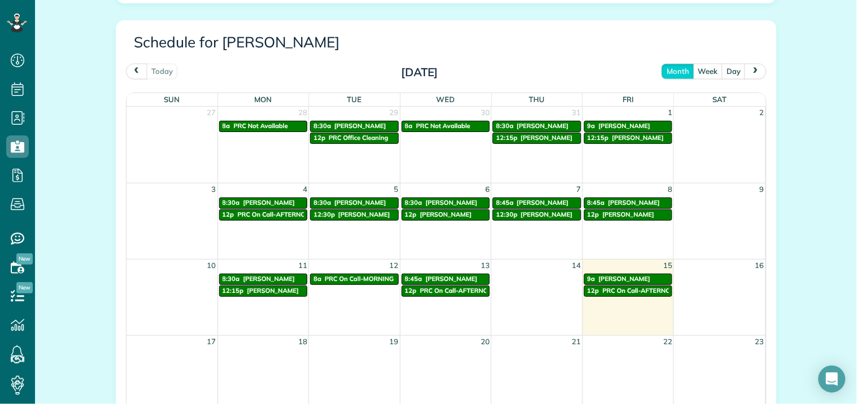
click at [757, 63] on div "Schedule for [PERSON_NAME]" at bounding box center [446, 47] width 640 height 34
click at [758, 70] on button "next" at bounding box center [754, 71] width 21 height 15
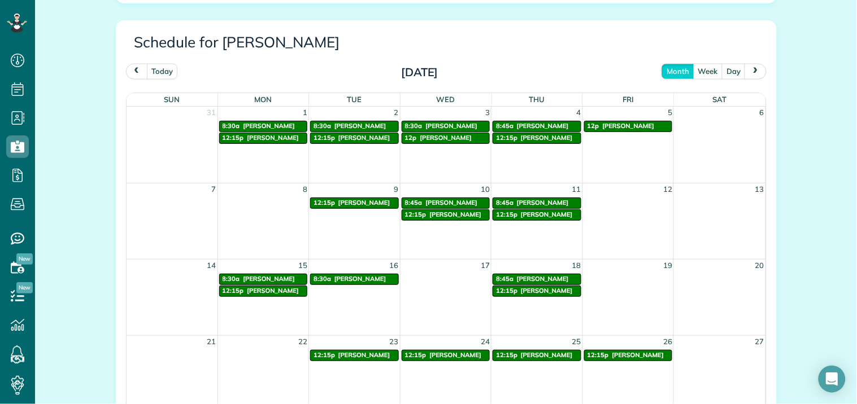
click at [133, 72] on span "prev" at bounding box center [136, 71] width 9 height 7
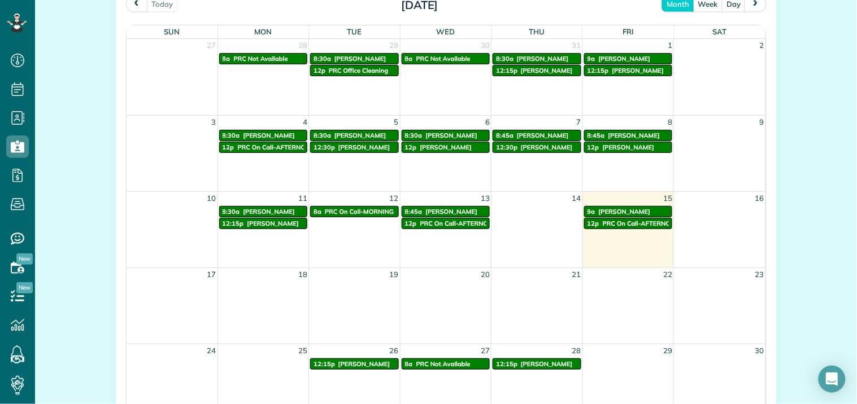
scroll to position [565, 0]
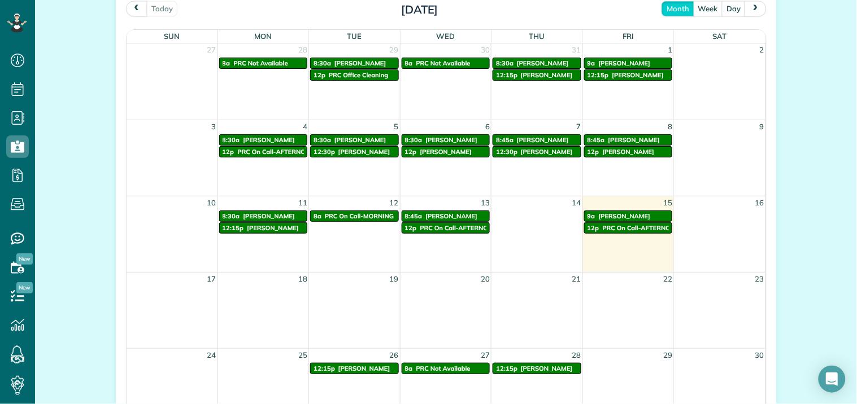
click at [753, 12] on span "next" at bounding box center [755, 8] width 9 height 7
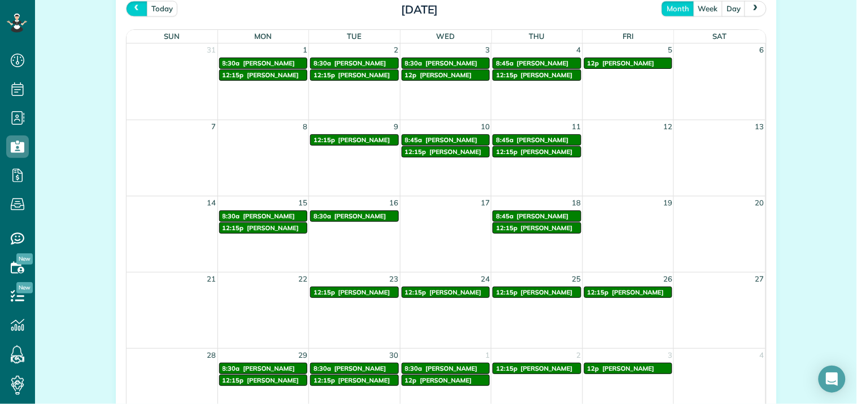
click at [133, 9] on span "prev" at bounding box center [136, 8] width 9 height 7
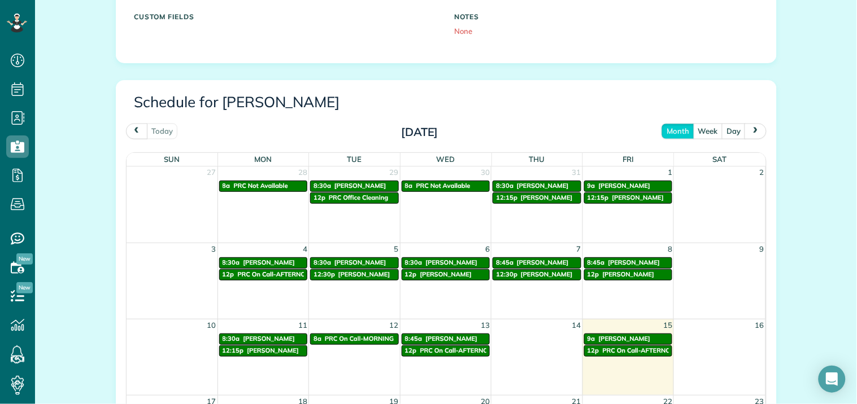
scroll to position [439, 0]
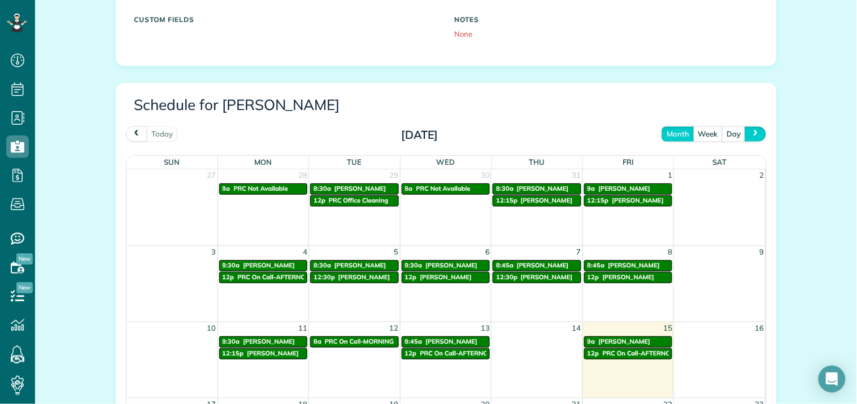
click at [751, 134] on span "next" at bounding box center [755, 133] width 9 height 7
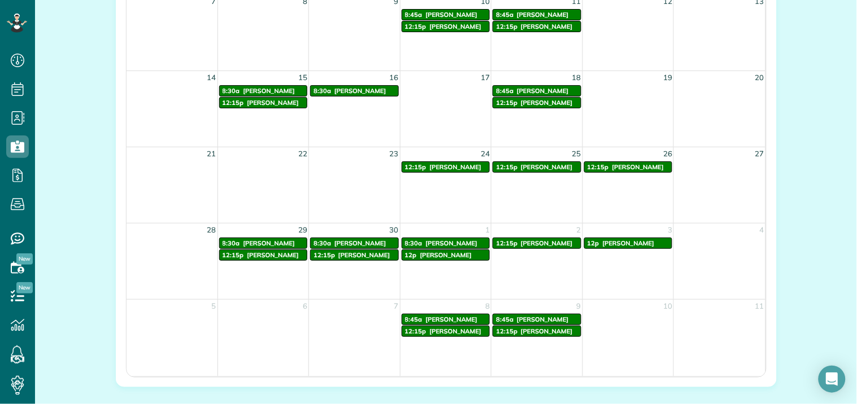
scroll to position [313, 0]
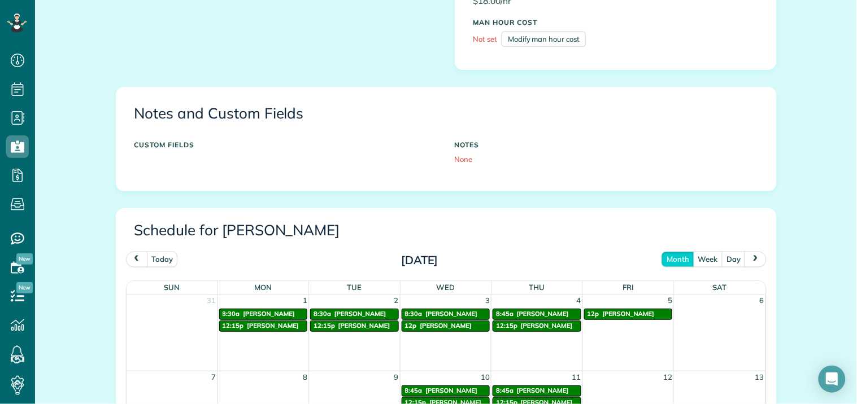
click at [134, 262] on span "prev" at bounding box center [136, 259] width 9 height 7
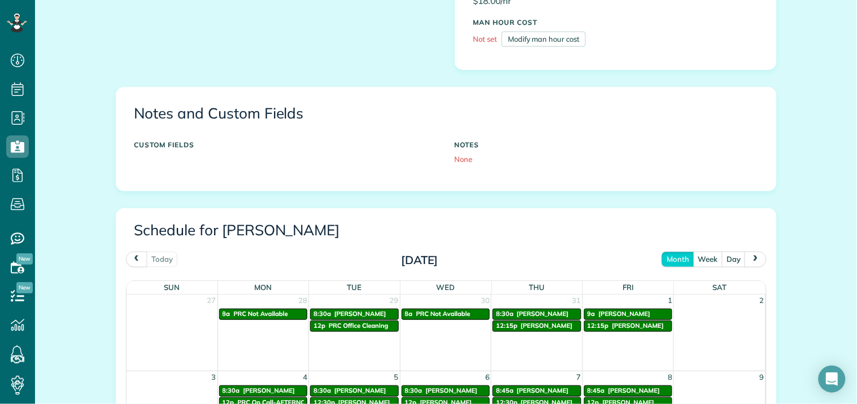
click at [751, 261] on span "next" at bounding box center [755, 259] width 9 height 7
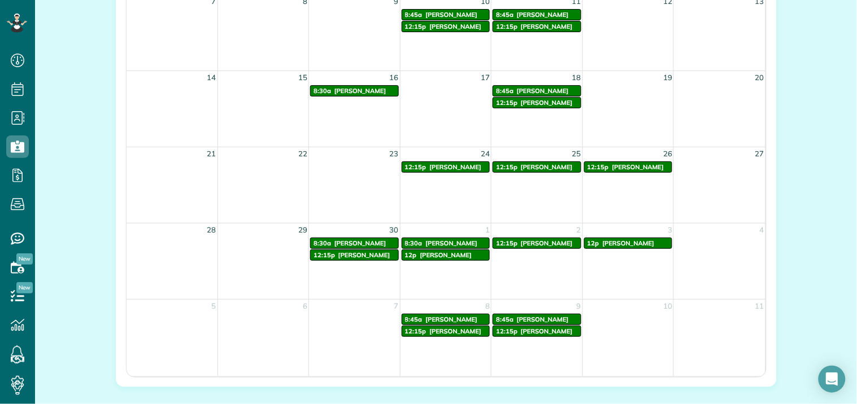
scroll to position [565, 0]
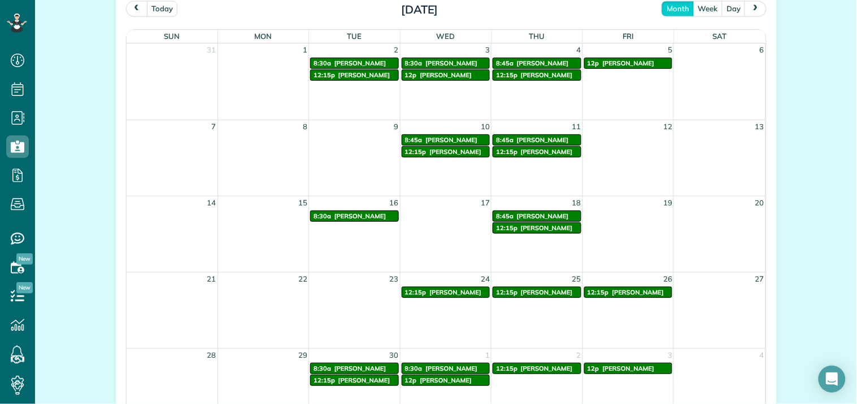
click at [132, 10] on span "prev" at bounding box center [136, 8] width 9 height 7
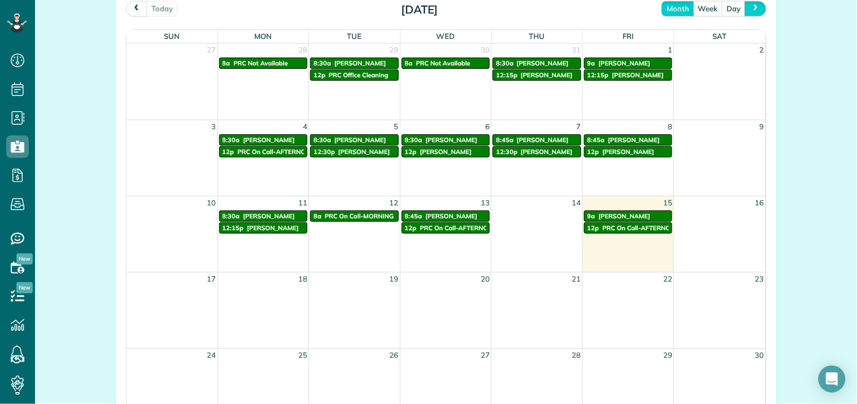
click at [755, 6] on button "next" at bounding box center [754, 8] width 21 height 15
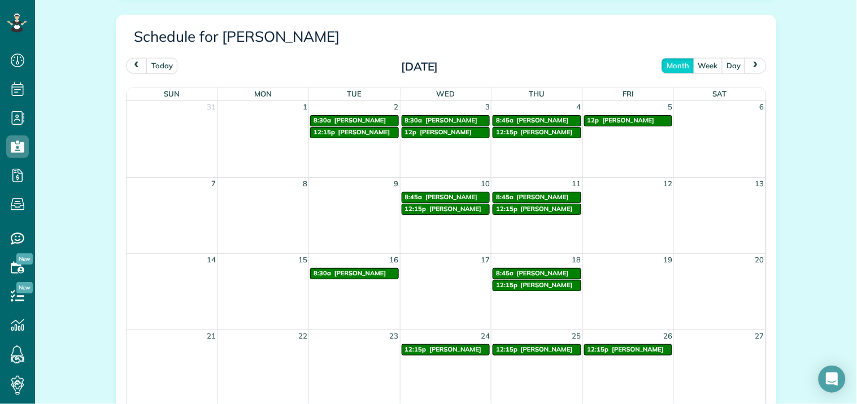
scroll to position [439, 0]
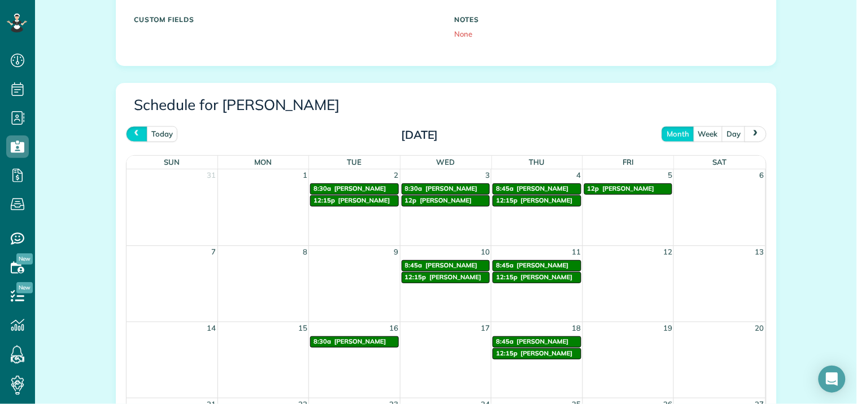
click at [136, 136] on span "prev" at bounding box center [136, 133] width 9 height 7
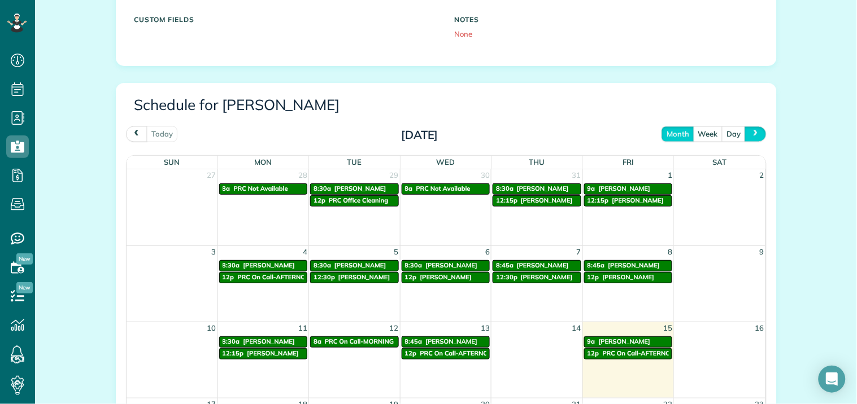
click at [755, 136] on button "next" at bounding box center [754, 133] width 21 height 15
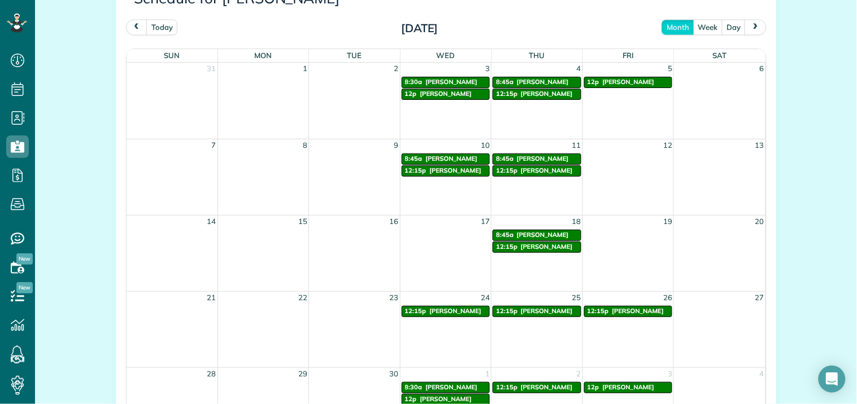
scroll to position [501, 0]
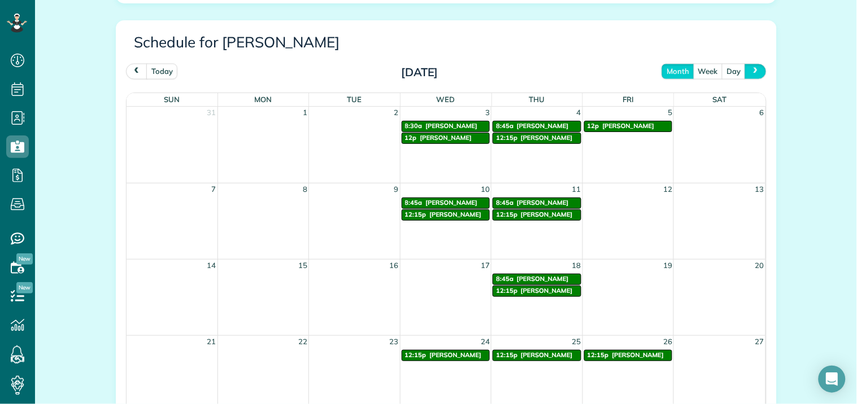
click at [758, 71] on button "next" at bounding box center [754, 71] width 21 height 15
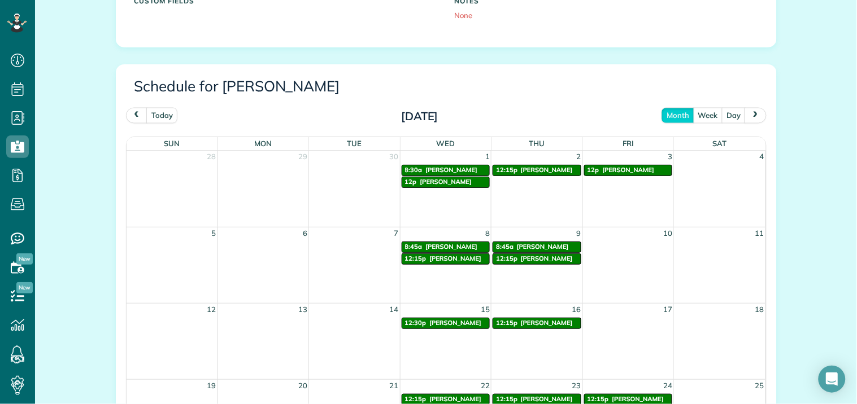
scroll to position [439, 0]
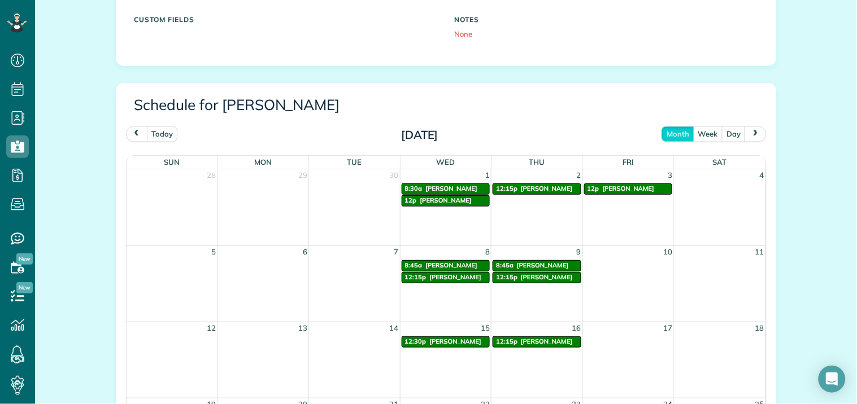
click at [132, 133] on span "prev" at bounding box center [136, 133] width 9 height 7
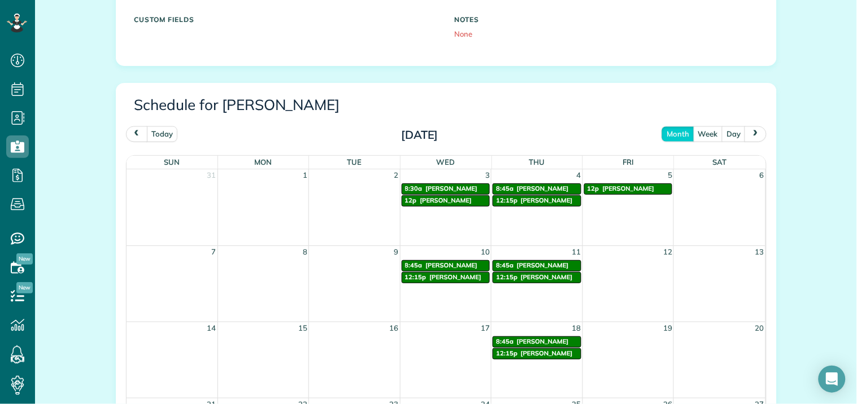
click at [133, 132] on span "prev" at bounding box center [136, 133] width 9 height 7
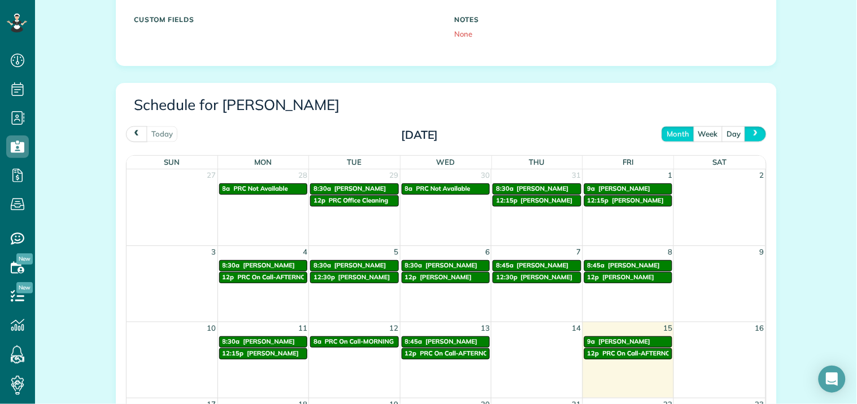
click at [752, 134] on span "next" at bounding box center [755, 133] width 9 height 7
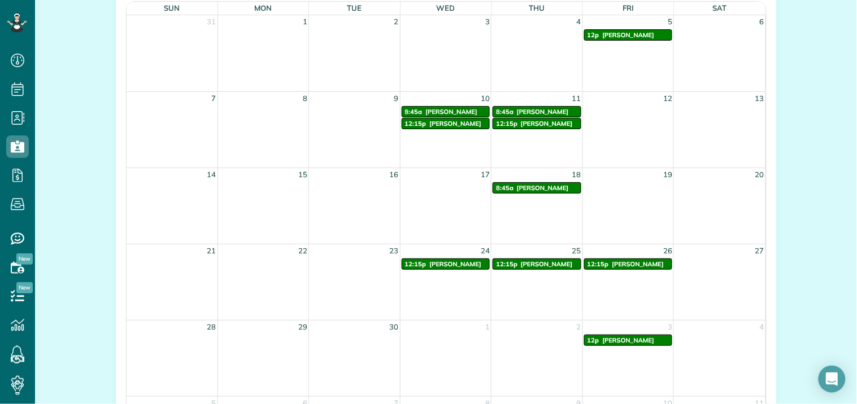
scroll to position [501, 0]
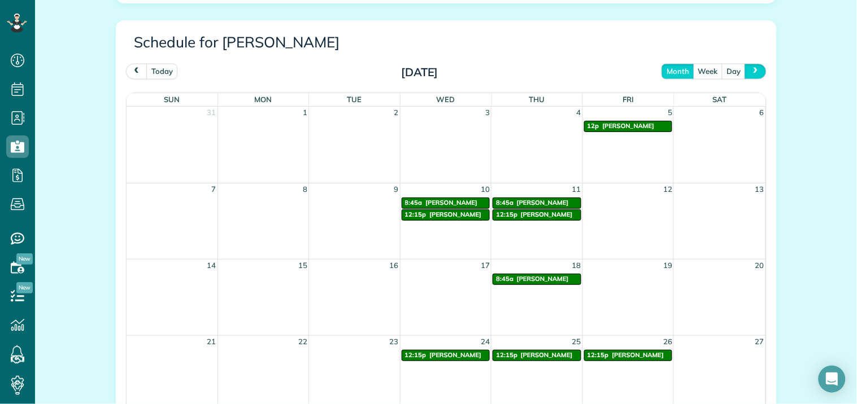
click at [753, 69] on span "next" at bounding box center [755, 71] width 9 height 7
click at [133, 71] on span "prev" at bounding box center [136, 71] width 9 height 7
click at [133, 69] on span "prev" at bounding box center [136, 71] width 9 height 7
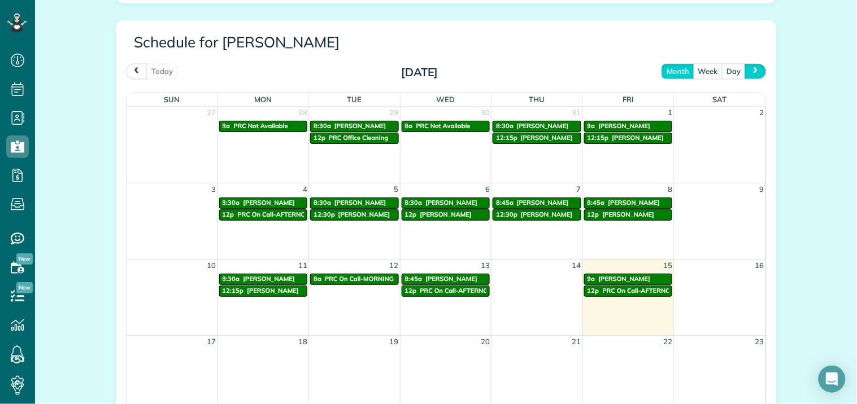
click at [754, 69] on span "next" at bounding box center [755, 71] width 9 height 7
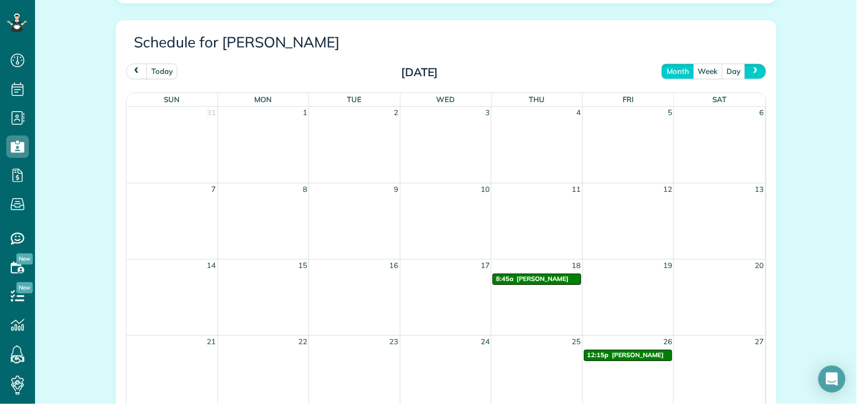
click at [757, 69] on button "next" at bounding box center [754, 71] width 21 height 15
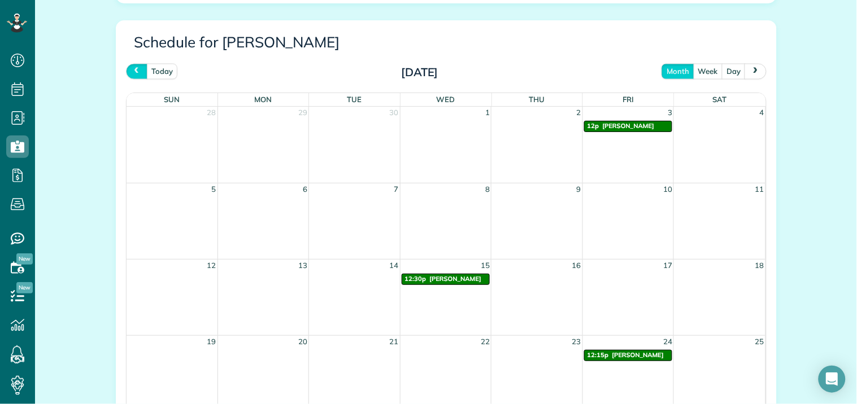
click at [132, 69] on span "prev" at bounding box center [136, 71] width 9 height 7
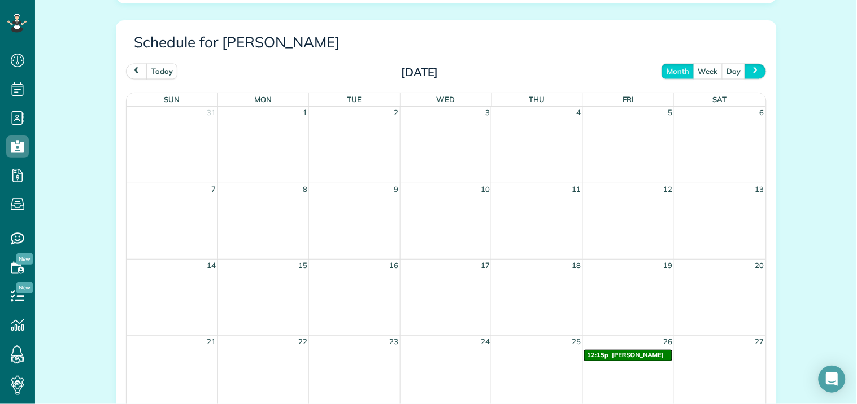
click at [751, 69] on span "next" at bounding box center [755, 71] width 9 height 7
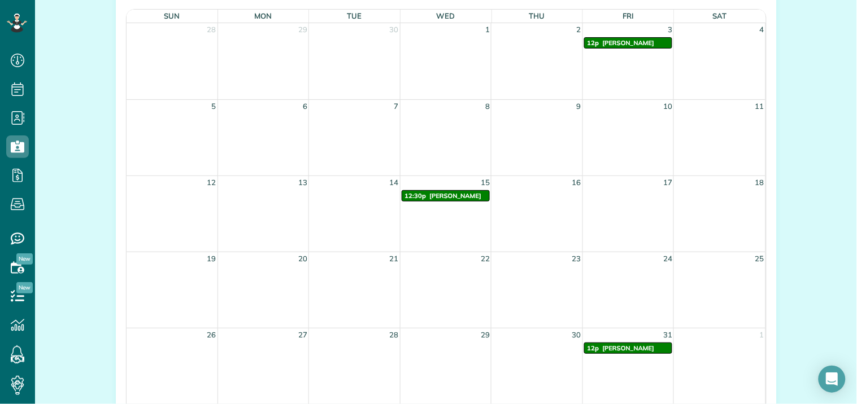
scroll to position [565, 0]
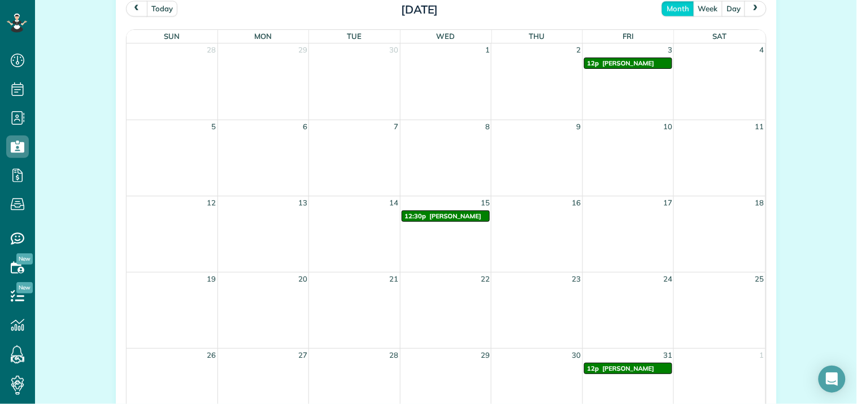
click at [132, 10] on span "prev" at bounding box center [136, 8] width 9 height 7
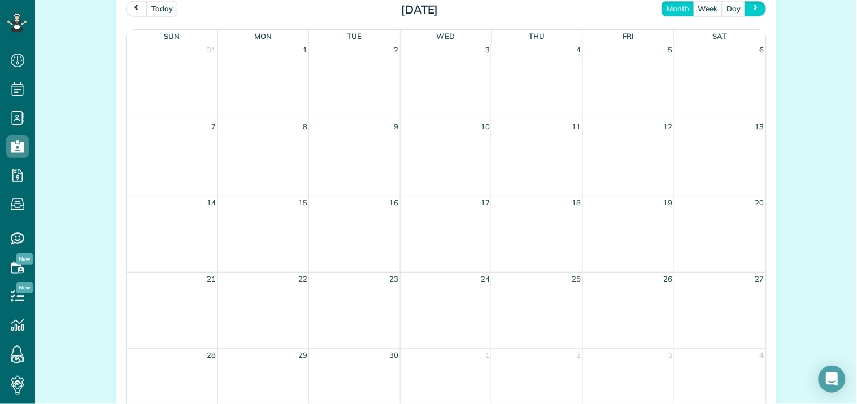
click at [751, 5] on span "next" at bounding box center [755, 8] width 9 height 7
click at [754, 10] on span "next" at bounding box center [755, 8] width 9 height 7
click at [757, 10] on button "next" at bounding box center [754, 8] width 21 height 15
click at [132, 8] on span "prev" at bounding box center [136, 8] width 9 height 7
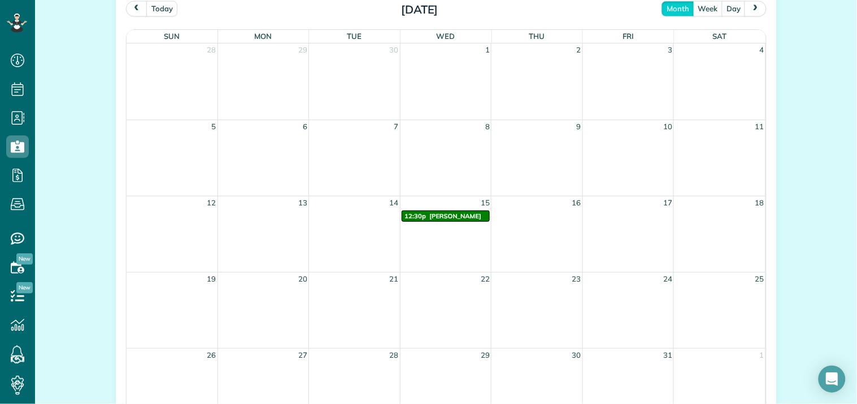
click at [752, 7] on span "next" at bounding box center [755, 8] width 9 height 7
click at [132, 8] on span "prev" at bounding box center [136, 8] width 9 height 7
click at [758, 10] on button "next" at bounding box center [754, 8] width 21 height 15
click at [751, 9] on span "next" at bounding box center [755, 8] width 9 height 7
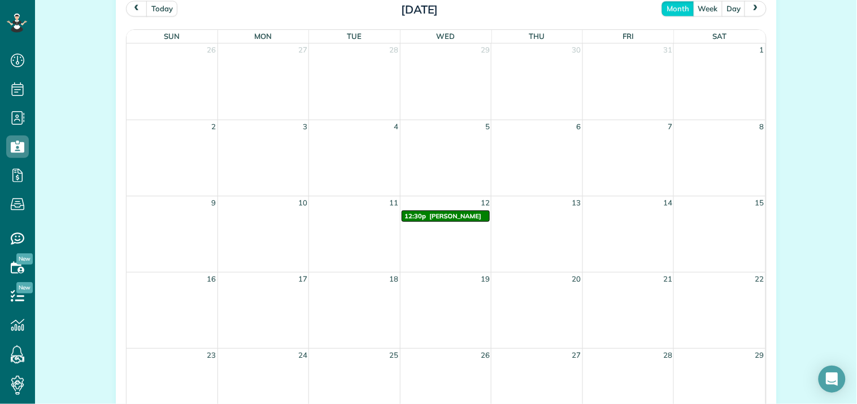
click at [756, 7] on button "next" at bounding box center [754, 8] width 21 height 15
click at [132, 6] on span "prev" at bounding box center [136, 8] width 9 height 7
click at [134, 6] on span "prev" at bounding box center [136, 8] width 9 height 7
